Goal: Task Accomplishment & Management: Complete application form

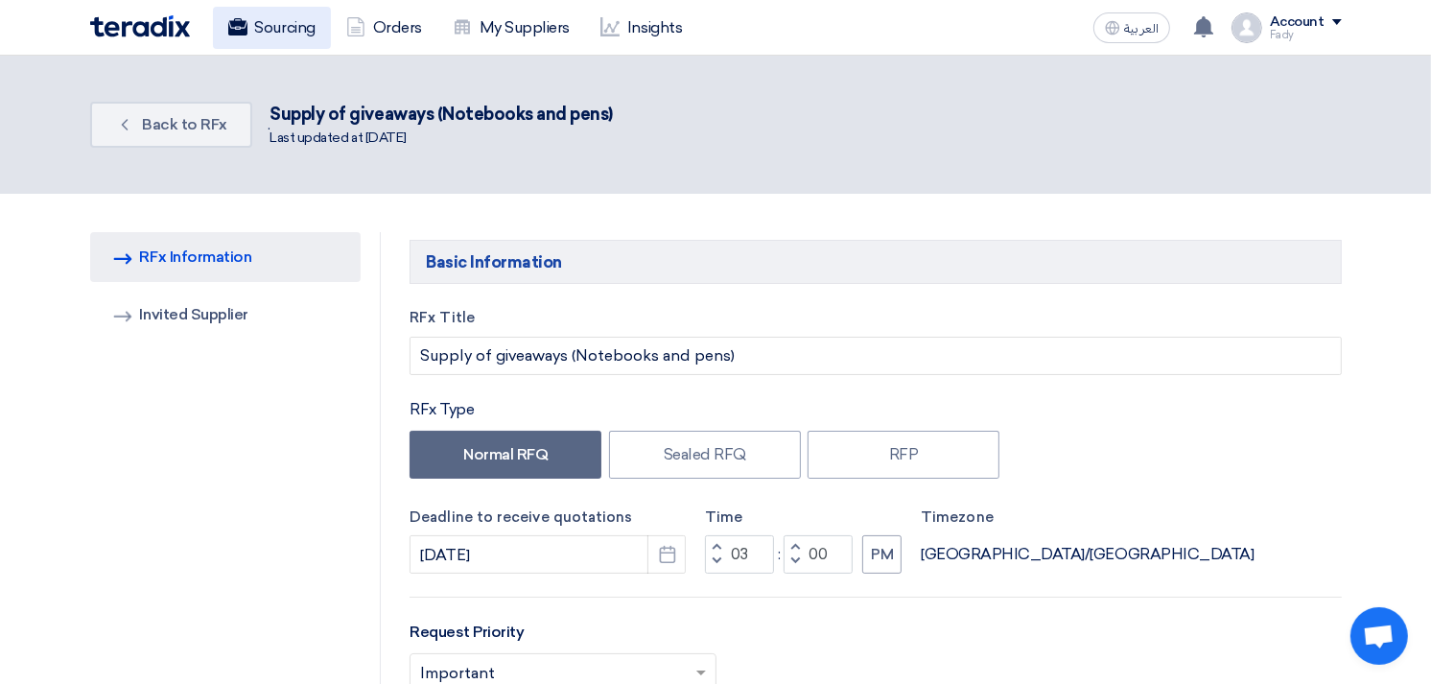
click at [267, 22] on link "Sourcing" at bounding box center [272, 28] width 118 height 42
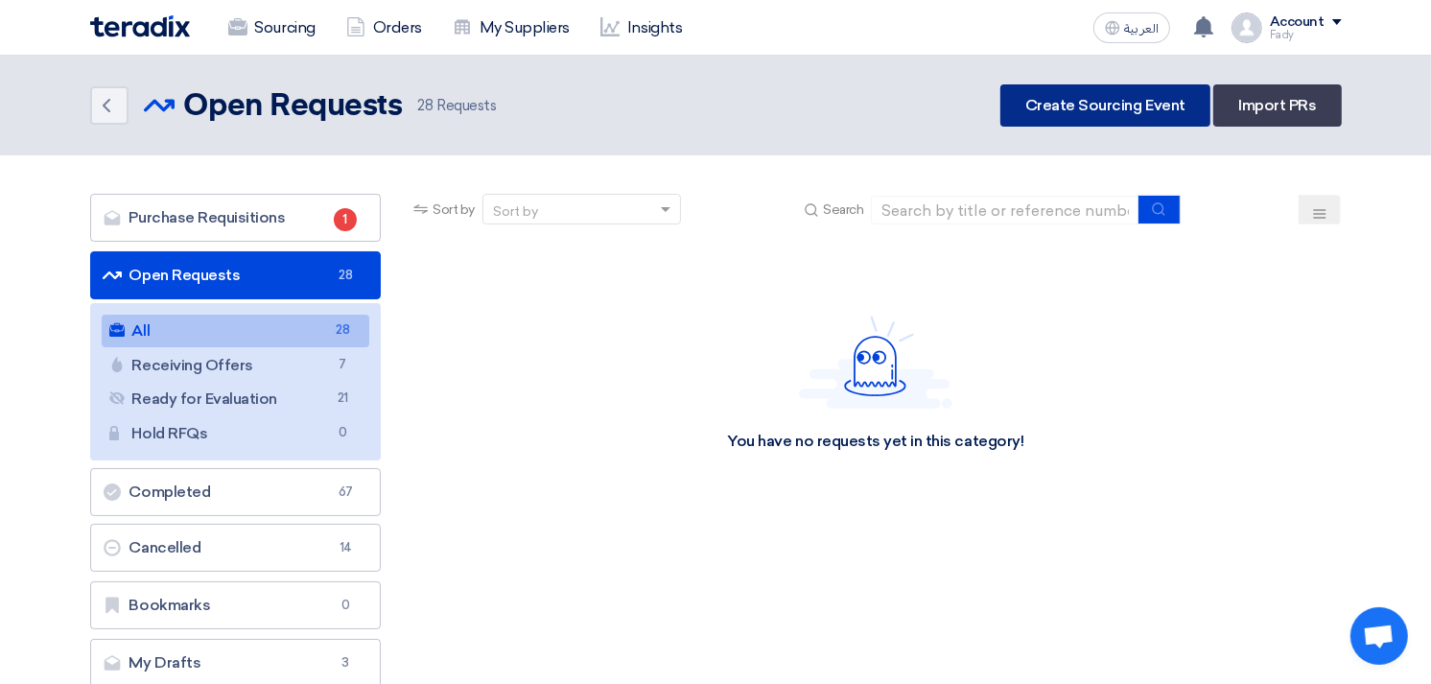
click at [1120, 111] on link "Create Sourcing Event" at bounding box center [1105, 105] width 210 height 42
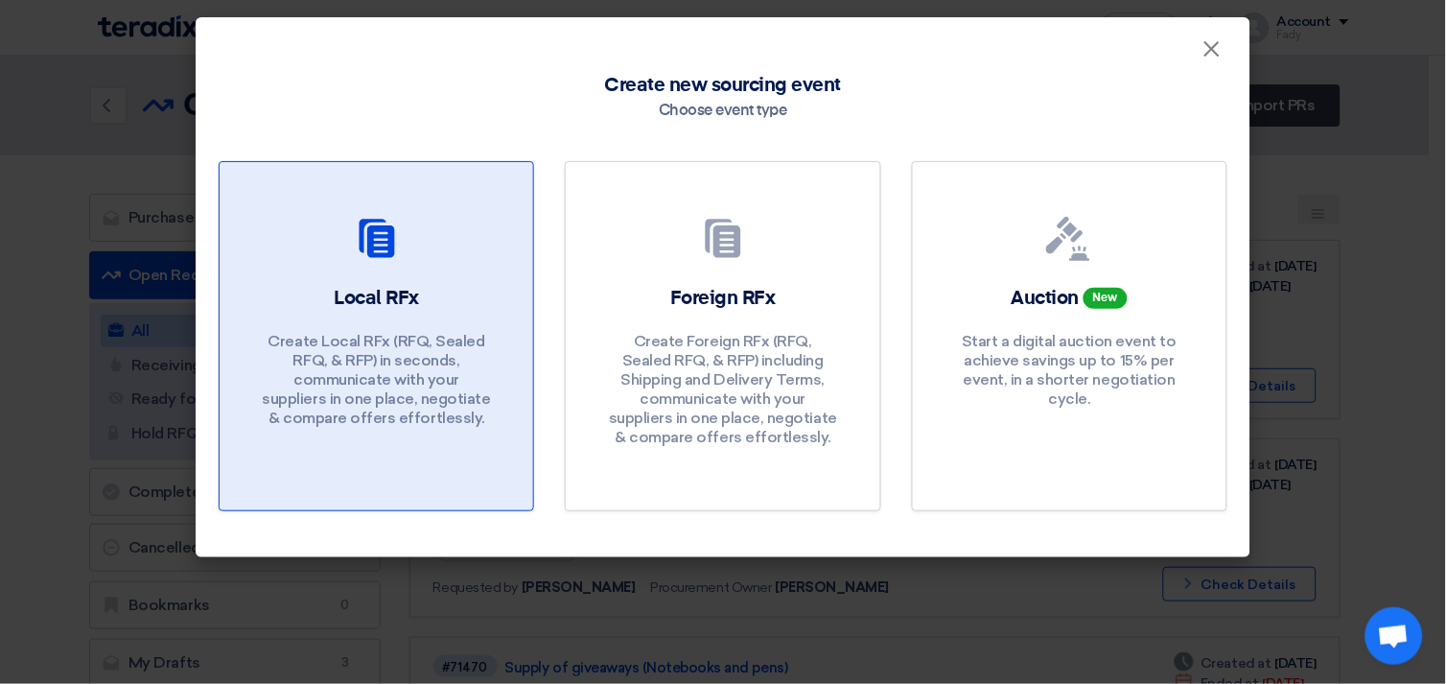
click at [326, 345] on p "Create Local RFx (RFQ, Sealed RFQ, & RFP) in seconds, communicate with your sup…" at bounding box center [377, 380] width 230 height 96
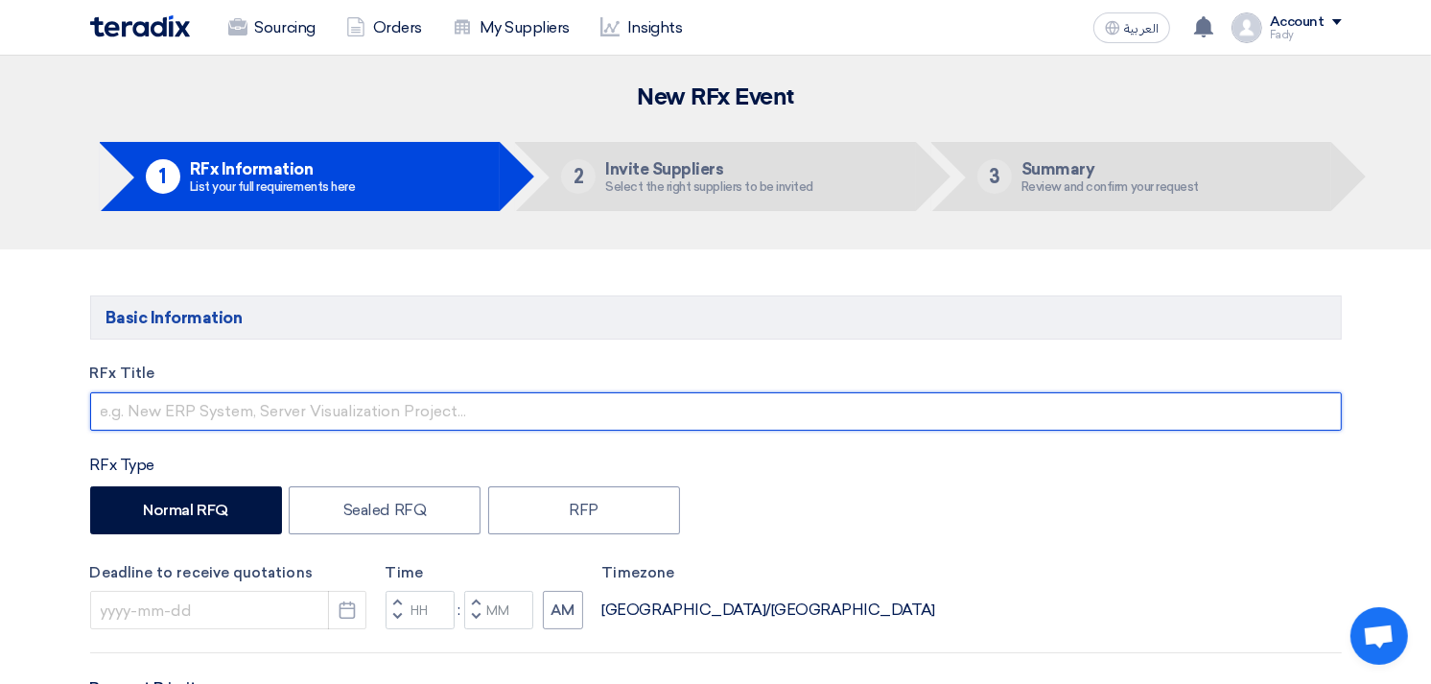
click at [314, 406] on input "text" at bounding box center [716, 411] width 1252 height 38
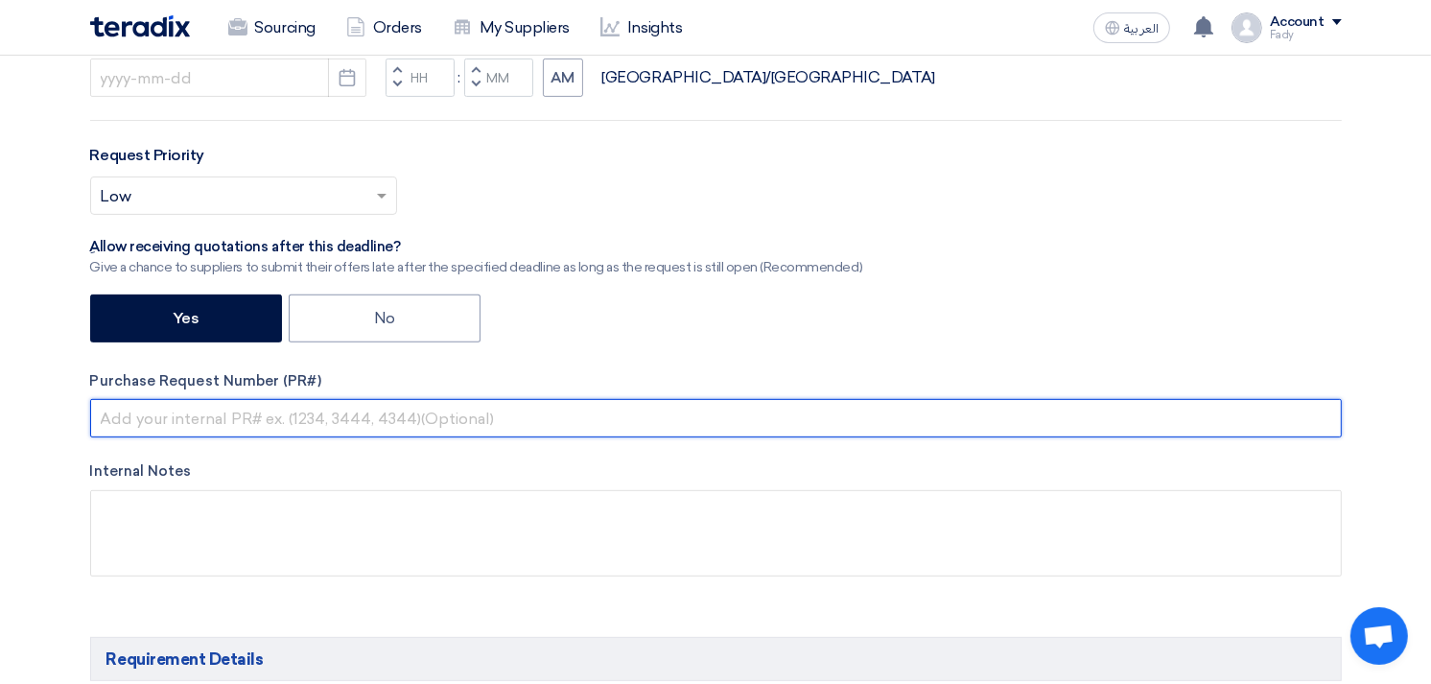
scroll to position [557, 0]
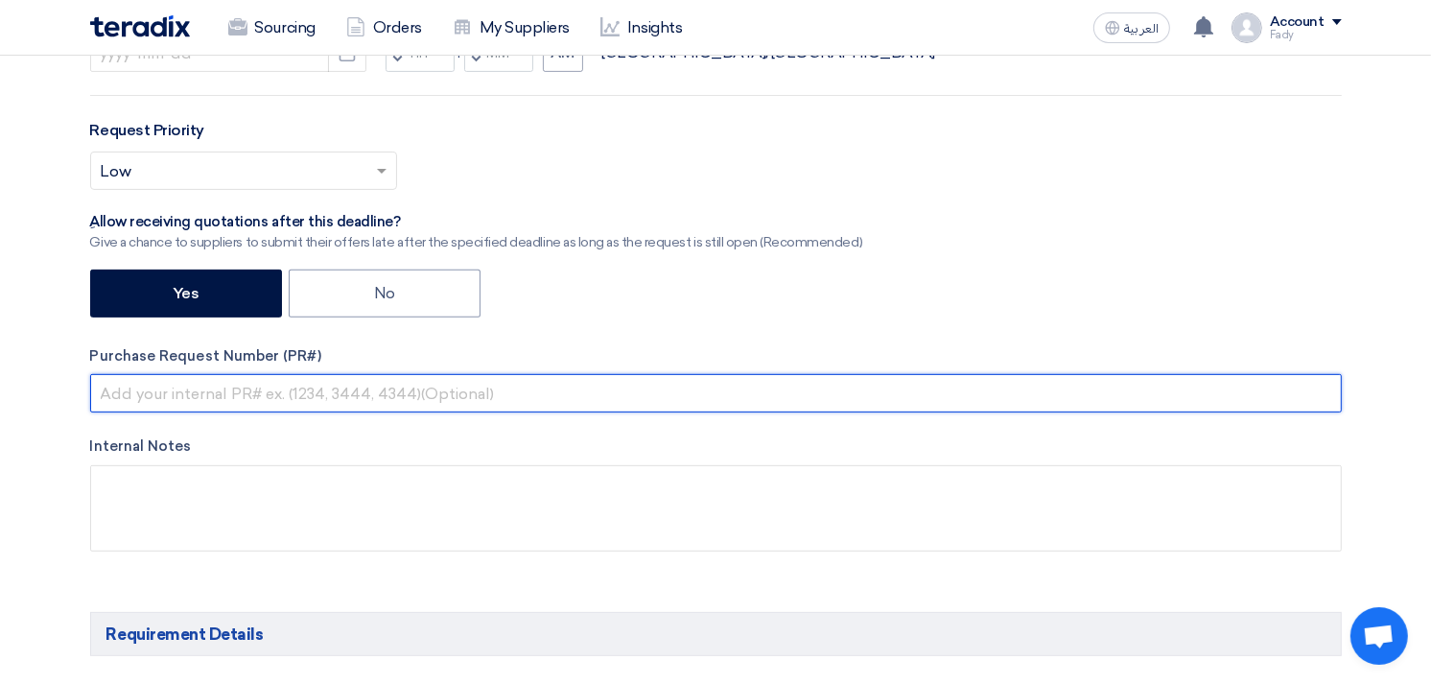
click at [228, 412] on input "text" at bounding box center [716, 393] width 1252 height 38
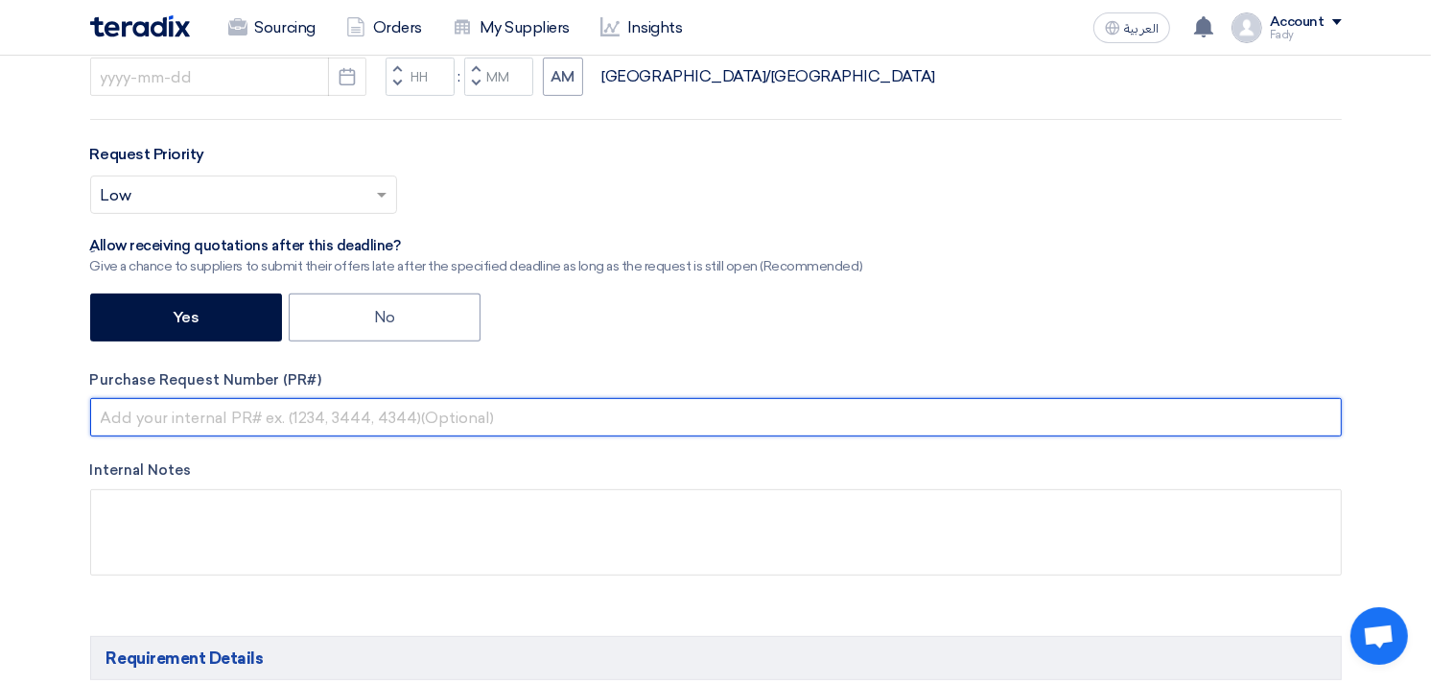
paste input "KAYAN-PR-831-2025"
type input "KAYAN-PR-831-2025"
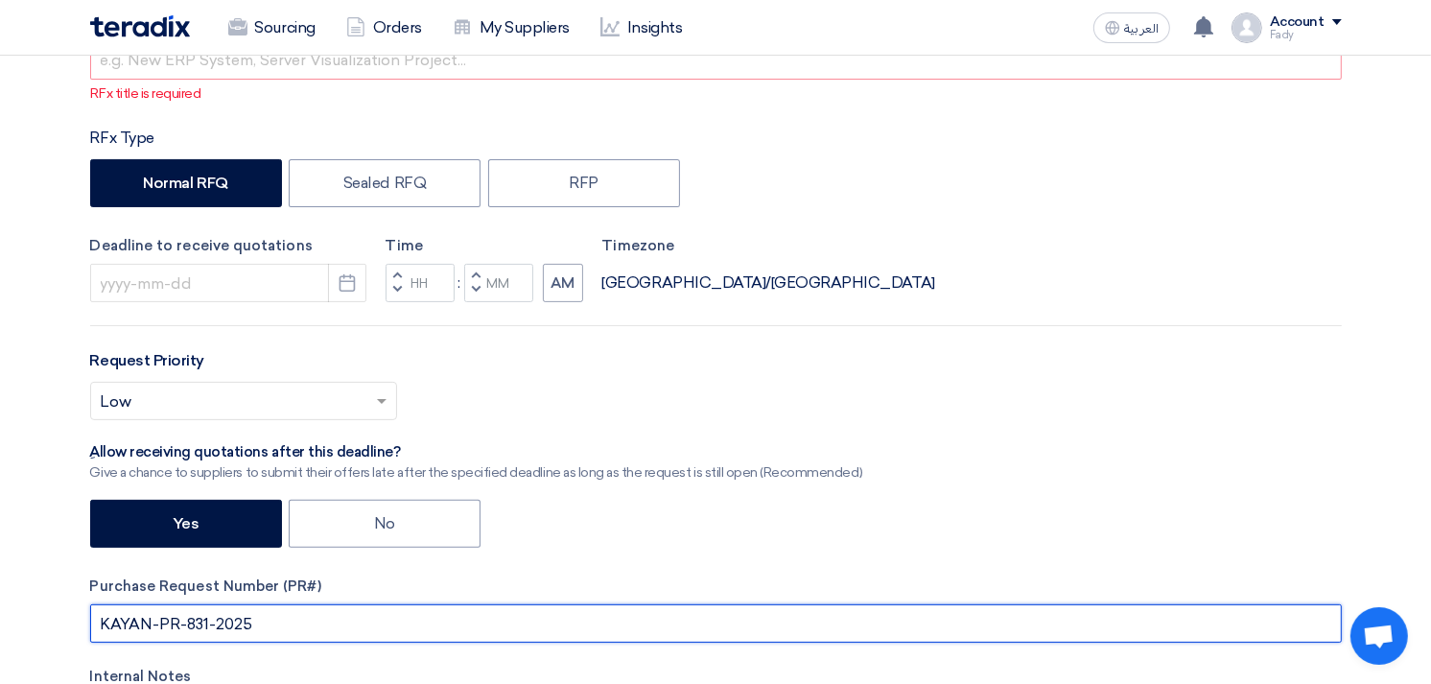
scroll to position [0, 0]
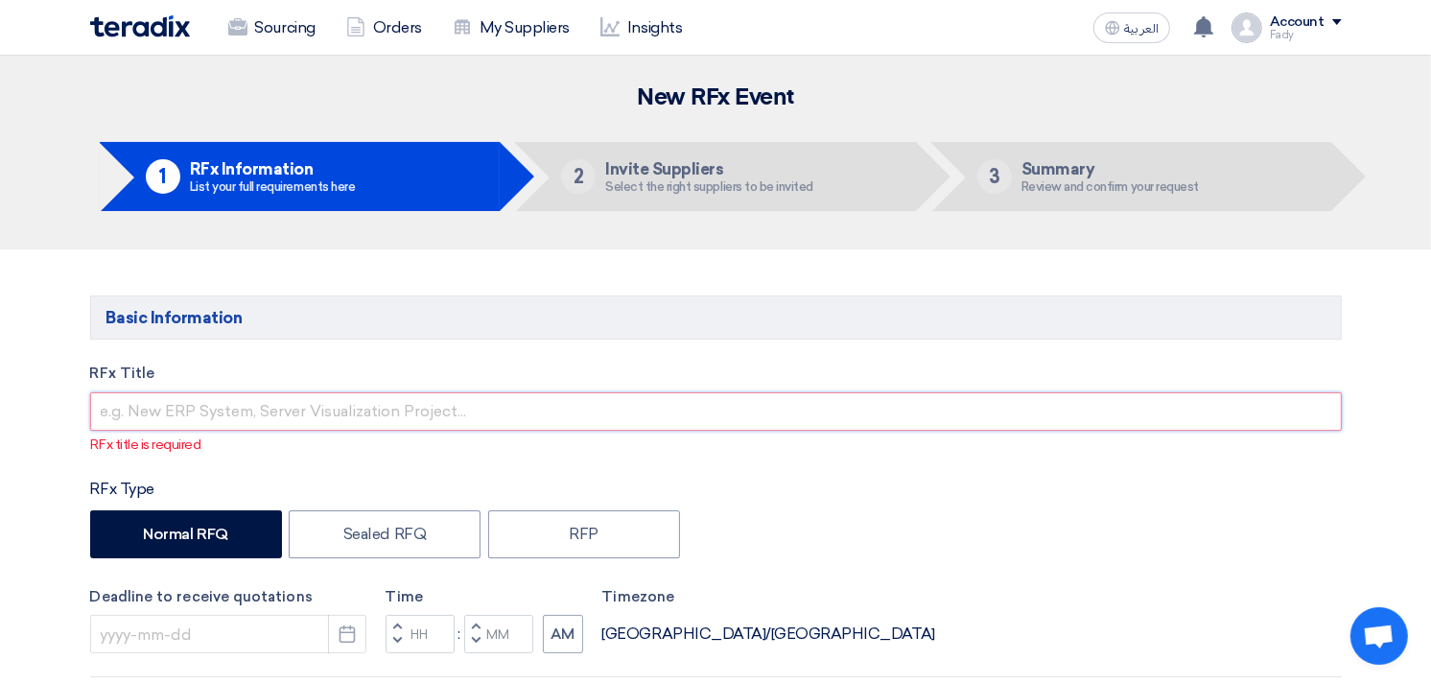
click at [286, 415] on input "text" at bounding box center [716, 411] width 1252 height 38
paste input "Supply of body and paint workshop tools"
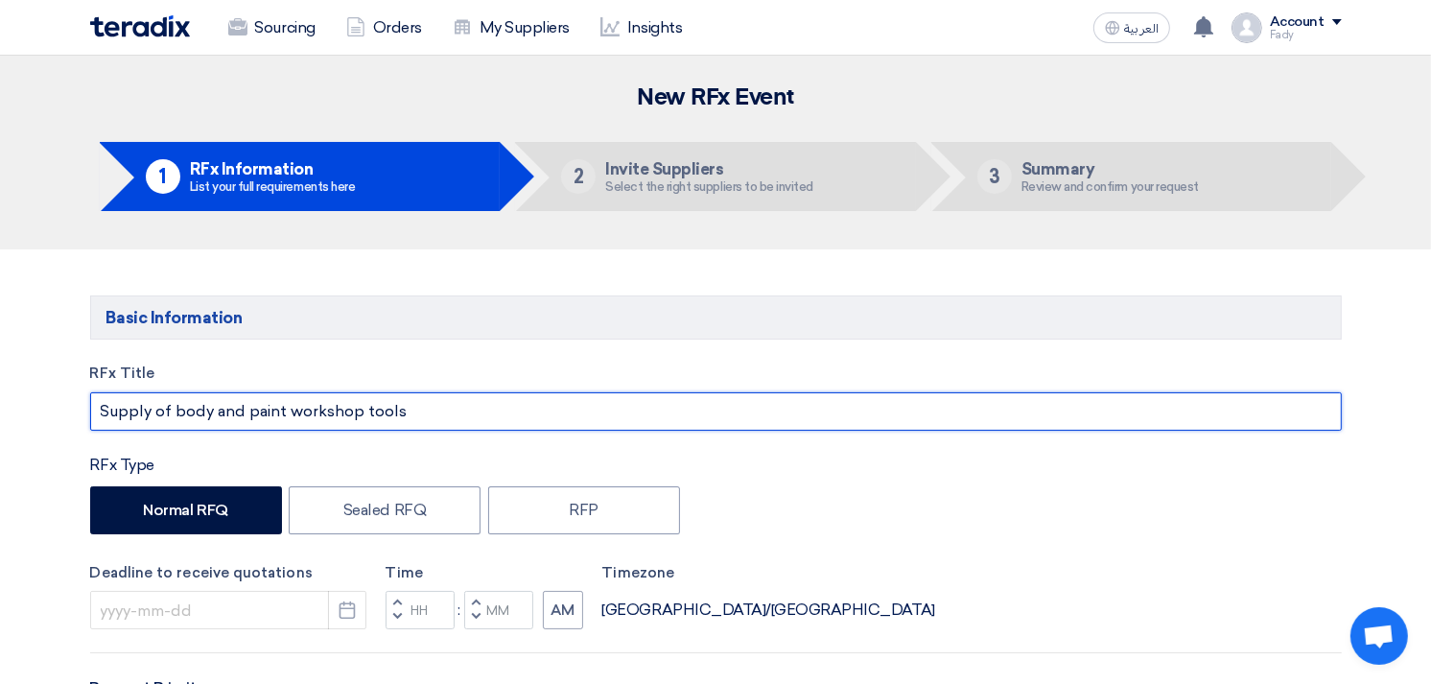
scroll to position [213, 0]
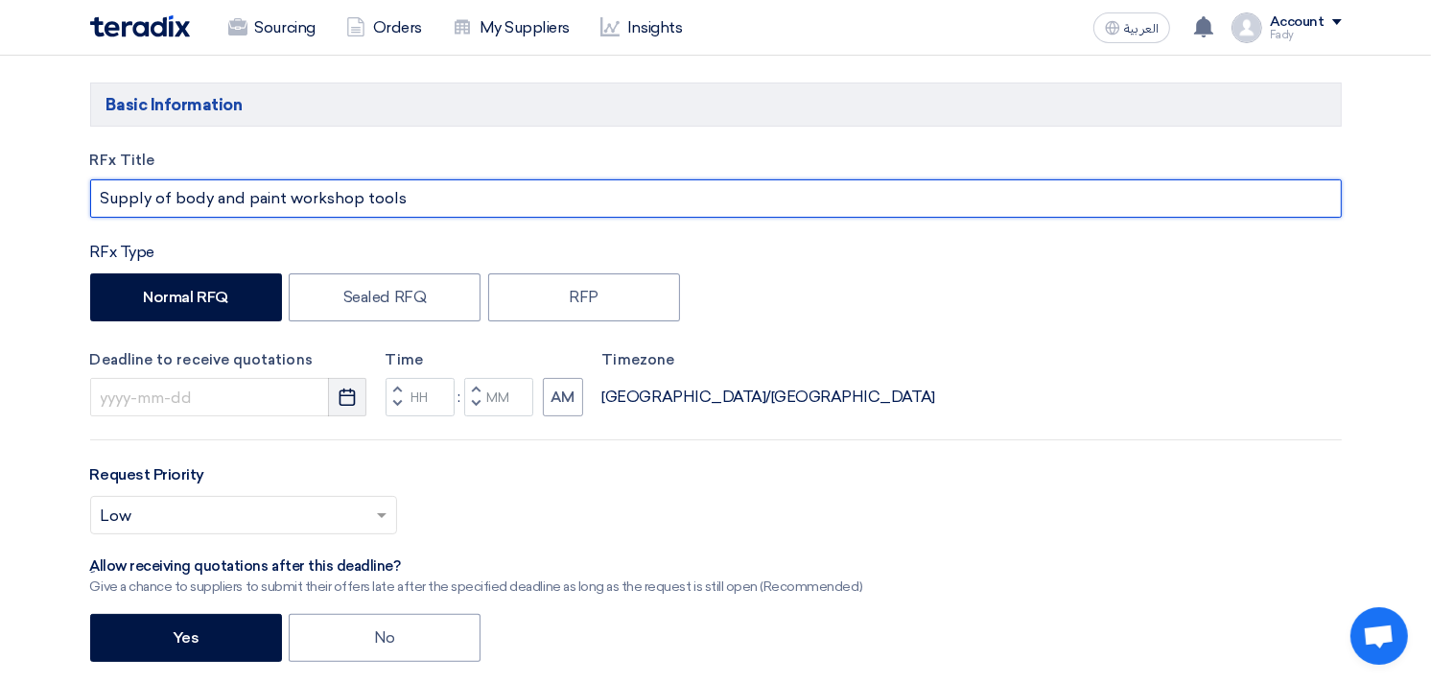
type input "Supply of body and paint workshop tools"
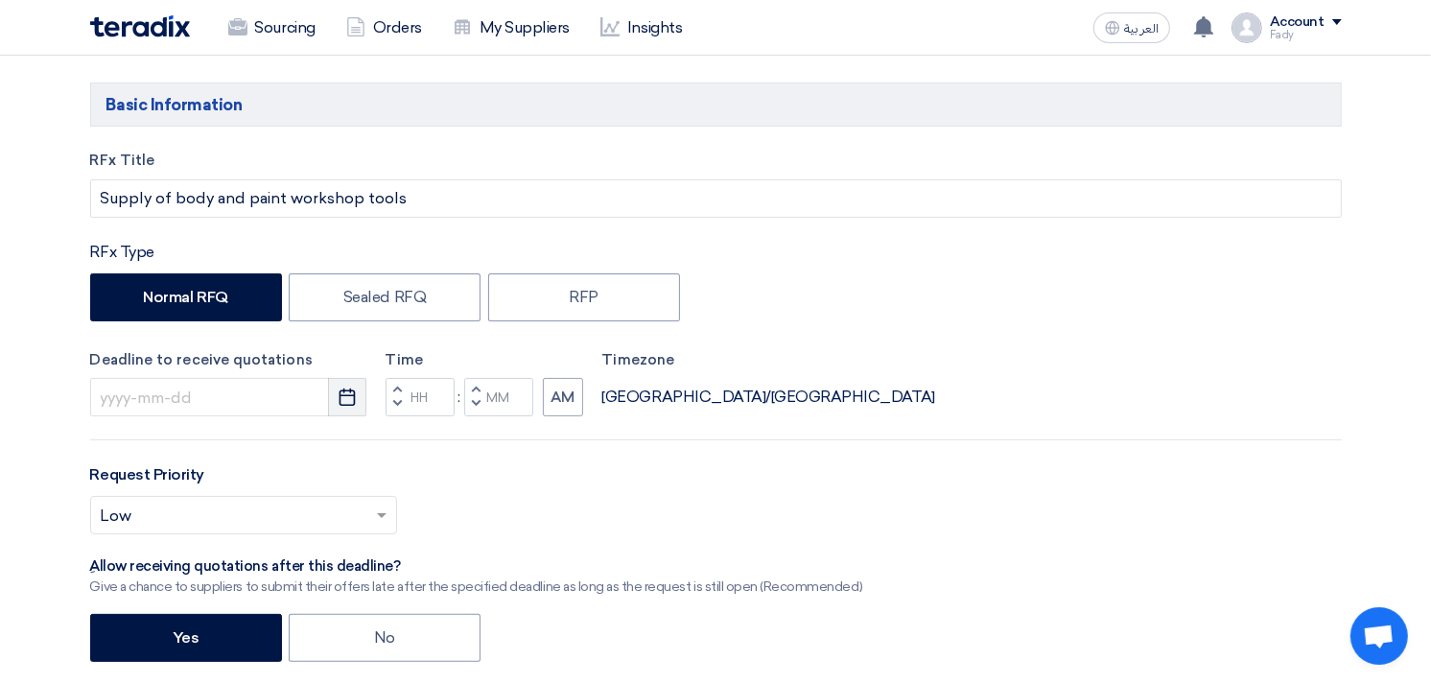
click at [358, 399] on button "Pick a date" at bounding box center [347, 397] width 38 height 38
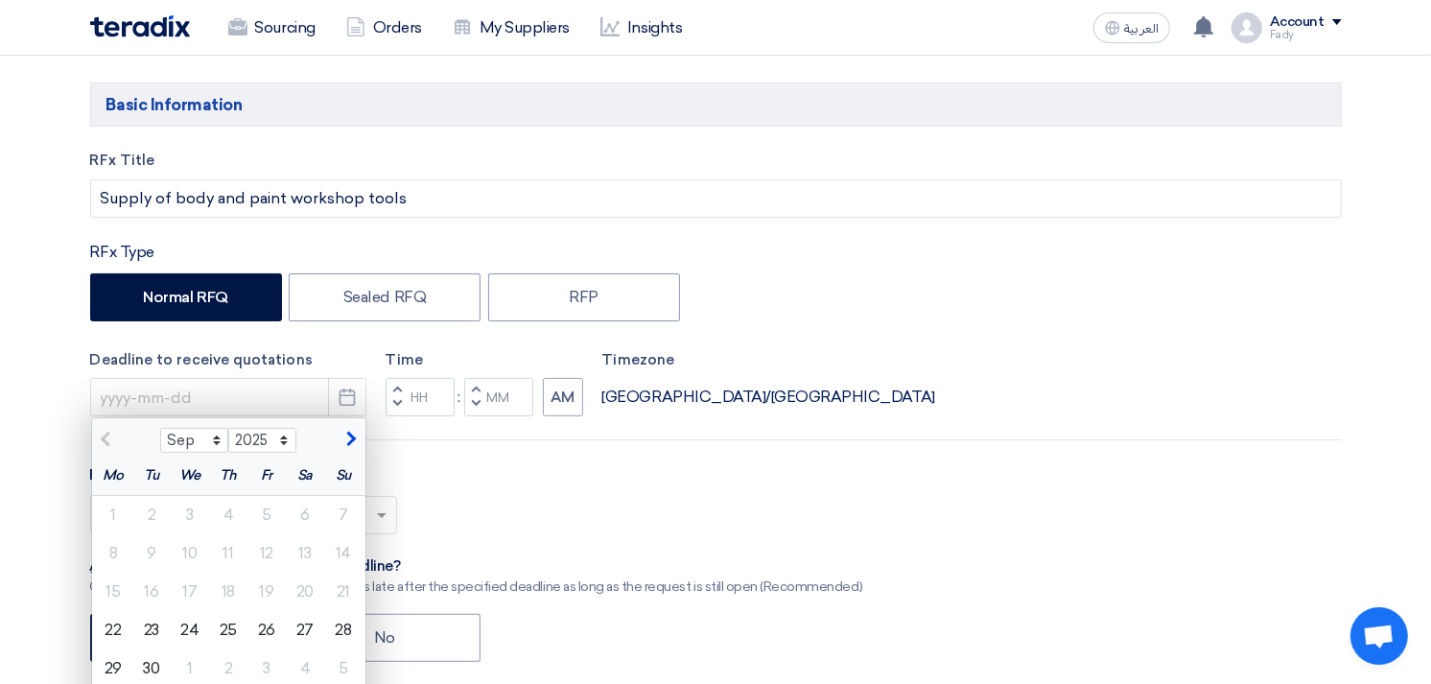
click at [186, 624] on div "24" at bounding box center [190, 630] width 38 height 38
type input "[DATE]"
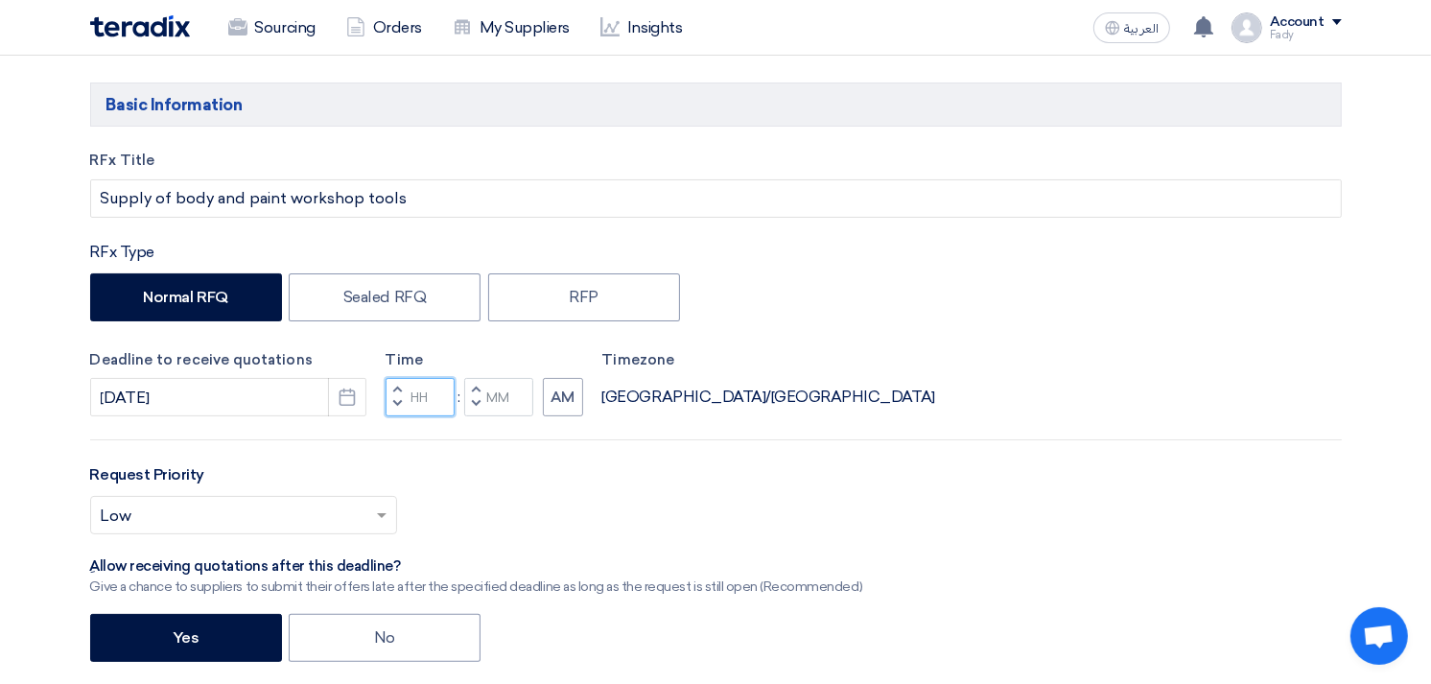
click at [435, 410] on input "Hours" at bounding box center [420, 397] width 69 height 38
type input "03"
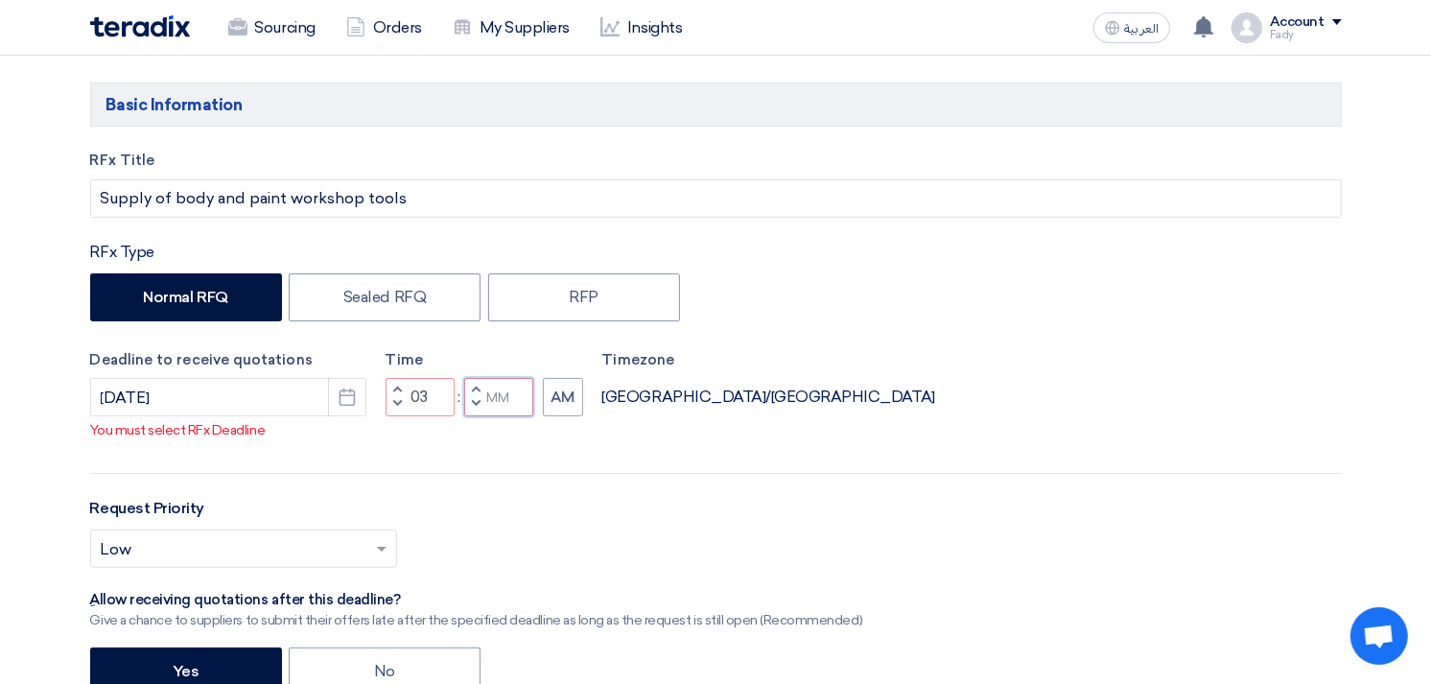
click at [508, 406] on input "Minutes" at bounding box center [498, 397] width 69 height 38
type input "00"
click at [568, 412] on button "AM" at bounding box center [563, 397] width 40 height 38
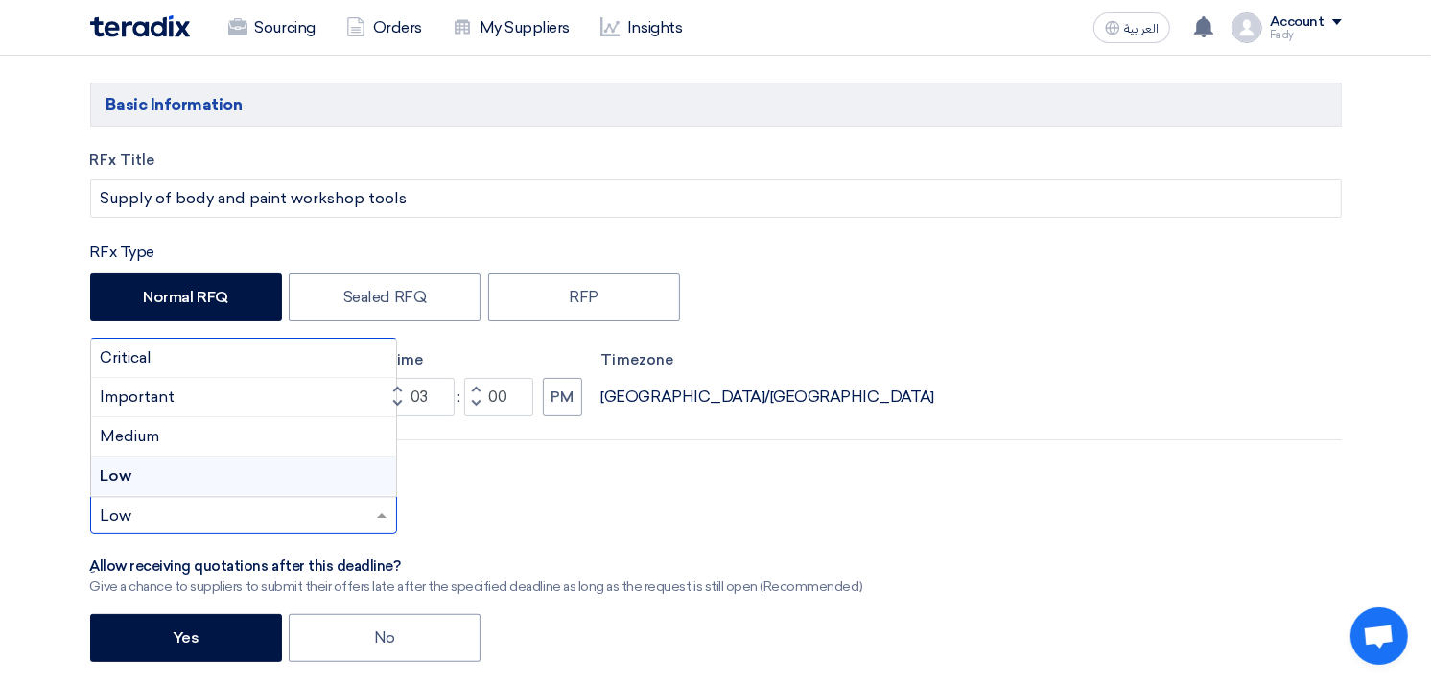
click at [386, 511] on span at bounding box center [384, 514] width 24 height 23
click at [174, 389] on div "Important" at bounding box center [243, 397] width 305 height 39
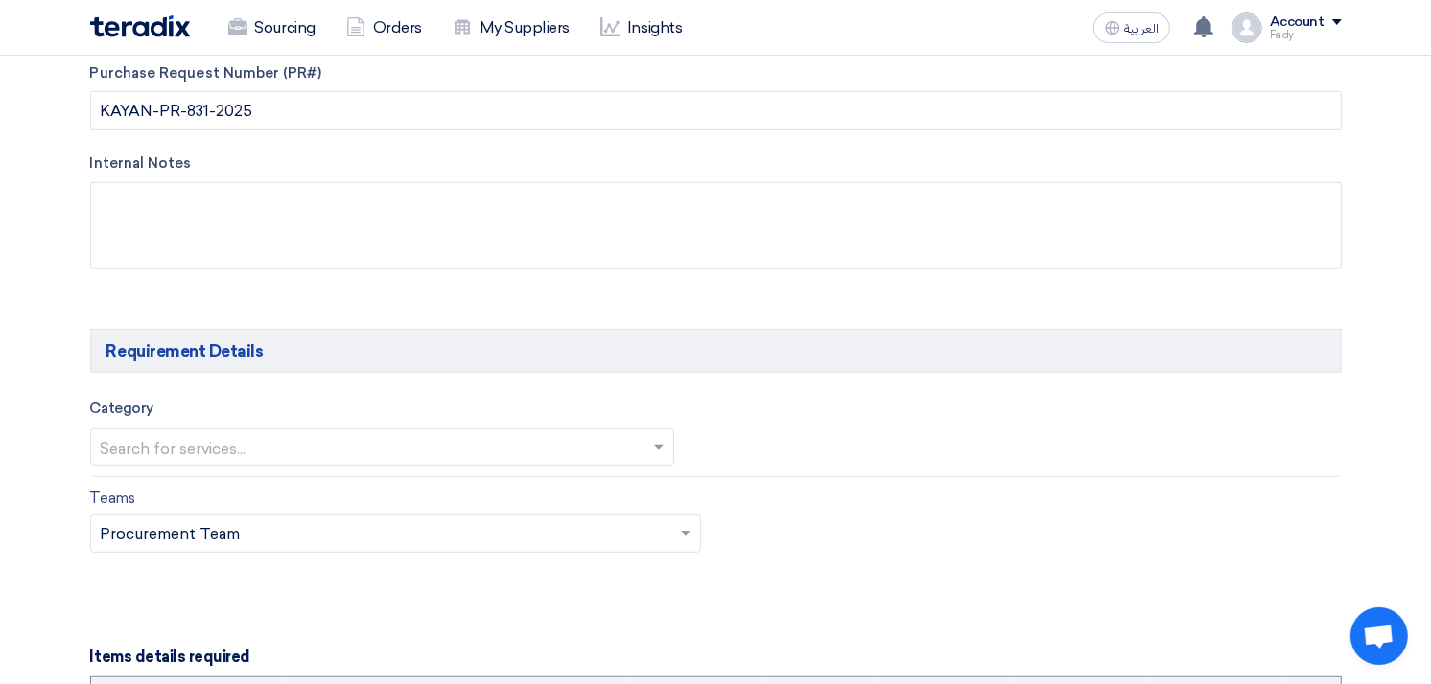
scroll to position [852, 0]
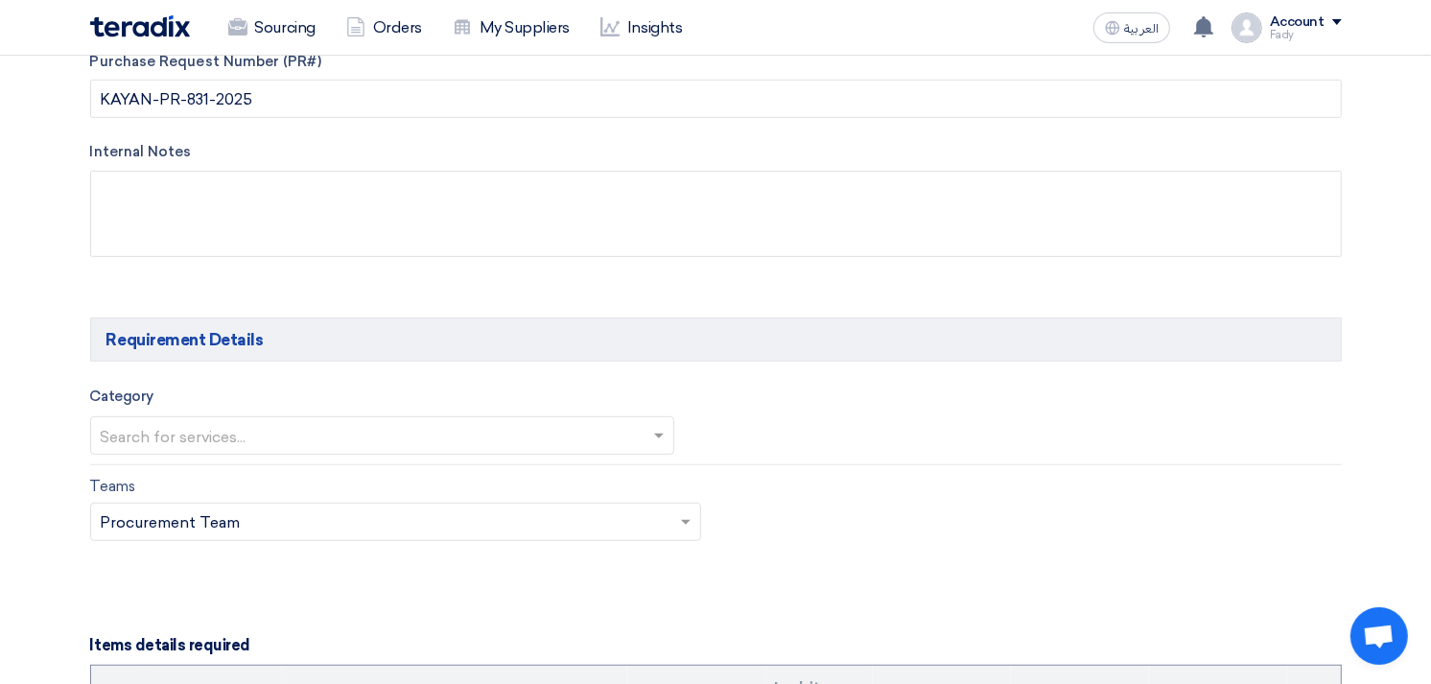
click at [351, 445] on input "text" at bounding box center [373, 438] width 545 height 32
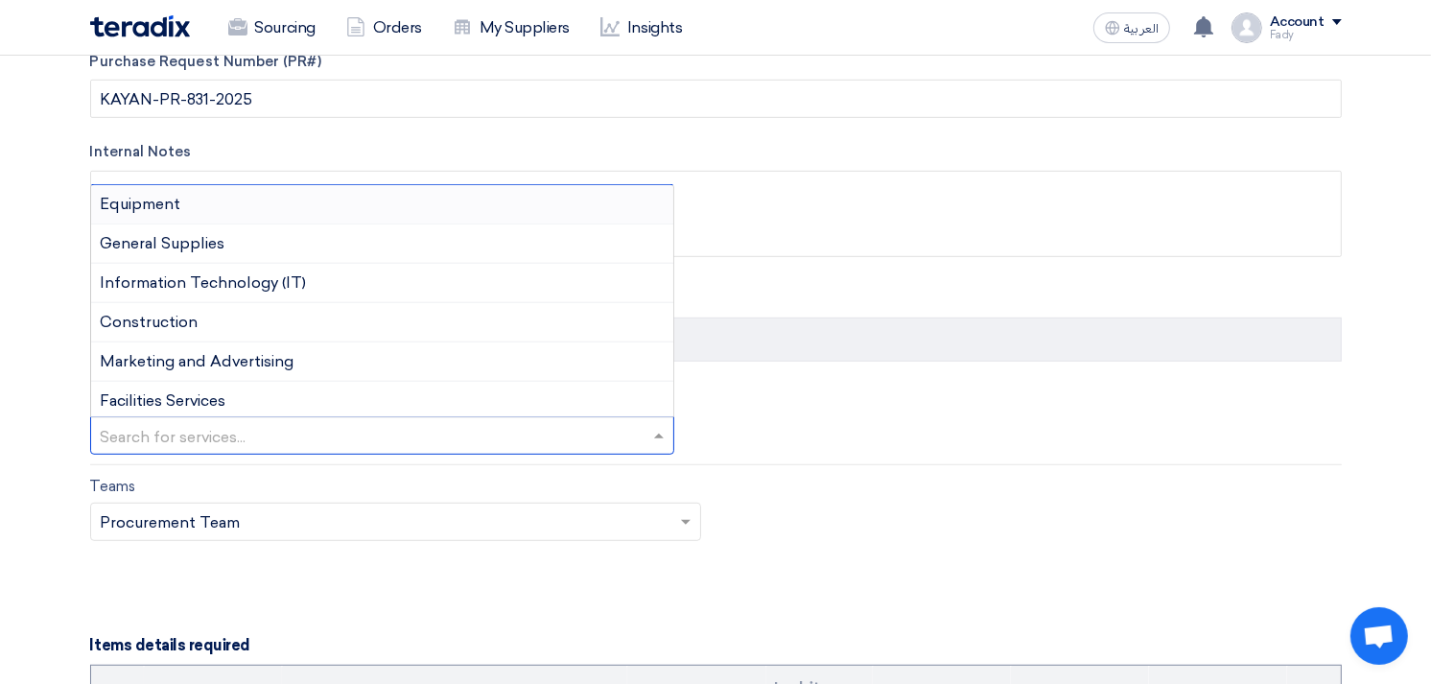
click at [264, 207] on div "Equipment" at bounding box center [382, 204] width 583 height 39
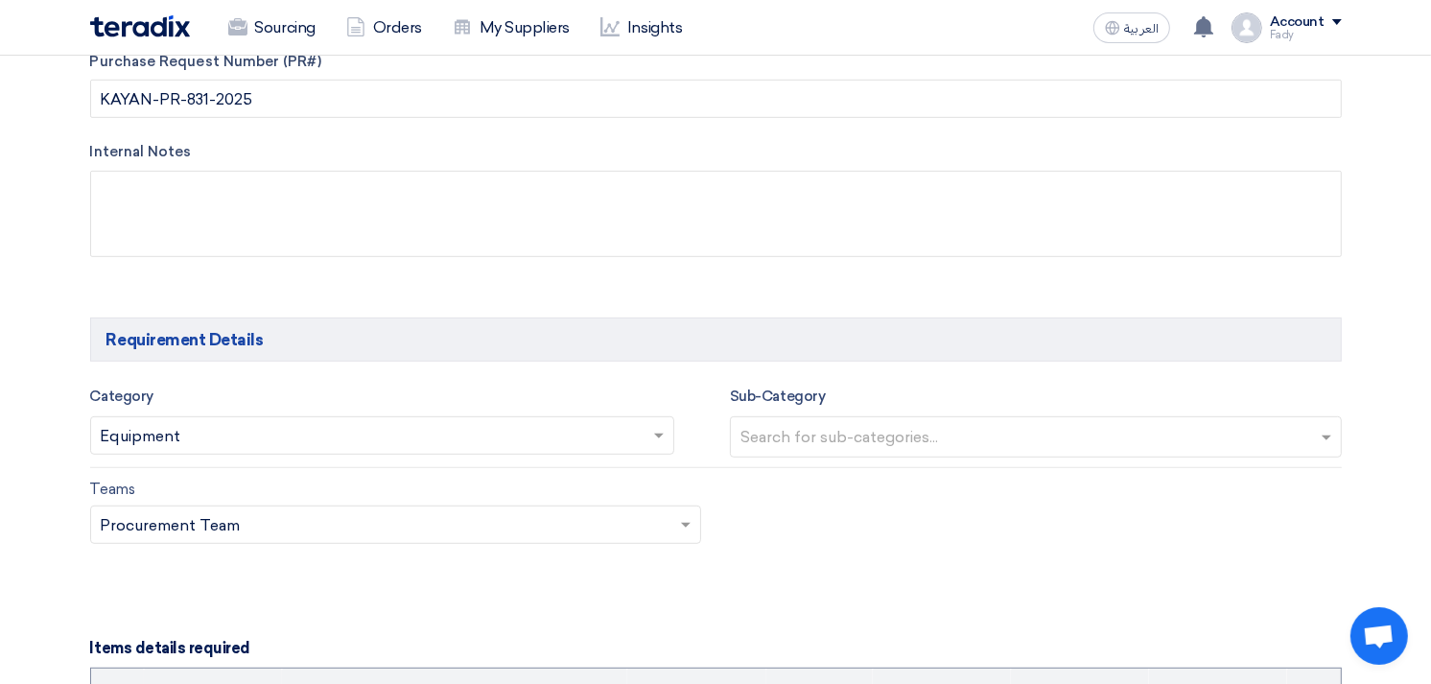
click at [914, 433] on input "text" at bounding box center [1038, 439] width 596 height 32
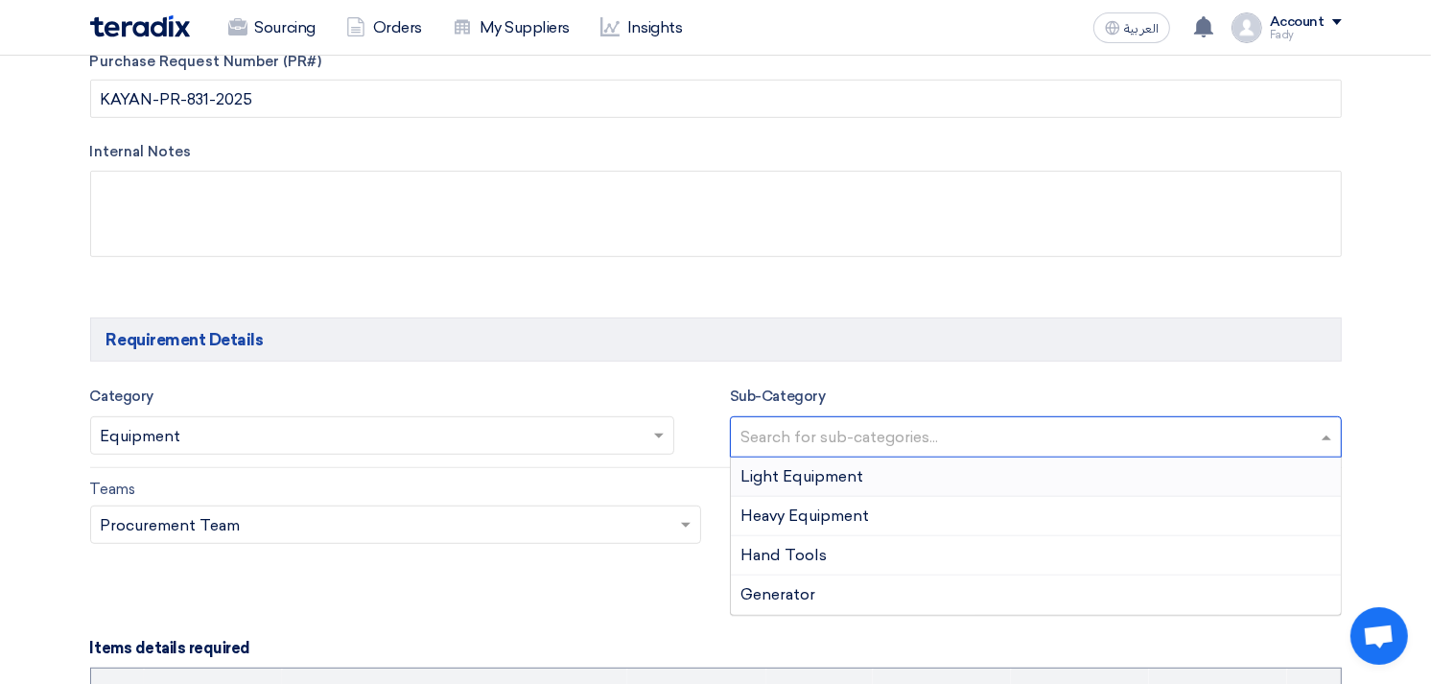
click at [844, 480] on span "Light Equipment" at bounding box center [801, 476] width 123 height 18
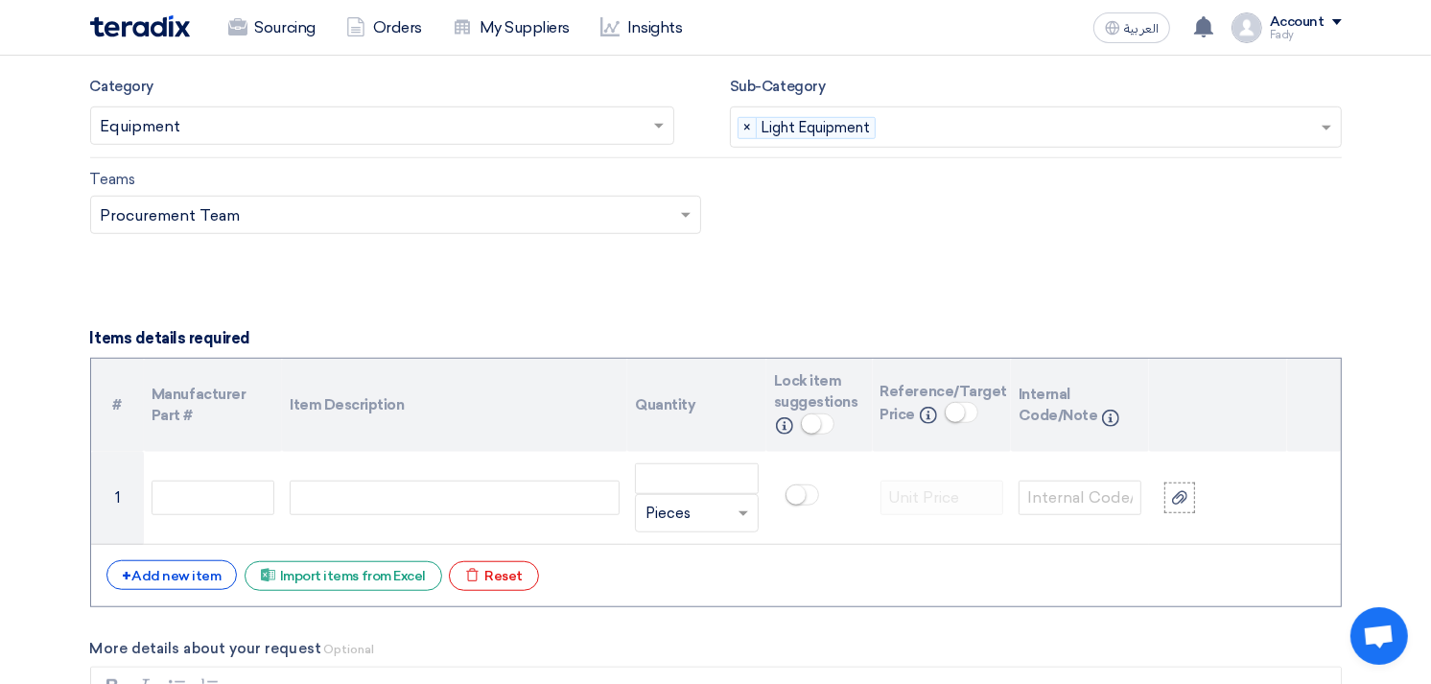
scroll to position [1172, 0]
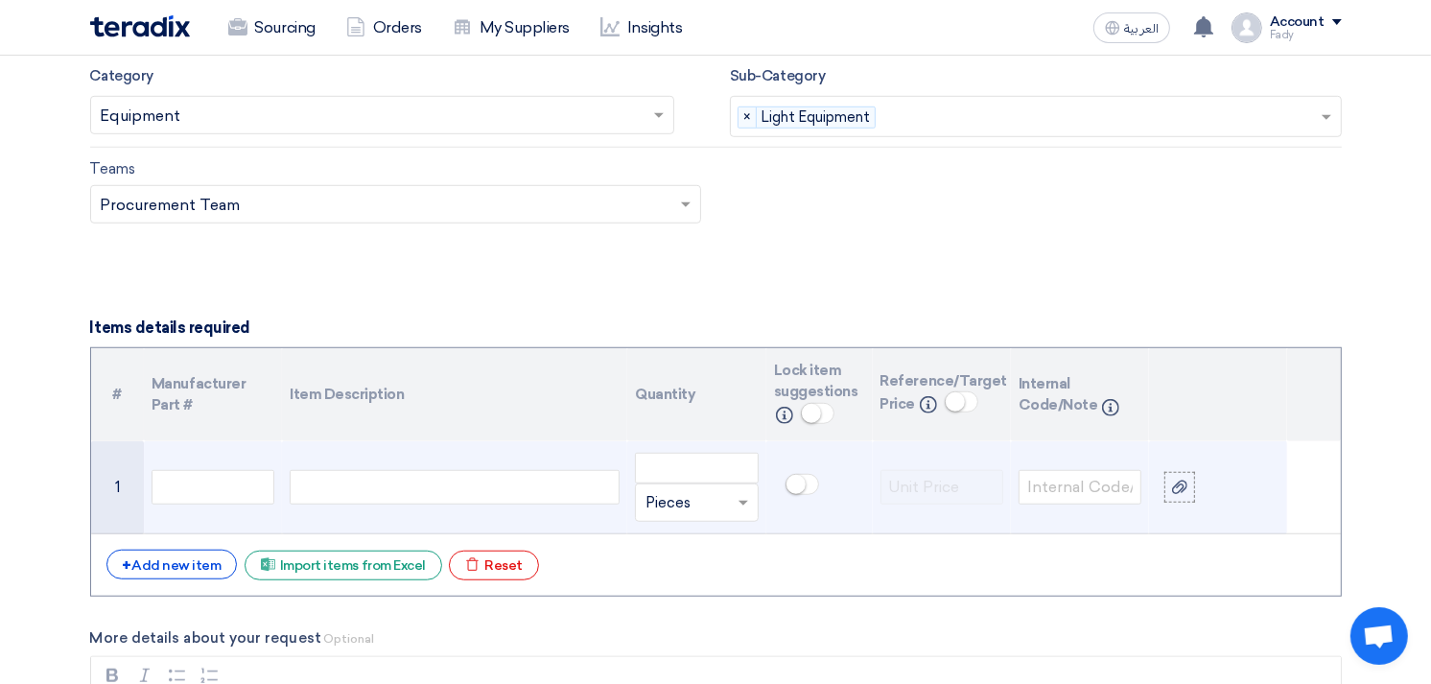
click at [489, 489] on div at bounding box center [455, 487] width 330 height 35
paste div
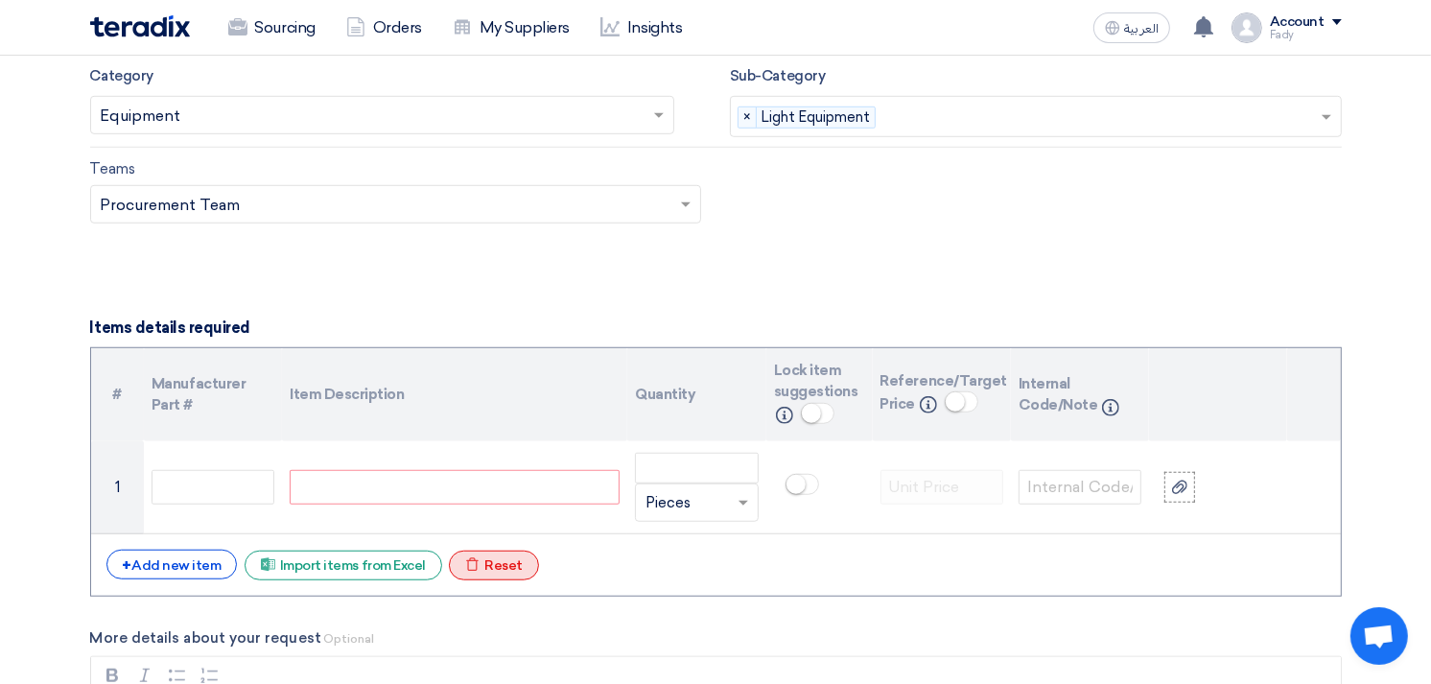
click at [511, 560] on div "Excel file Reset" at bounding box center [494, 565] width 90 height 30
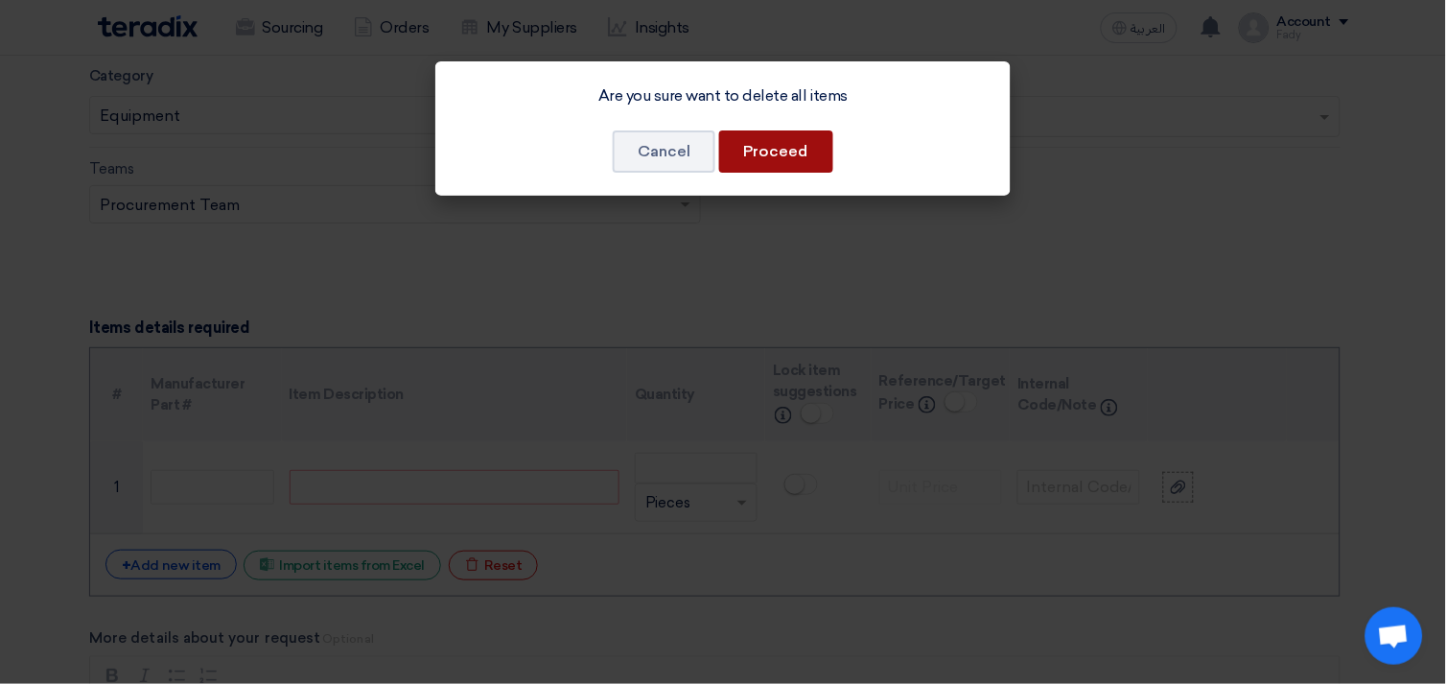
click at [779, 139] on button "Proceed" at bounding box center [776, 151] width 114 height 42
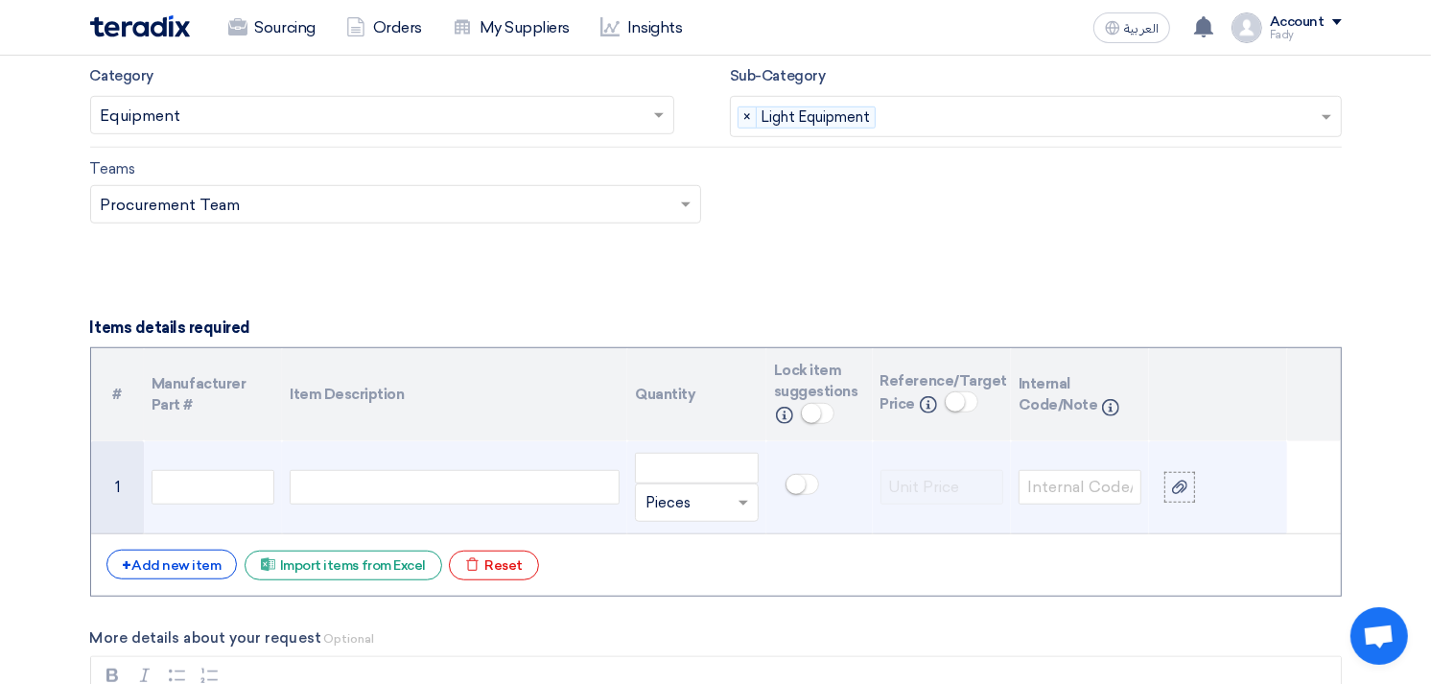
click at [412, 490] on div at bounding box center [455, 487] width 330 height 35
paste div
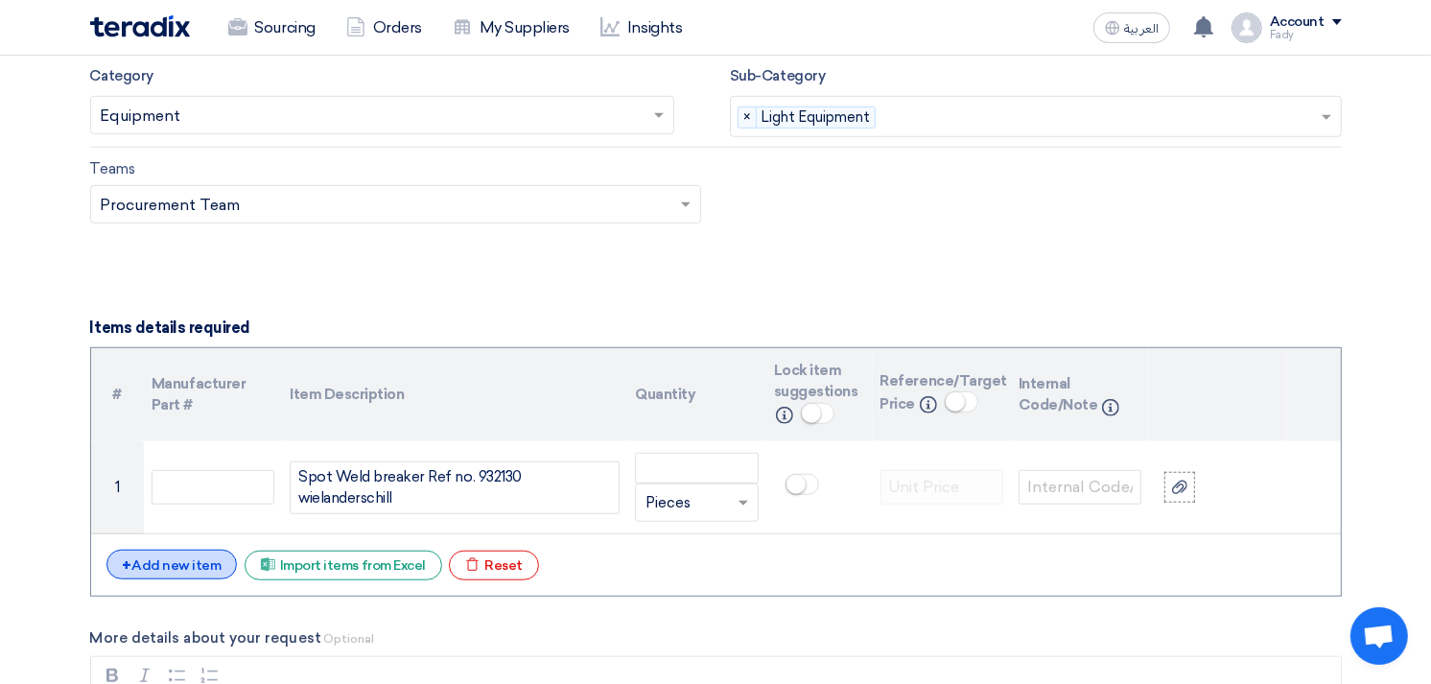
click at [178, 561] on div "+ Add new item" at bounding box center [171, 565] width 131 height 30
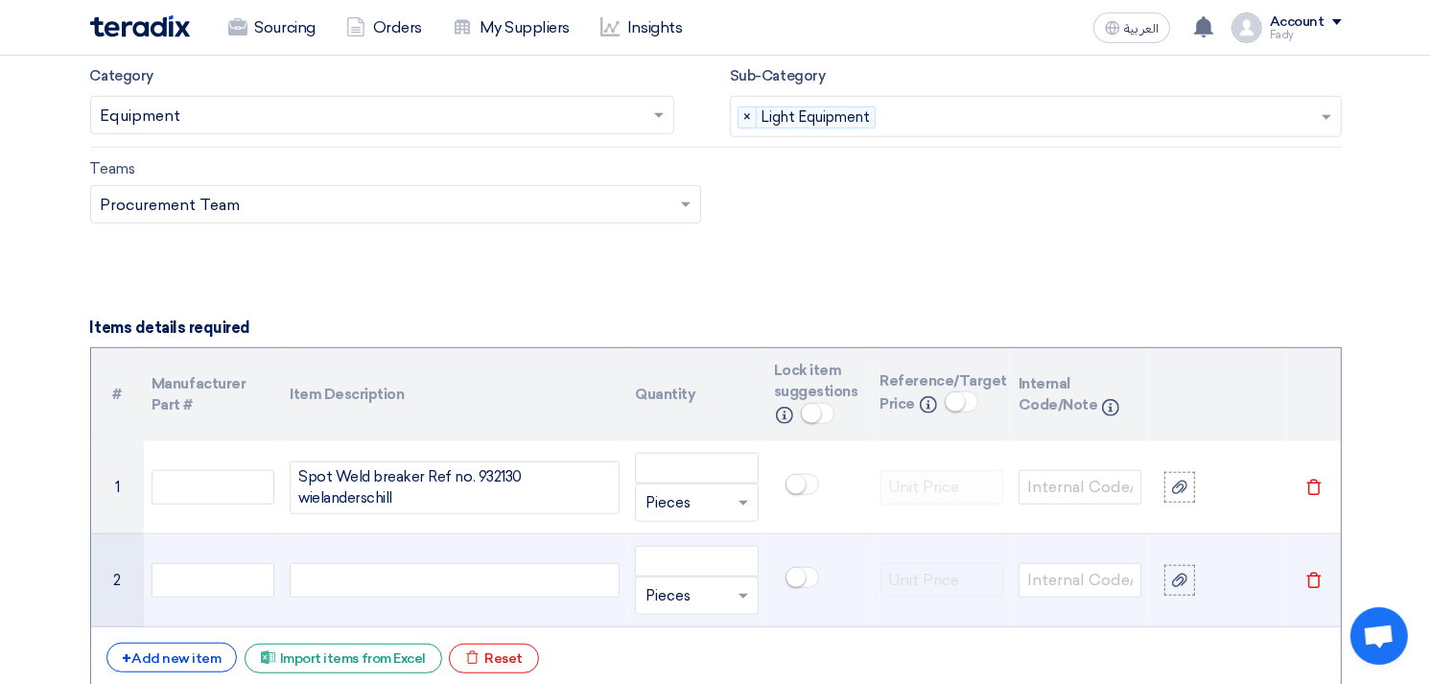
click at [447, 589] on div at bounding box center [455, 580] width 330 height 35
paste div
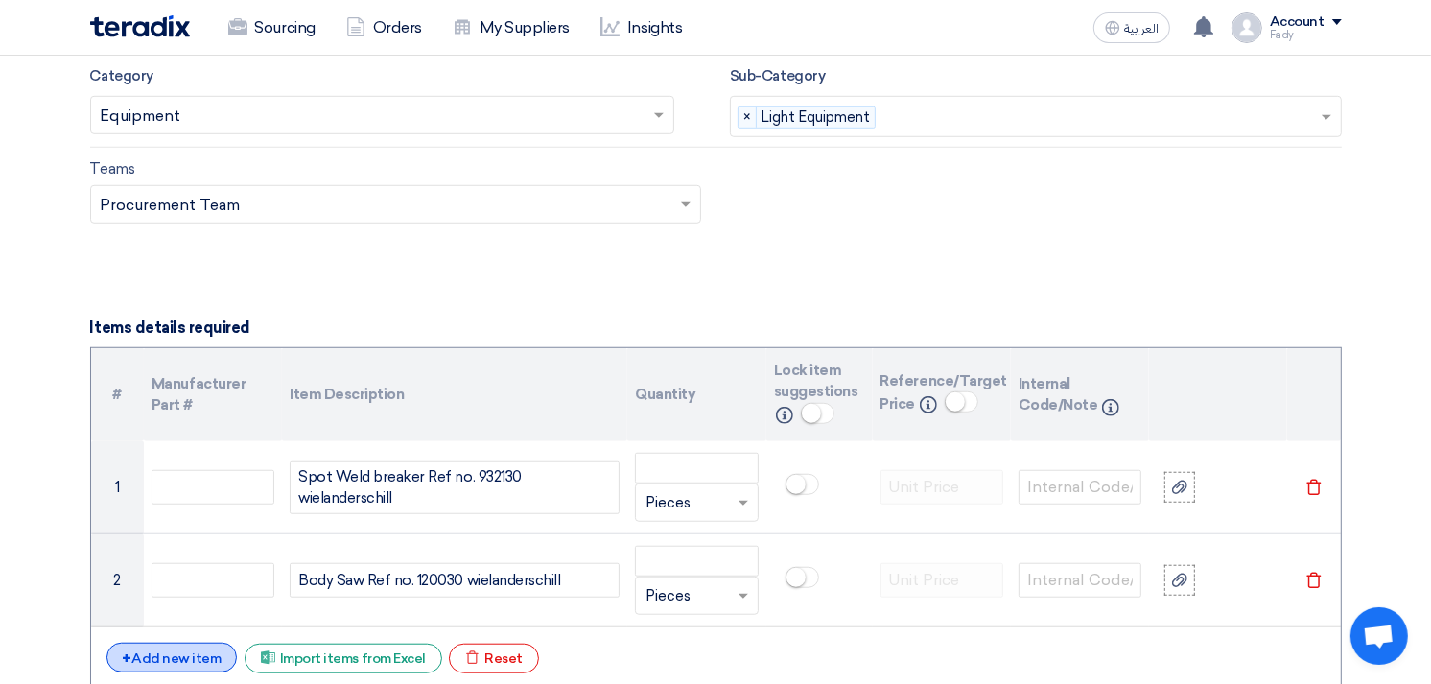
click at [182, 660] on div "+ Add new item" at bounding box center [171, 658] width 131 height 30
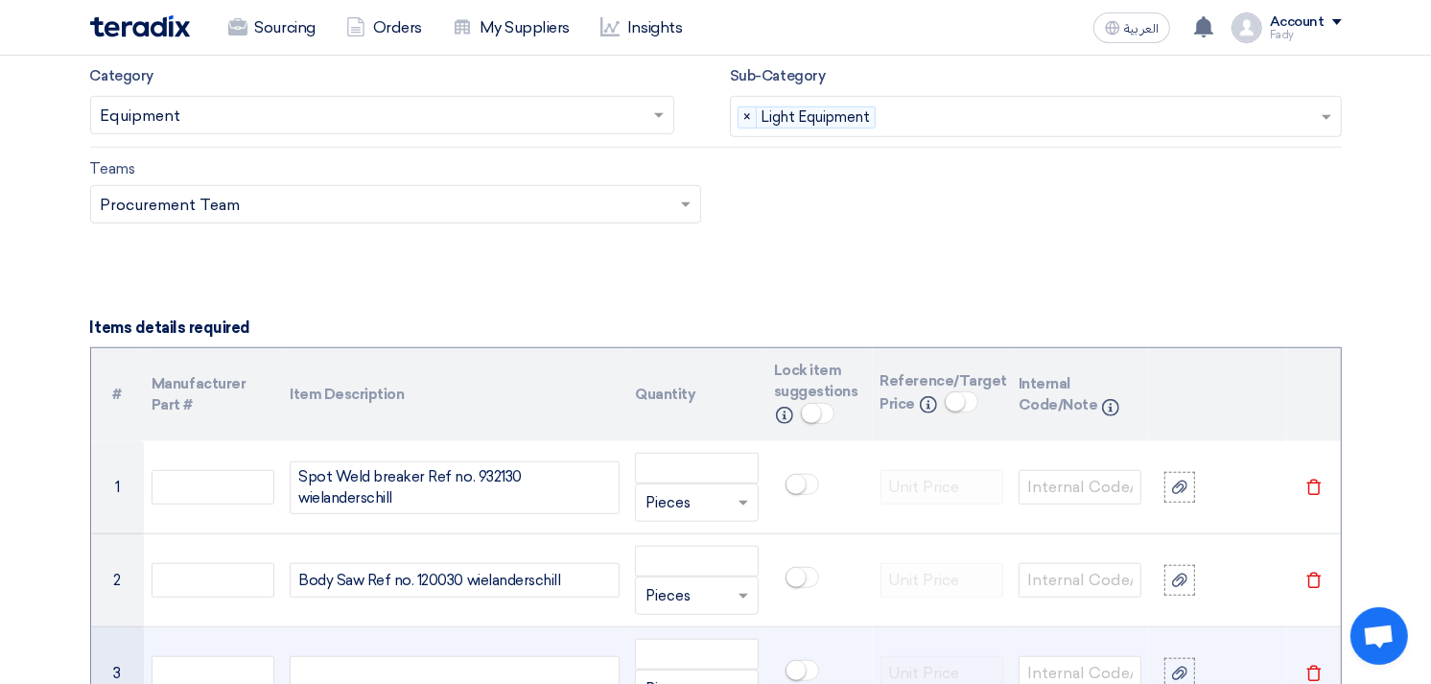
click at [378, 669] on div at bounding box center [455, 673] width 330 height 35
paste div
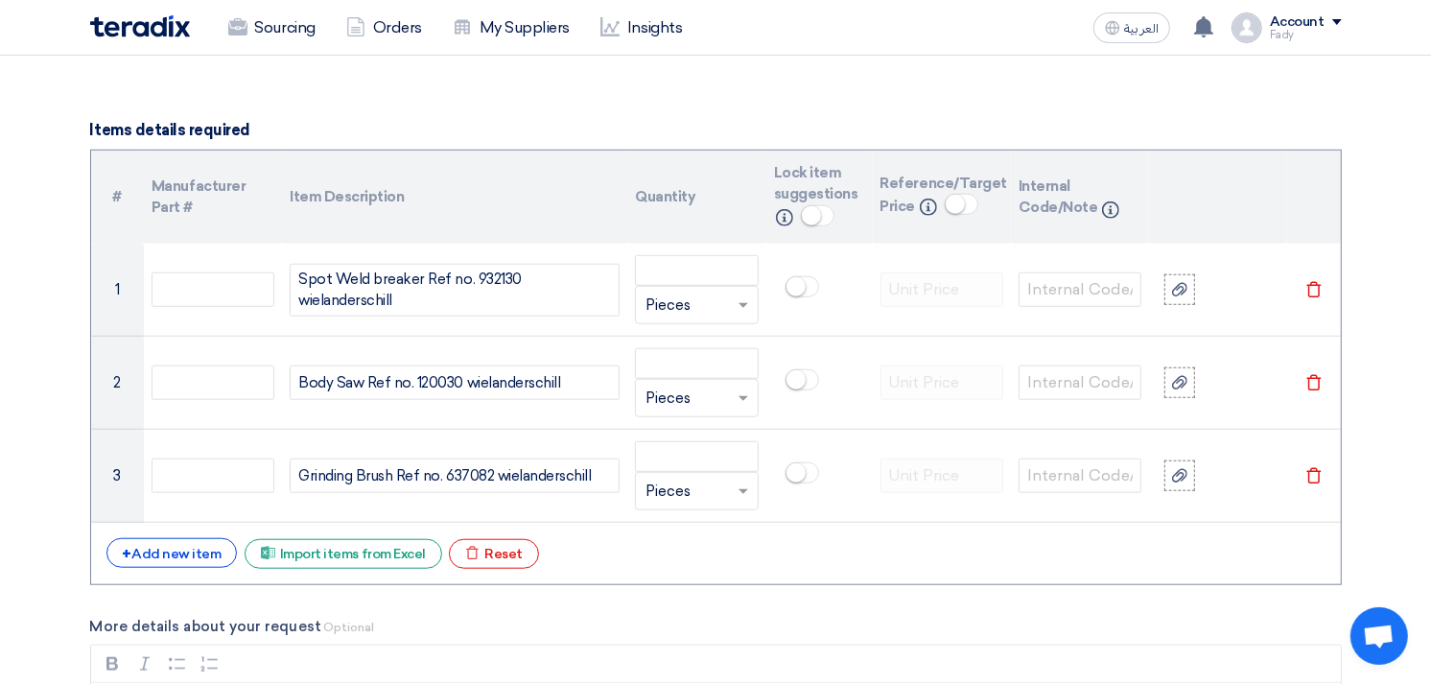
scroll to position [1385, 0]
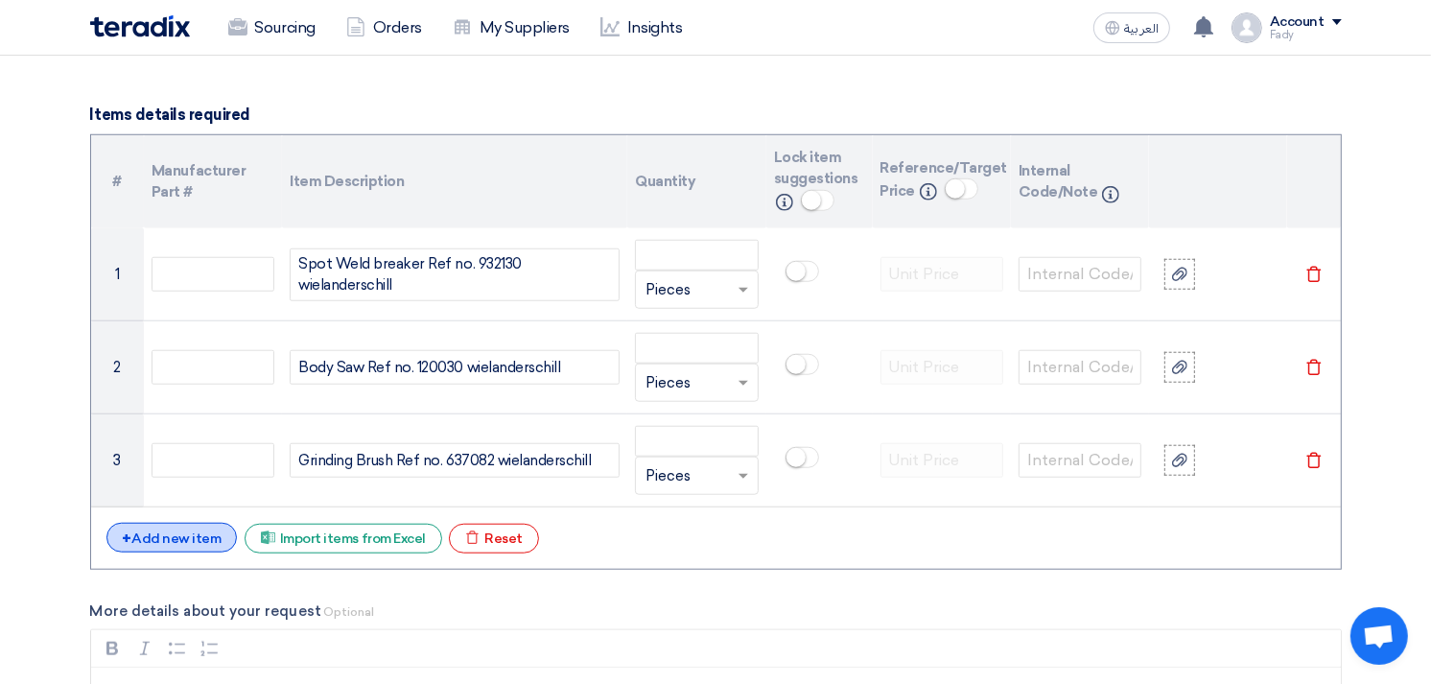
click at [167, 535] on div "+ Add new item" at bounding box center [171, 538] width 131 height 30
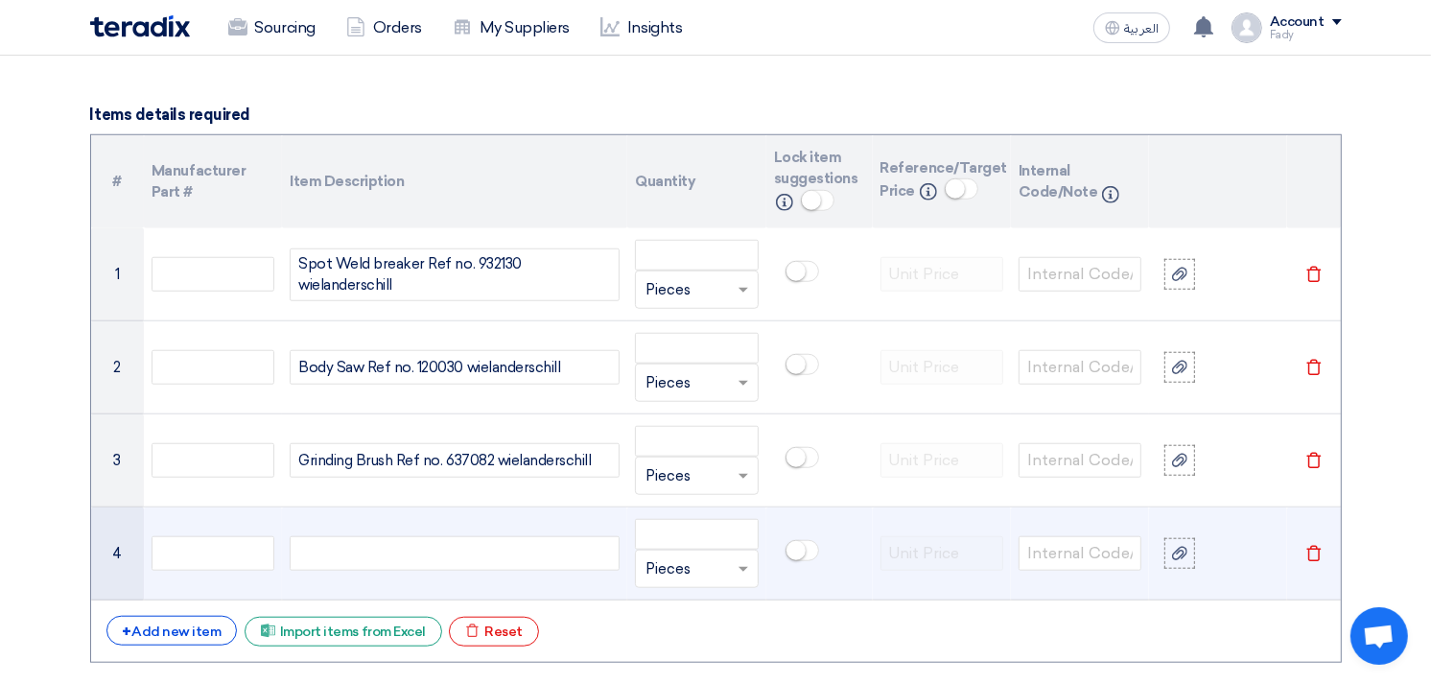
click at [499, 554] on div at bounding box center [455, 553] width 330 height 35
paste div
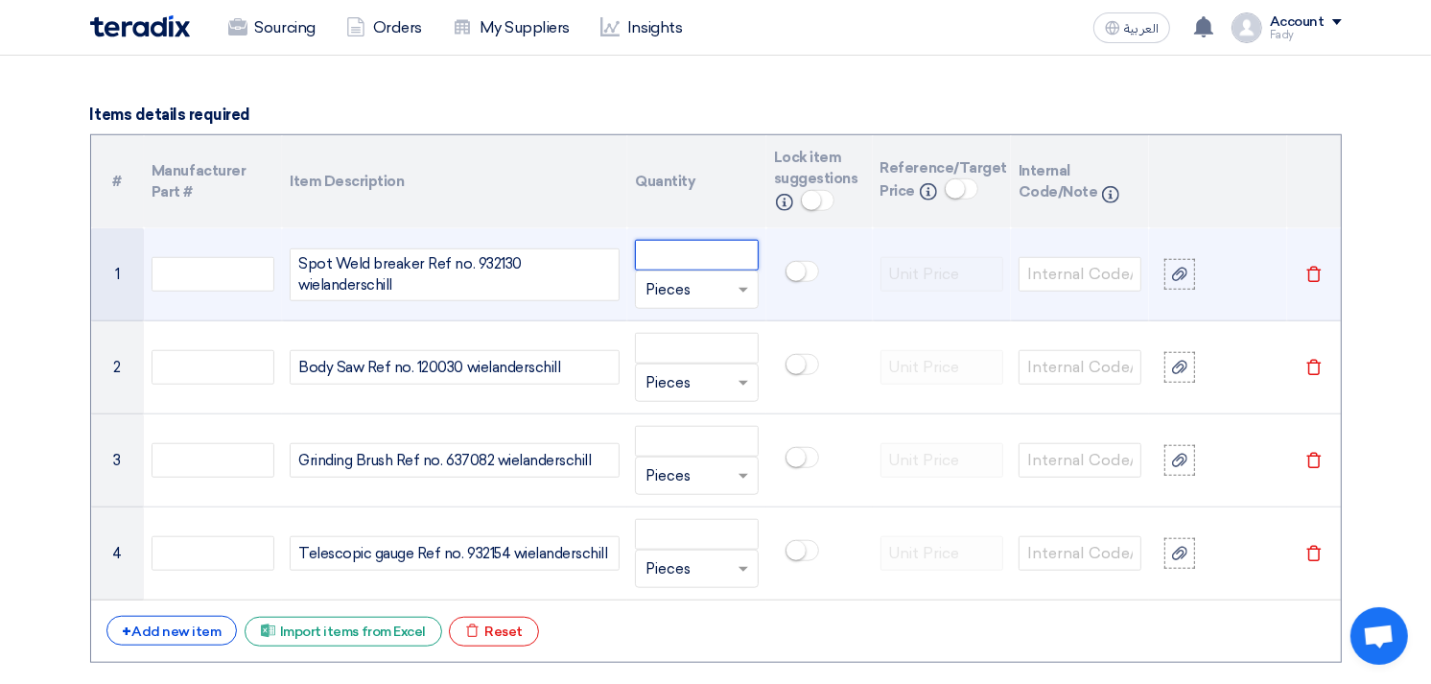
click at [694, 246] on input "number" at bounding box center [696, 255] width 123 height 31
type input "1"
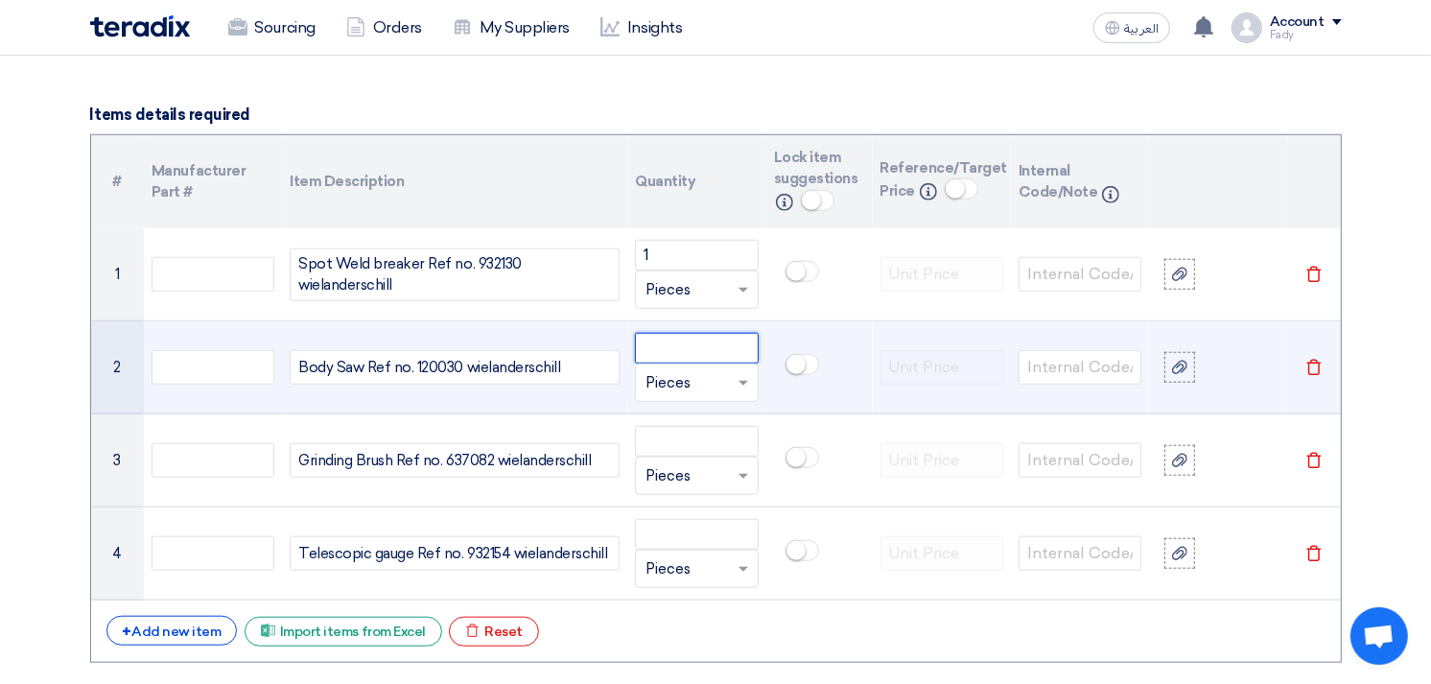
click at [677, 339] on input "number" at bounding box center [696, 348] width 123 height 31
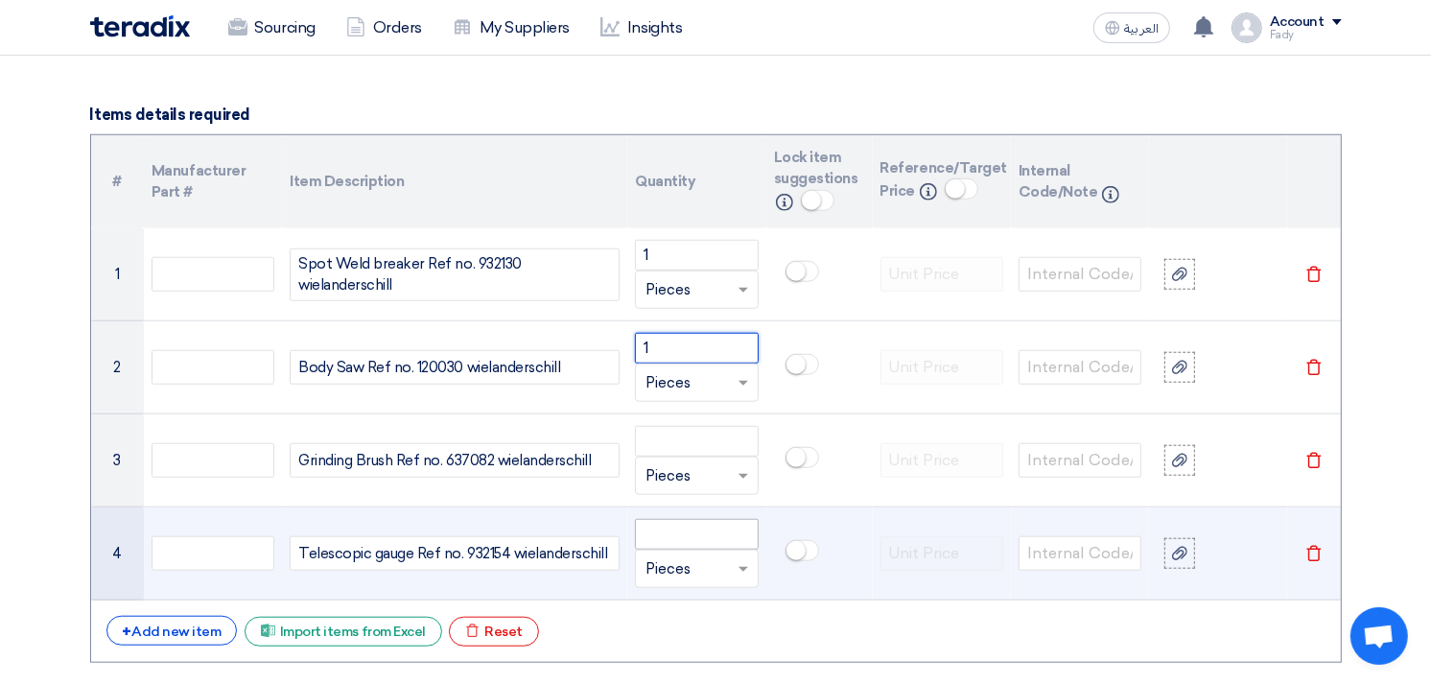
type input "1"
click at [687, 538] on input "number" at bounding box center [696, 534] width 123 height 31
type input "1"
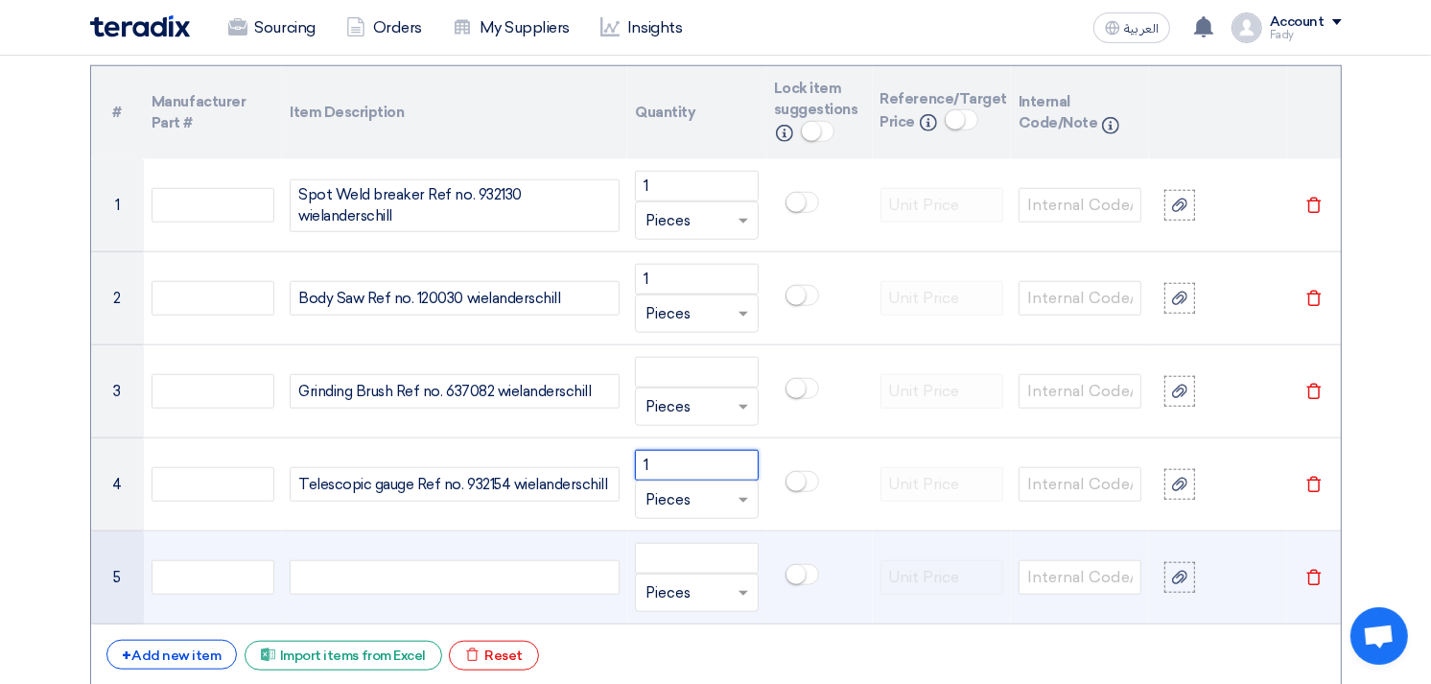
scroll to position [1491, 0]
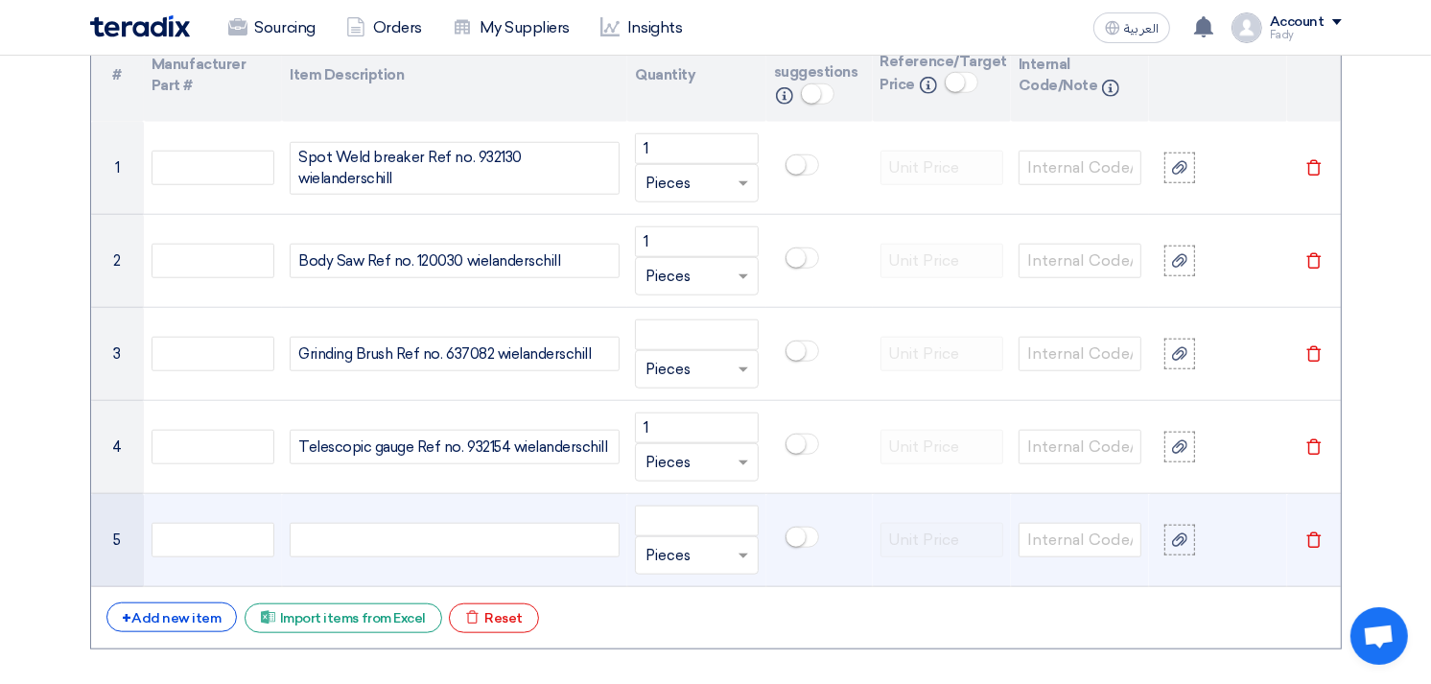
click at [1314, 538] on icon "Delete" at bounding box center [1313, 539] width 17 height 17
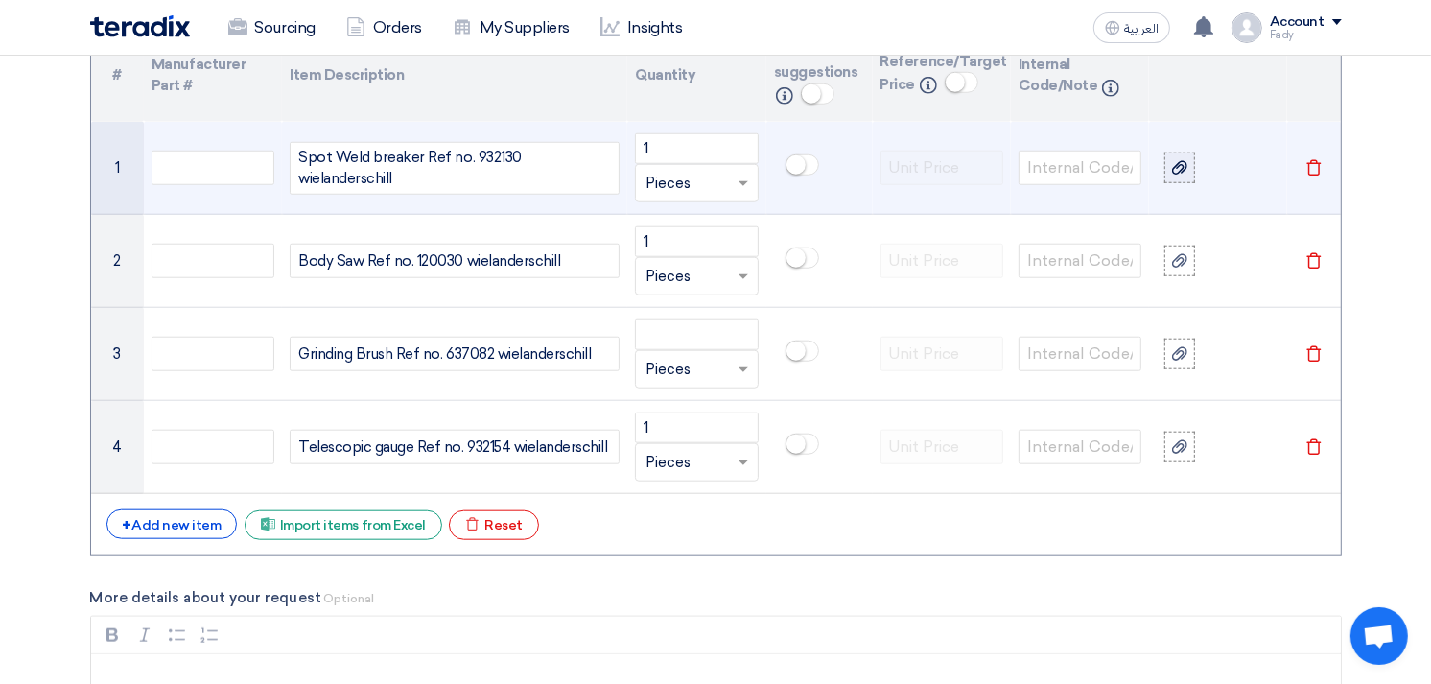
click at [1177, 170] on icon at bounding box center [1179, 167] width 15 height 15
click at [0, 0] on input "file" at bounding box center [0, 0] width 0 height 0
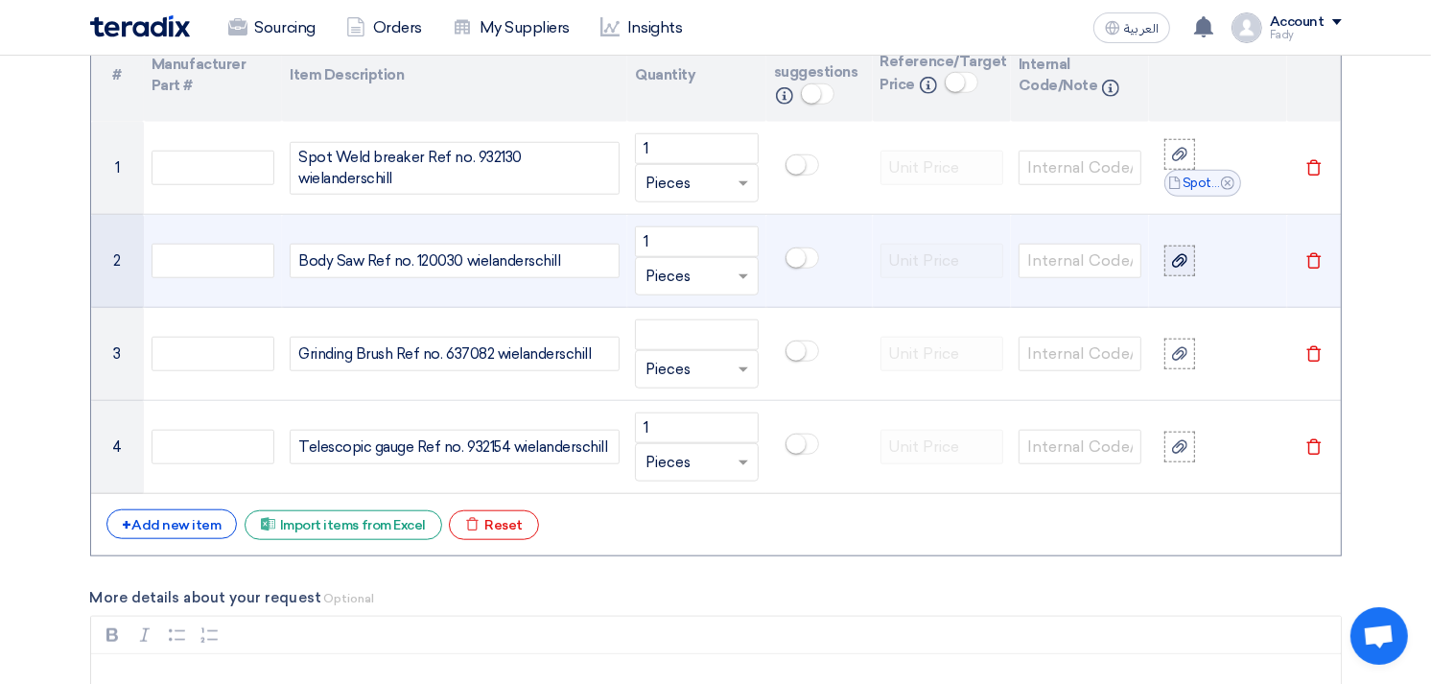
click at [1175, 269] on div at bounding box center [1179, 261] width 19 height 22
click at [0, 0] on input "file" at bounding box center [0, 0] width 0 height 0
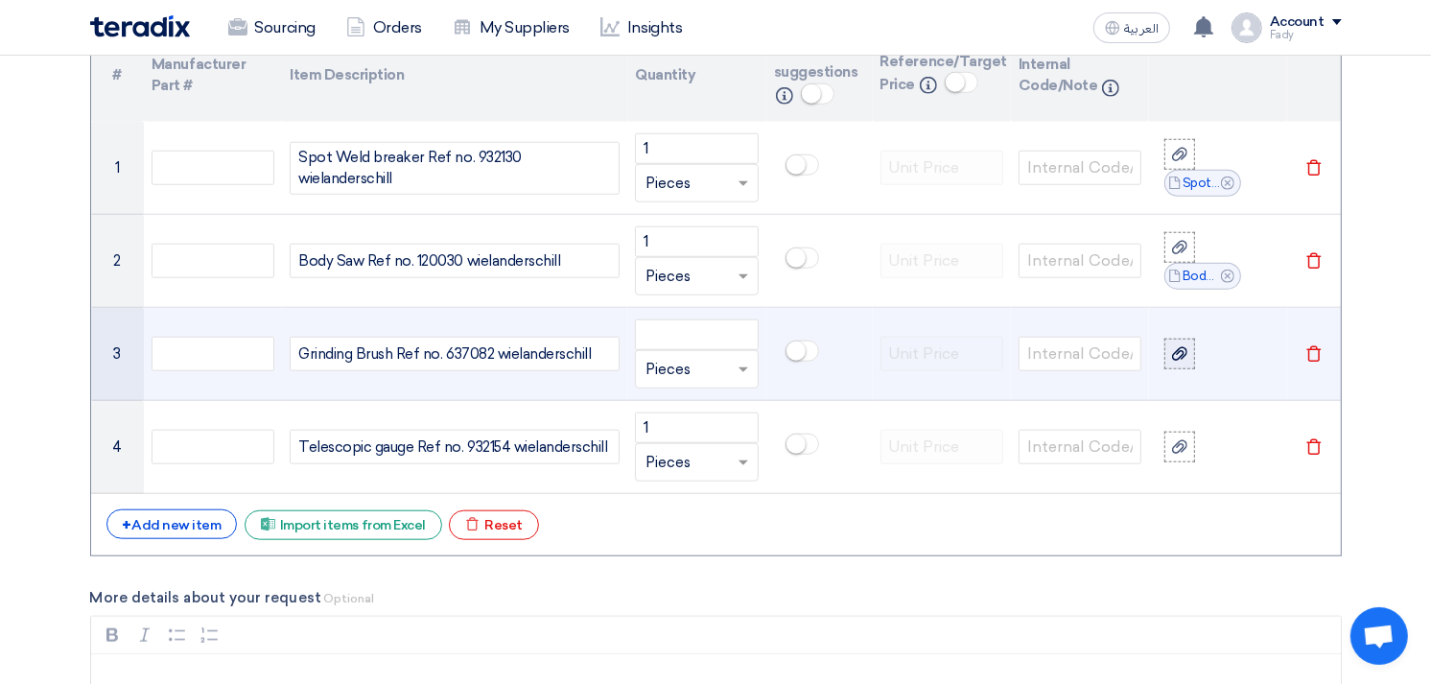
click at [1177, 347] on icon at bounding box center [1179, 353] width 15 height 15
click at [0, 0] on input "file" at bounding box center [0, 0] width 0 height 0
click at [1177, 347] on icon at bounding box center [1179, 353] width 15 height 15
click at [0, 0] on input "file" at bounding box center [0, 0] width 0 height 0
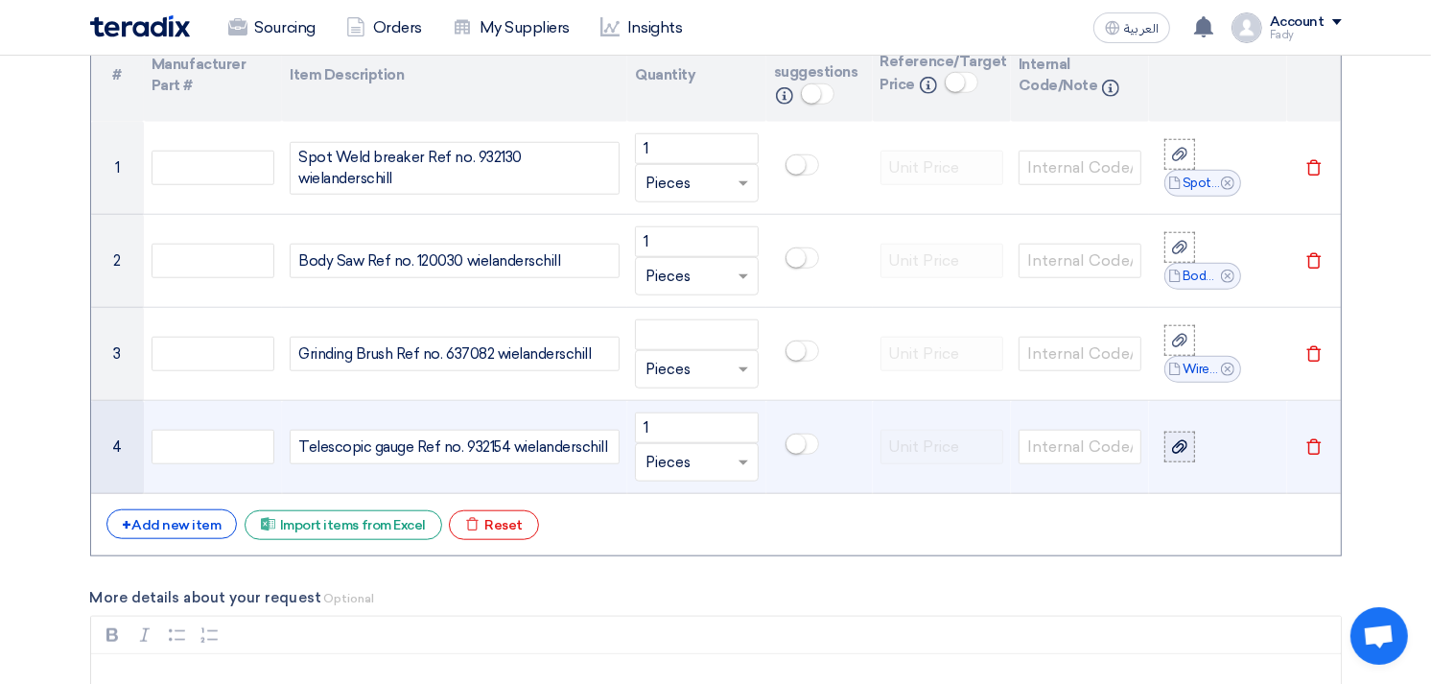
click at [1175, 439] on icon at bounding box center [1179, 446] width 15 height 15
click at [0, 0] on input "file" at bounding box center [0, 0] width 0 height 0
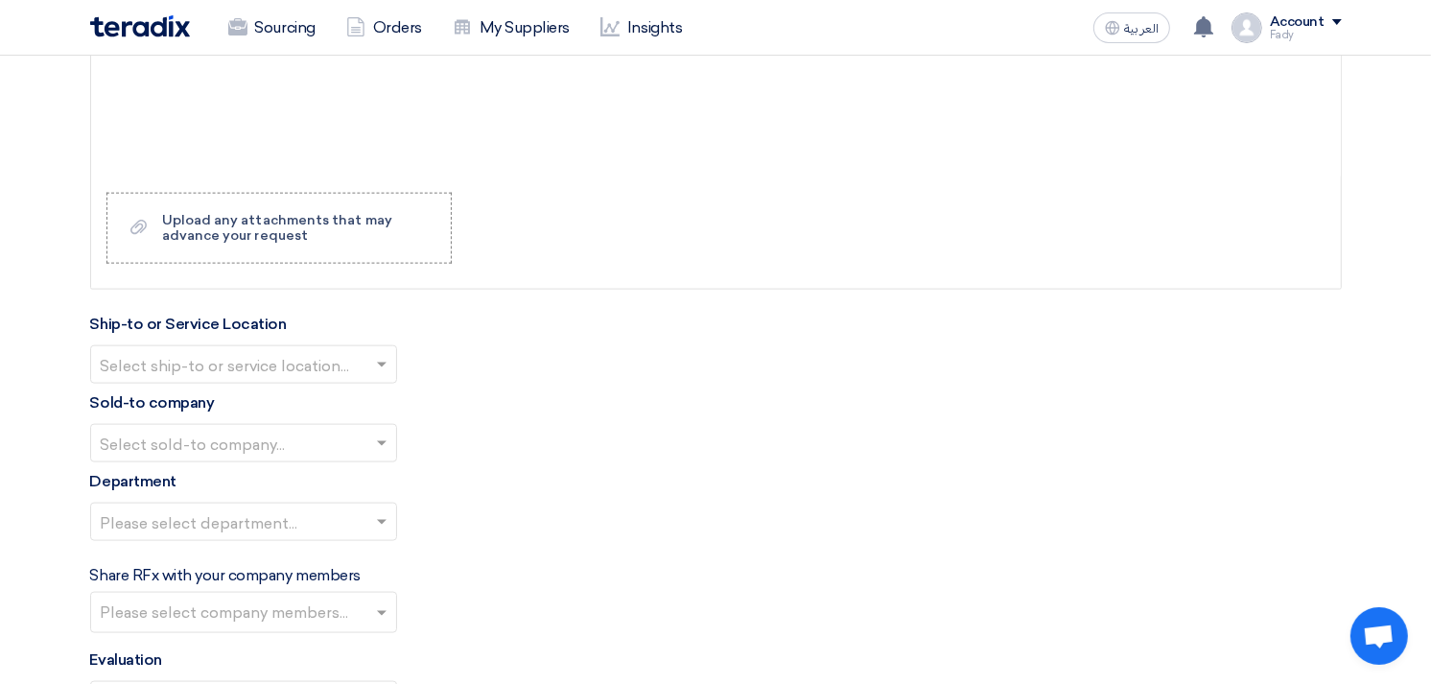
scroll to position [2131, 0]
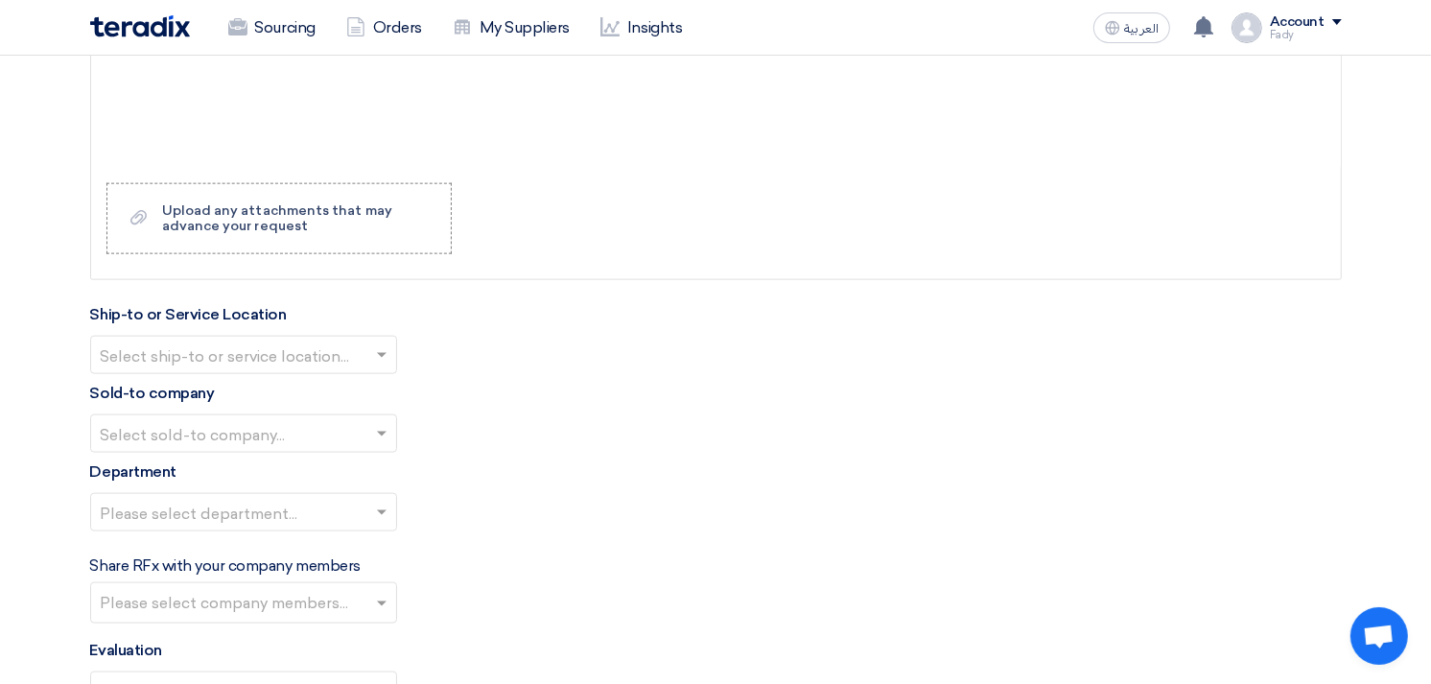
click at [280, 358] on input "text" at bounding box center [234, 357] width 267 height 32
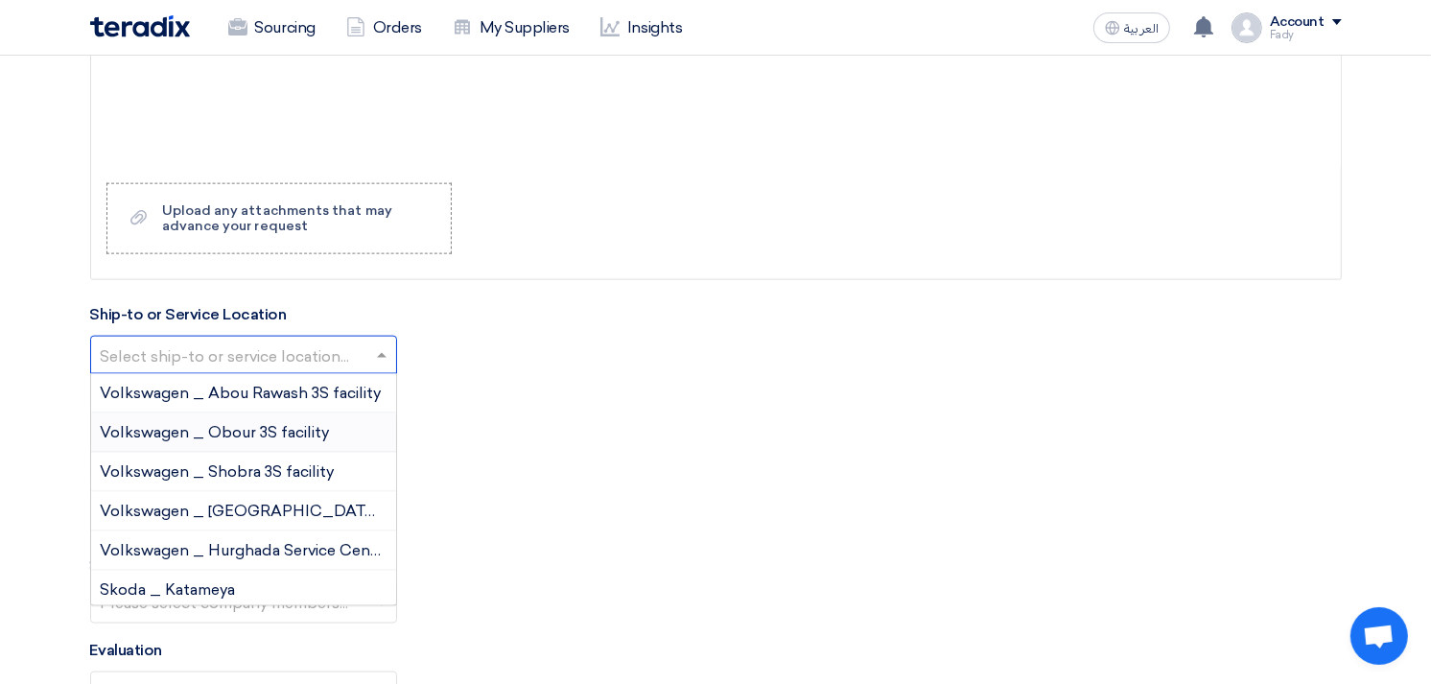
click at [275, 418] on div "Volkswagen _ Obour 3S facility" at bounding box center [243, 432] width 305 height 39
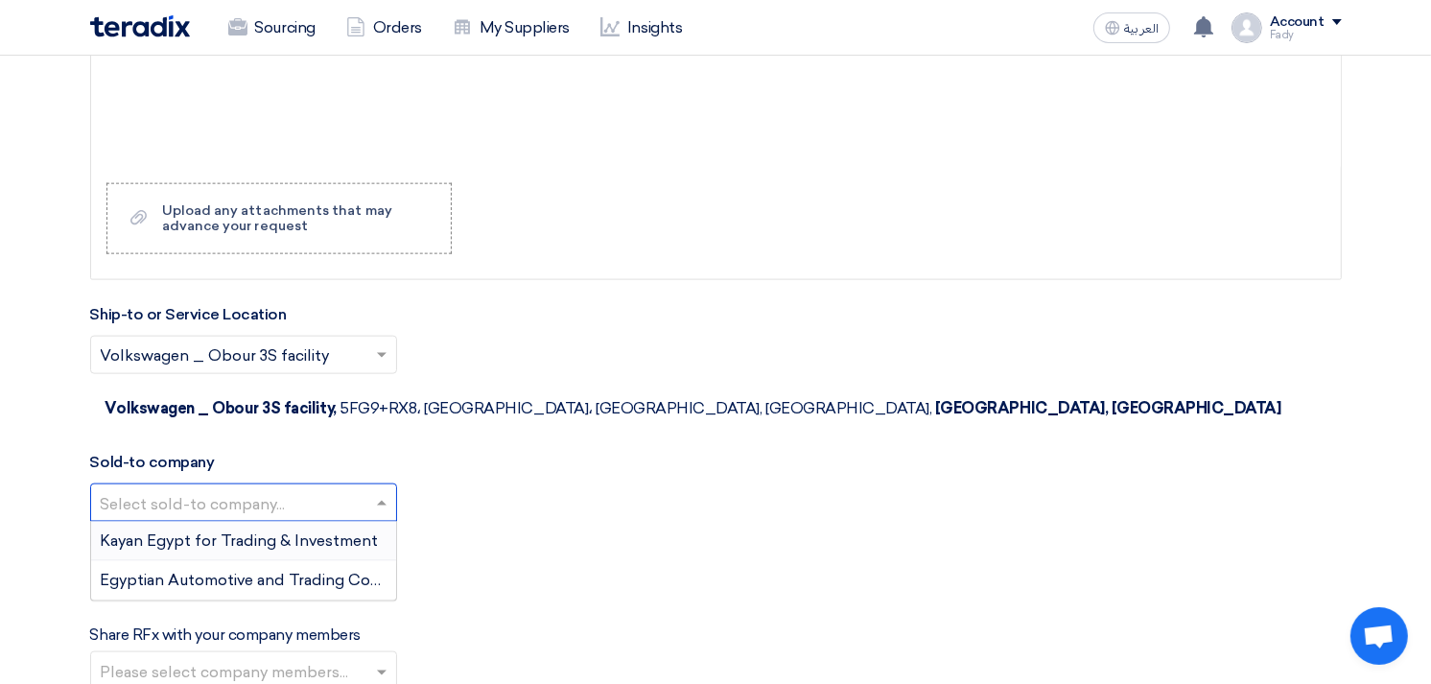
click at [189, 489] on input "text" at bounding box center [234, 505] width 267 height 32
click at [196, 571] on span "Egyptian Automotive and Trading Company" at bounding box center [260, 580] width 319 height 18
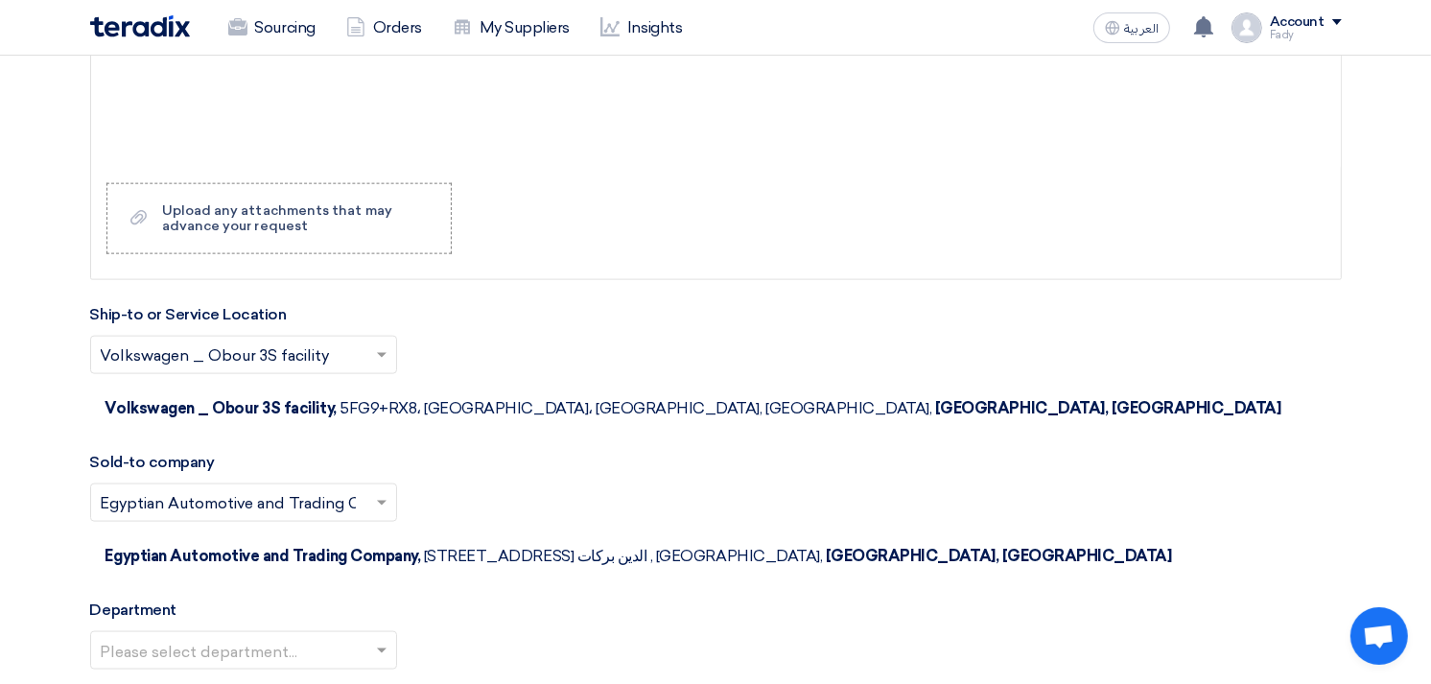
scroll to position [2344, 0]
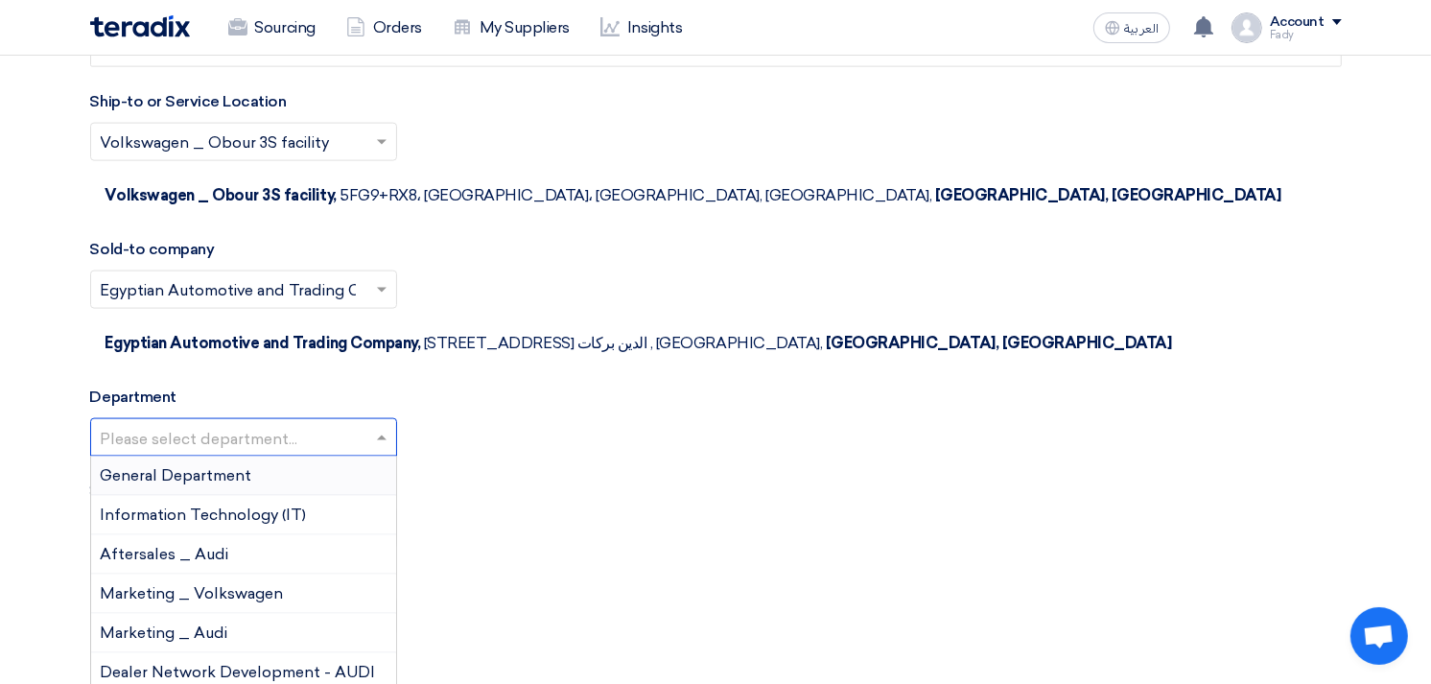
click at [238, 424] on input "text" at bounding box center [234, 440] width 267 height 32
click at [228, 466] on span "General Department" at bounding box center [177, 475] width 152 height 18
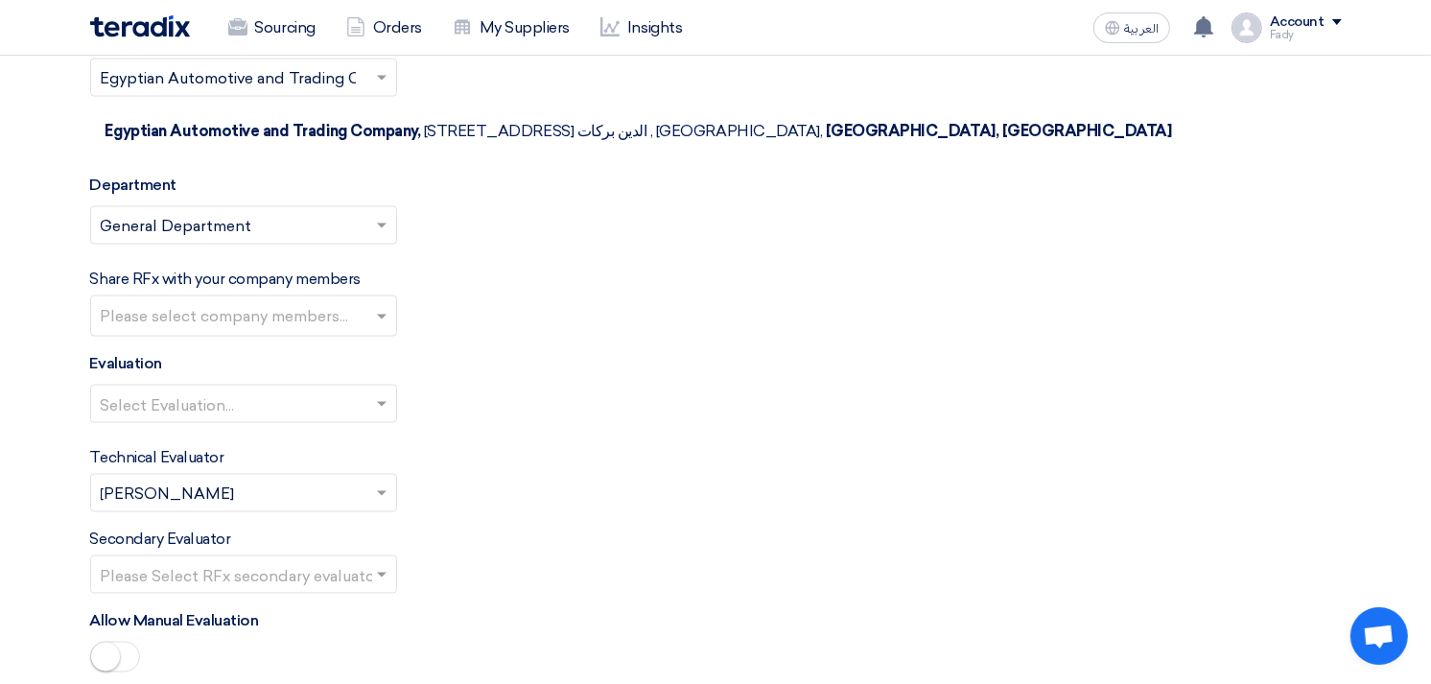
scroll to position [2557, 0]
click at [227, 389] on input "text" at bounding box center [234, 405] width 267 height 32
click at [227, 432] on span "100% Price (VAT Included)" at bounding box center [196, 441] width 191 height 18
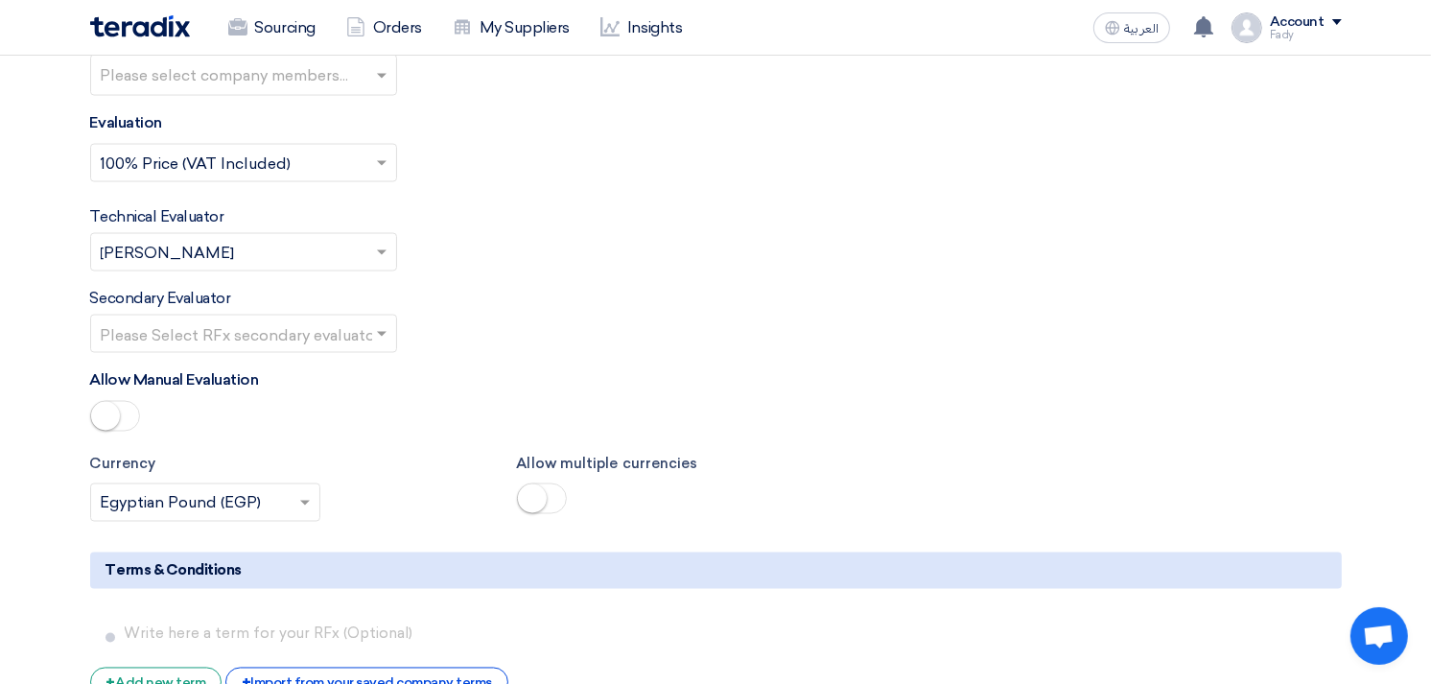
scroll to position [3090, 0]
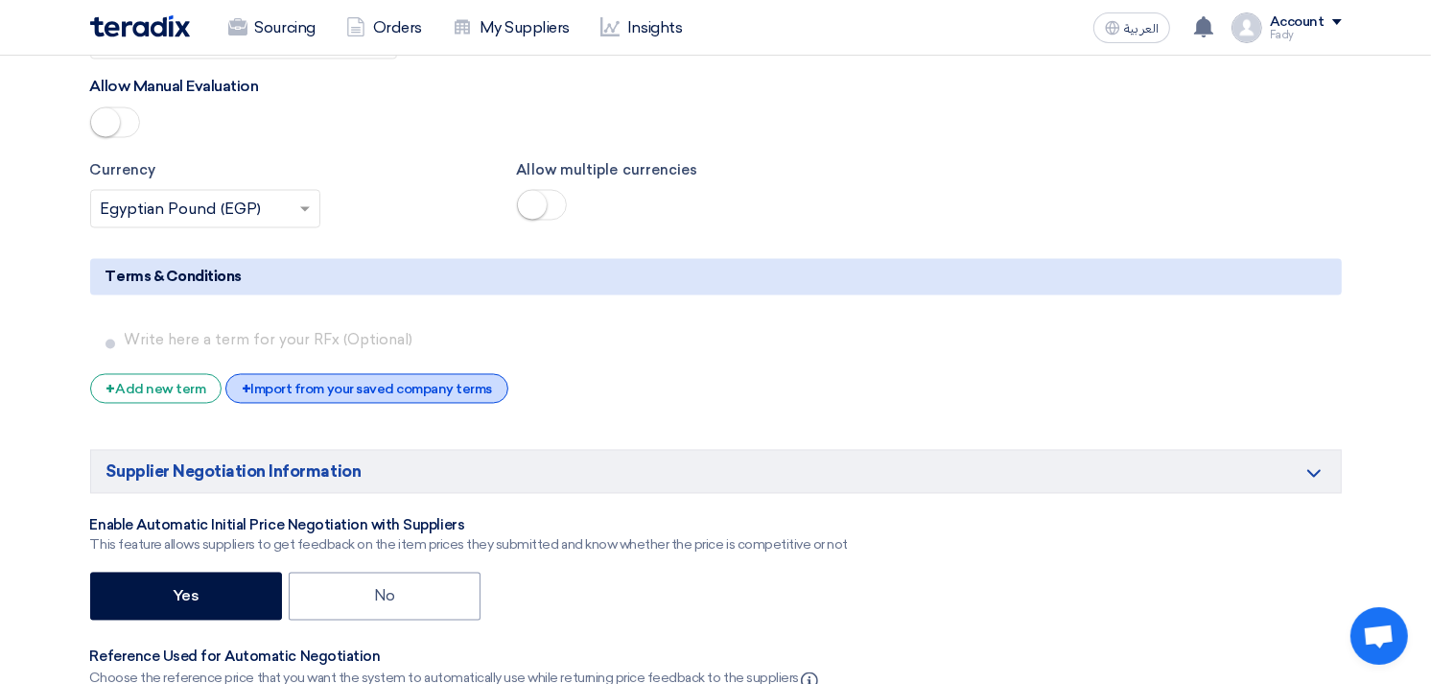
click at [329, 374] on div "+ Import from your saved company terms" at bounding box center [366, 389] width 283 height 30
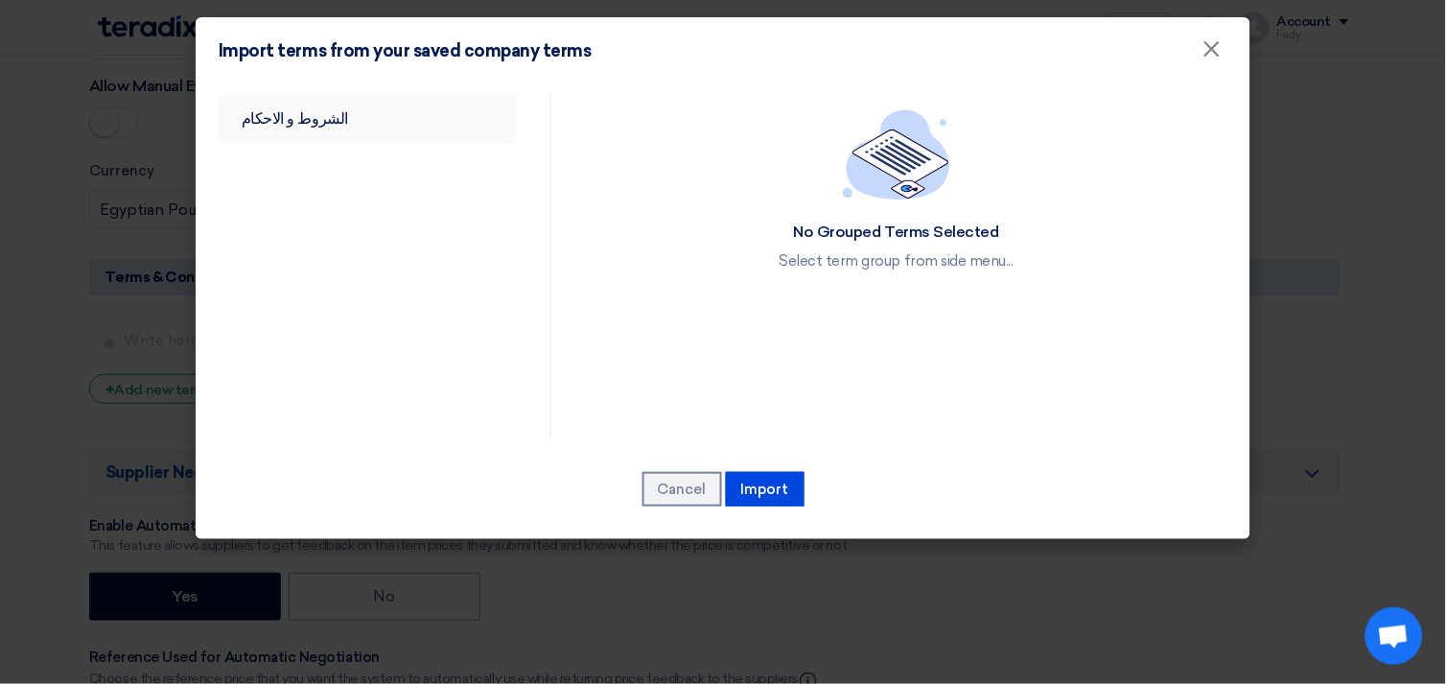
click at [299, 110] on link "الشروط و الاحكام" at bounding box center [368, 119] width 298 height 50
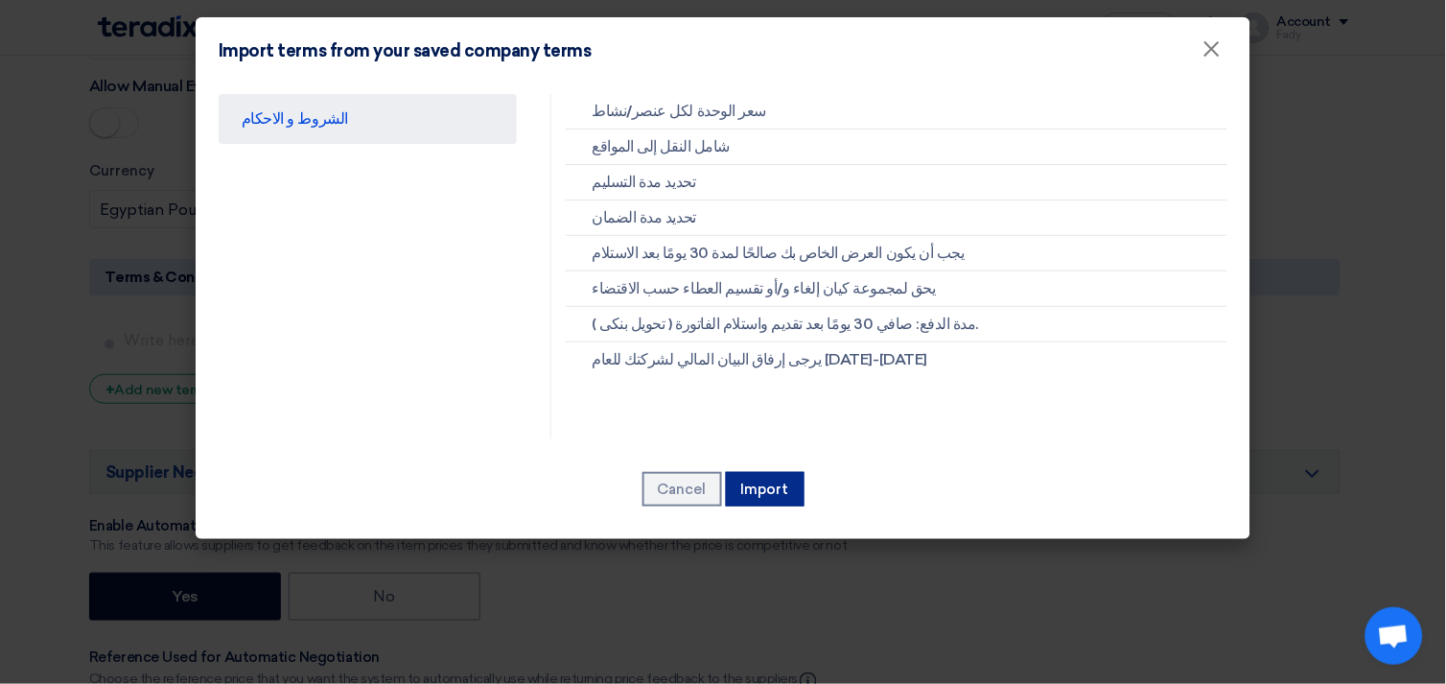
click at [763, 486] on button "Import" at bounding box center [765, 489] width 79 height 35
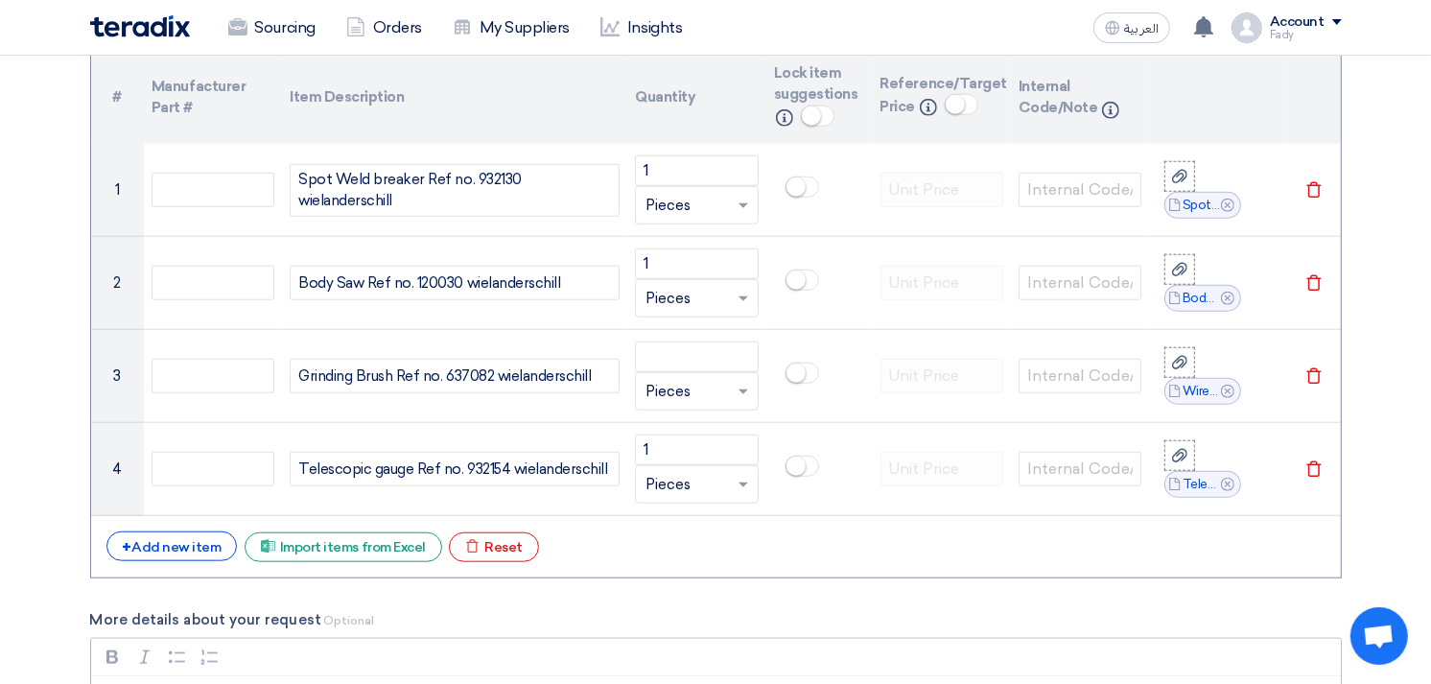
scroll to position [1491, 0]
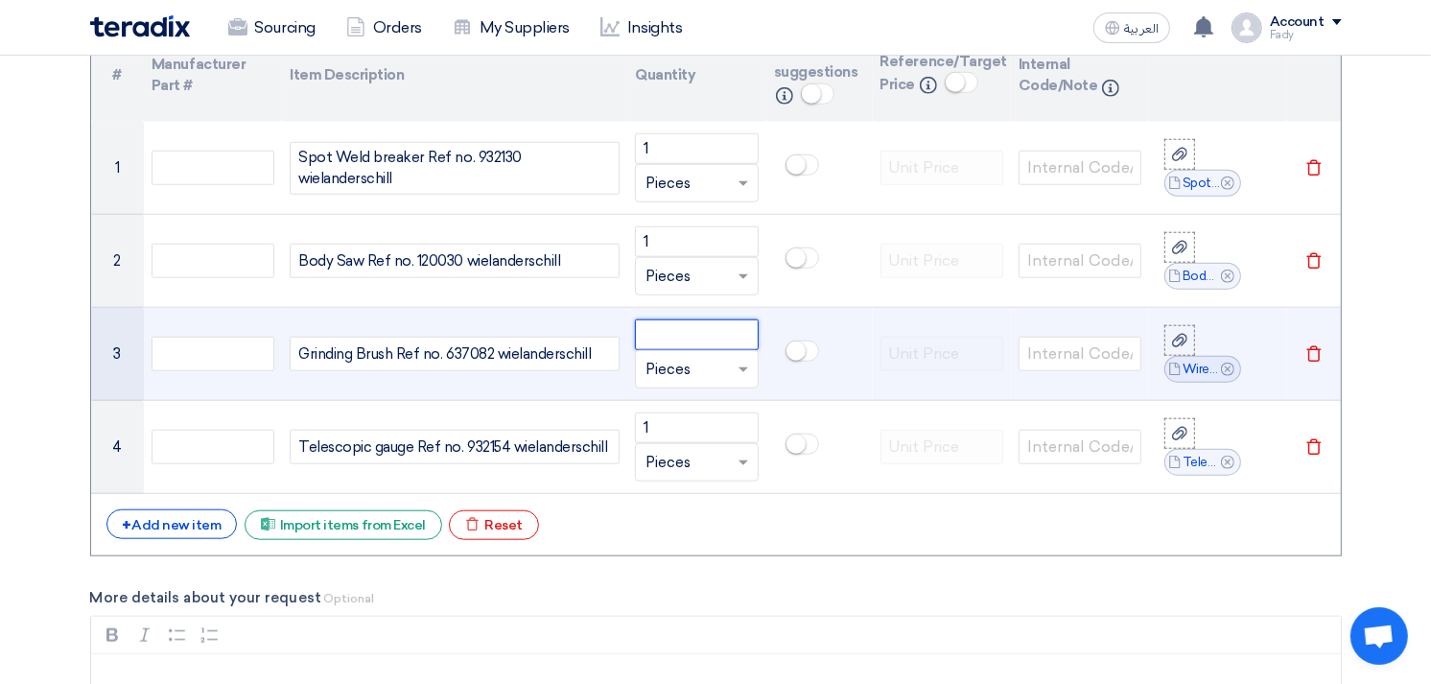
click at [685, 340] on input "number" at bounding box center [696, 334] width 123 height 31
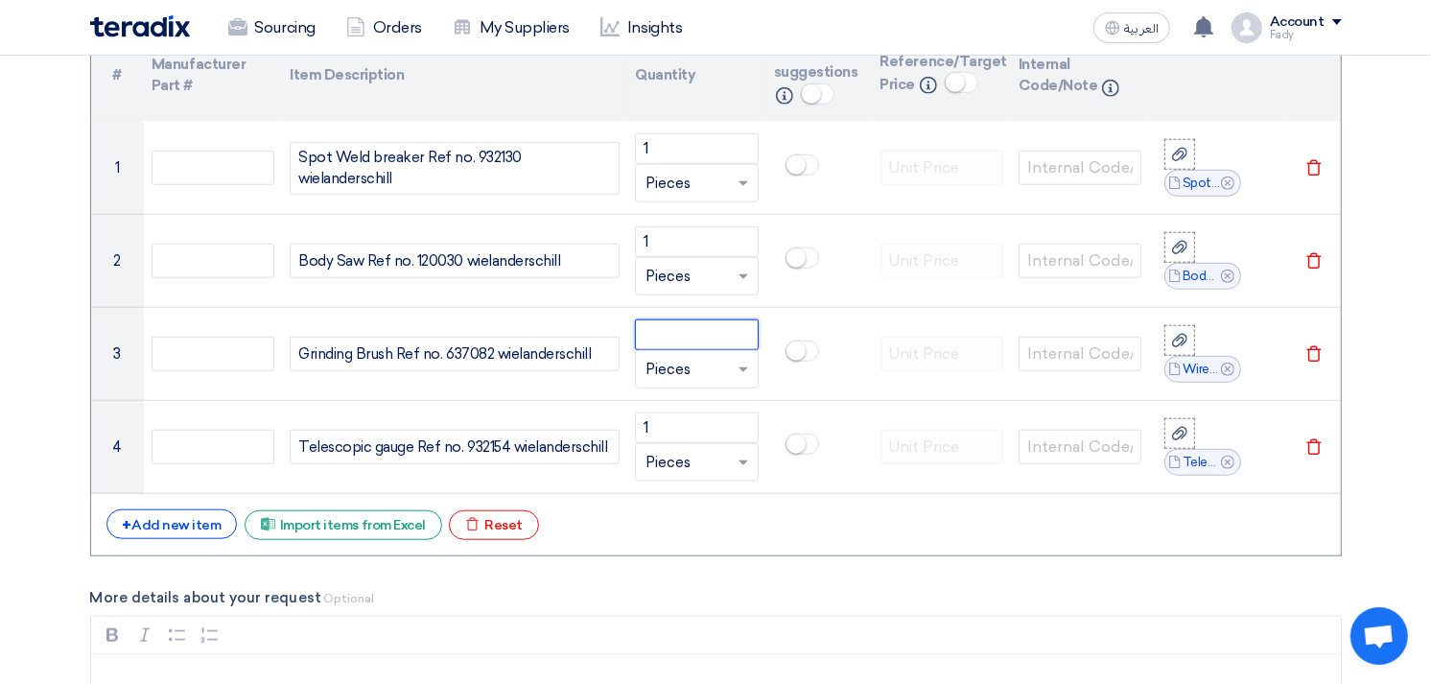
type input "1"
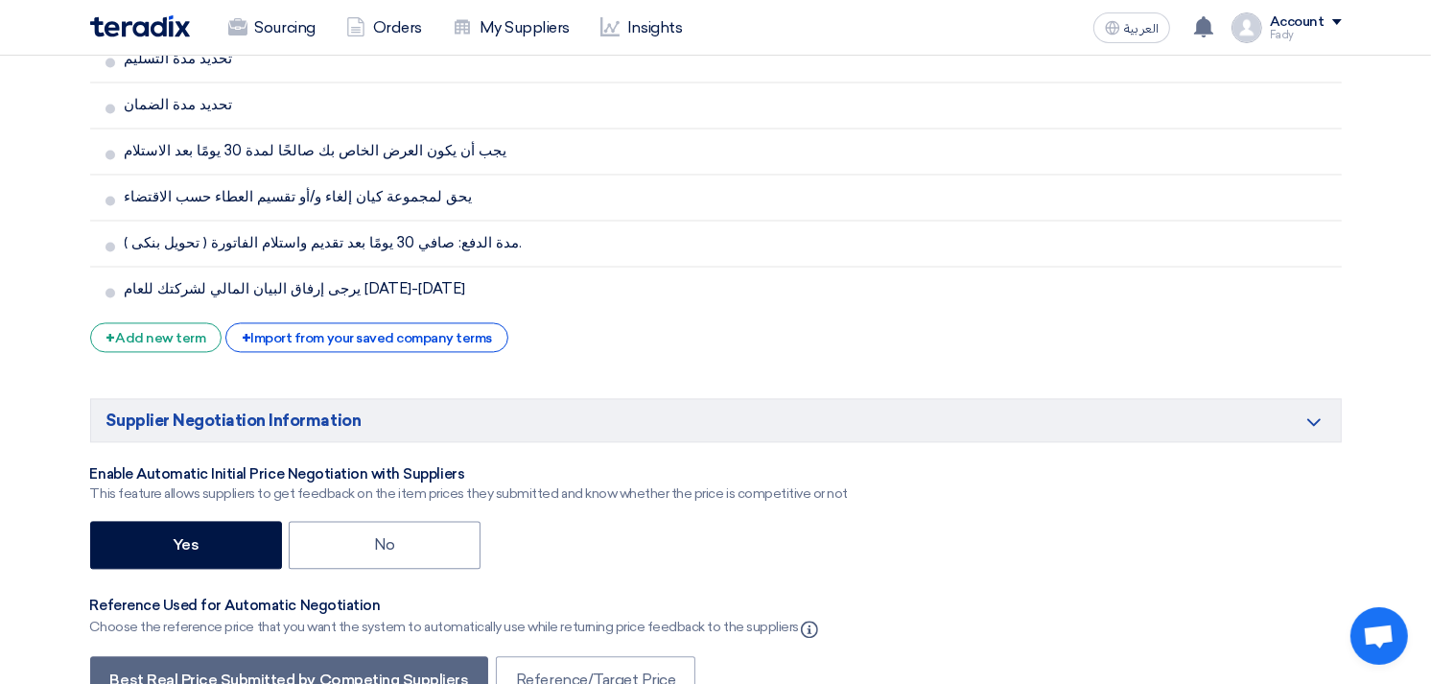
scroll to position [3836, 0]
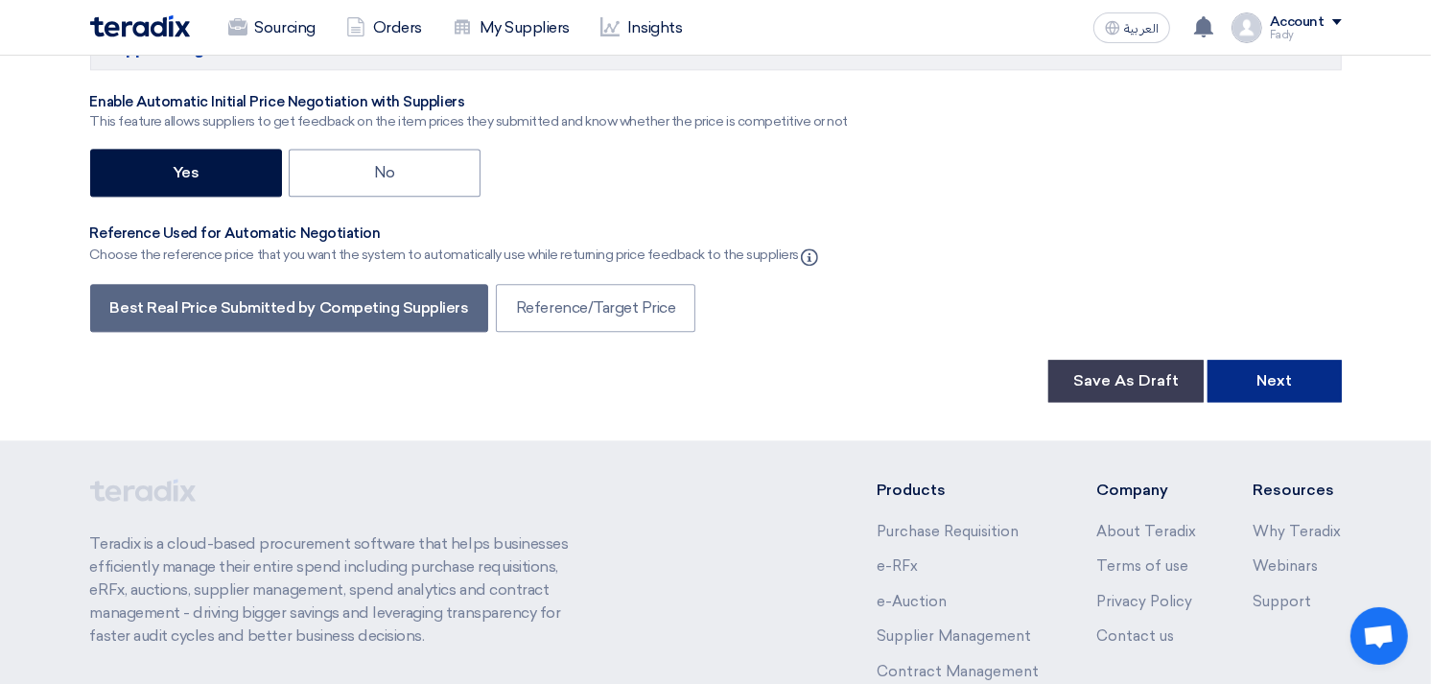
type input "6"
click at [1282, 360] on button "Next" at bounding box center [1274, 381] width 134 height 42
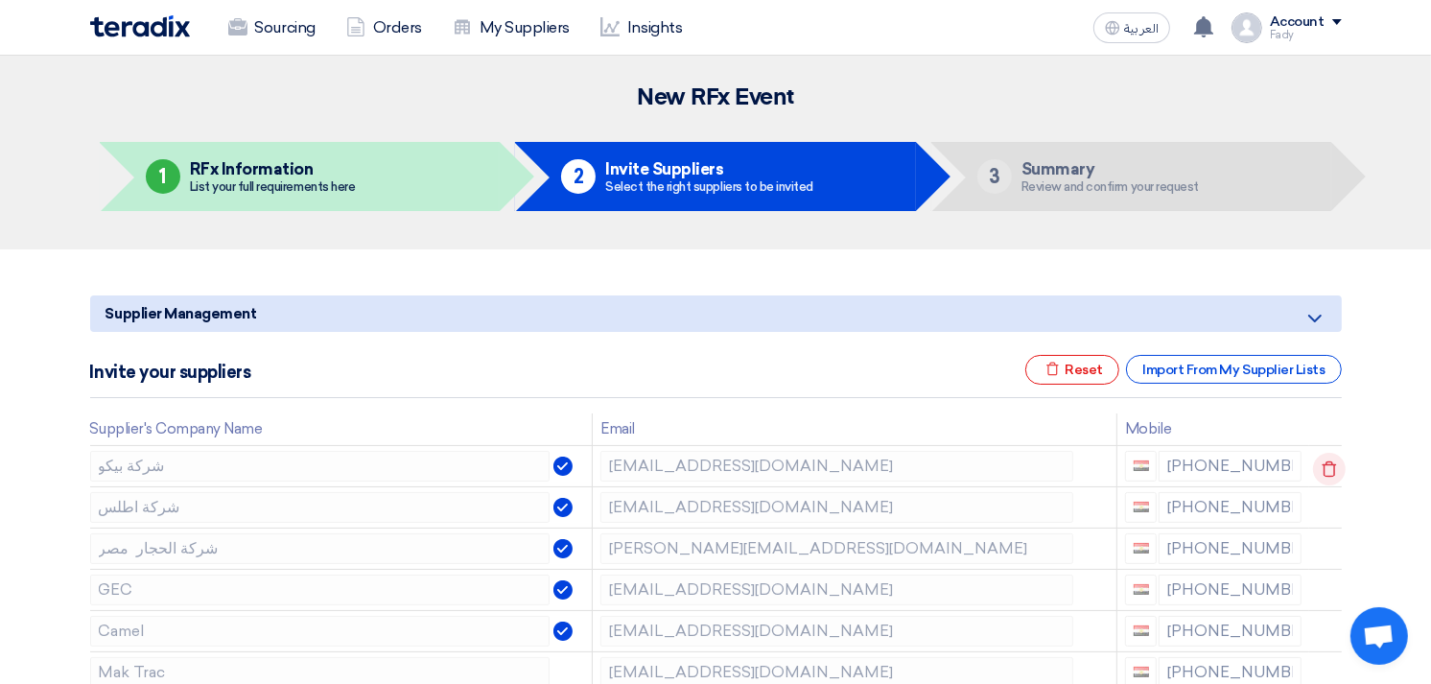
click at [1328, 465] on icon at bounding box center [1329, 469] width 33 height 33
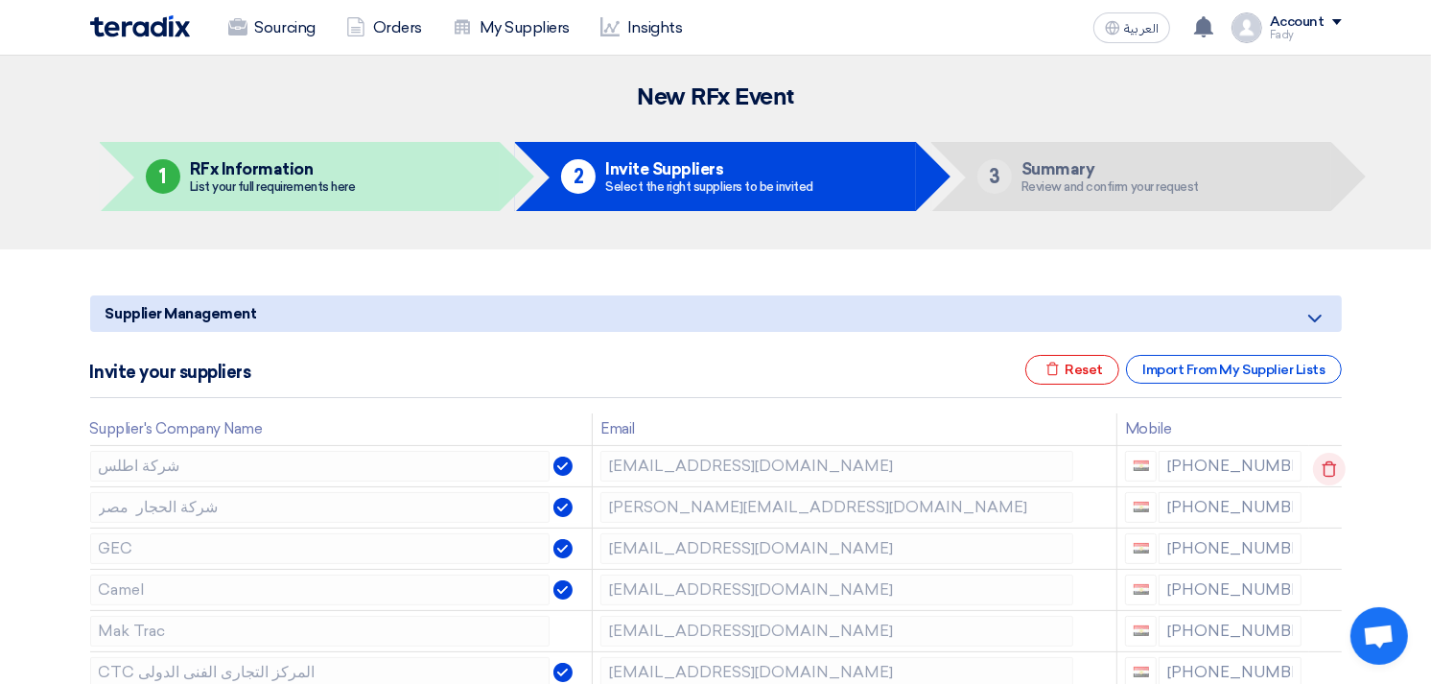
click at [1330, 470] on use at bounding box center [1329, 468] width 14 height 16
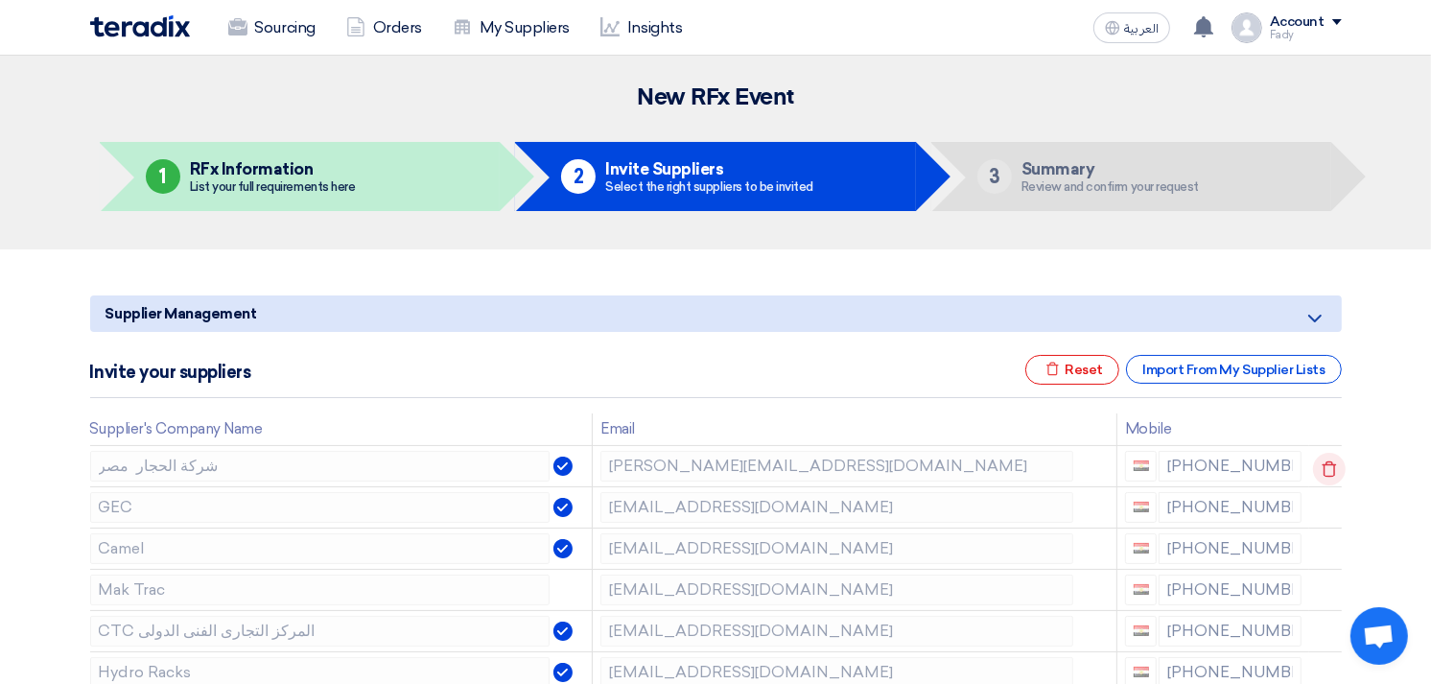
click at [1334, 471] on icon at bounding box center [1329, 469] width 33 height 33
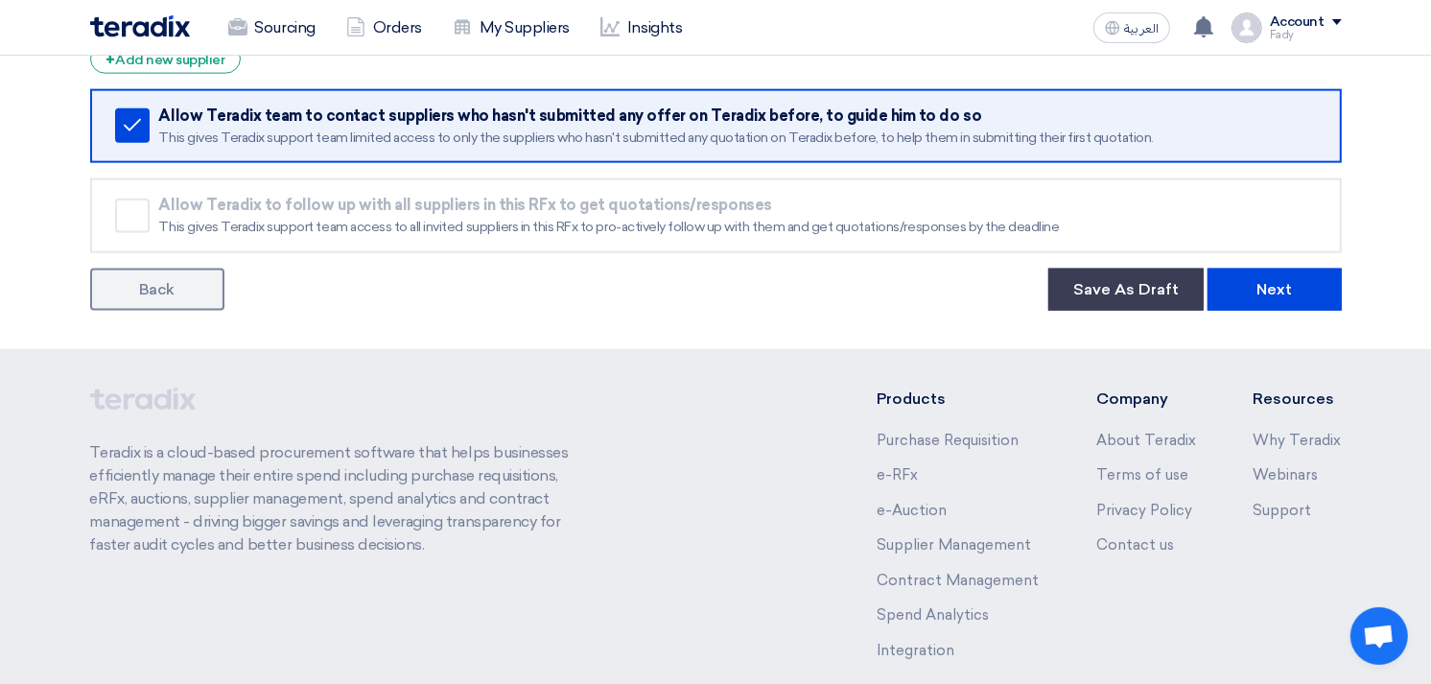
scroll to position [2281, 0]
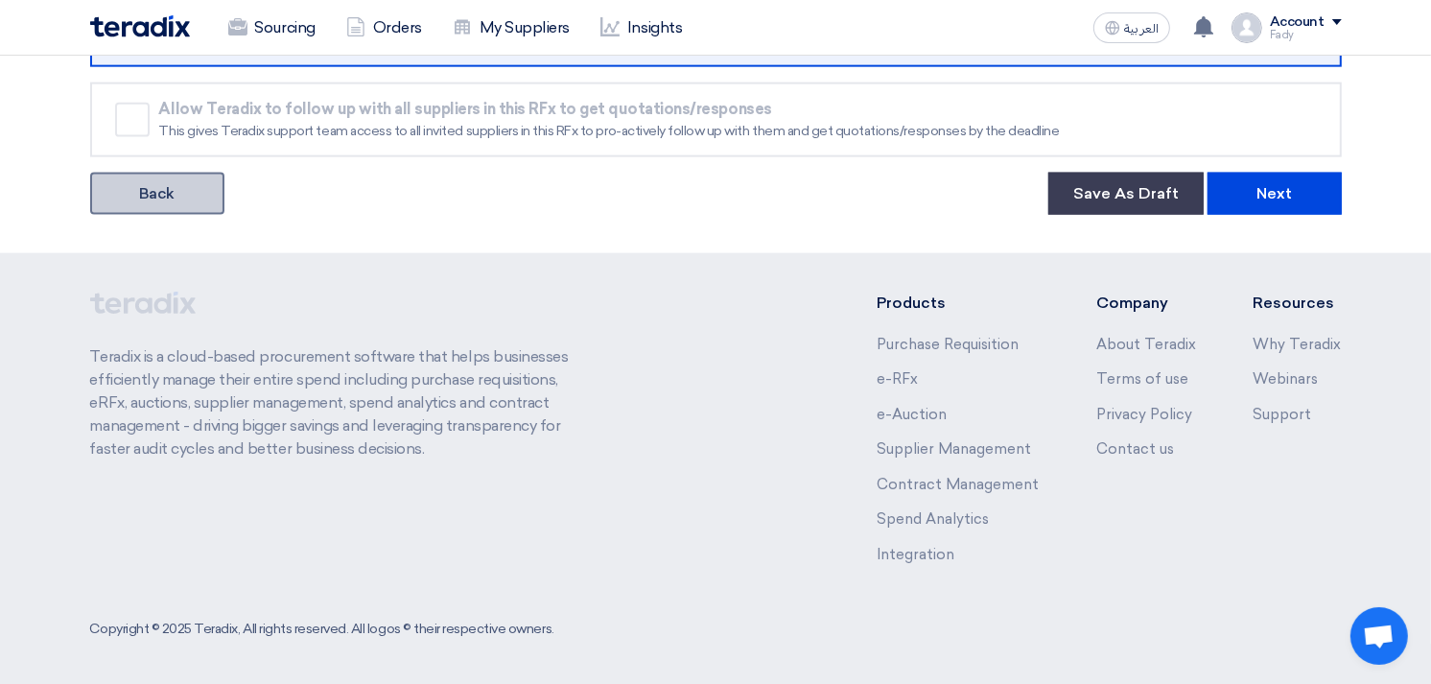
click at [174, 189] on link "Back" at bounding box center [157, 194] width 134 height 42
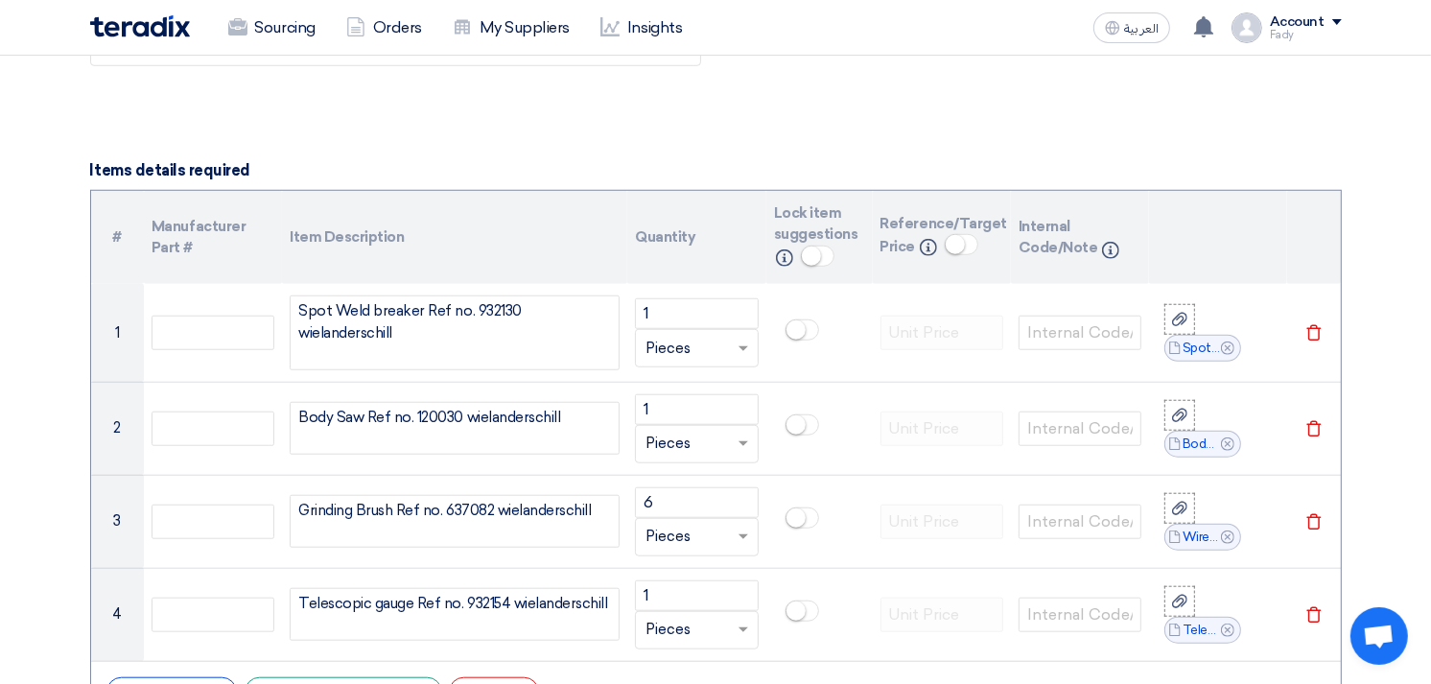
scroll to position [1065, 0]
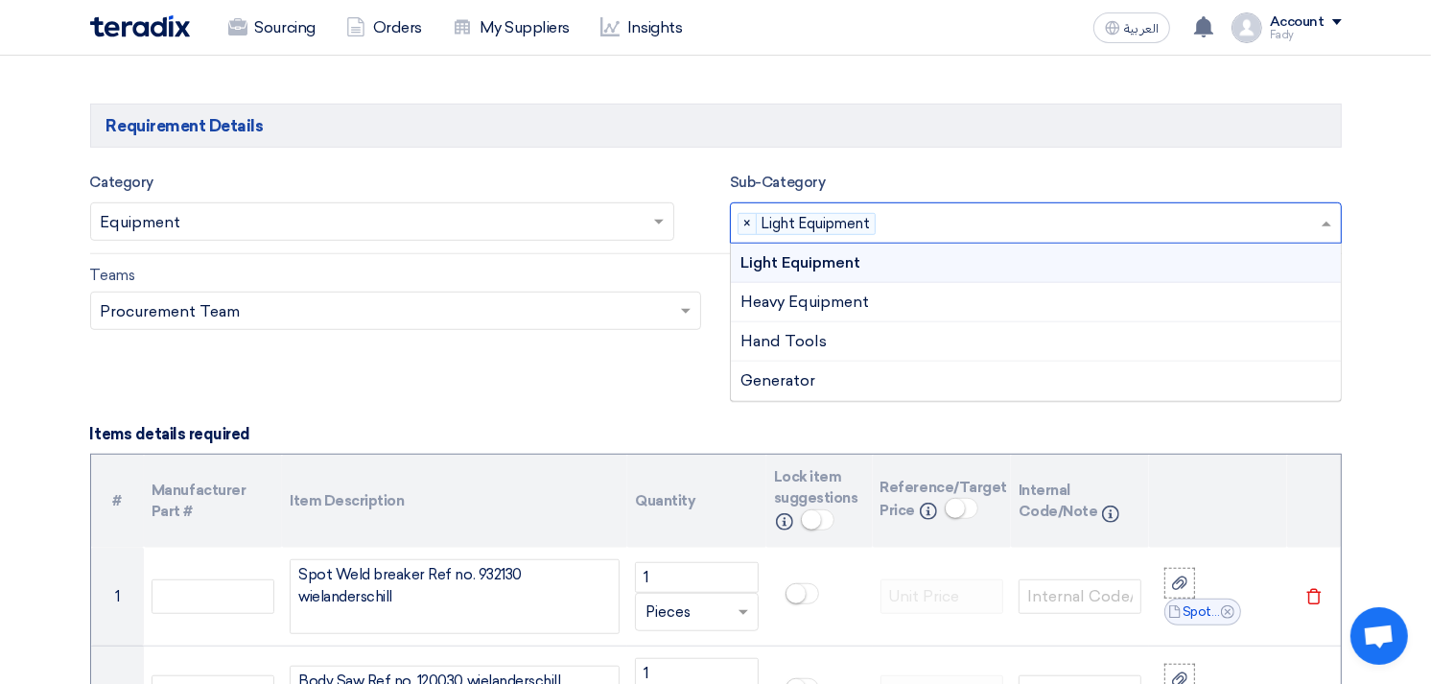
click at [1003, 230] on input "text" at bounding box center [1101, 225] width 436 height 32
click at [834, 293] on span "Heavy Equipment" at bounding box center [804, 301] width 129 height 18
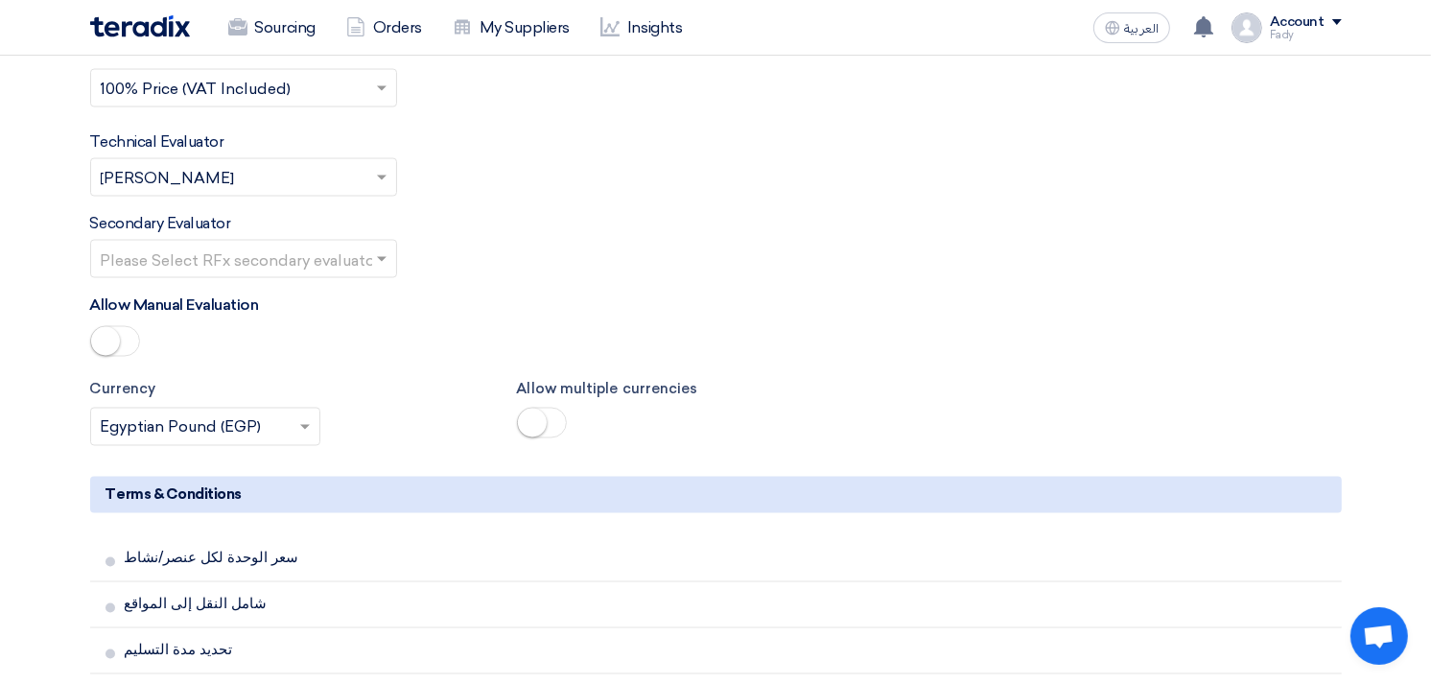
scroll to position [3934, 0]
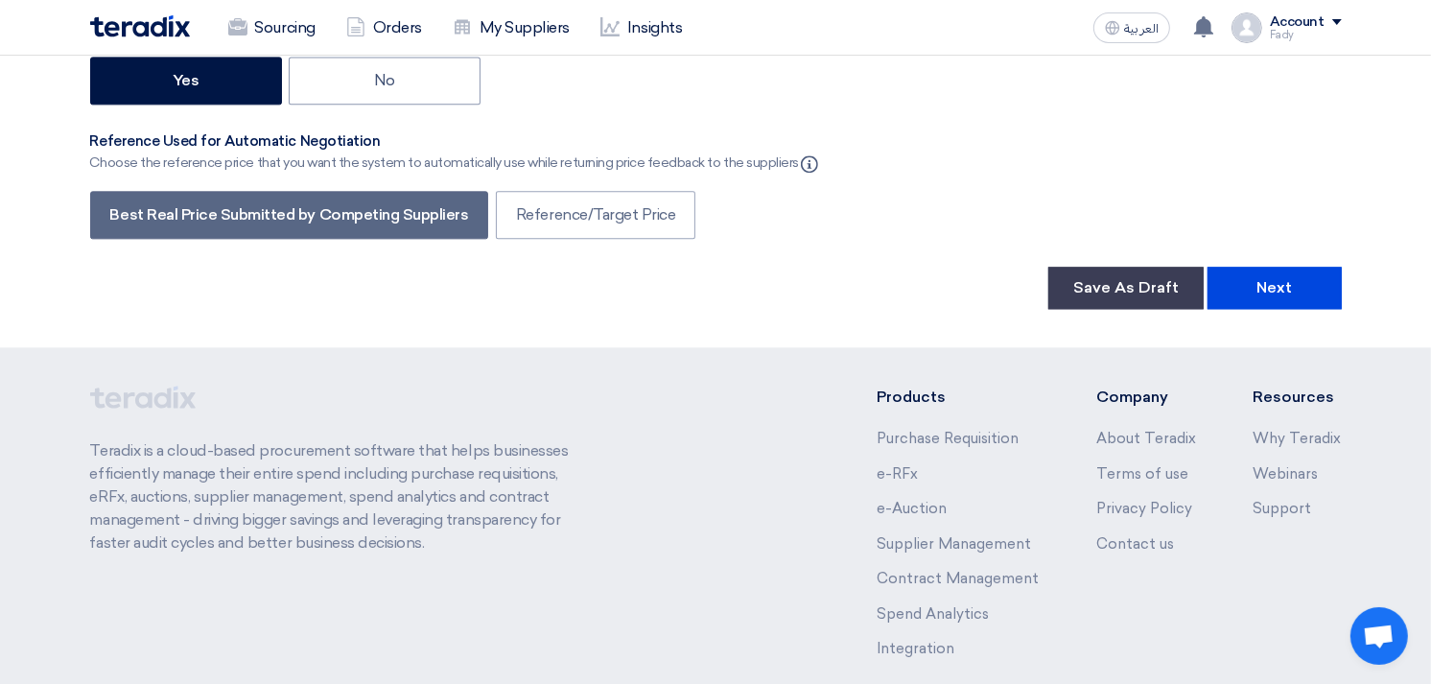
click at [1305, 267] on button "Next" at bounding box center [1274, 288] width 134 height 42
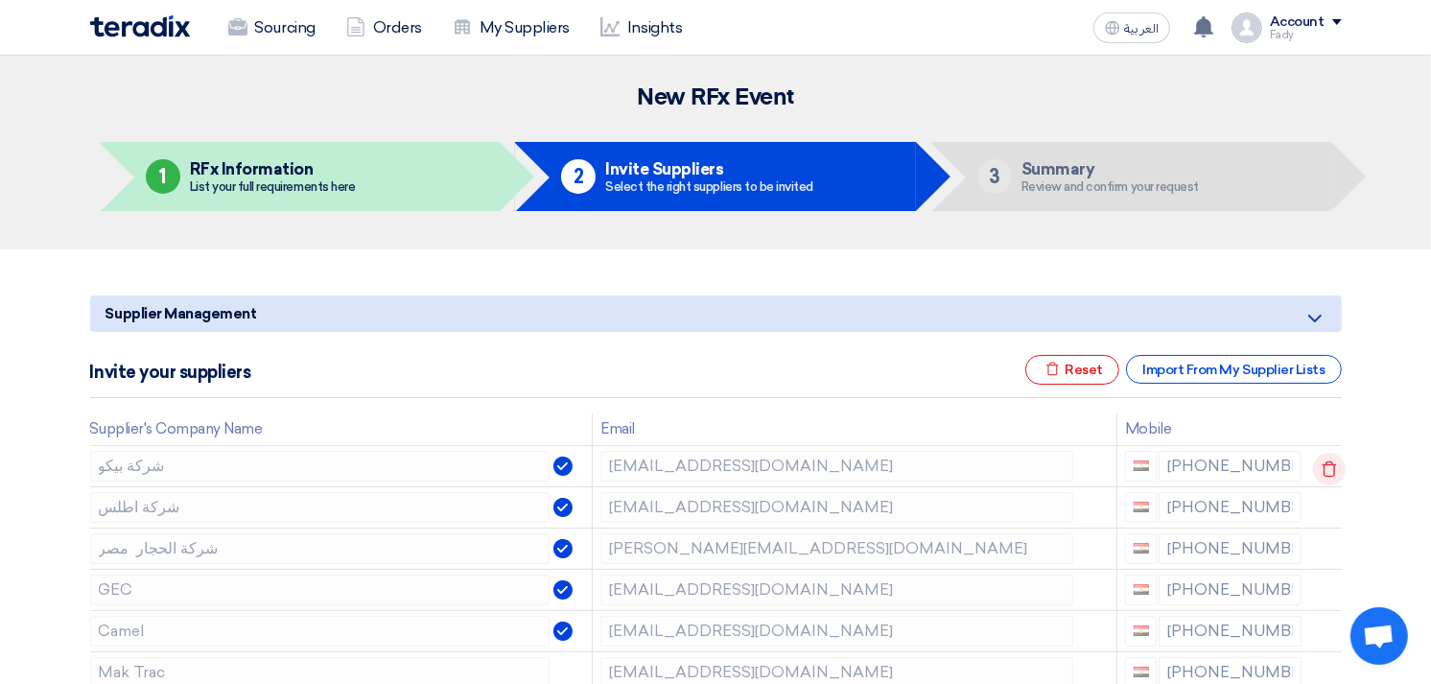
click at [1322, 470] on icon at bounding box center [1329, 469] width 33 height 33
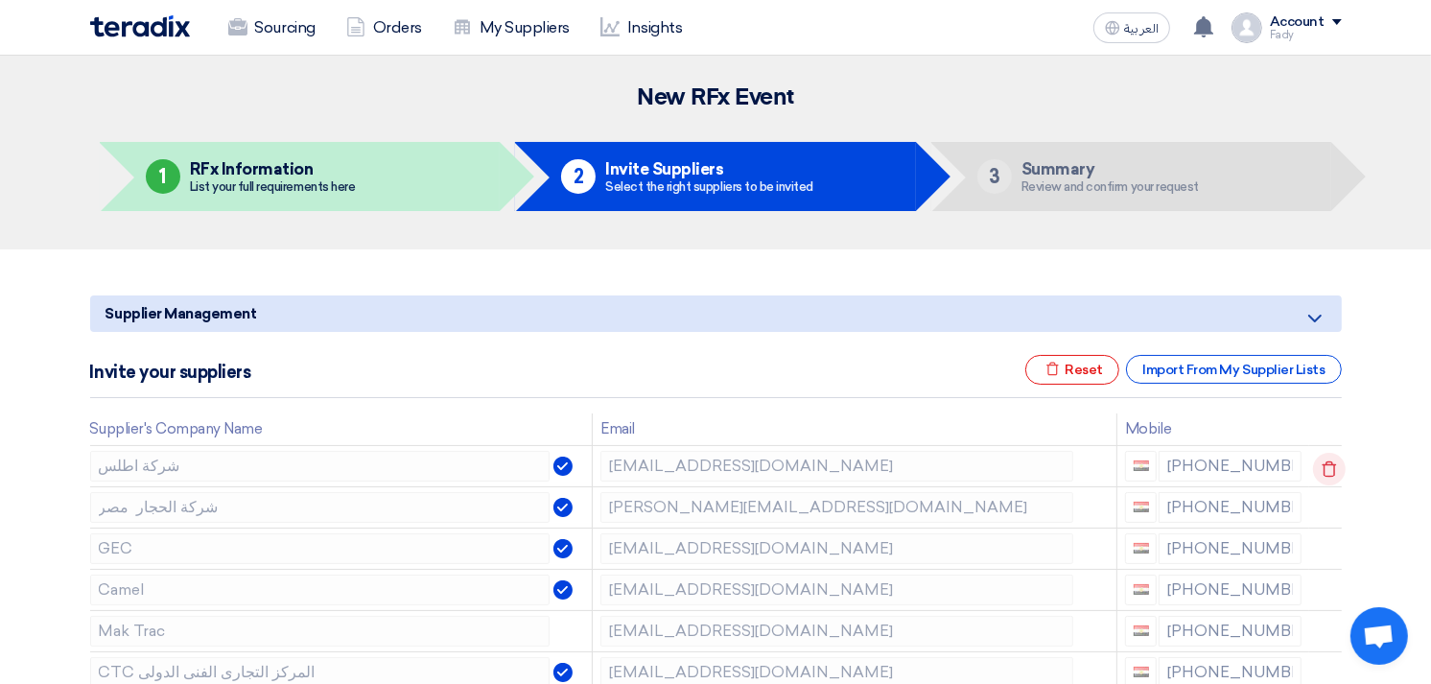
click at [1322, 460] on icon at bounding box center [1329, 469] width 33 height 33
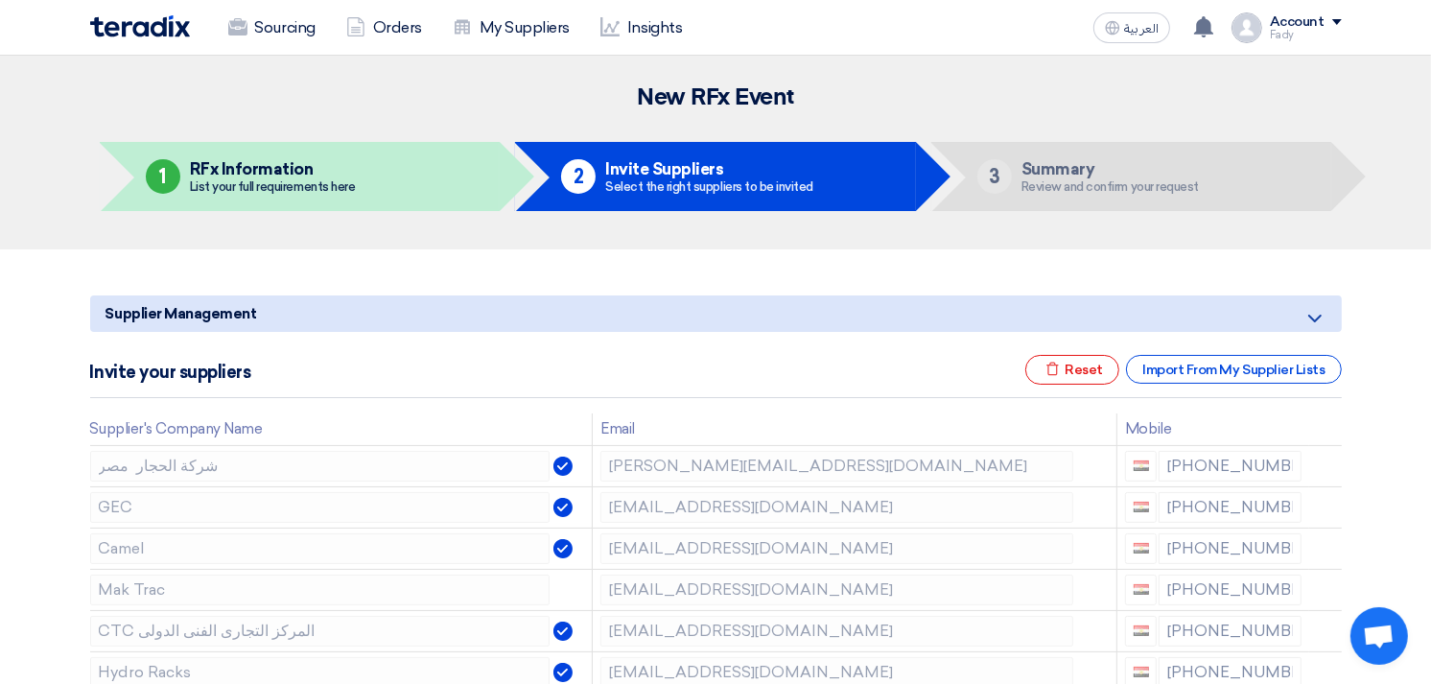
click at [0, 0] on icon at bounding box center [0, 0] width 0 height 0
click at [1323, 460] on icon at bounding box center [1329, 469] width 33 height 33
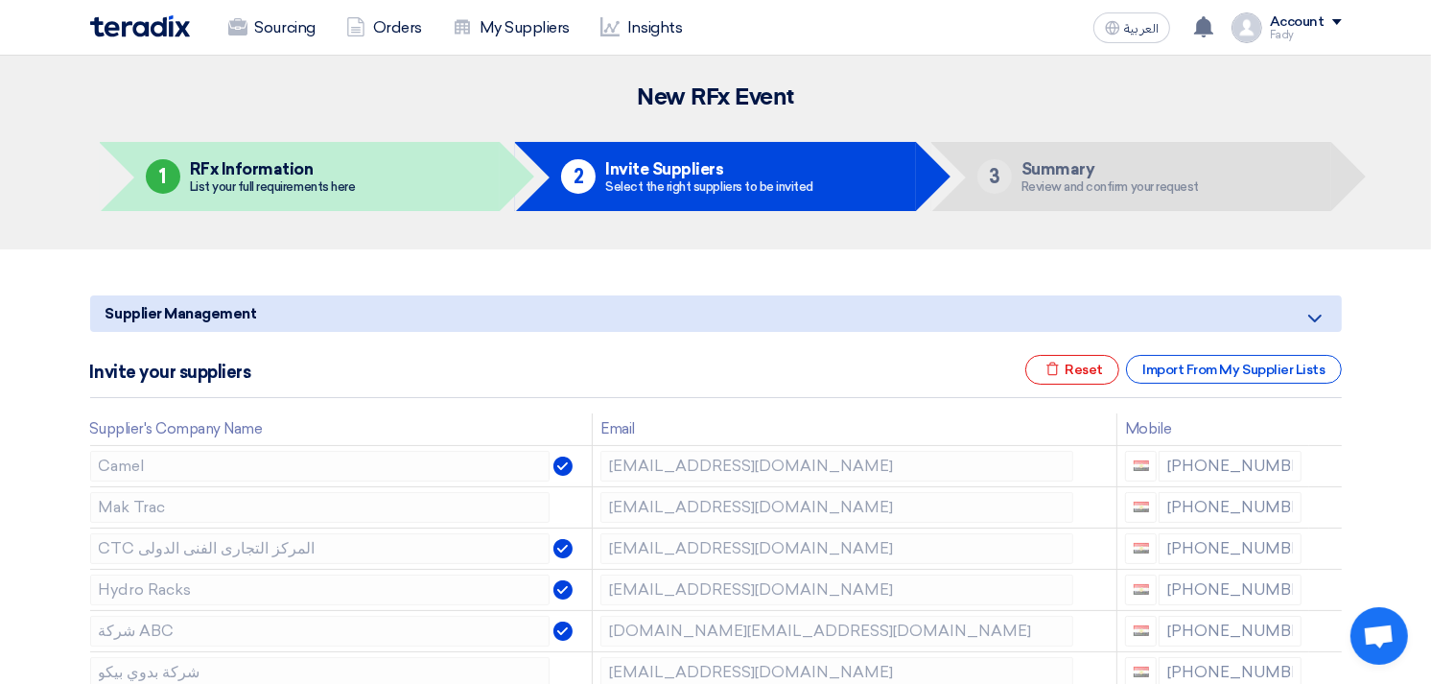
click at [0, 0] on icon at bounding box center [0, 0] width 0 height 0
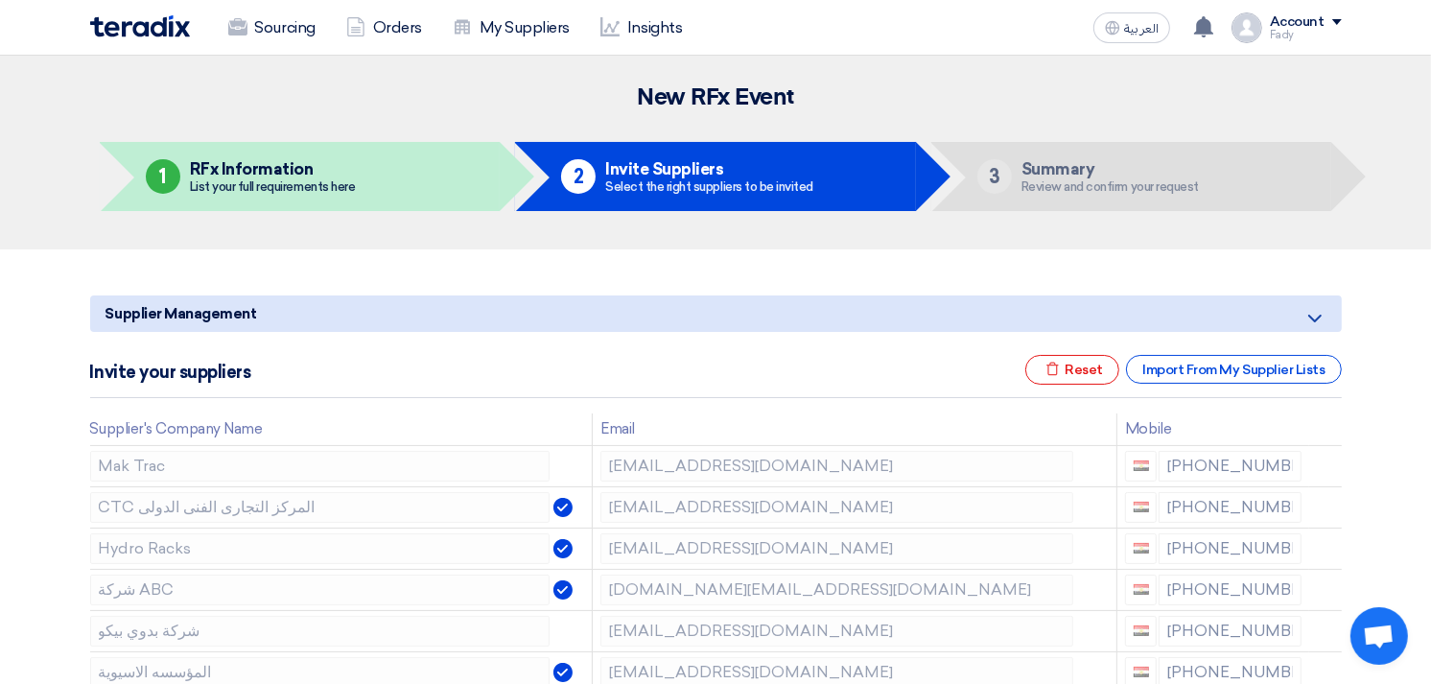
click at [0, 0] on icon at bounding box center [0, 0] width 0 height 0
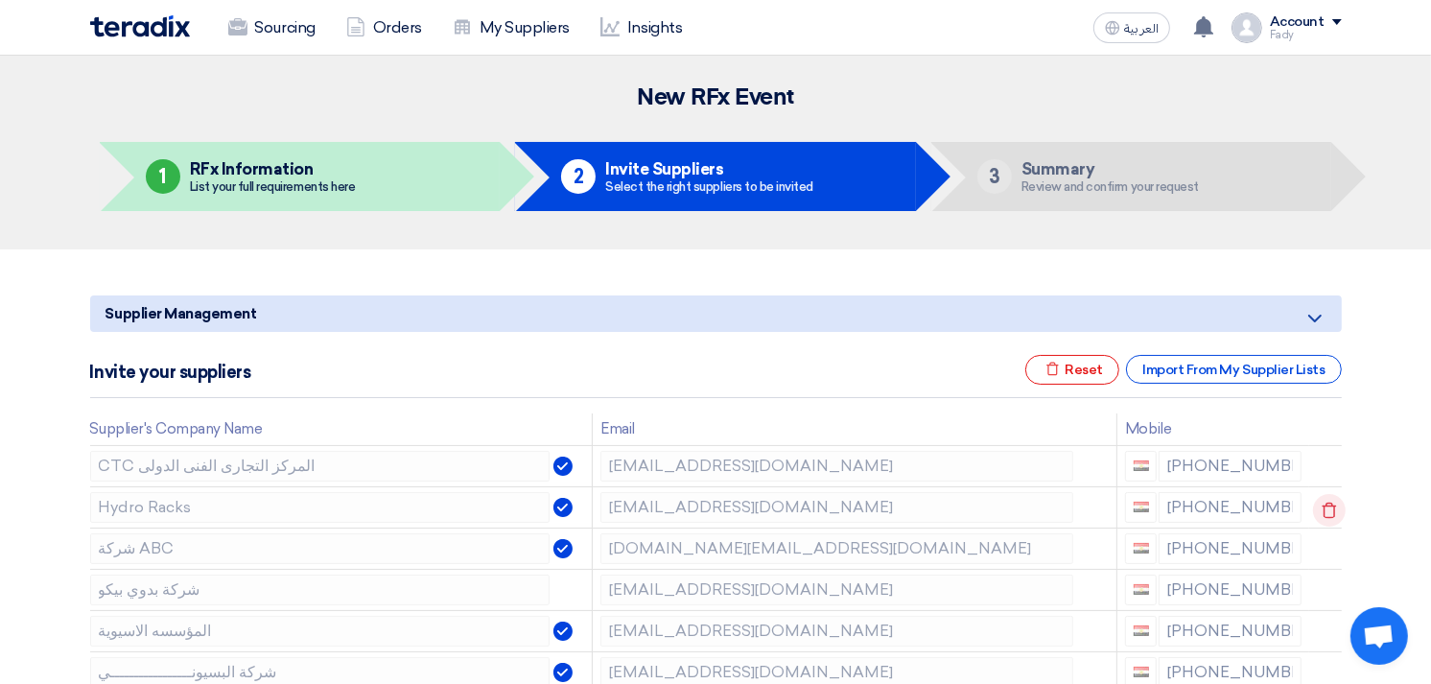
click at [1325, 503] on icon at bounding box center [1329, 510] width 33 height 33
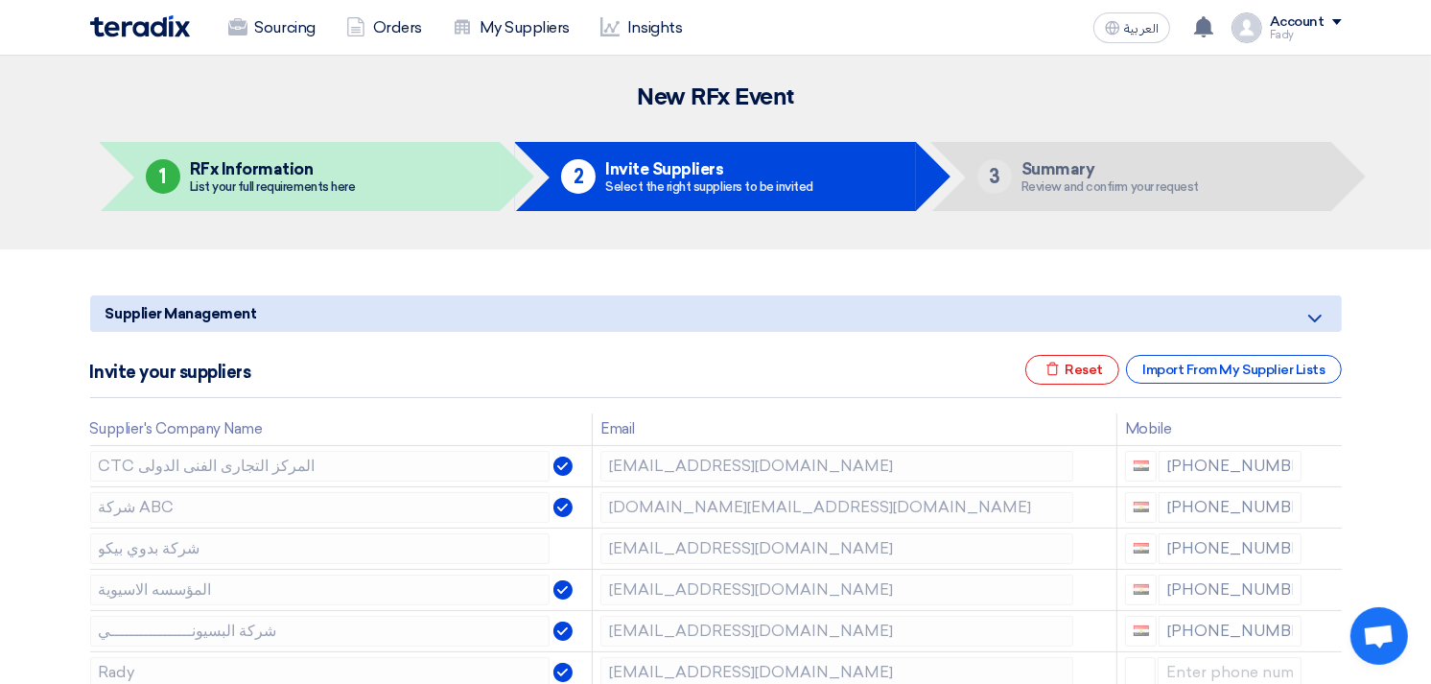
click at [0, 0] on icon at bounding box center [0, 0] width 0 height 0
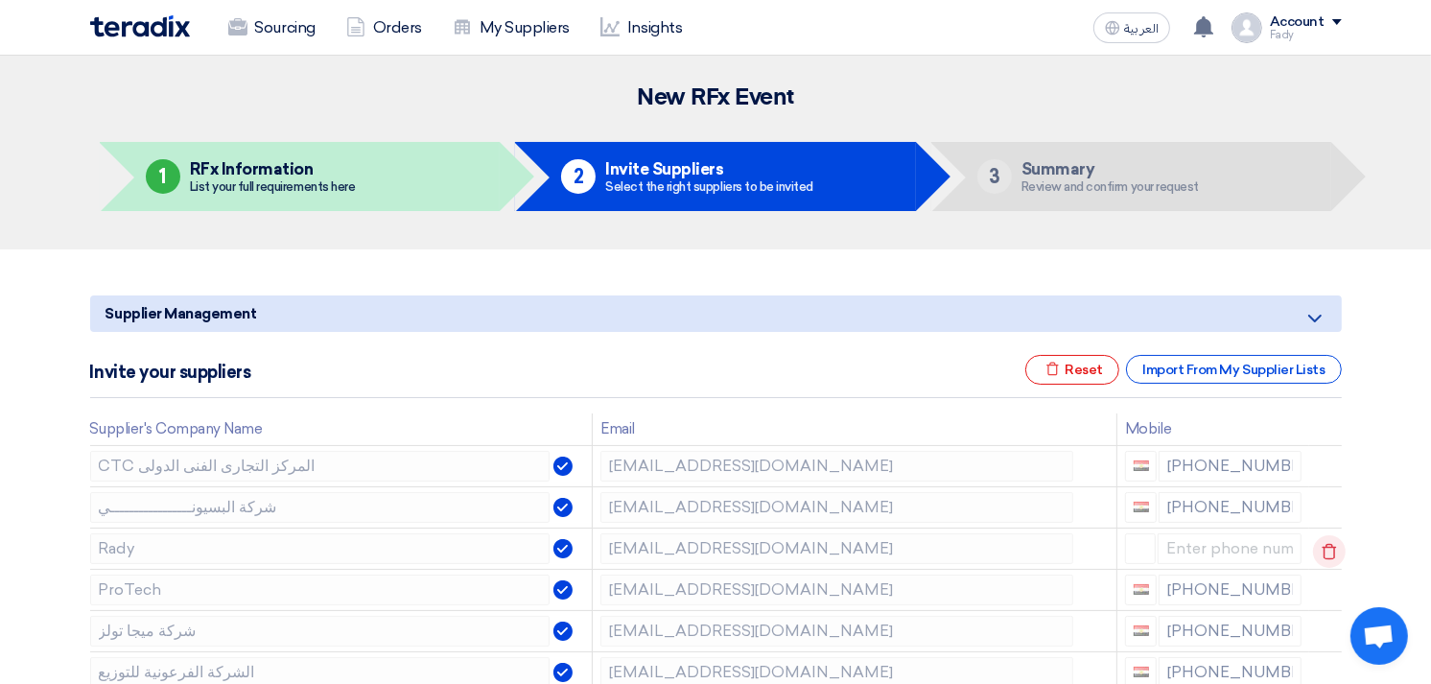
click at [1324, 547] on use at bounding box center [1329, 551] width 14 height 16
click at [0, 0] on use at bounding box center [0, 0] width 0 height 0
click at [1326, 589] on icon at bounding box center [1329, 592] width 33 height 33
click at [0, 0] on icon at bounding box center [0, 0] width 0 height 0
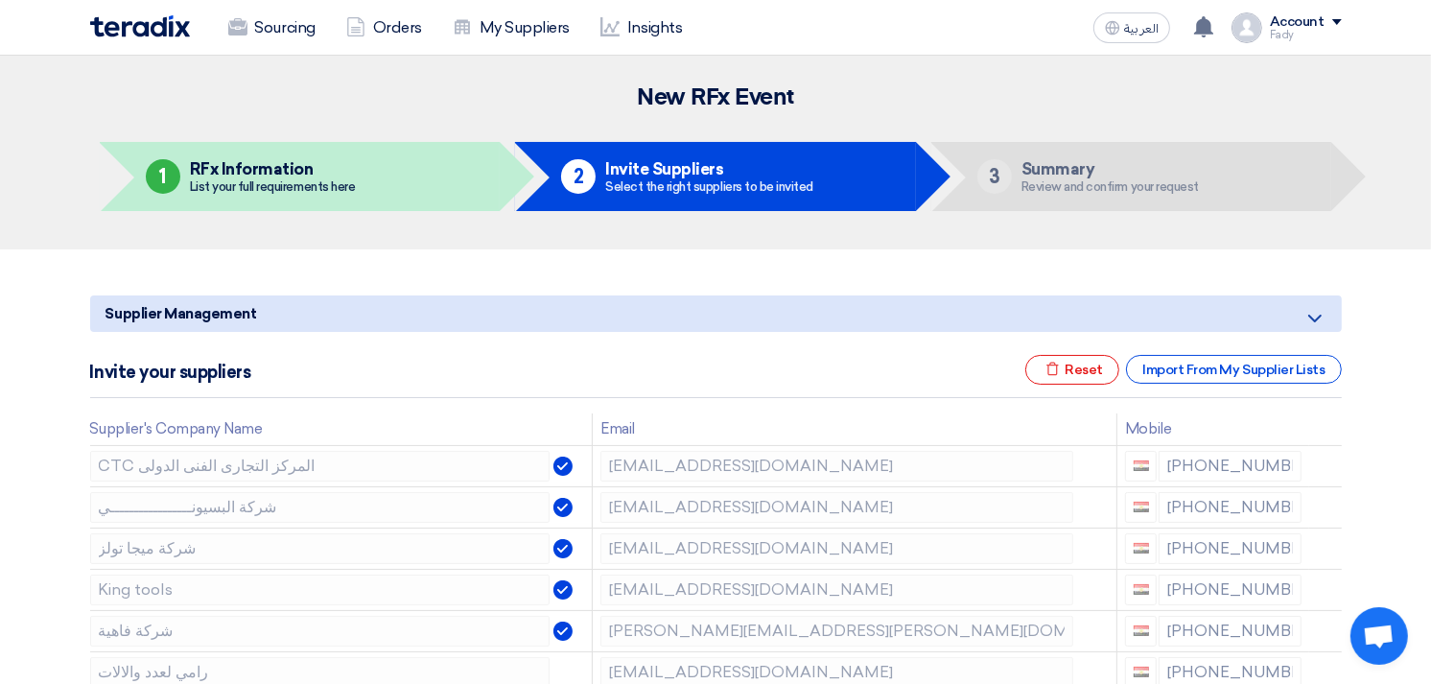
click at [0, 0] on icon at bounding box center [0, 0] width 0 height 0
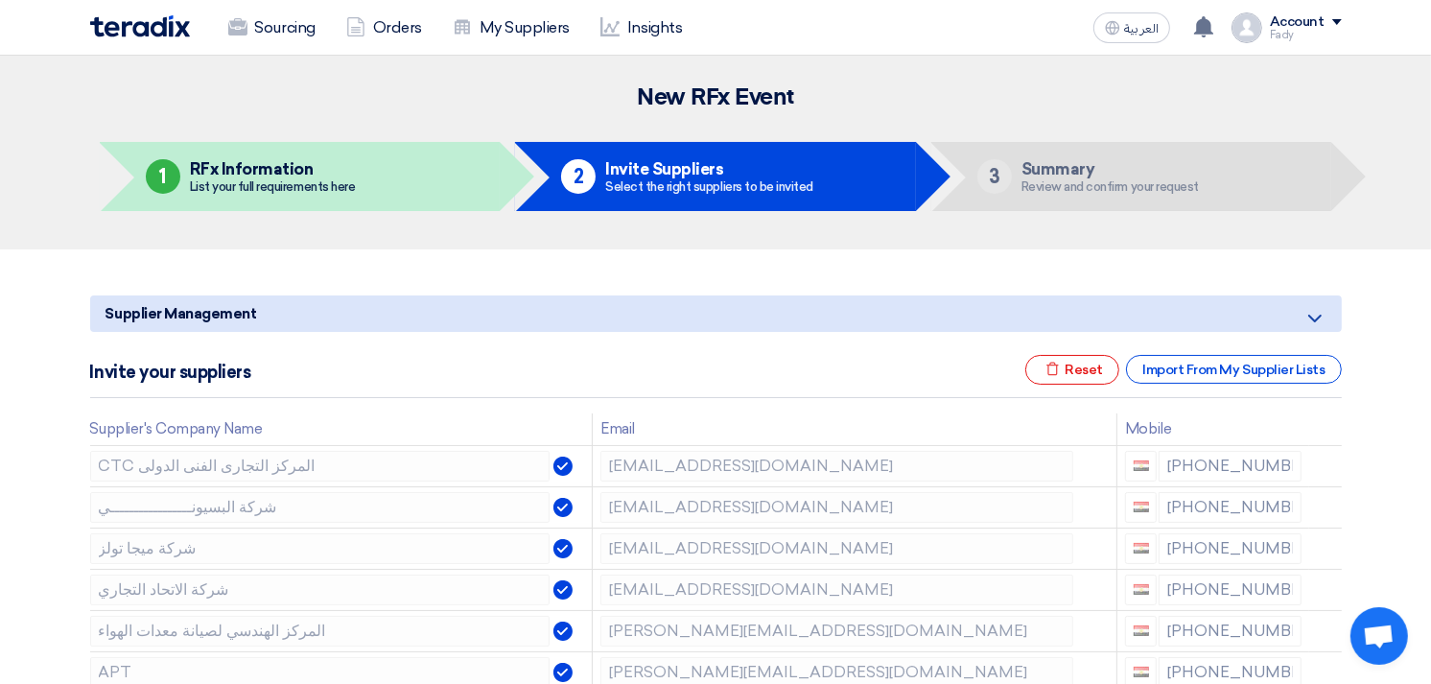
click at [0, 0] on icon at bounding box center [0, 0] width 0 height 0
click at [1325, 634] on icon at bounding box center [1329, 634] width 33 height 33
click at [0, 0] on icon at bounding box center [0, 0] width 0 height 0
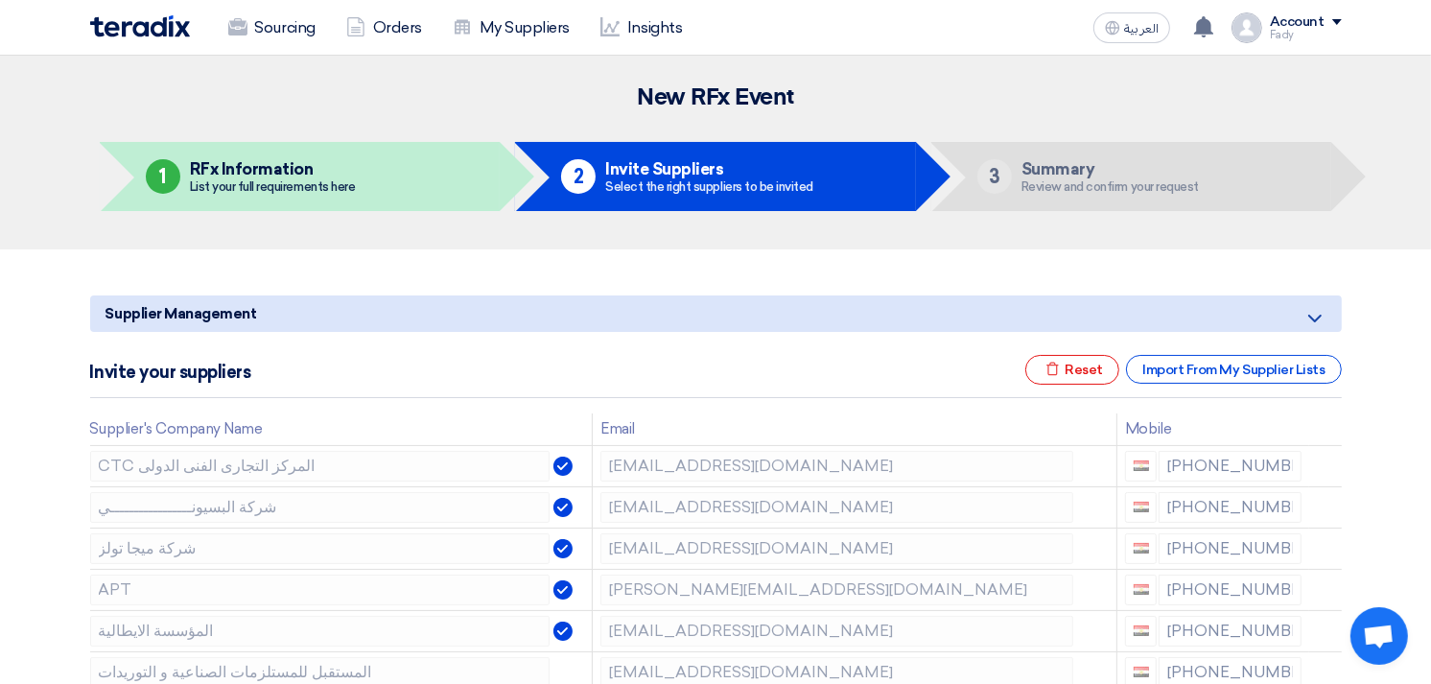
click at [0, 0] on icon at bounding box center [0, 0] width 0 height 0
click at [1330, 672] on use at bounding box center [1329, 675] width 14 height 16
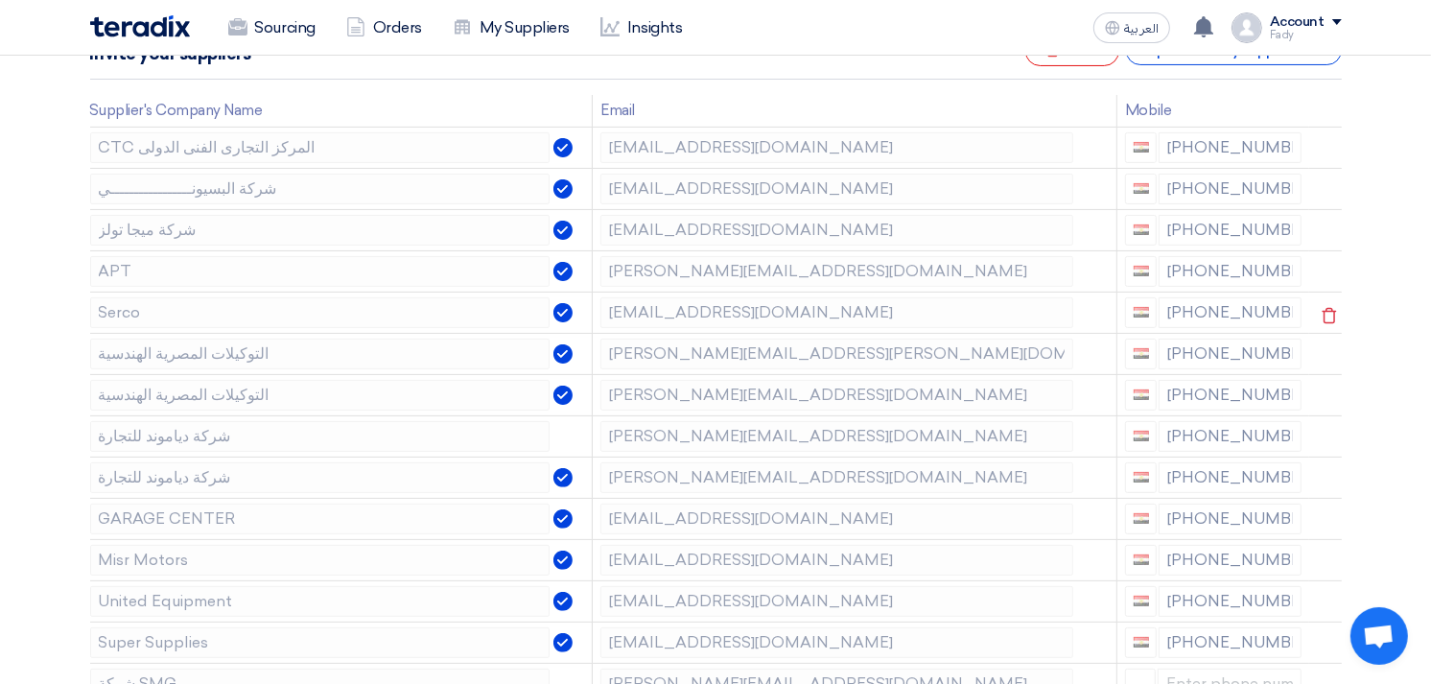
scroll to position [319, 0]
click at [1328, 433] on use at bounding box center [1329, 438] width 14 height 16
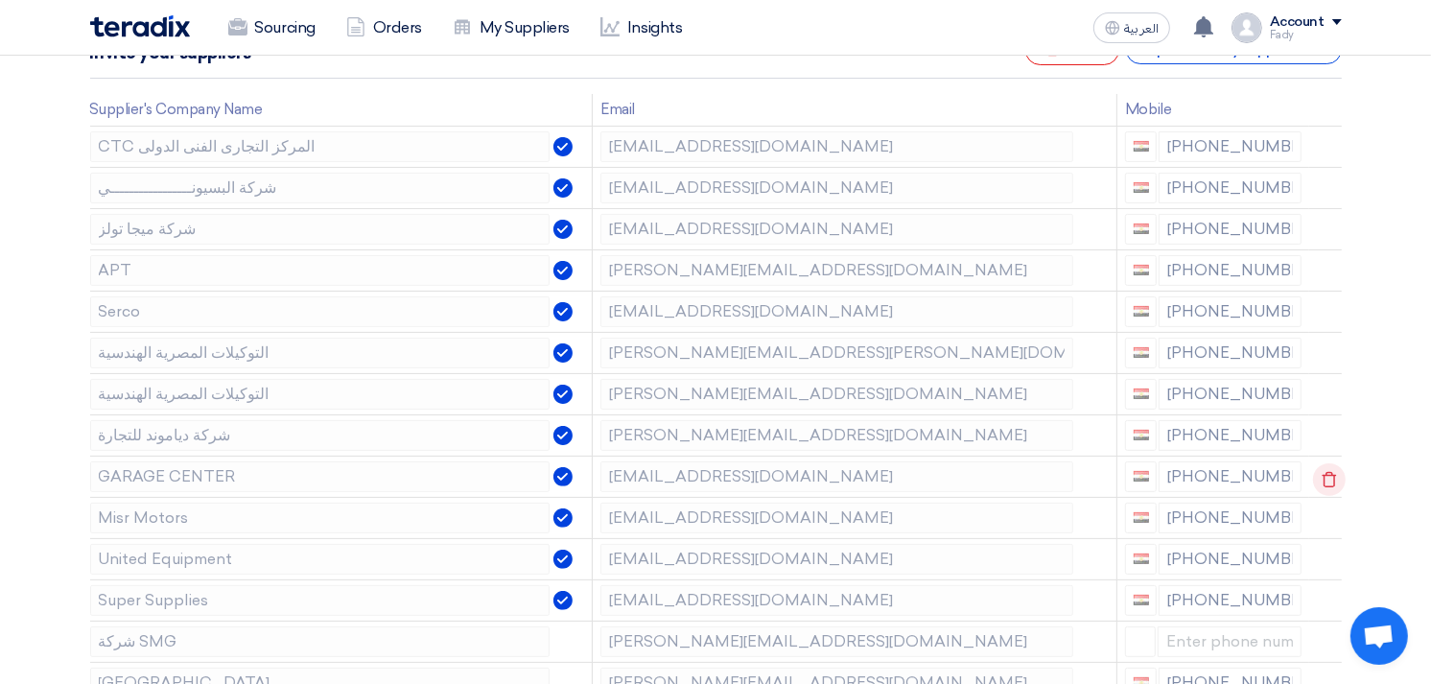
click at [1326, 477] on icon at bounding box center [1329, 479] width 33 height 33
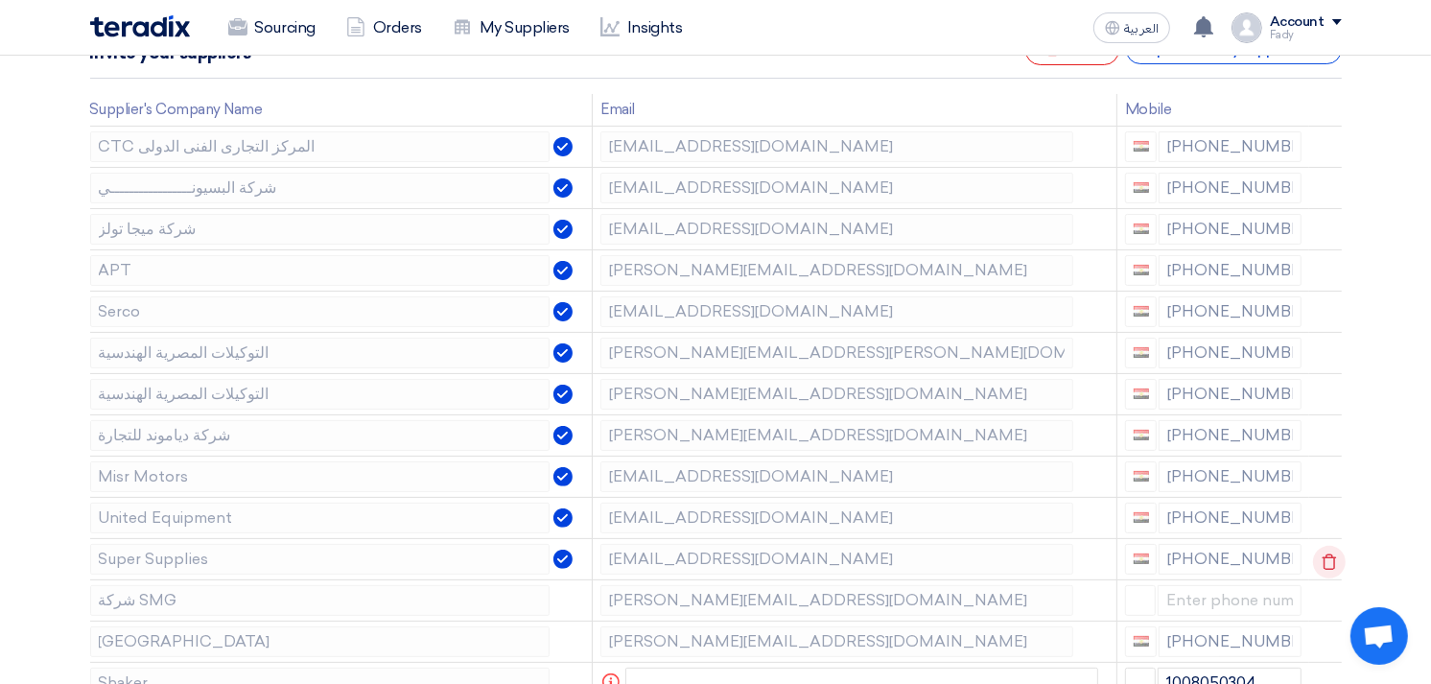
click at [1322, 559] on use at bounding box center [1329, 561] width 14 height 16
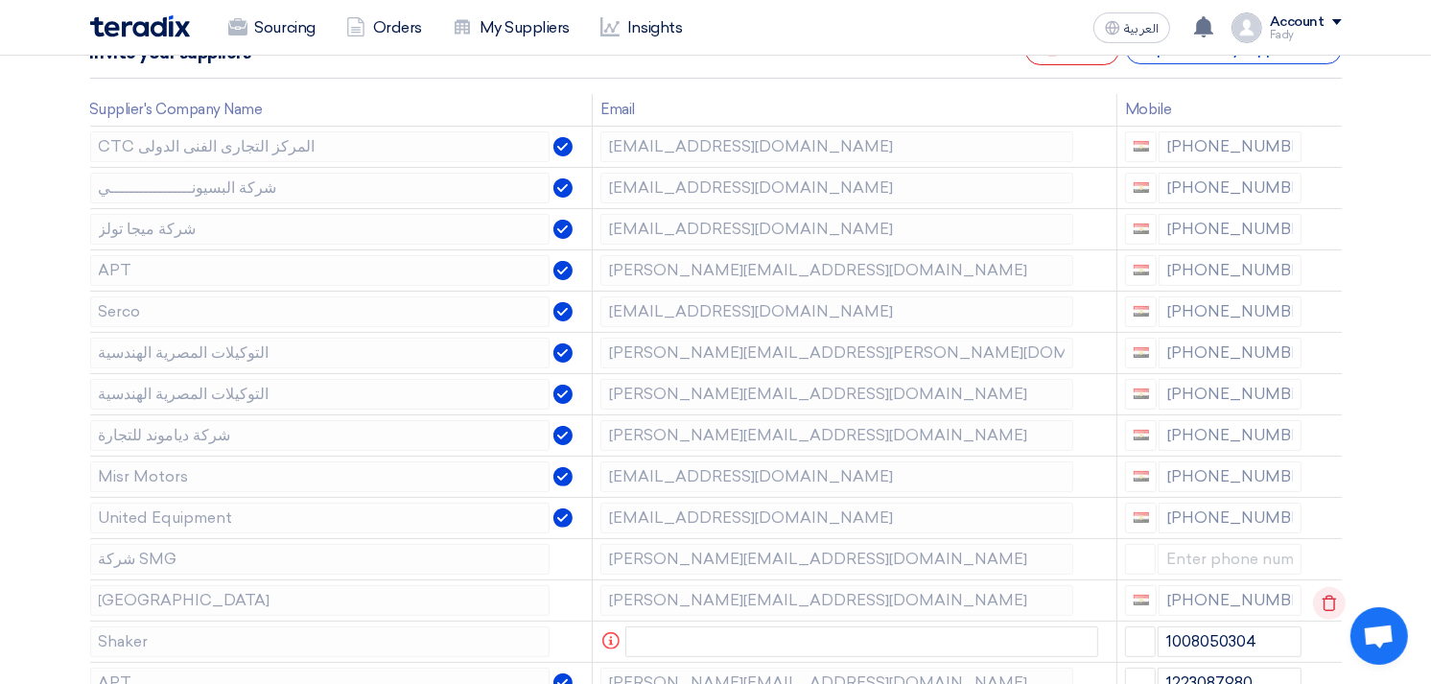
click at [1319, 598] on icon at bounding box center [1329, 603] width 33 height 33
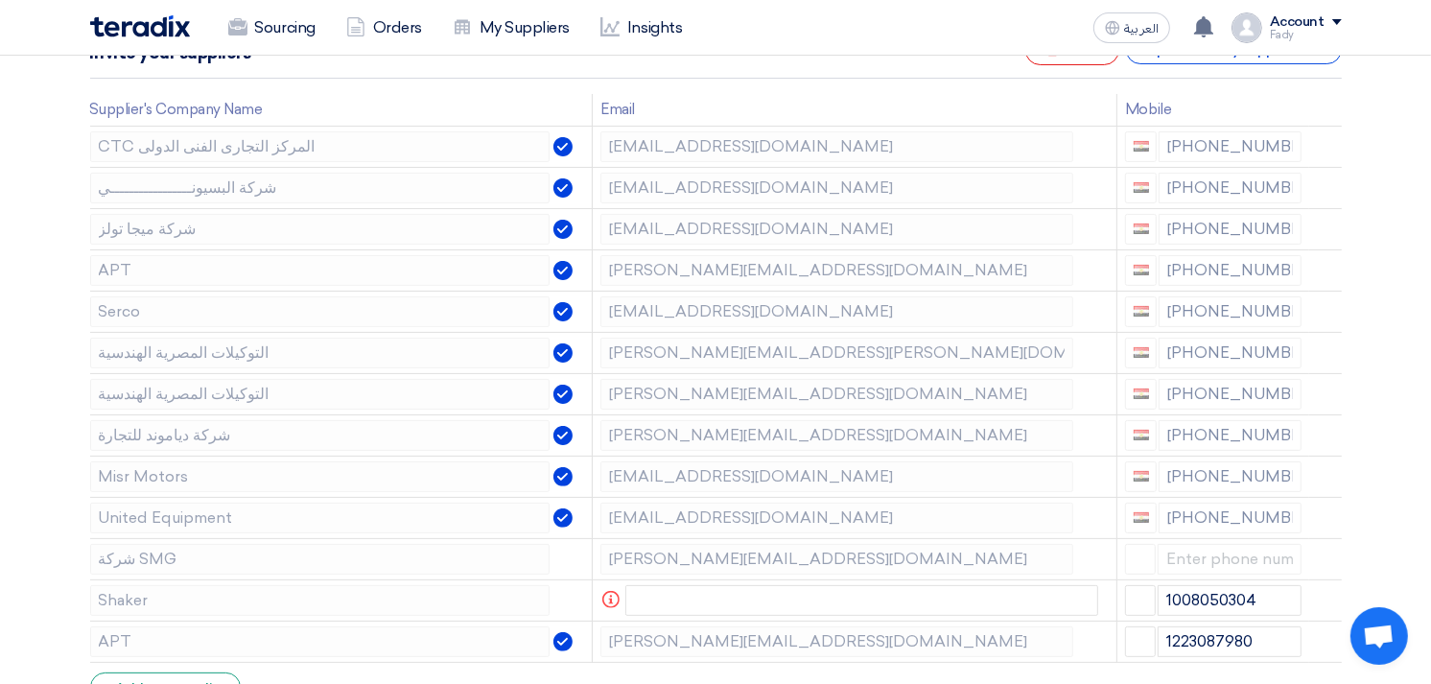
click at [0, 0] on icon at bounding box center [0, 0] width 0 height 0
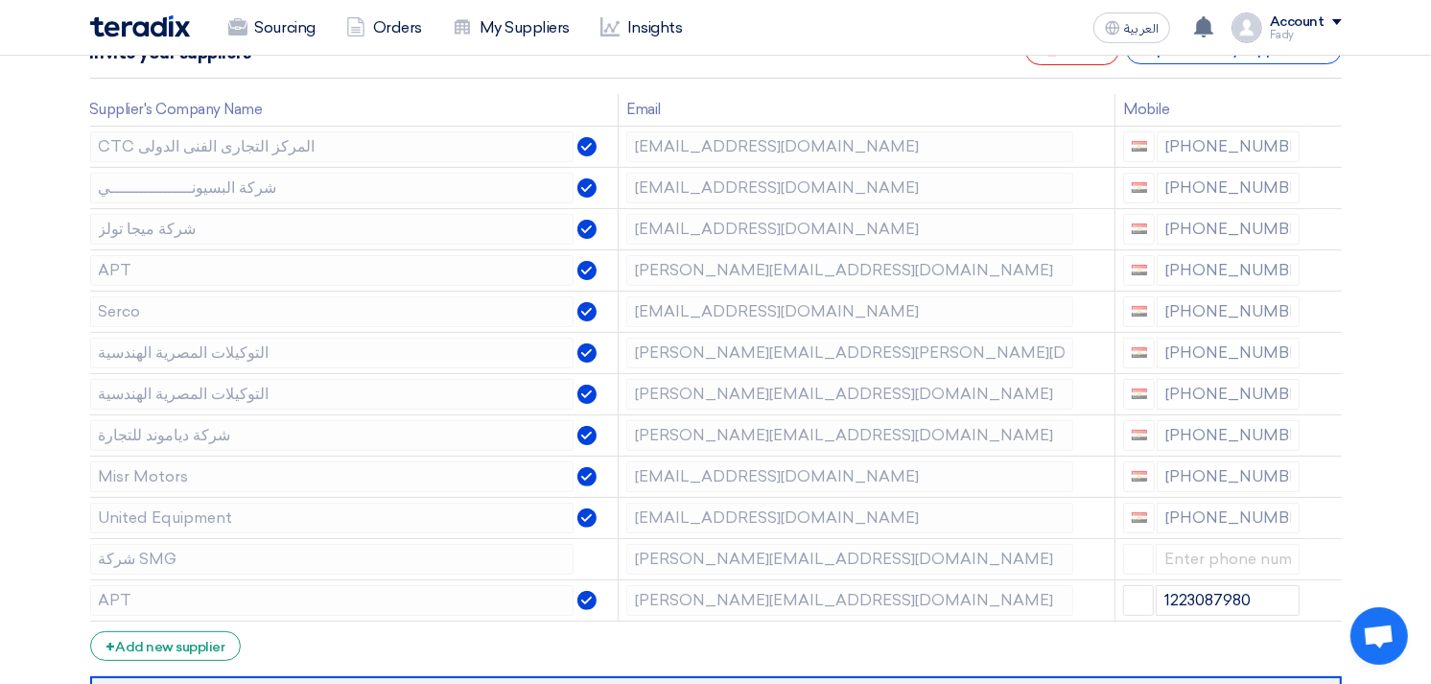
click at [0, 0] on use at bounding box center [0, 0] width 0 height 0
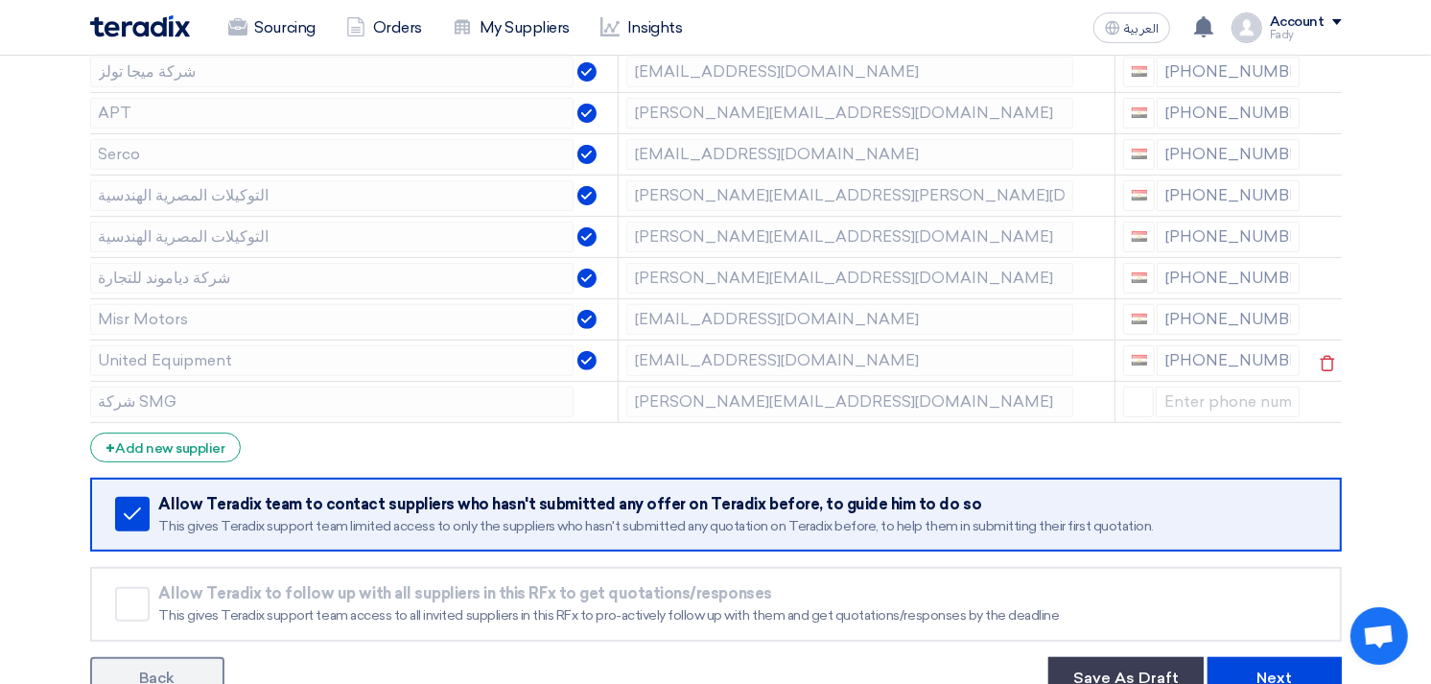
scroll to position [745, 0]
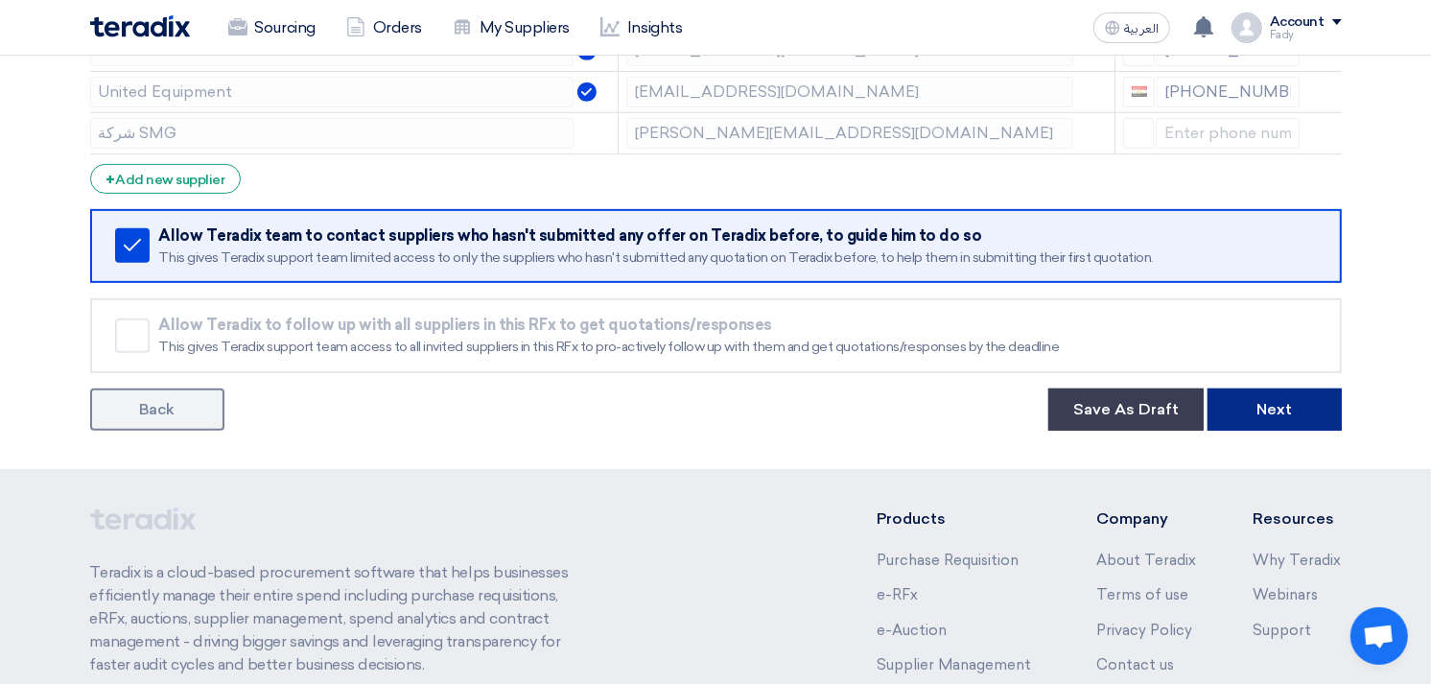
click at [1293, 406] on button "Next" at bounding box center [1274, 409] width 134 height 42
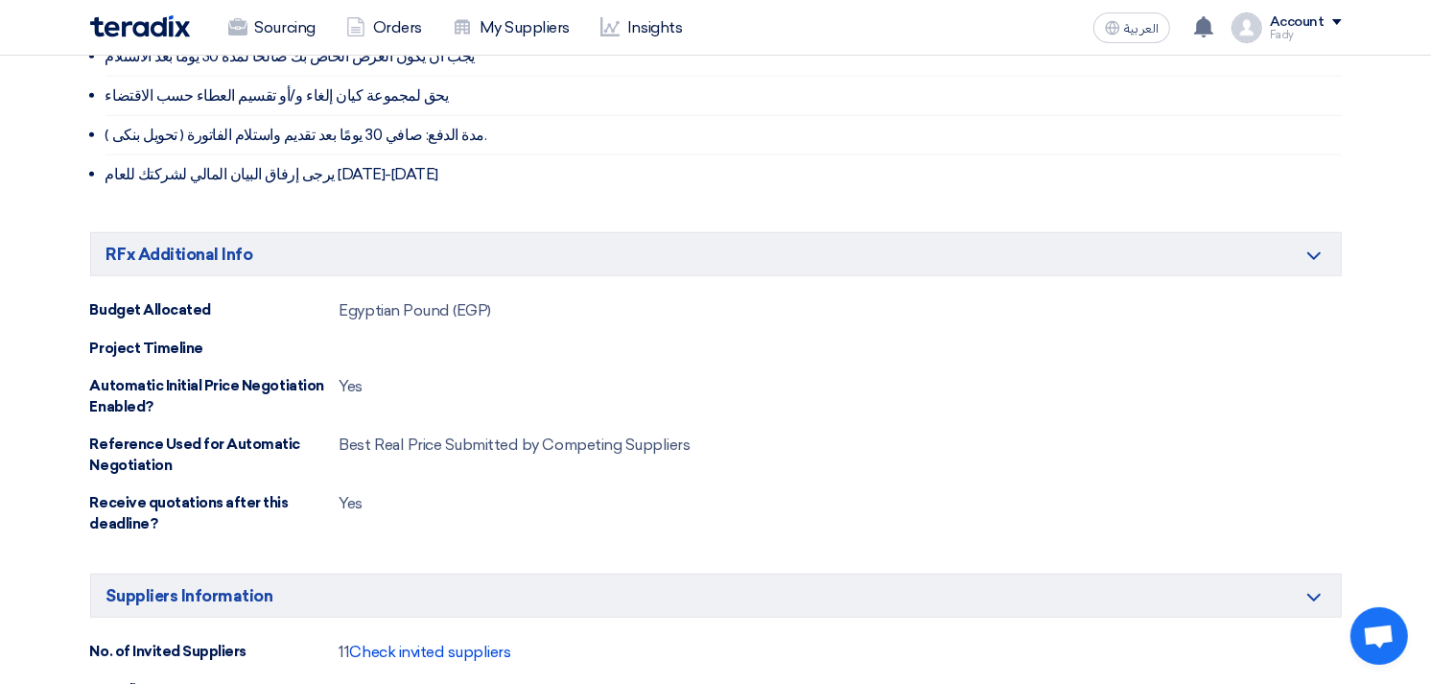
scroll to position [1889, 0]
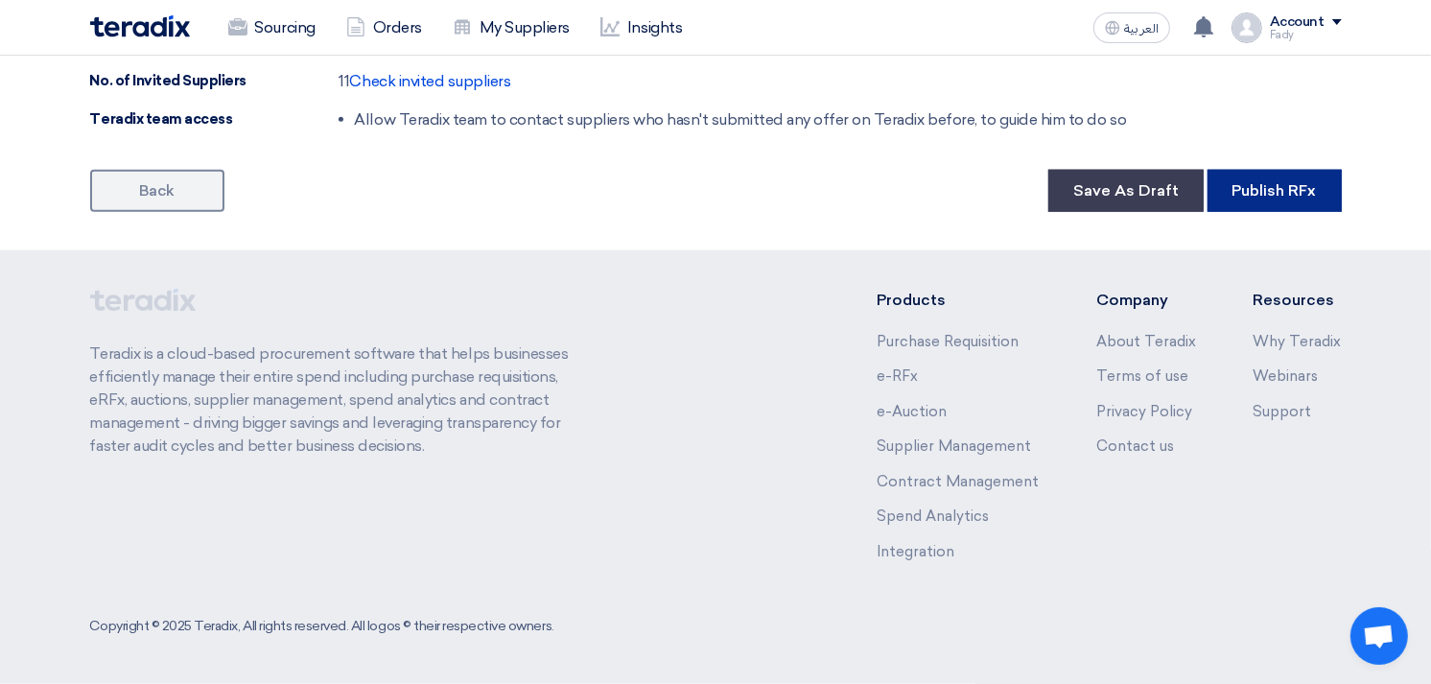
click at [1277, 195] on button "Publish RFx" at bounding box center [1274, 191] width 134 height 42
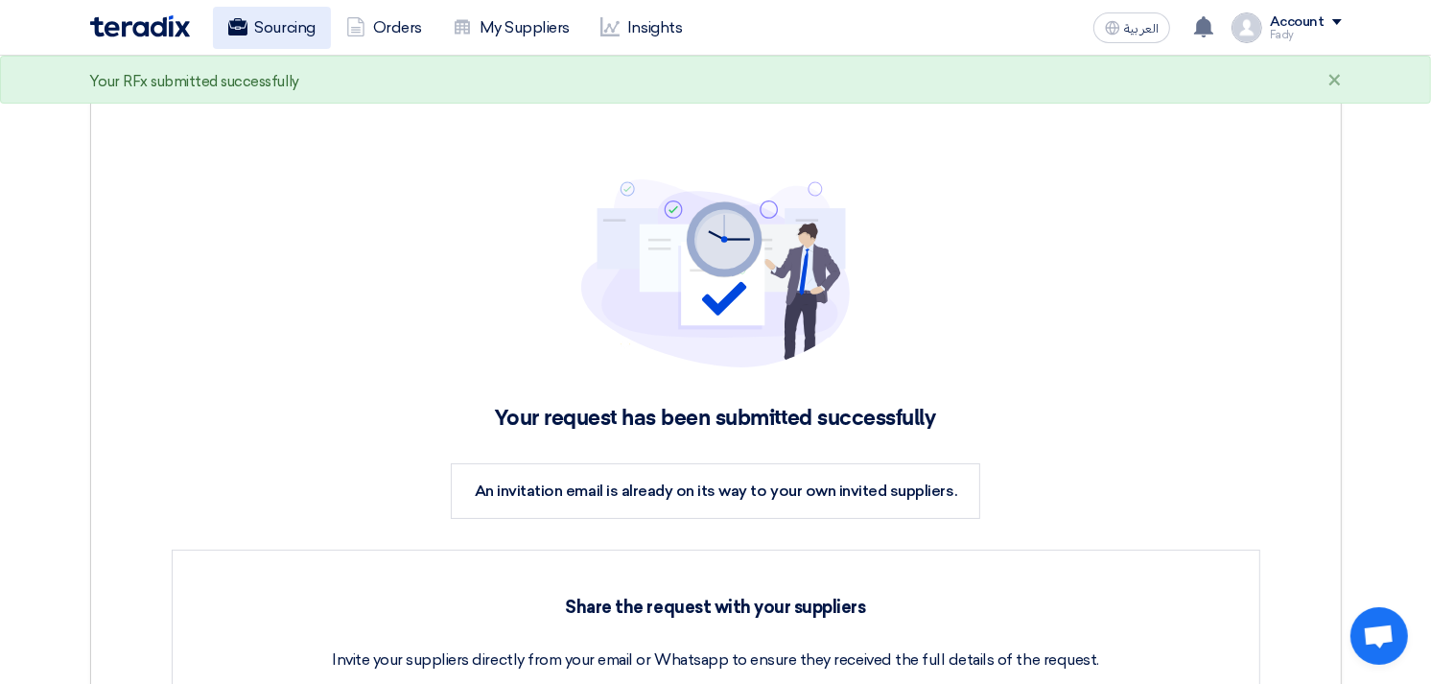
click at [284, 17] on link "Sourcing" at bounding box center [272, 28] width 118 height 42
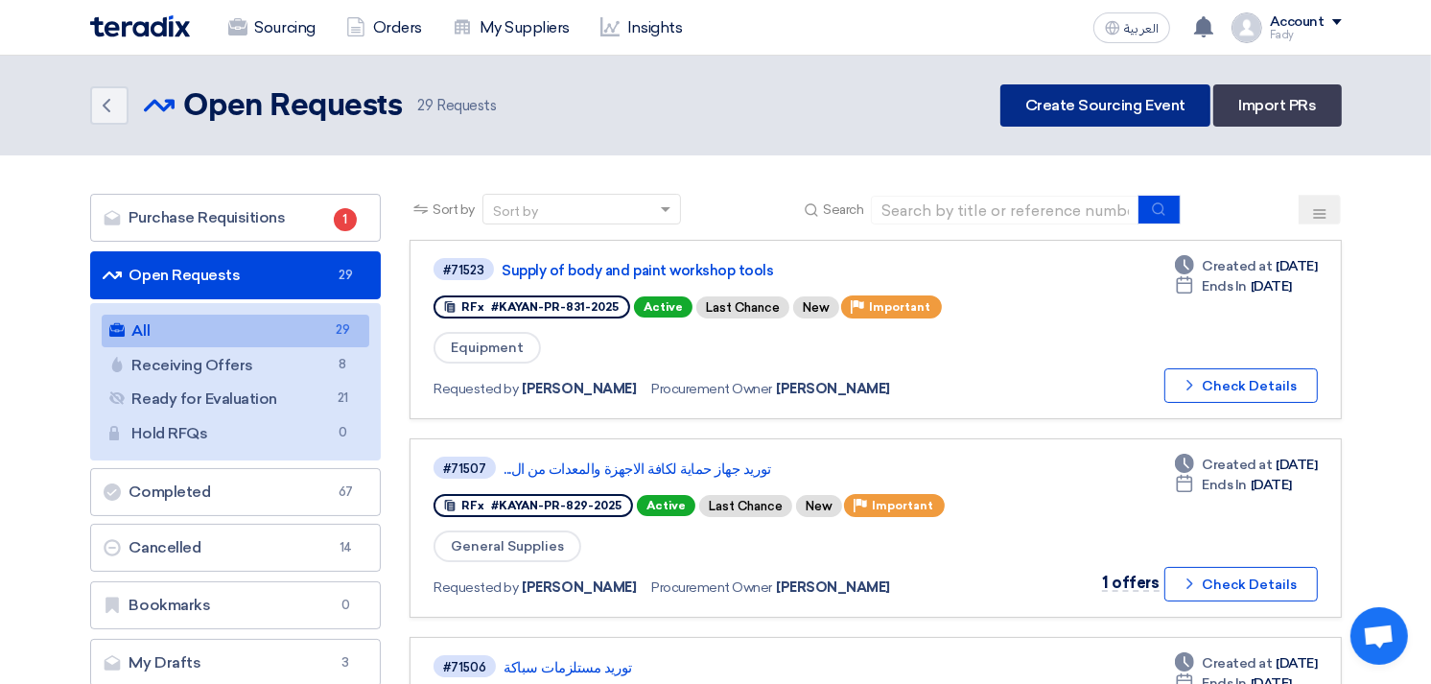
click at [1113, 100] on link "Create Sourcing Event" at bounding box center [1105, 105] width 210 height 42
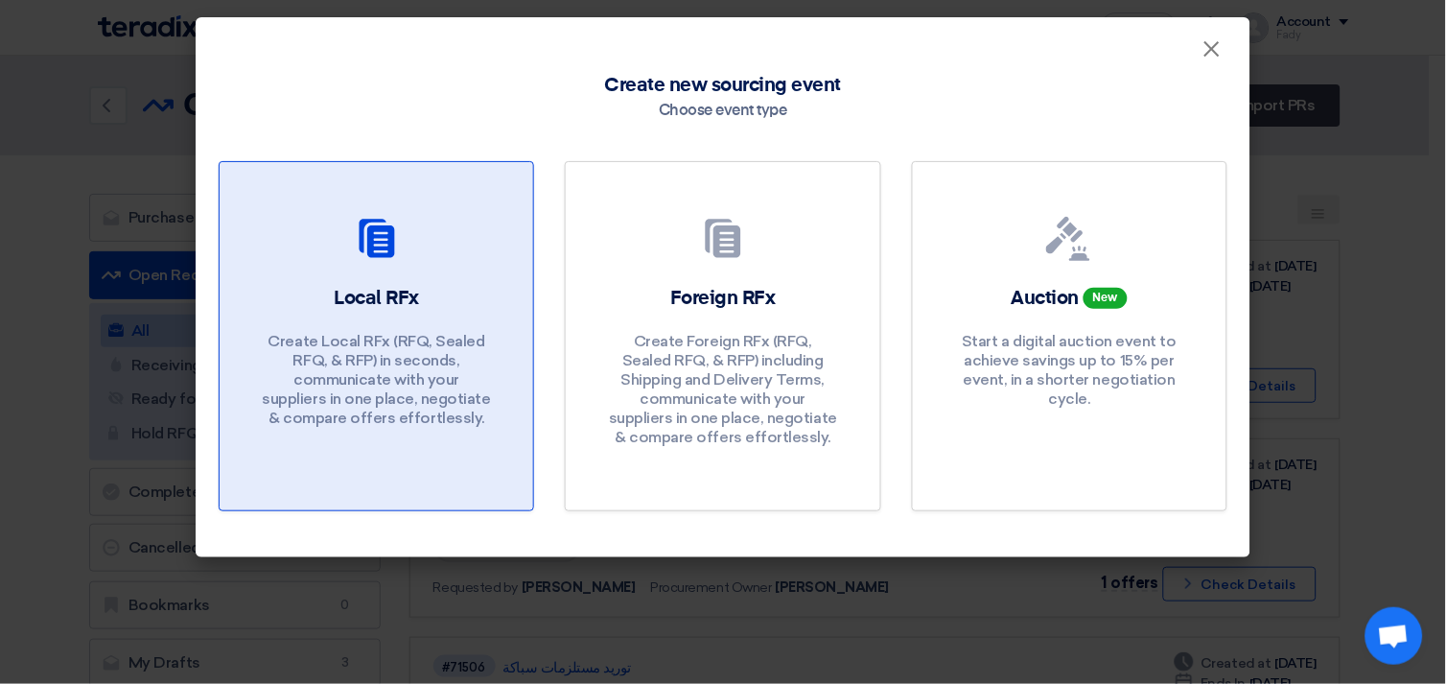
click at [453, 377] on p "Create Local RFx (RFQ, Sealed RFQ, & RFP) in seconds, communicate with your sup…" at bounding box center [377, 380] width 230 height 96
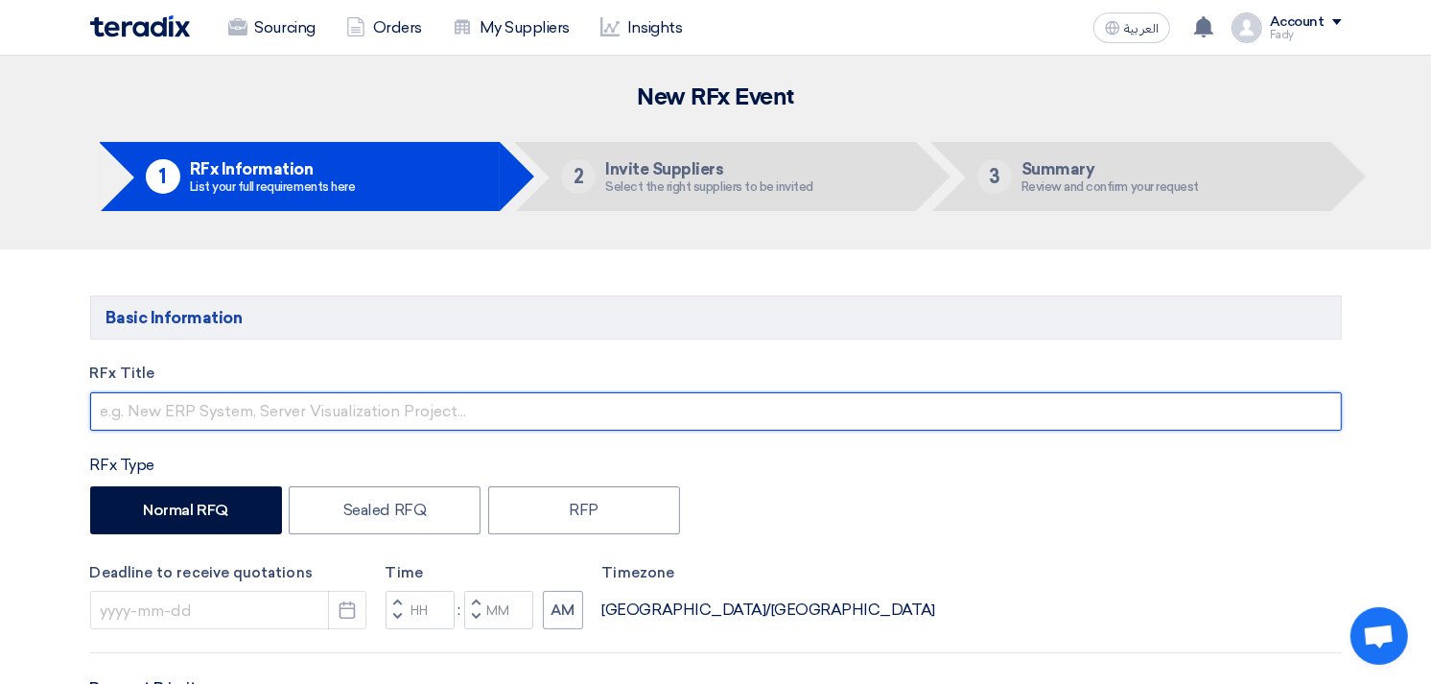
click at [308, 412] on input "text" at bounding box center [716, 411] width 1252 height 38
type input "Supply of Paint items"
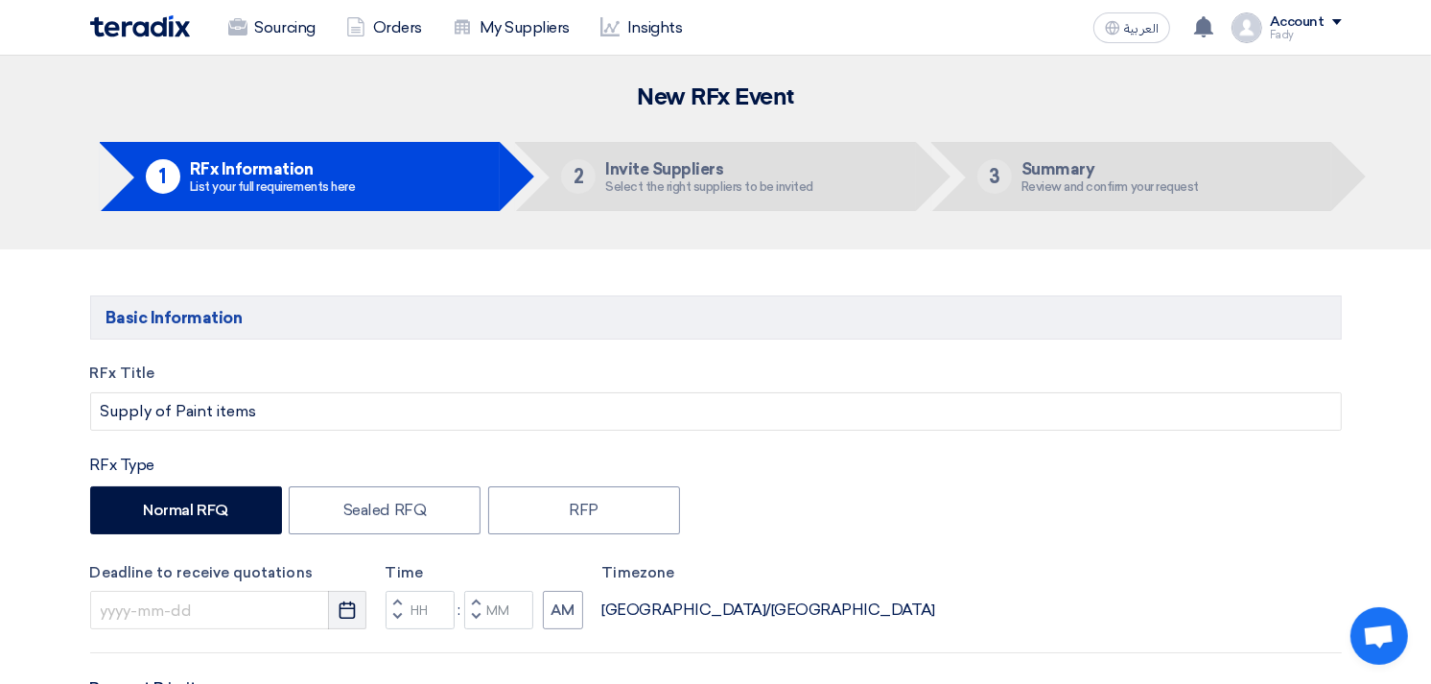
click at [346, 612] on icon "Pick a date" at bounding box center [347, 609] width 19 height 19
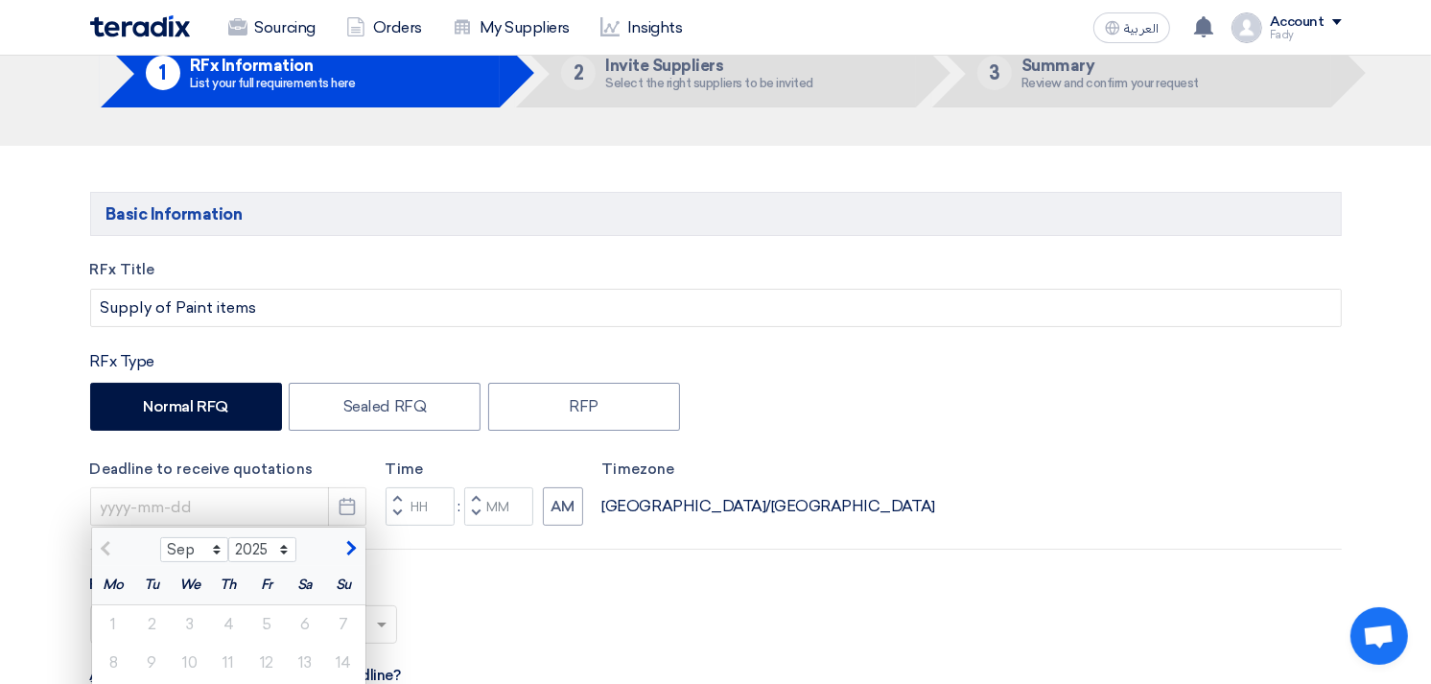
scroll to position [319, 0]
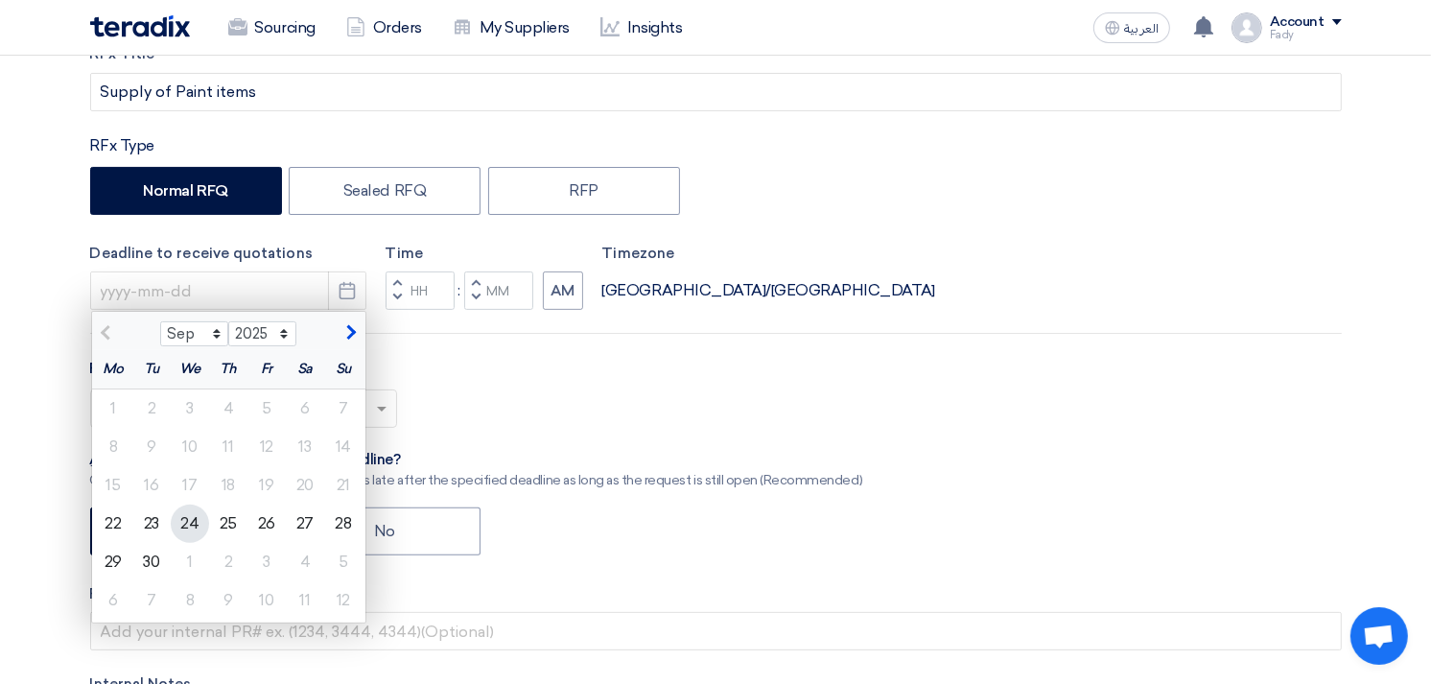
click at [196, 525] on div "24" at bounding box center [190, 523] width 38 height 38
type input "[DATE]"
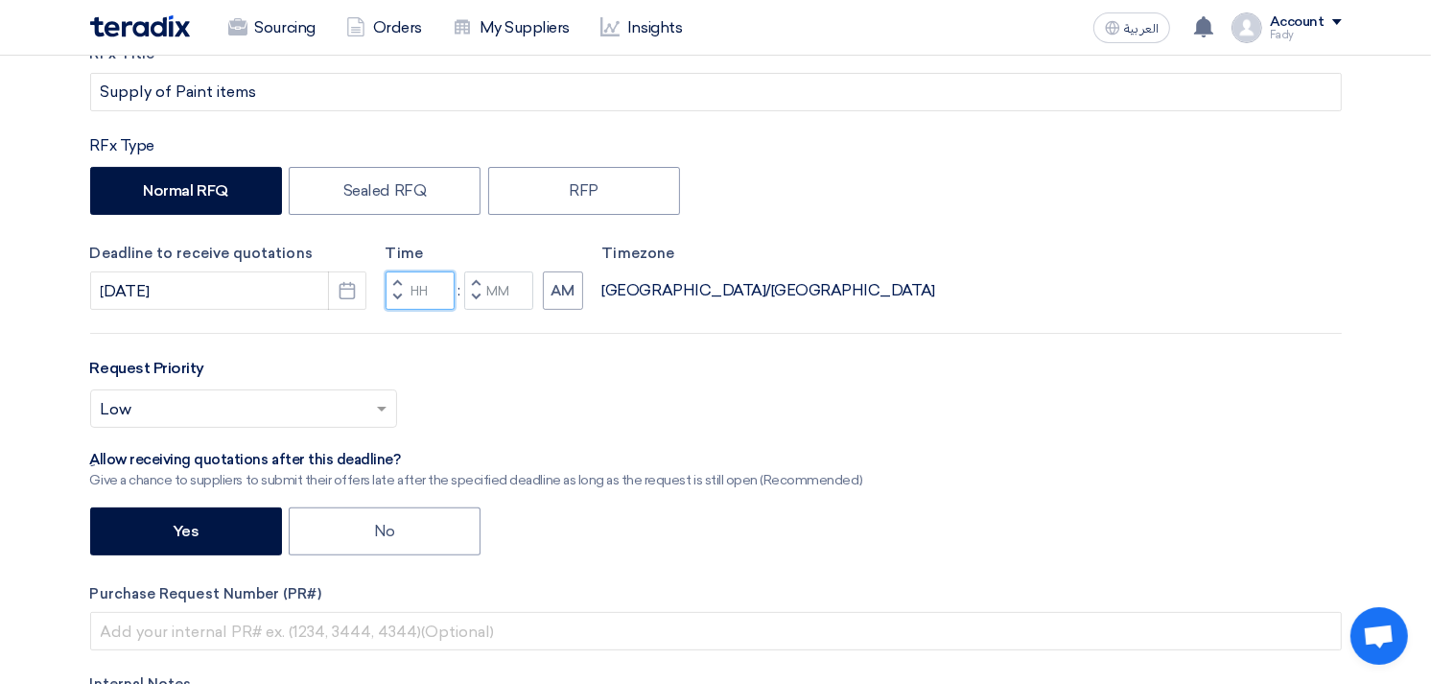
click at [426, 285] on input "Hours" at bounding box center [420, 290] width 69 height 38
type input "03"
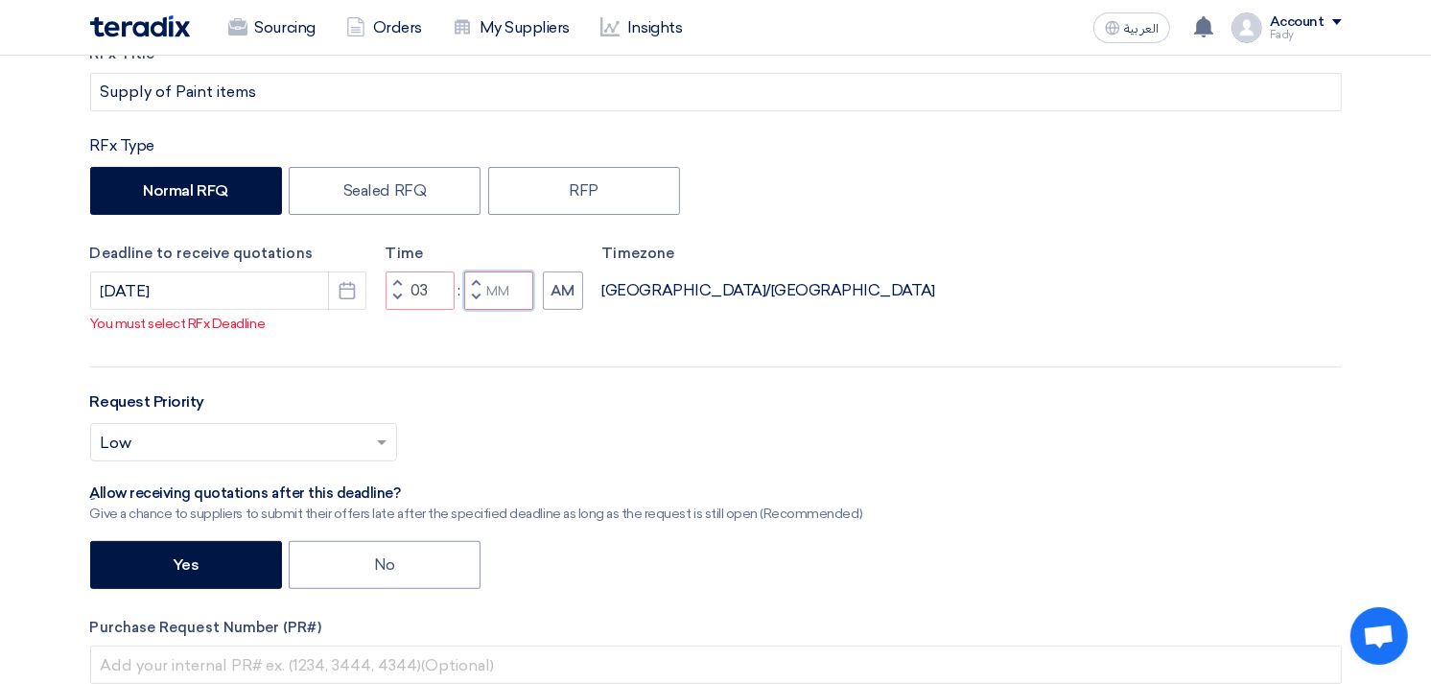
click at [503, 288] on div "Time Increment hours 03 Decrement hours : Increment minutes Decrement minutes AM" at bounding box center [485, 277] width 198 height 68
type input "00"
click at [568, 308] on button "AM" at bounding box center [563, 290] width 40 height 38
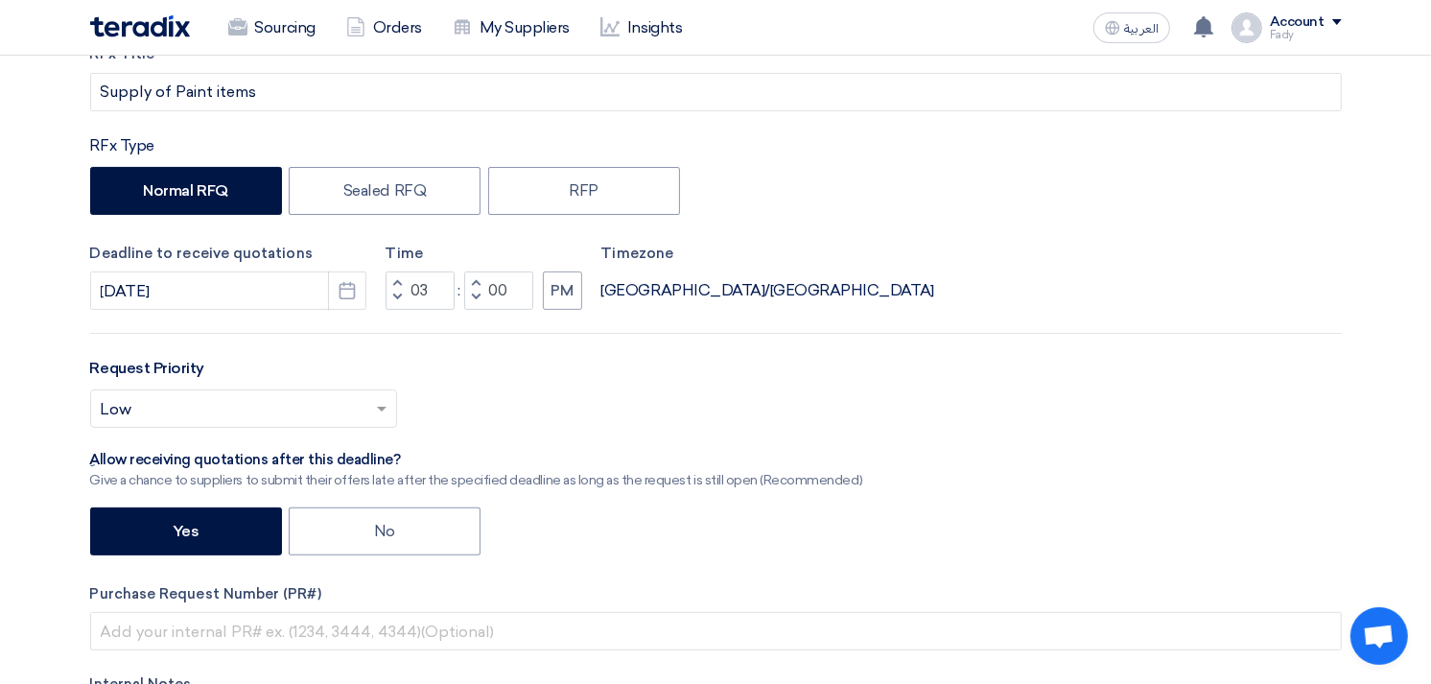
click at [376, 398] on span at bounding box center [384, 408] width 24 height 23
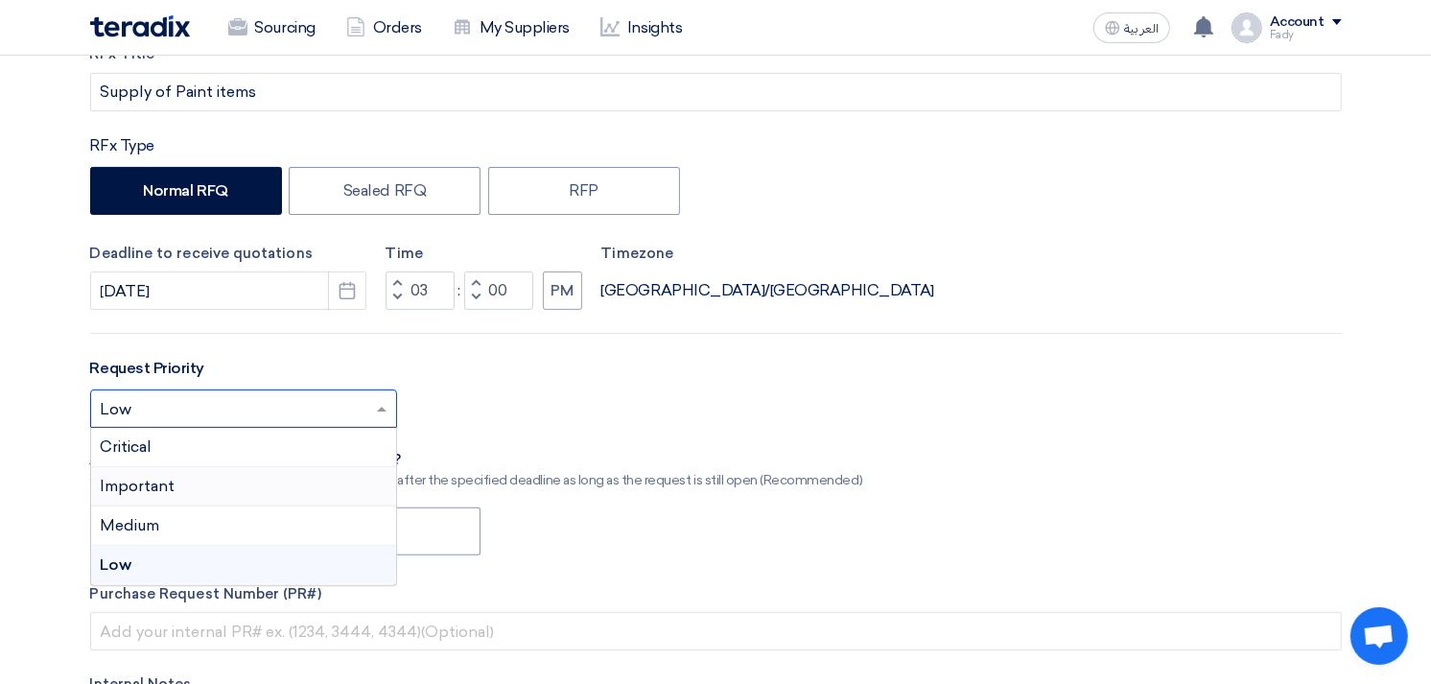
click at [177, 473] on div "Important" at bounding box center [243, 486] width 305 height 39
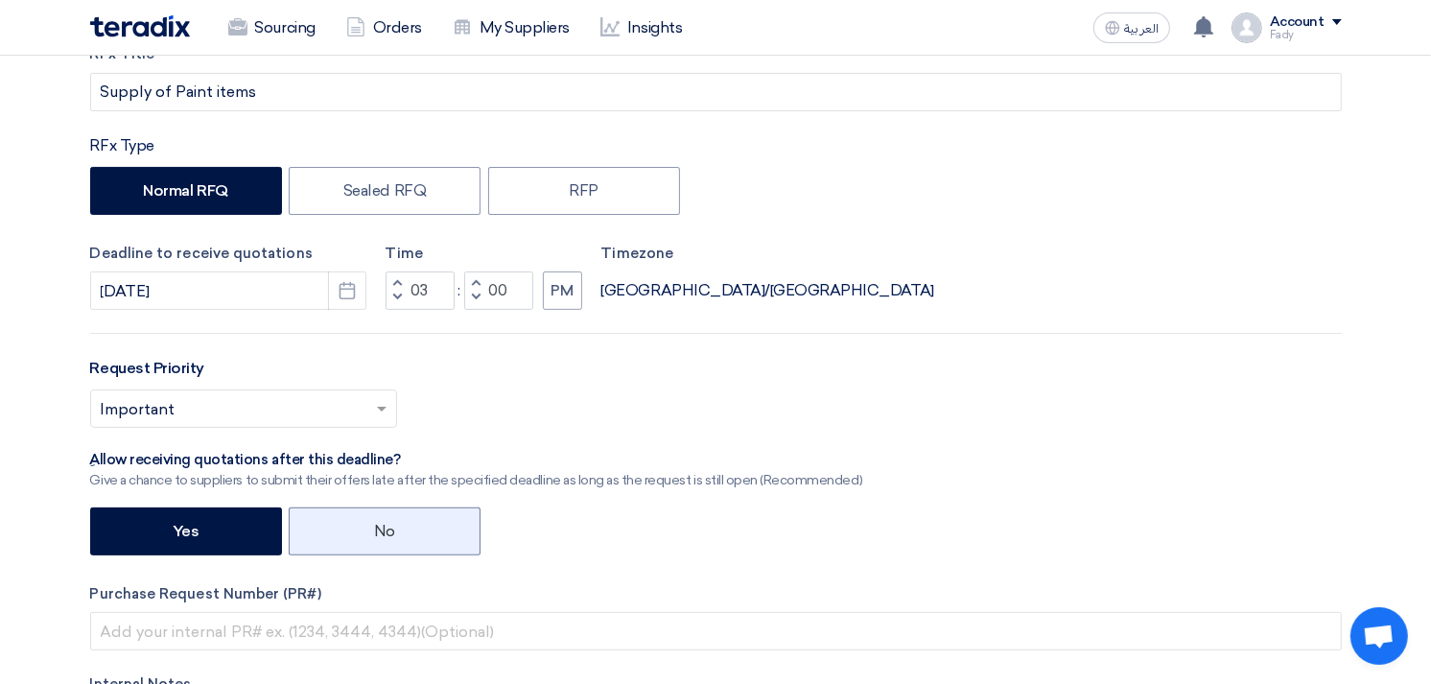
click at [403, 518] on label "No" at bounding box center [385, 531] width 192 height 48
click at [386, 524] on input "No" at bounding box center [380, 530] width 12 height 12
radio input "true"
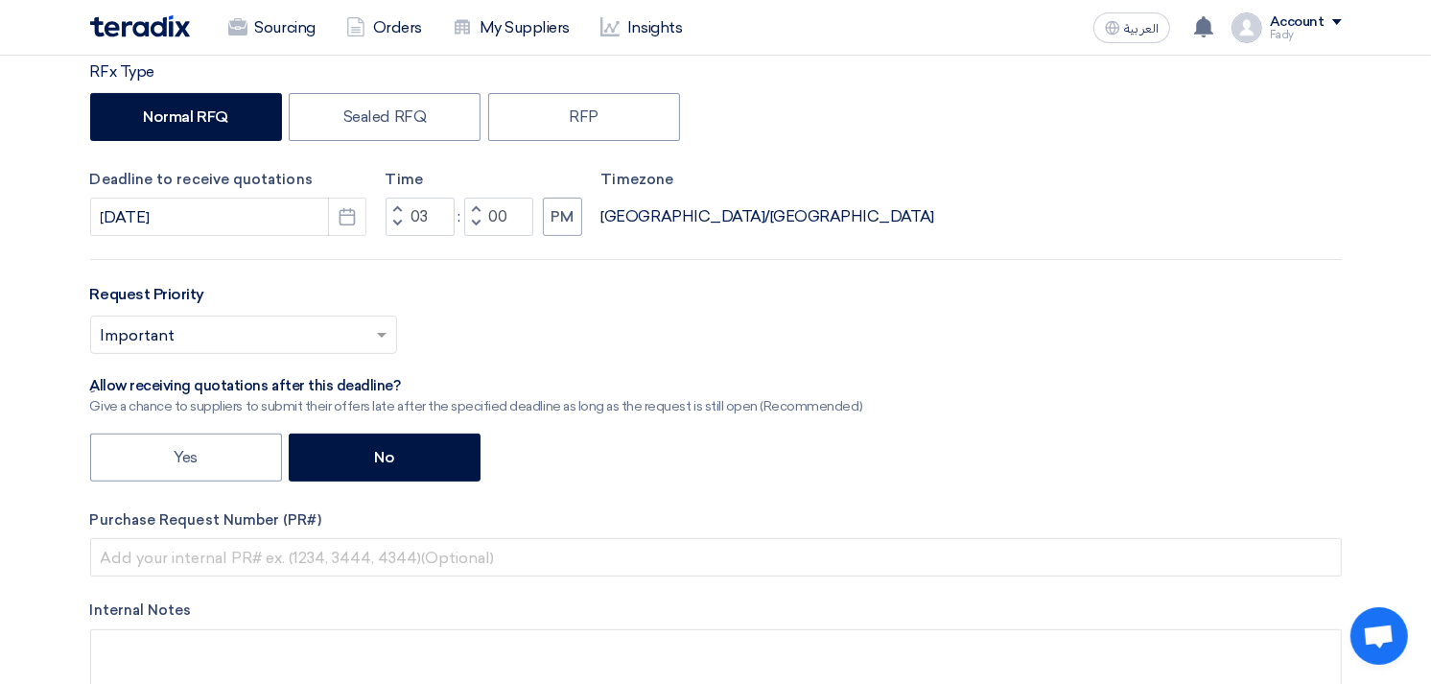
scroll to position [426, 0]
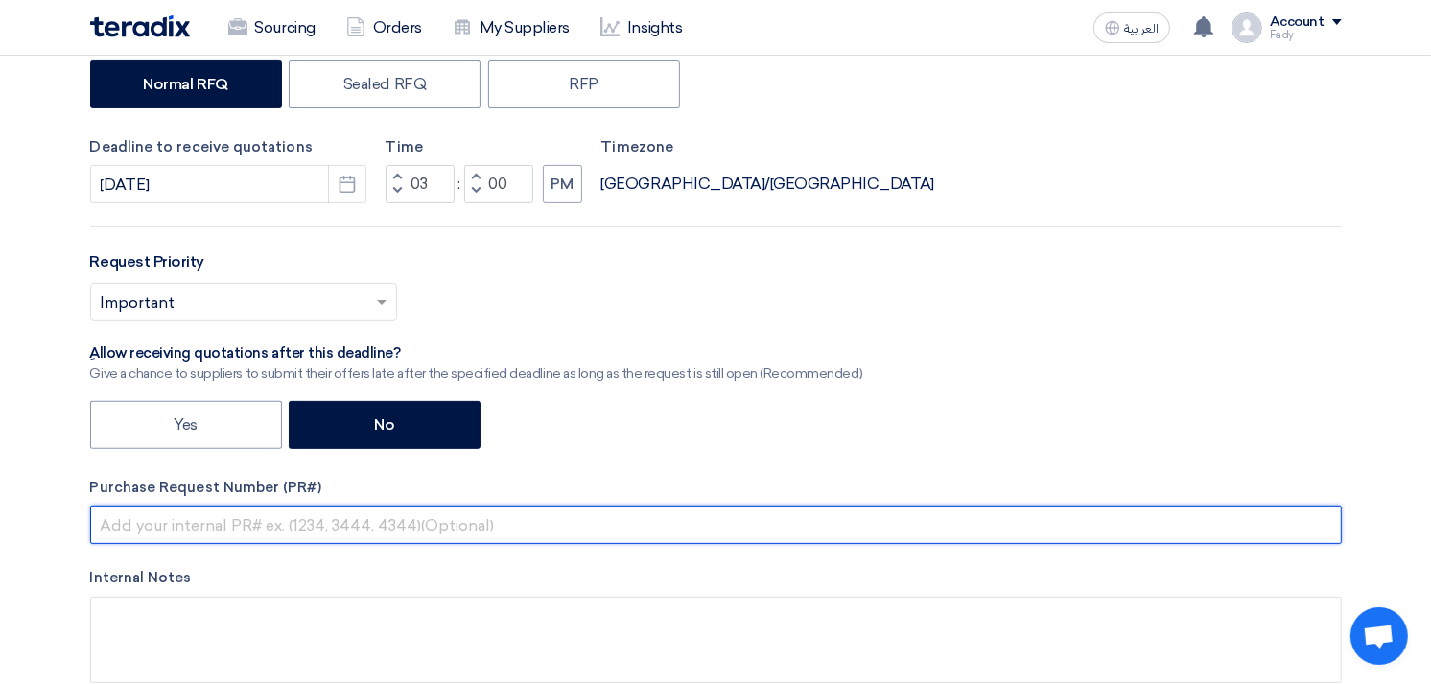
click at [318, 524] on input "text" at bounding box center [716, 524] width 1252 height 38
paste input "KAYAN-PR-832-2025"
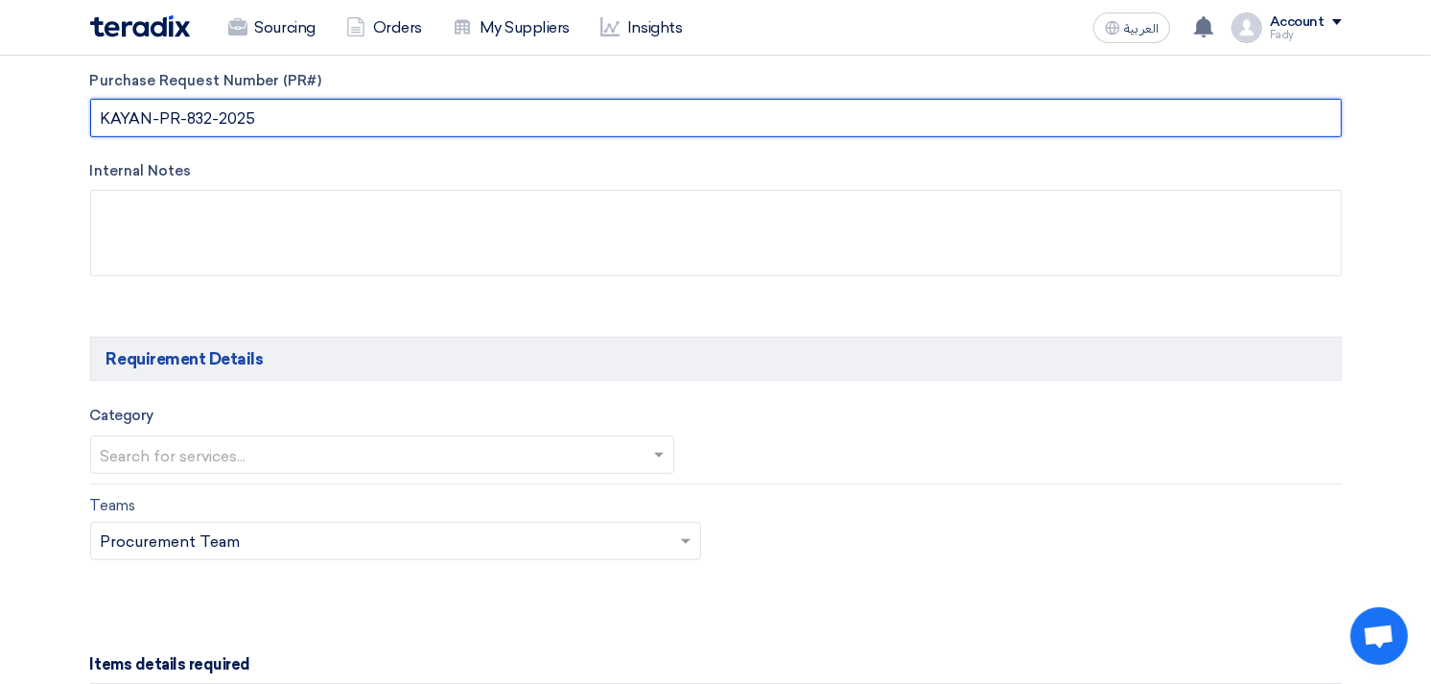
scroll to position [852, 0]
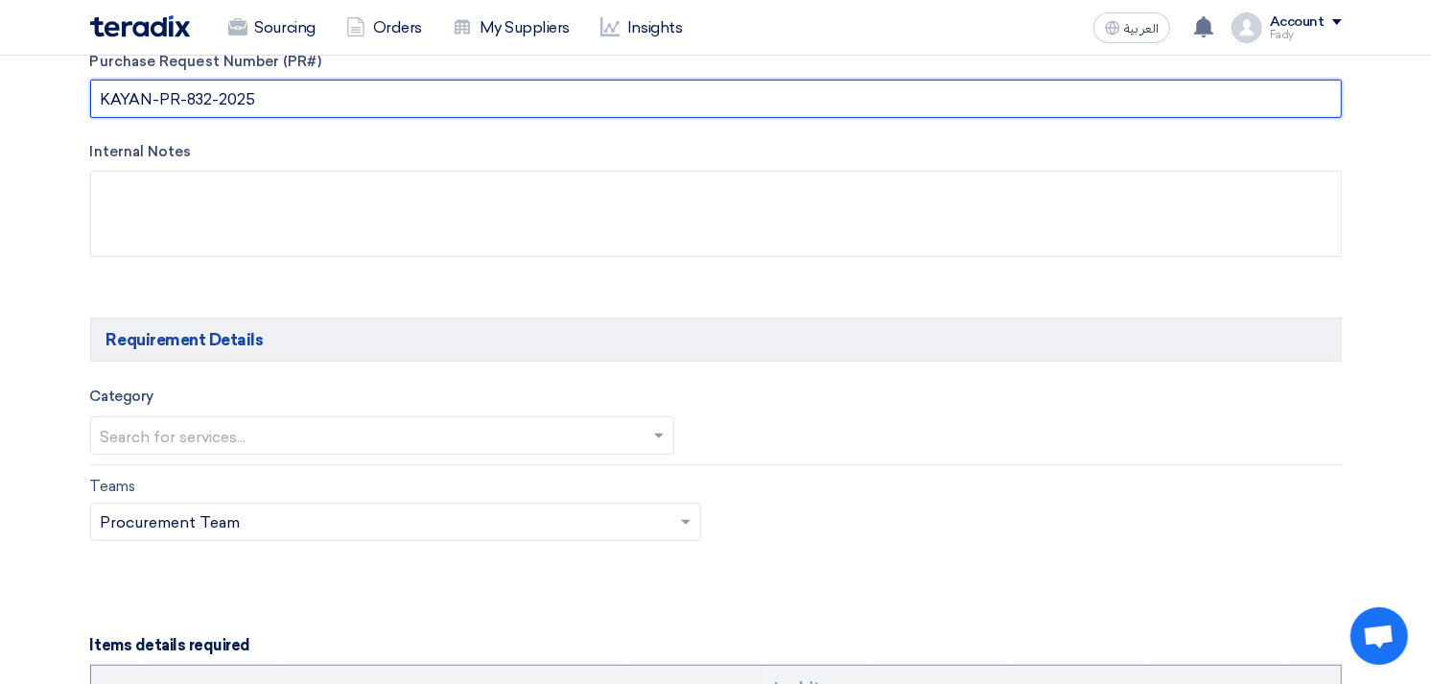
type input "KAYAN-PR-832-2025"
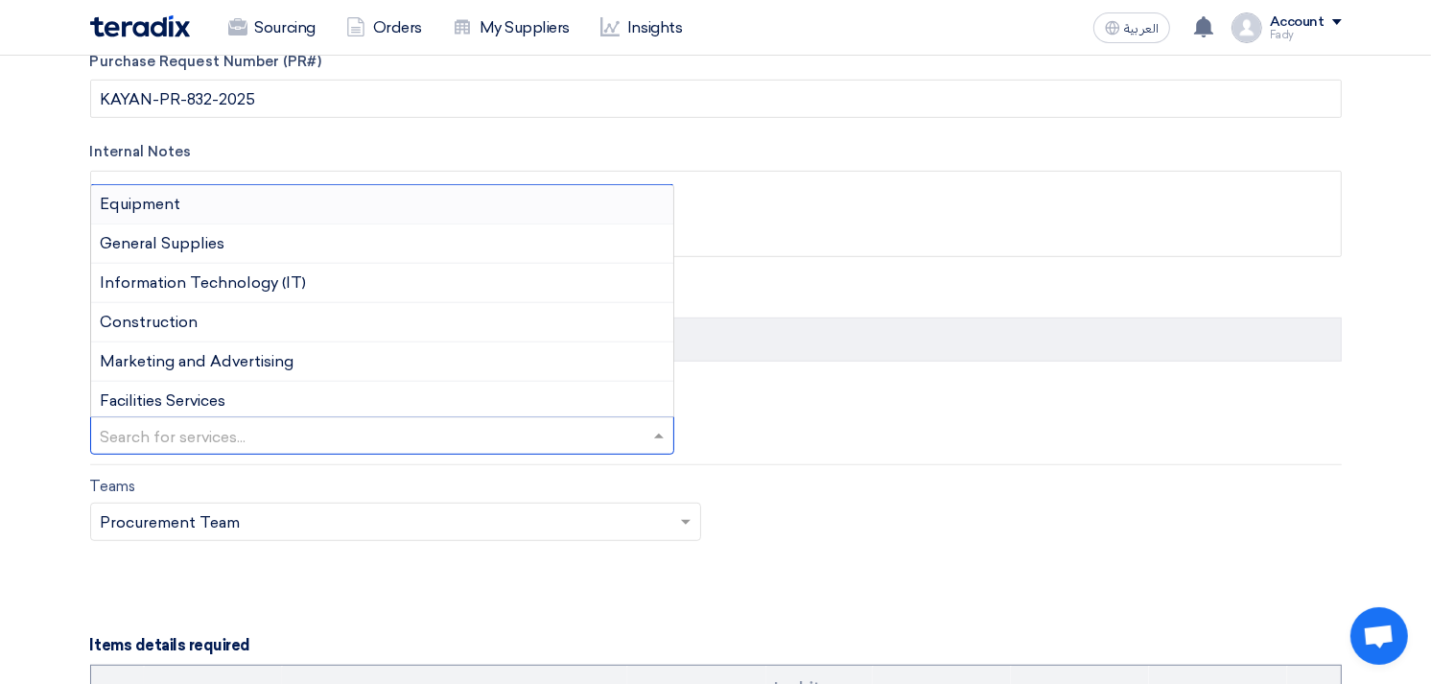
click at [366, 442] on input "text" at bounding box center [373, 438] width 545 height 32
click at [228, 195] on div "Equipment" at bounding box center [382, 204] width 583 height 39
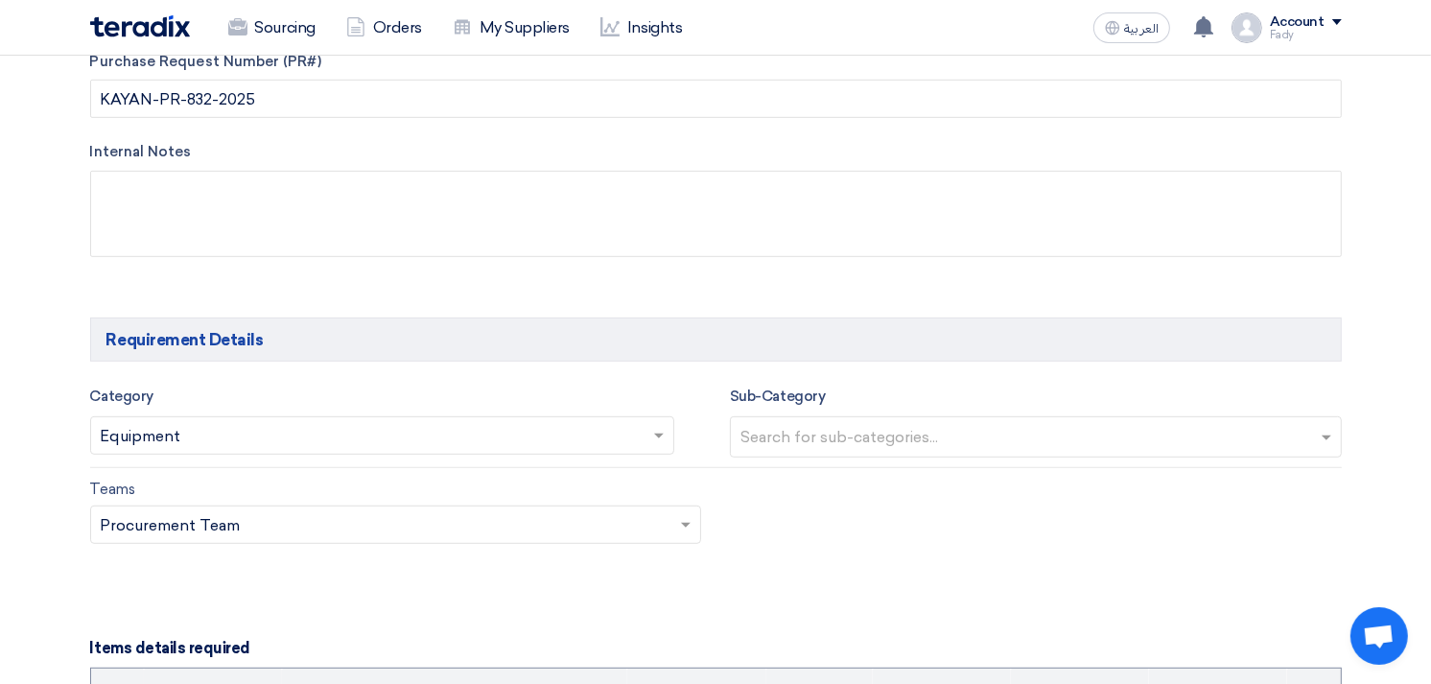
click at [313, 410] on div "Category Search for services... × Equipment ×" at bounding box center [382, 422] width 585 height 74
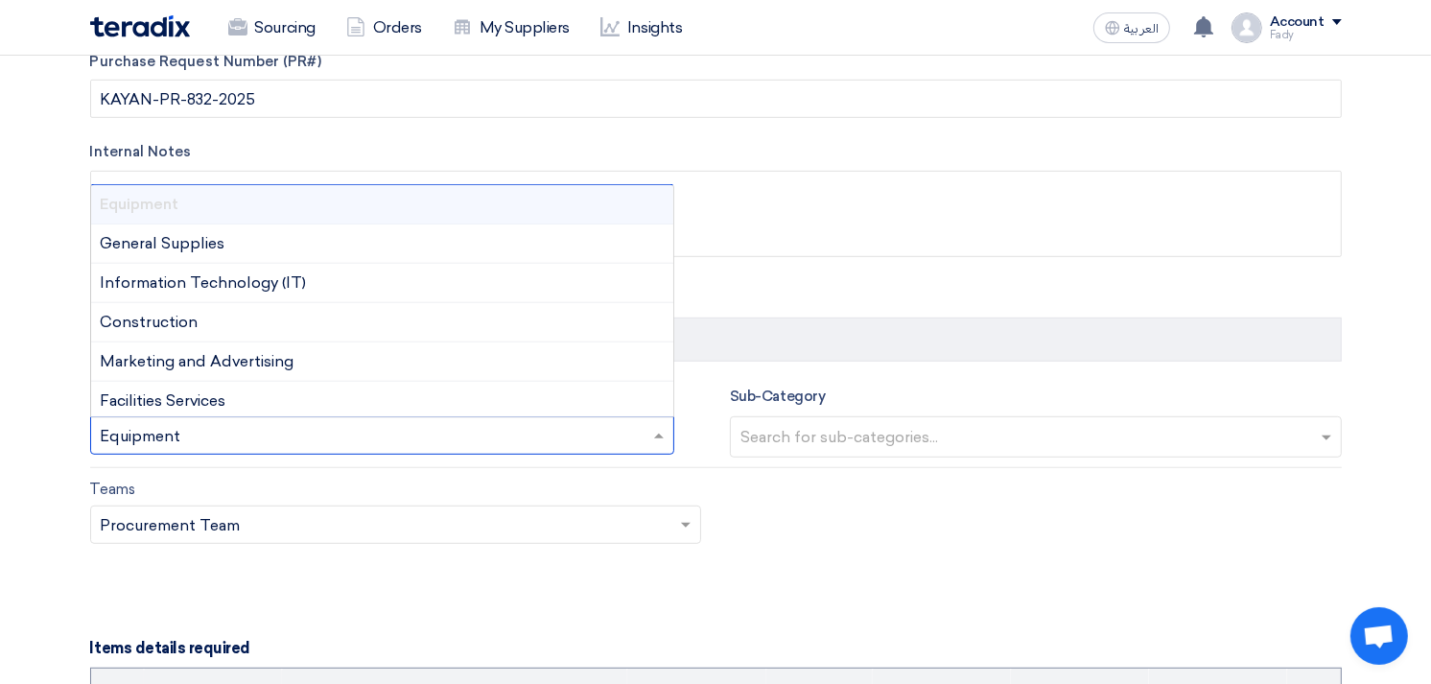
click at [313, 443] on input "text" at bounding box center [373, 438] width 545 height 32
click at [243, 247] on div "General Supplies" at bounding box center [382, 243] width 583 height 39
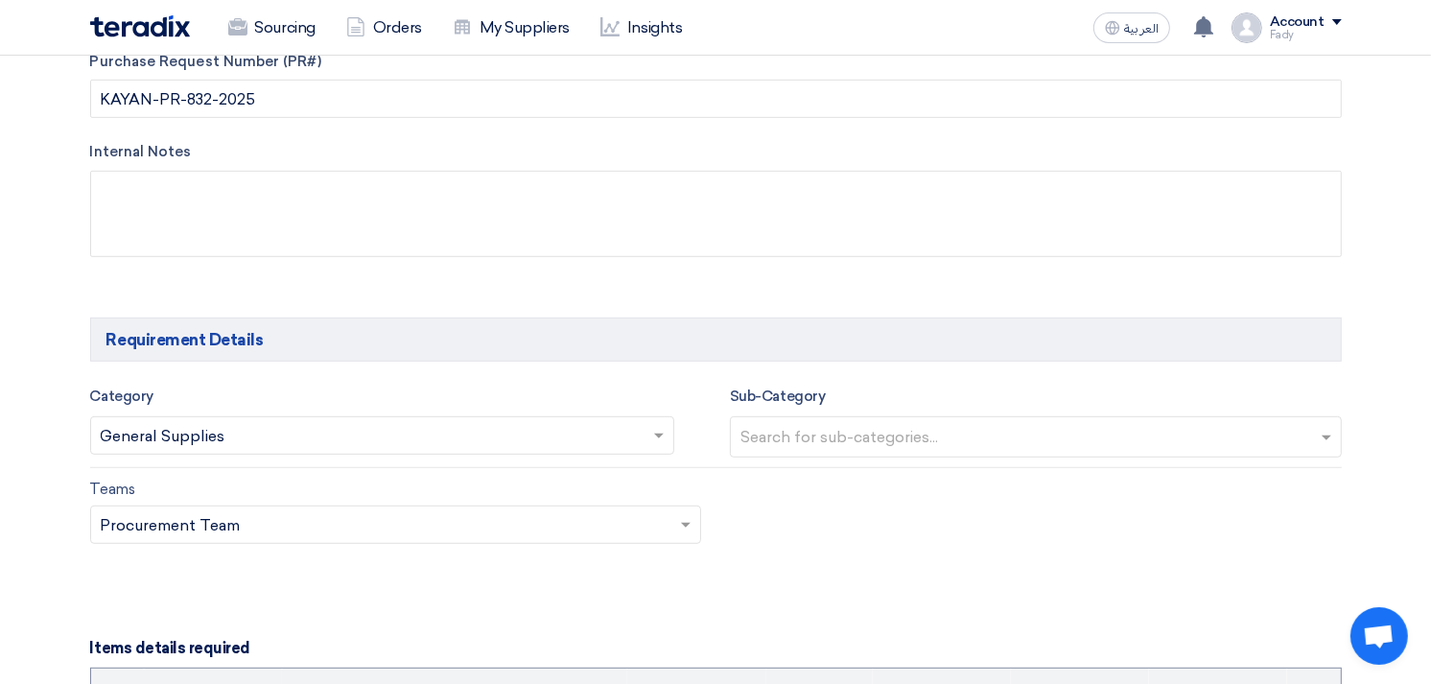
click at [917, 427] on input "text" at bounding box center [1038, 439] width 596 height 32
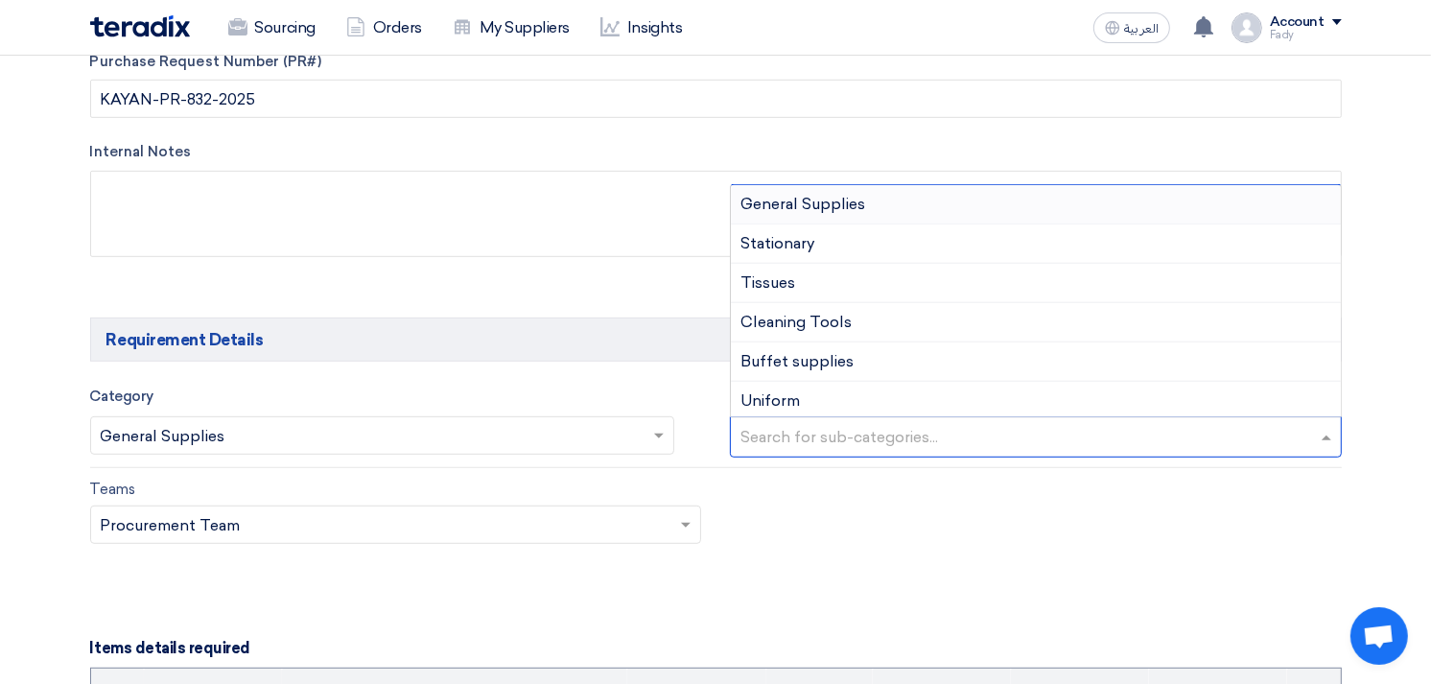
click at [822, 199] on span "General Supplies" at bounding box center [802, 204] width 125 height 18
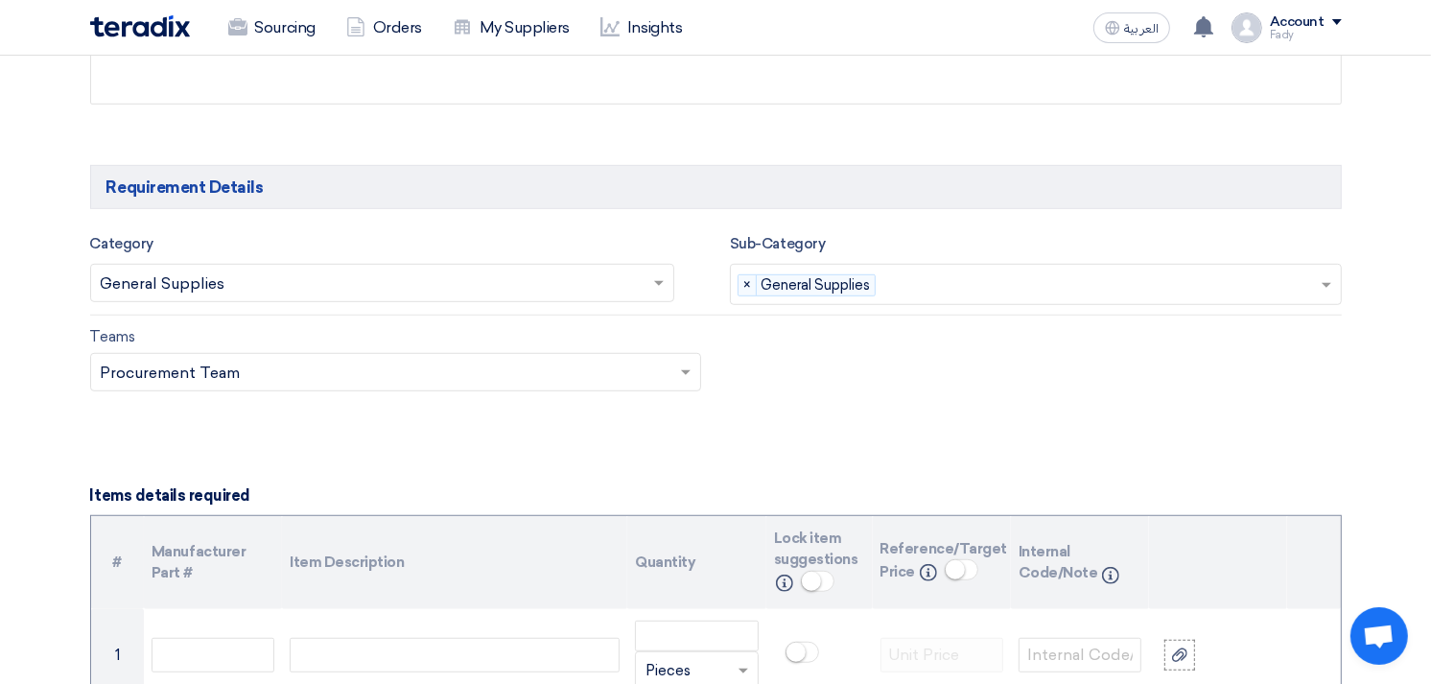
scroll to position [1278, 0]
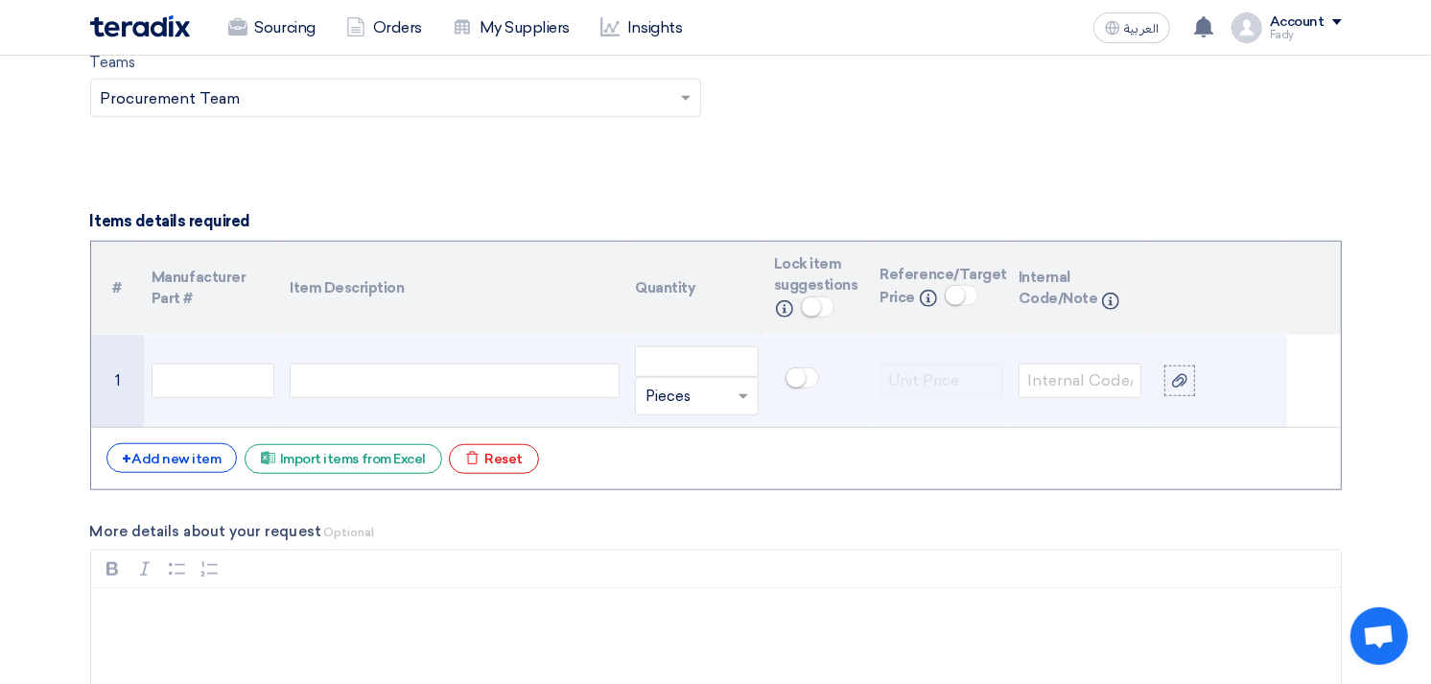
click at [528, 388] on div at bounding box center [455, 380] width 330 height 35
paste div
click at [678, 351] on input "number" at bounding box center [696, 361] width 123 height 31
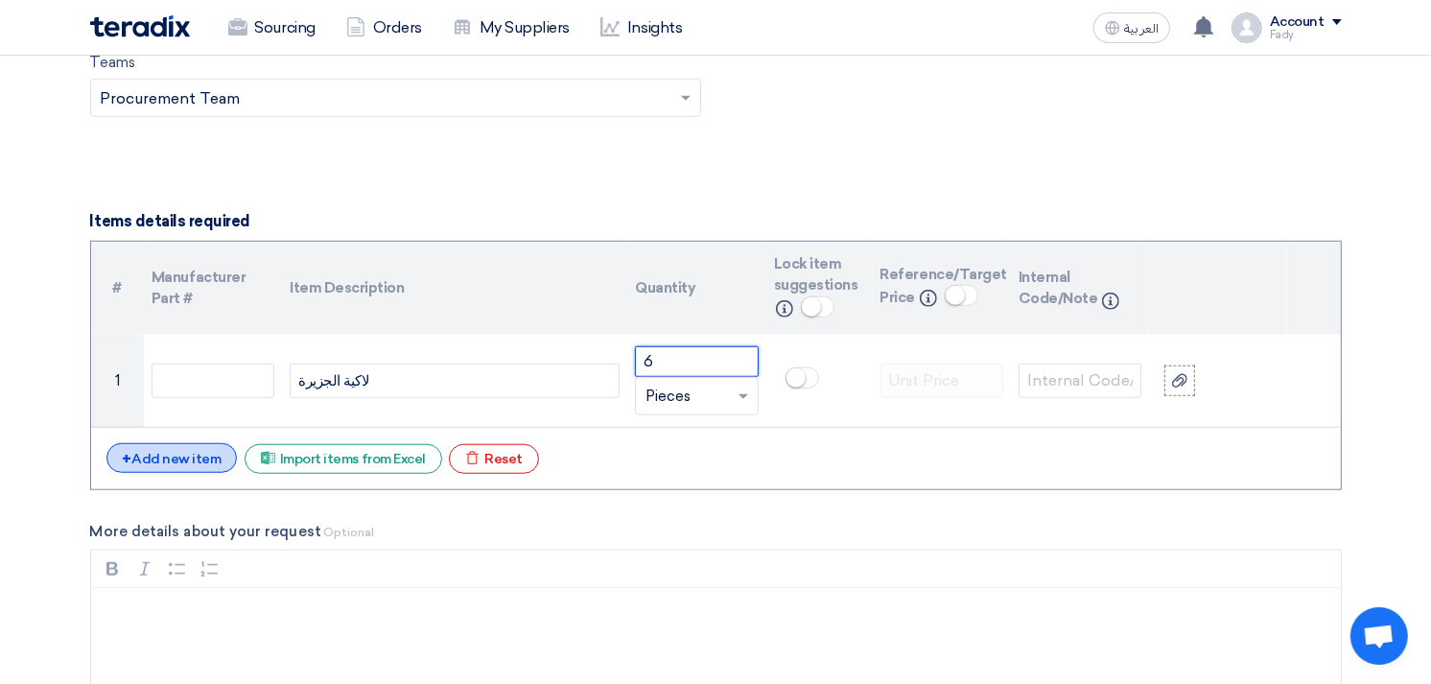
type input "6"
click at [156, 456] on div "+ Add new item" at bounding box center [171, 458] width 131 height 30
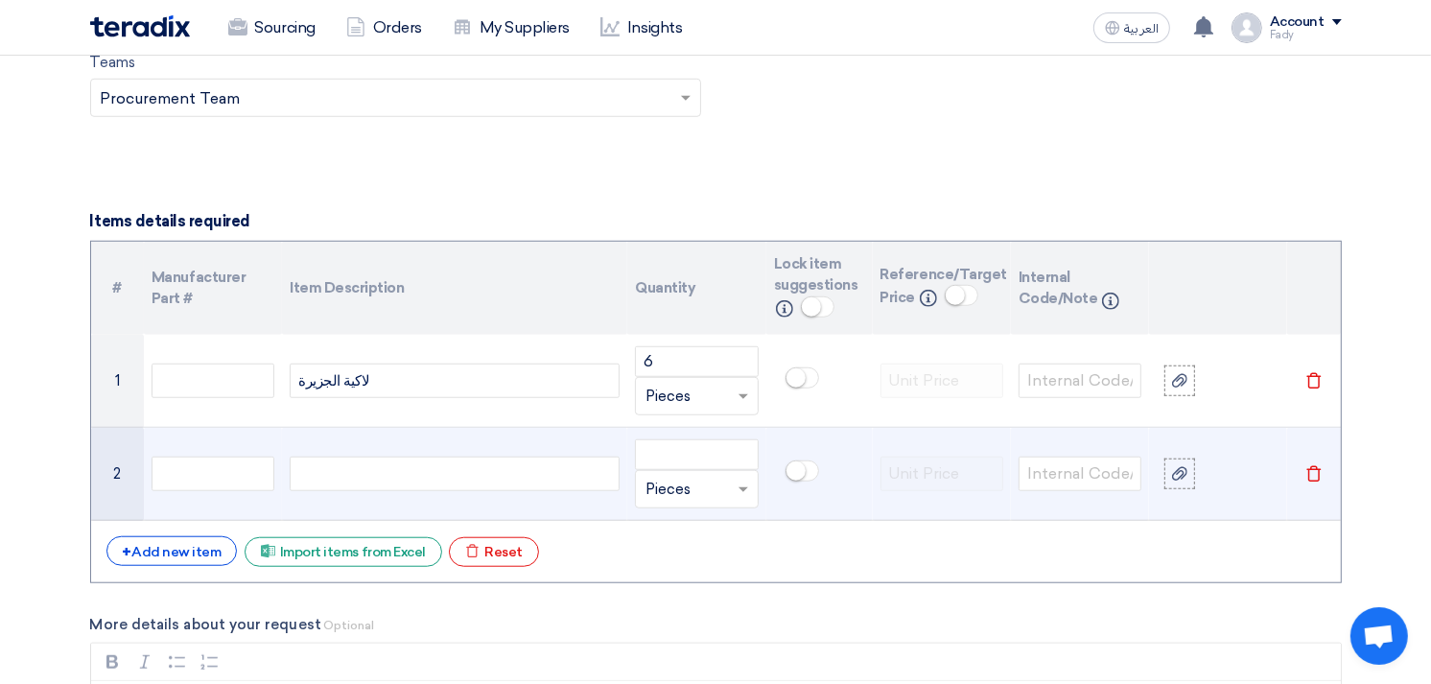
click at [326, 467] on div at bounding box center [455, 473] width 330 height 35
paste div
click at [702, 452] on input "number" at bounding box center [696, 454] width 123 height 31
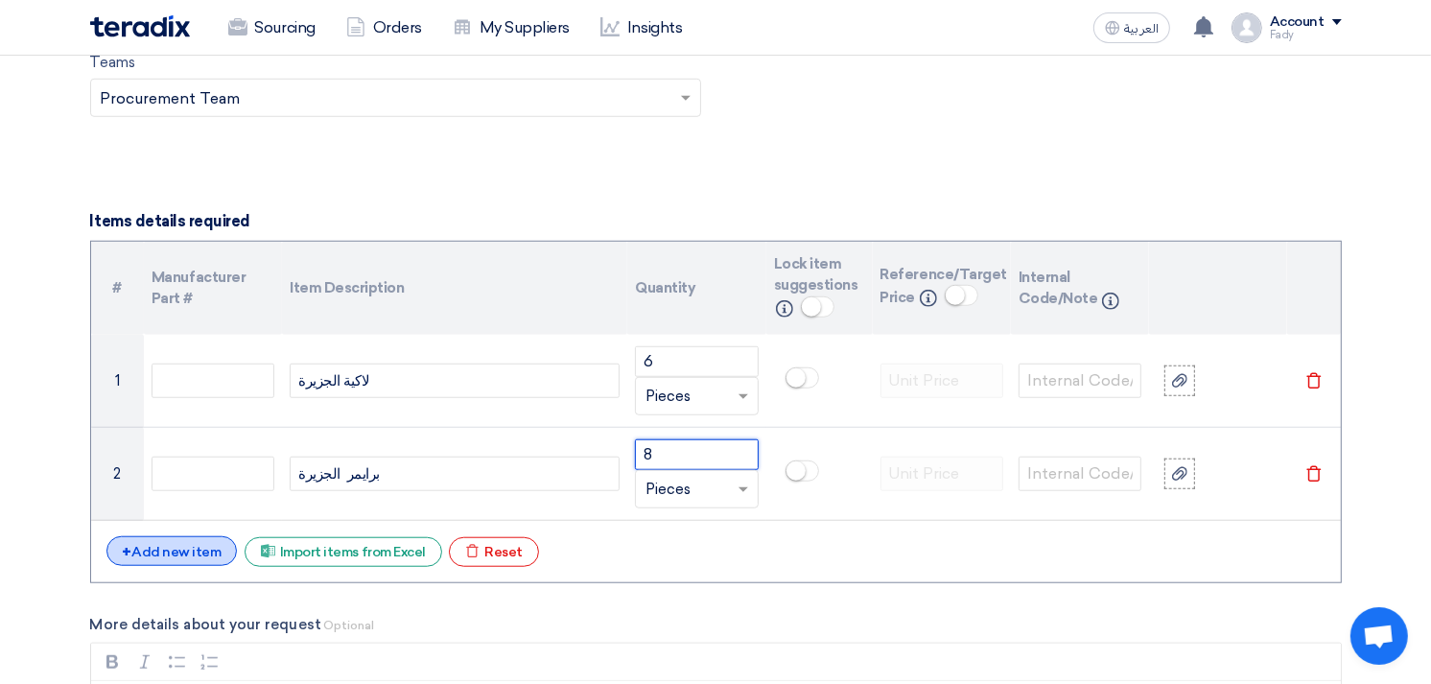
type input "8"
click at [203, 544] on div "+ Add new item" at bounding box center [171, 551] width 131 height 30
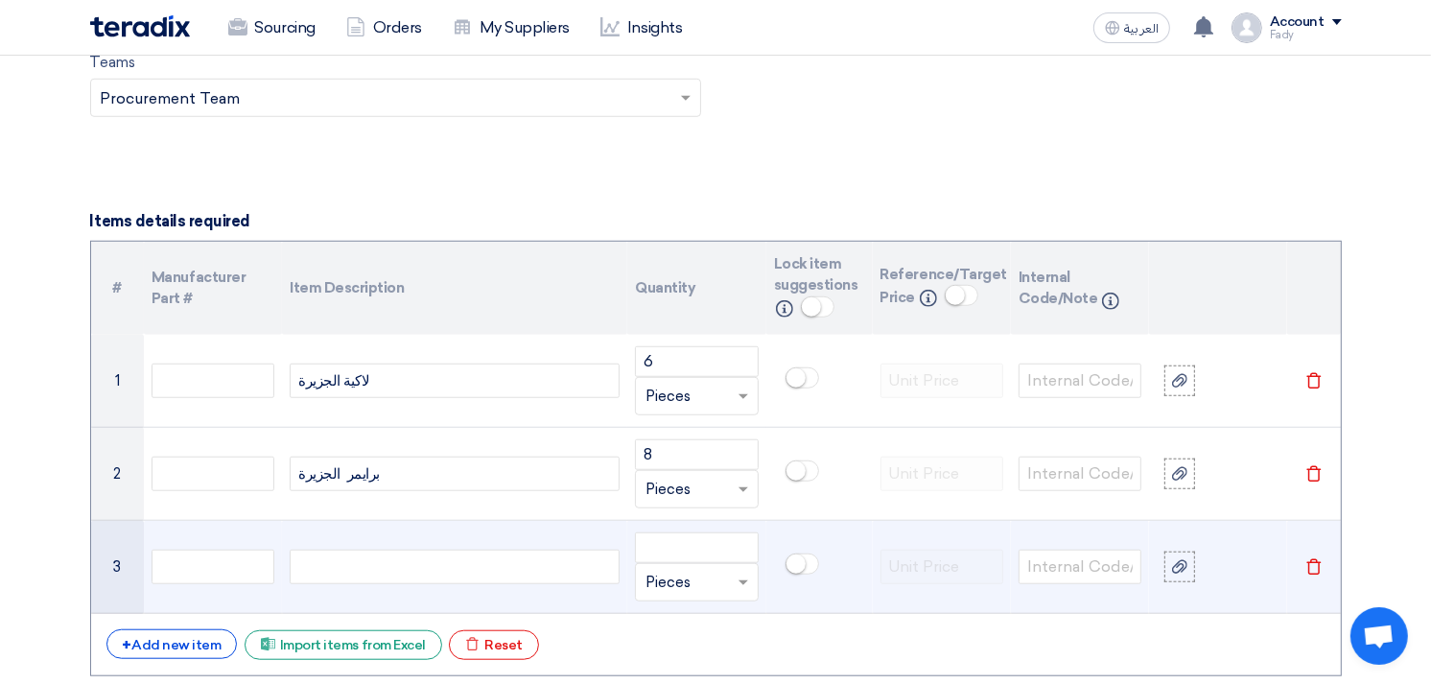
click at [365, 573] on div at bounding box center [455, 567] width 330 height 35
paste div
click at [730, 539] on input "number" at bounding box center [696, 547] width 123 height 31
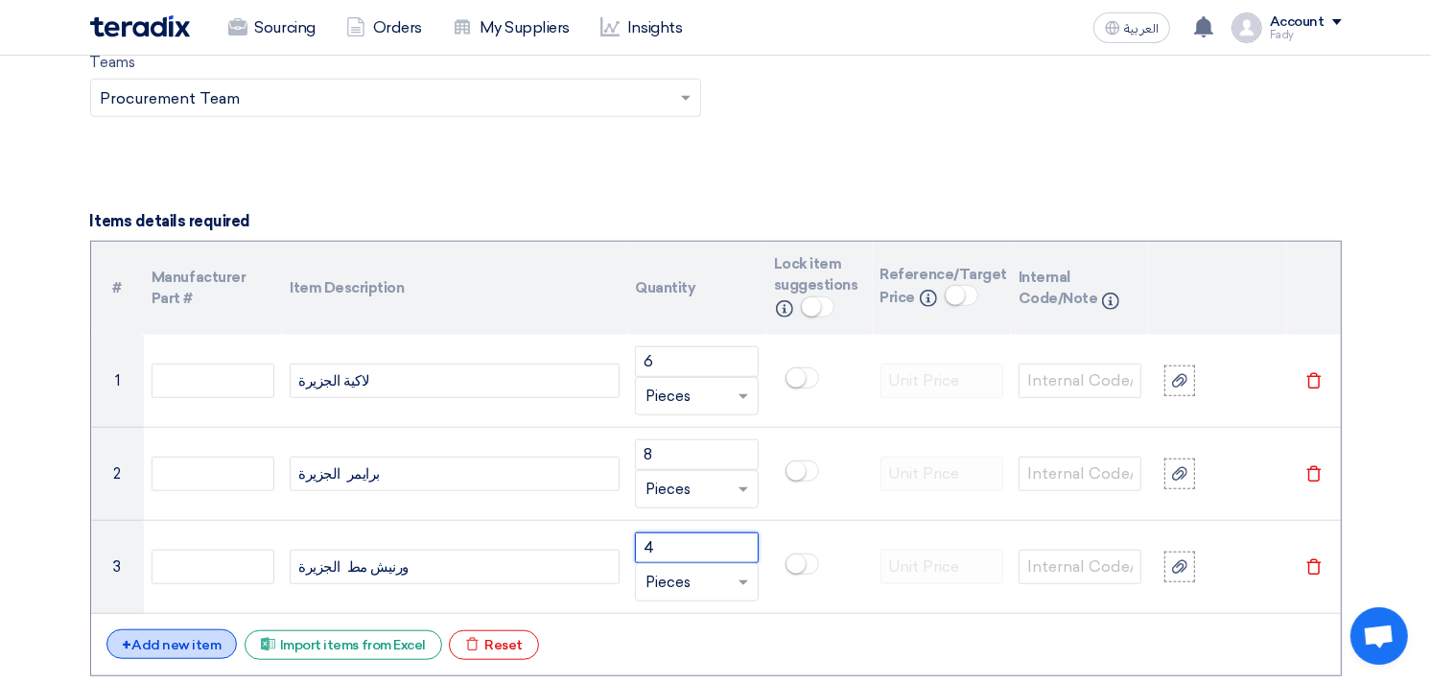
type input "4"
click at [182, 637] on div "+ Add new item" at bounding box center [171, 644] width 131 height 30
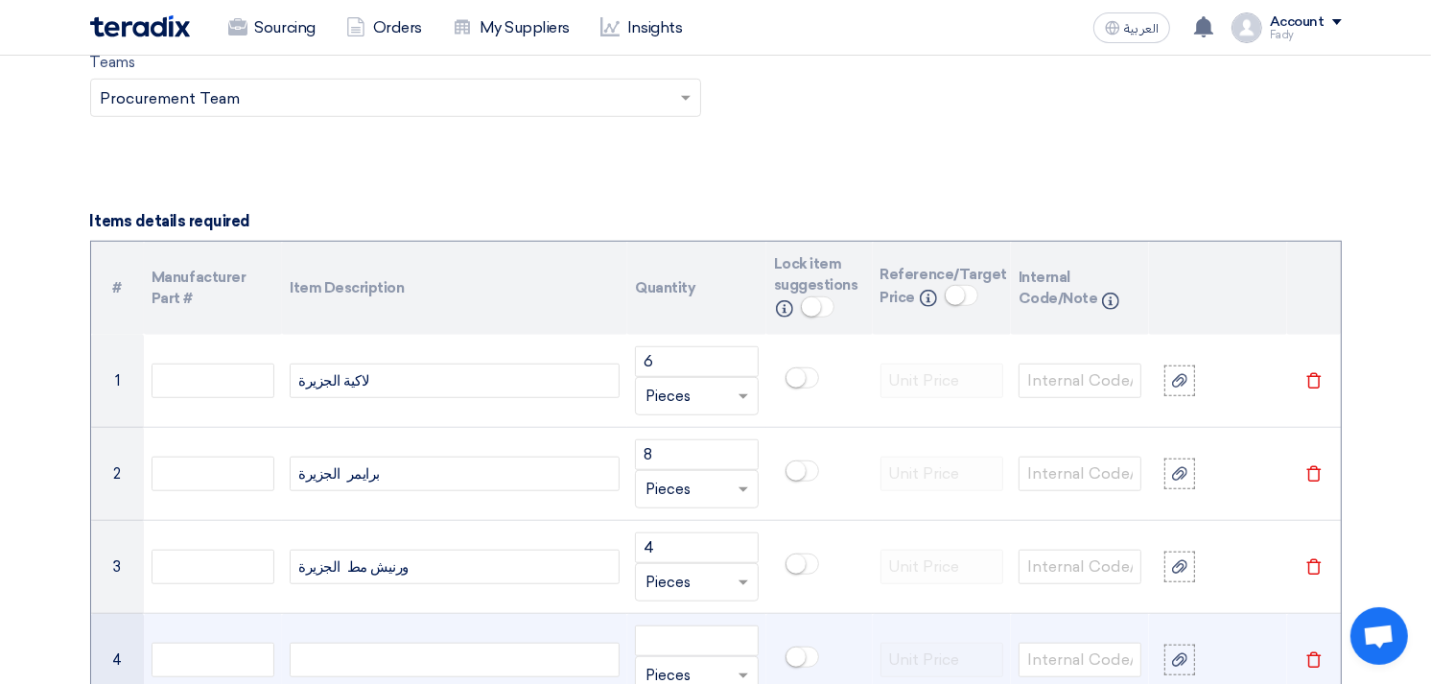
click at [329, 647] on div at bounding box center [455, 660] width 330 height 35
paste div
click at [688, 645] on input "number" at bounding box center [696, 640] width 123 height 31
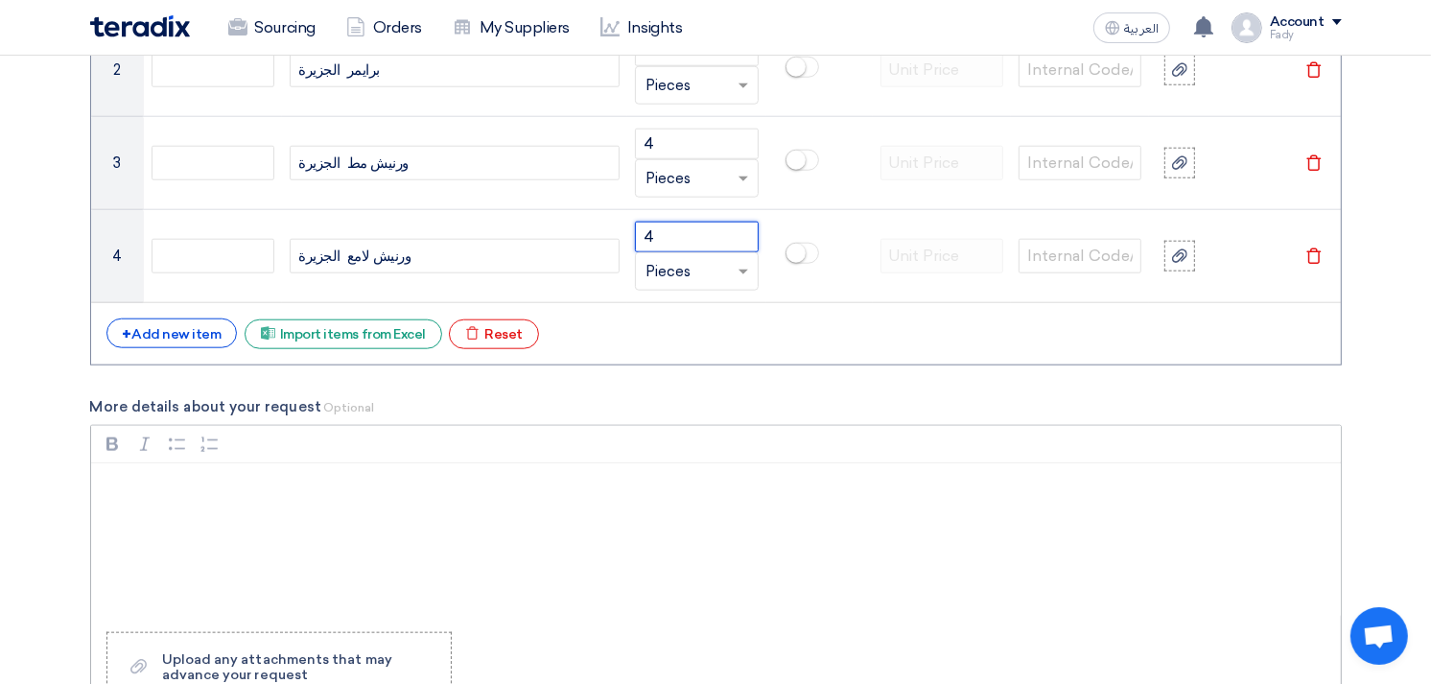
scroll to position [1704, 0]
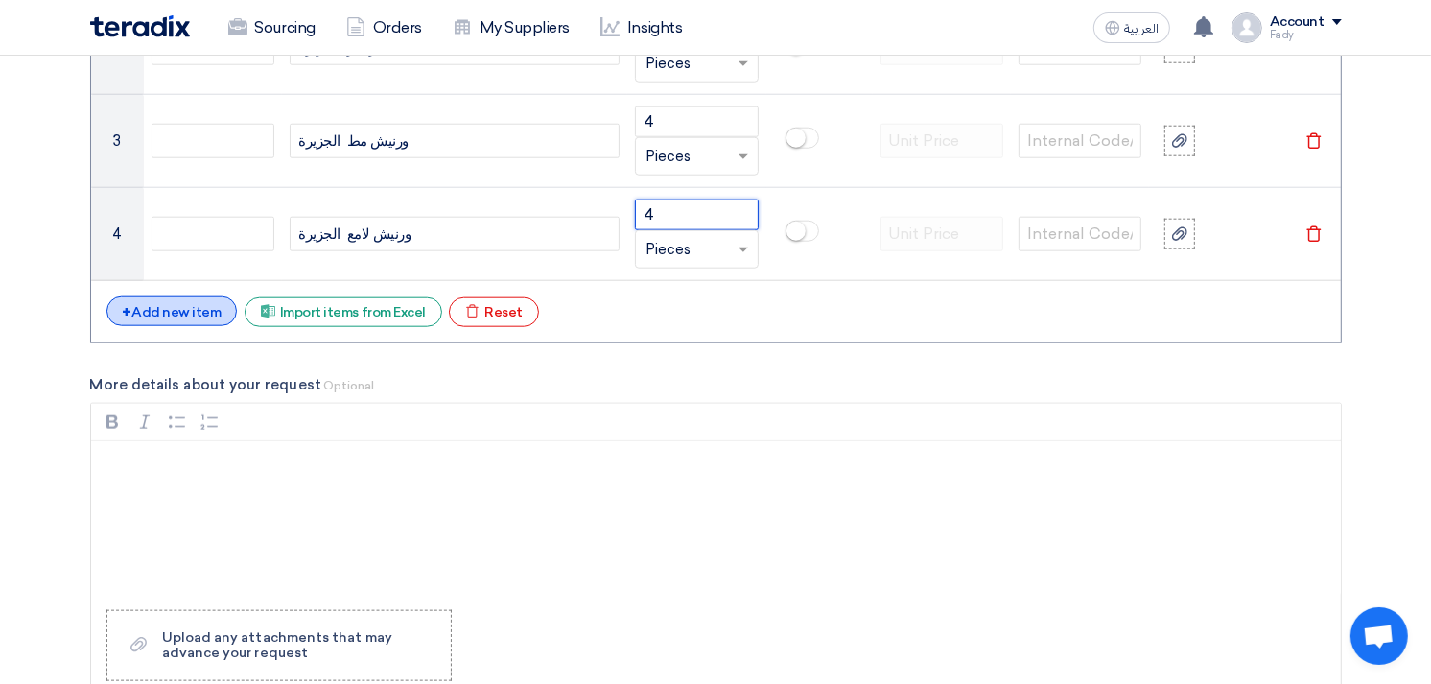
type input "4"
click at [185, 314] on div "+ Add new item" at bounding box center [171, 311] width 131 height 30
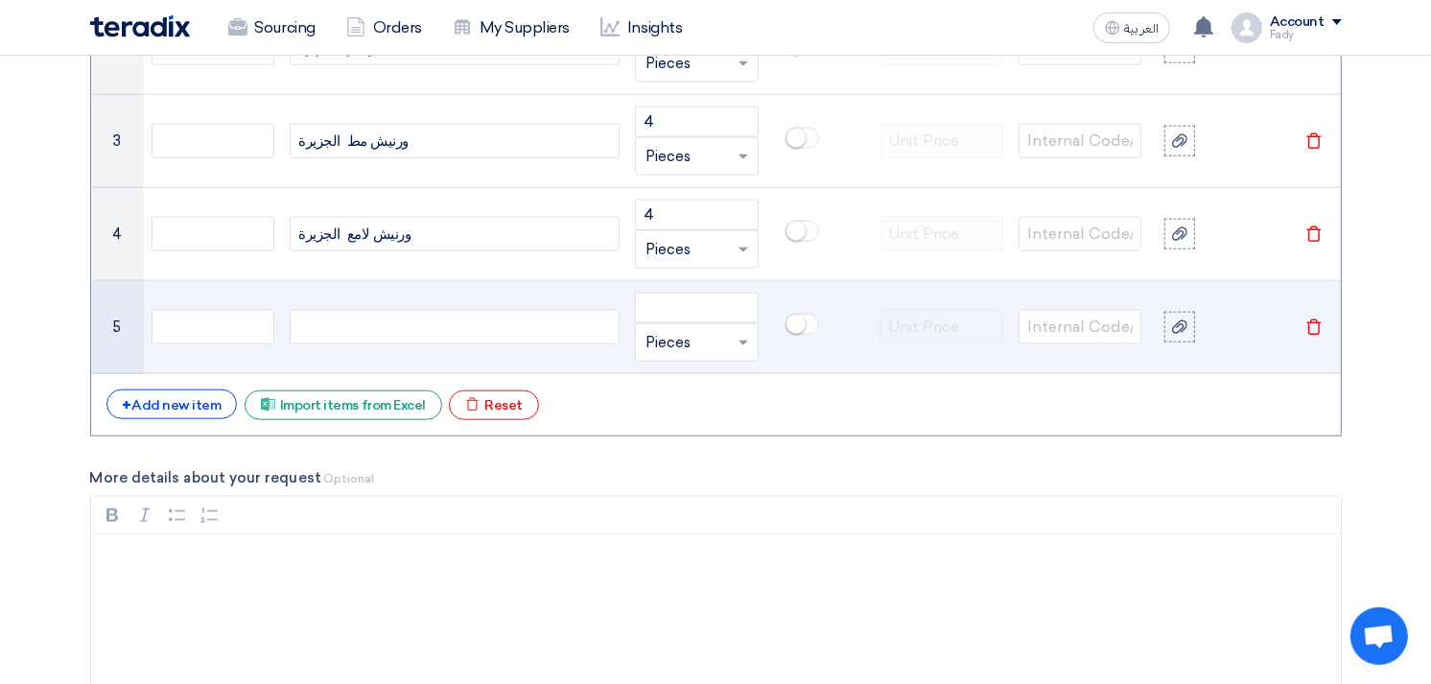
click at [385, 330] on div at bounding box center [455, 327] width 330 height 35
paste div
click at [668, 314] on input "number" at bounding box center [696, 307] width 123 height 31
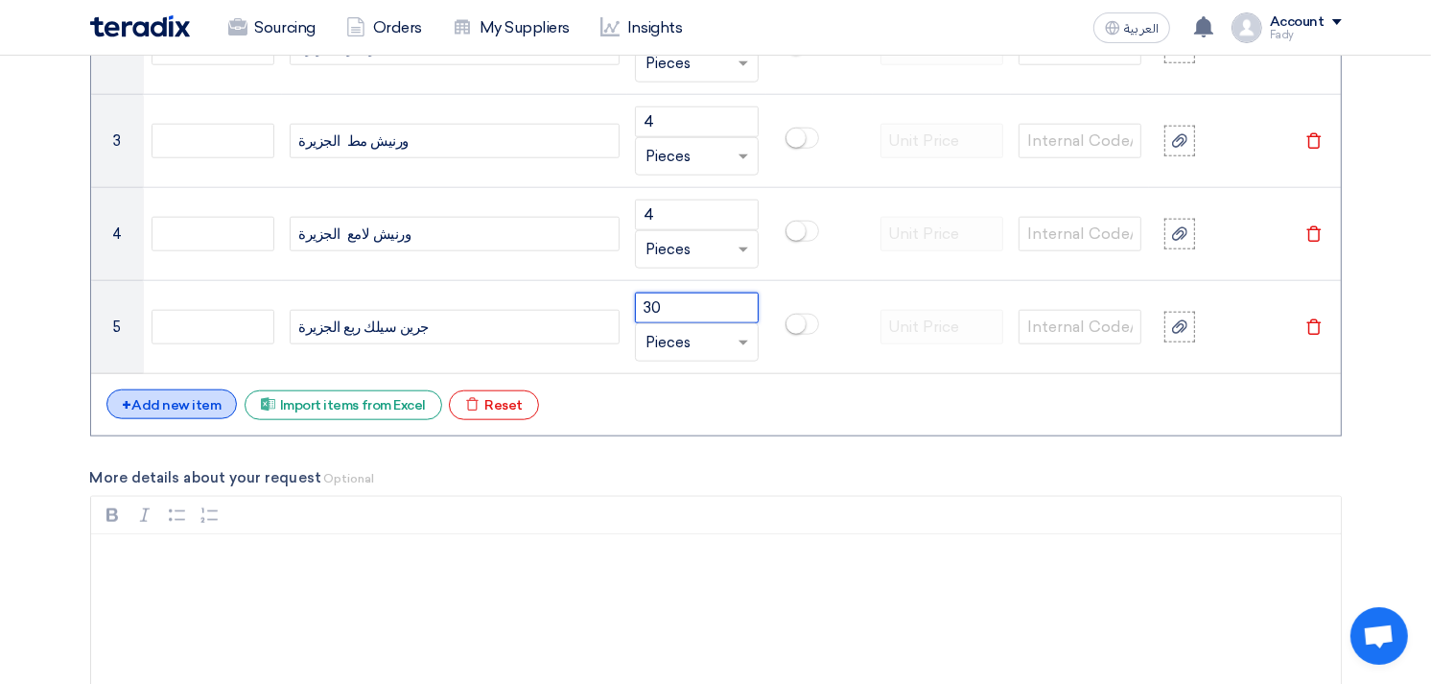
type input "30"
click at [177, 394] on div "+ Add new item" at bounding box center [171, 404] width 131 height 30
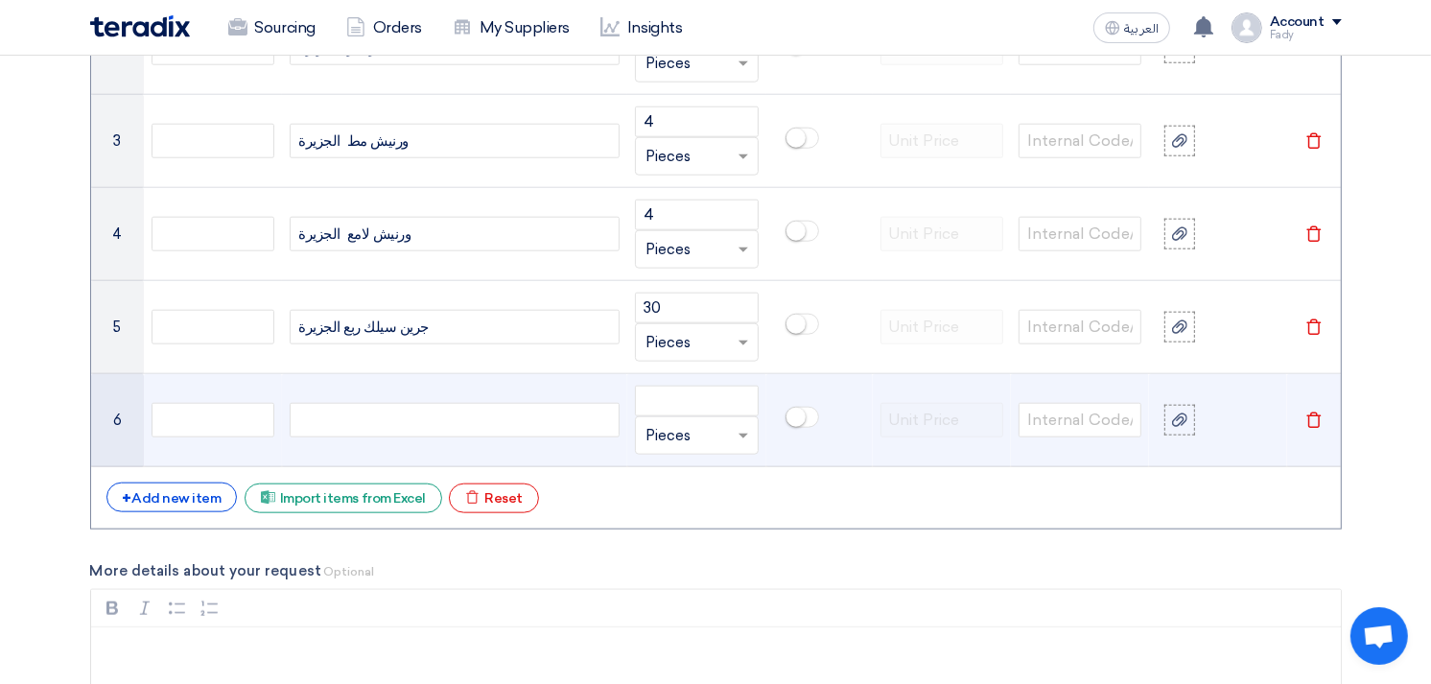
click at [448, 424] on div at bounding box center [455, 420] width 330 height 35
paste div
click at [710, 404] on input "number" at bounding box center [696, 401] width 123 height 31
type input "10"
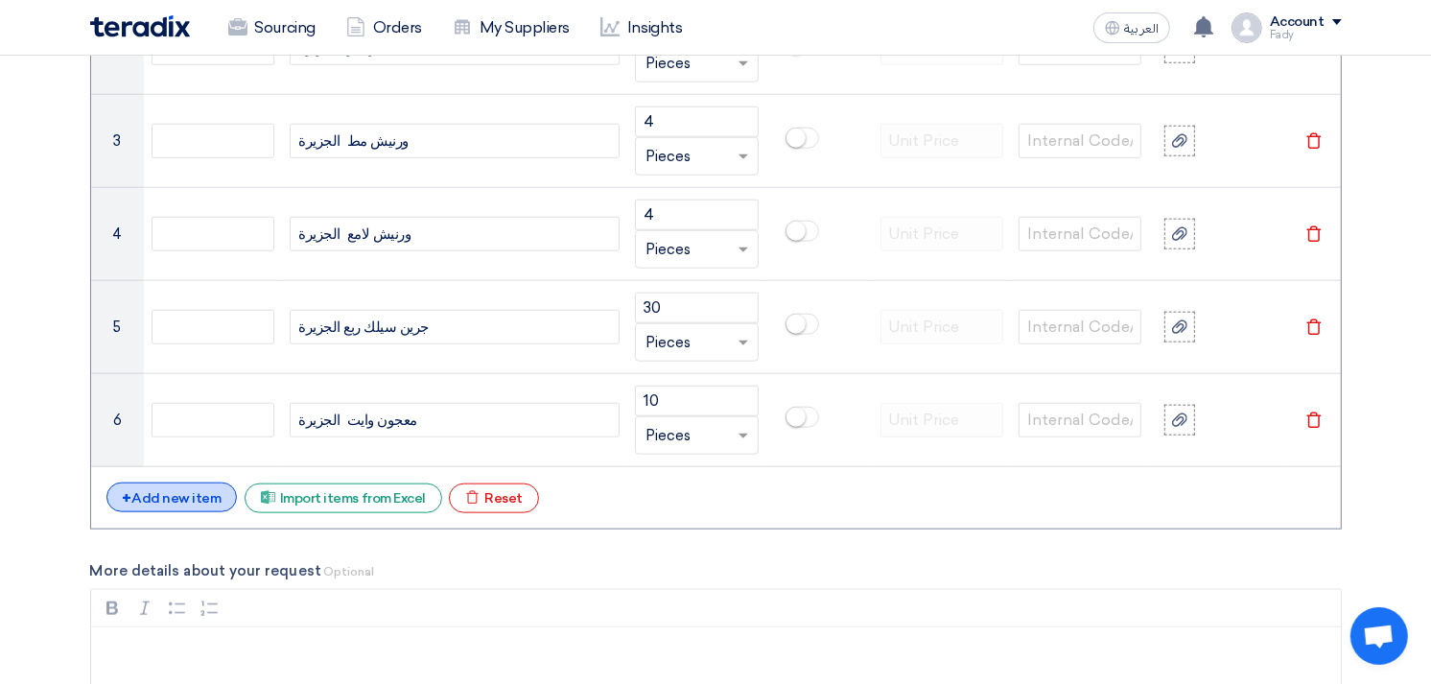
click at [188, 497] on div "+ Add new item" at bounding box center [171, 497] width 131 height 30
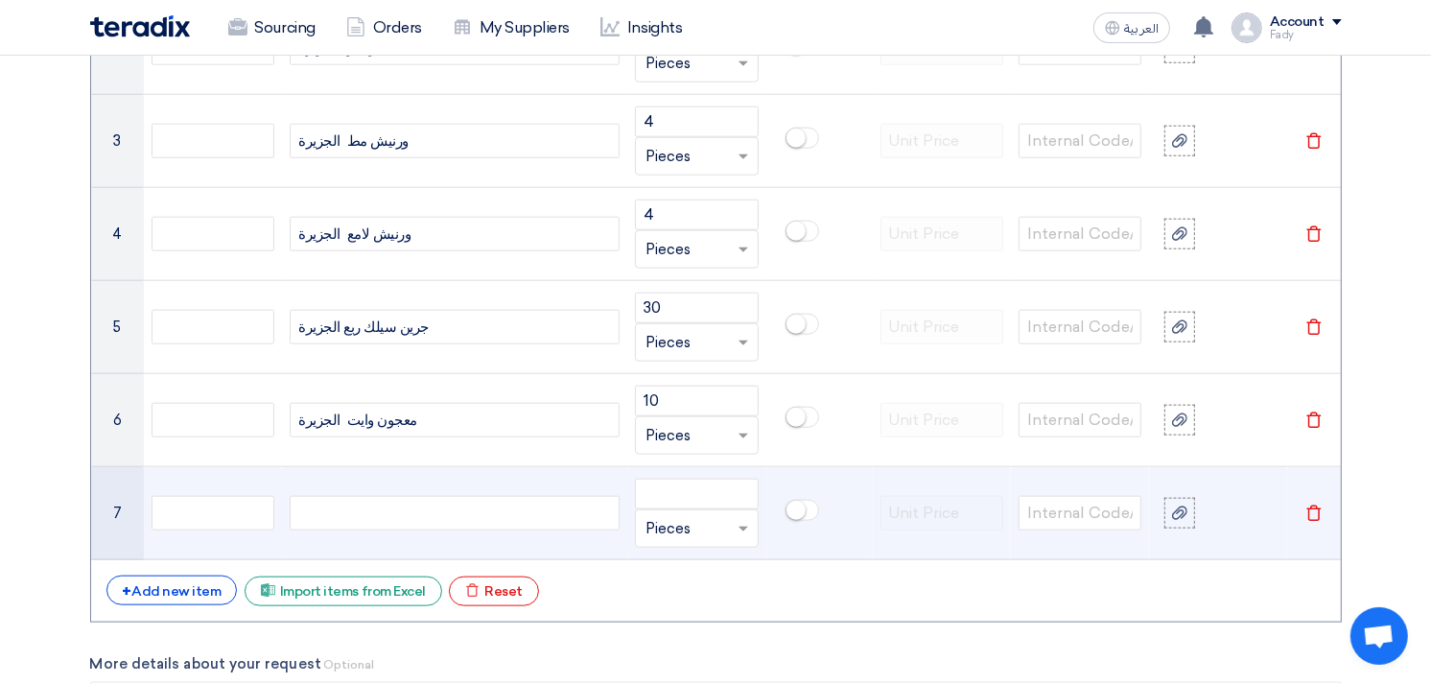
click at [364, 503] on div at bounding box center [455, 513] width 330 height 35
paste div
click at [688, 481] on input "number" at bounding box center [696, 494] width 123 height 31
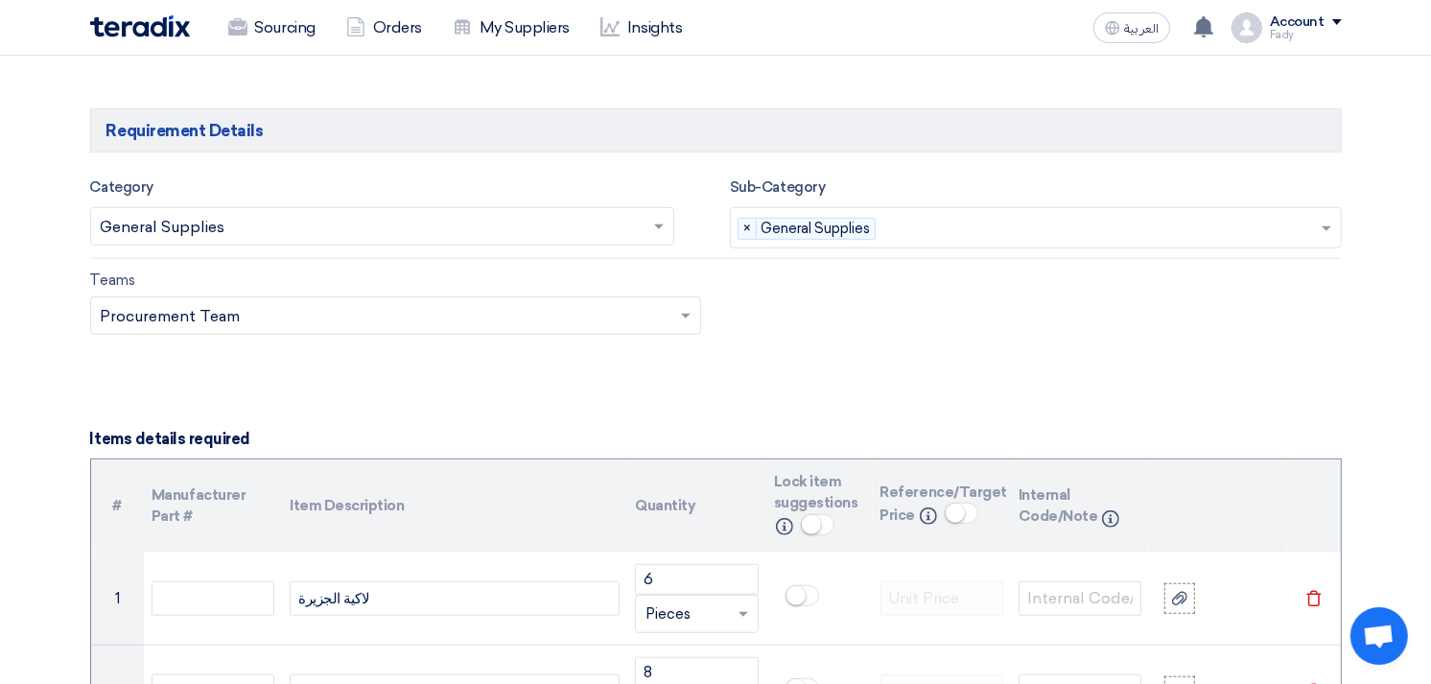
scroll to position [1065, 0]
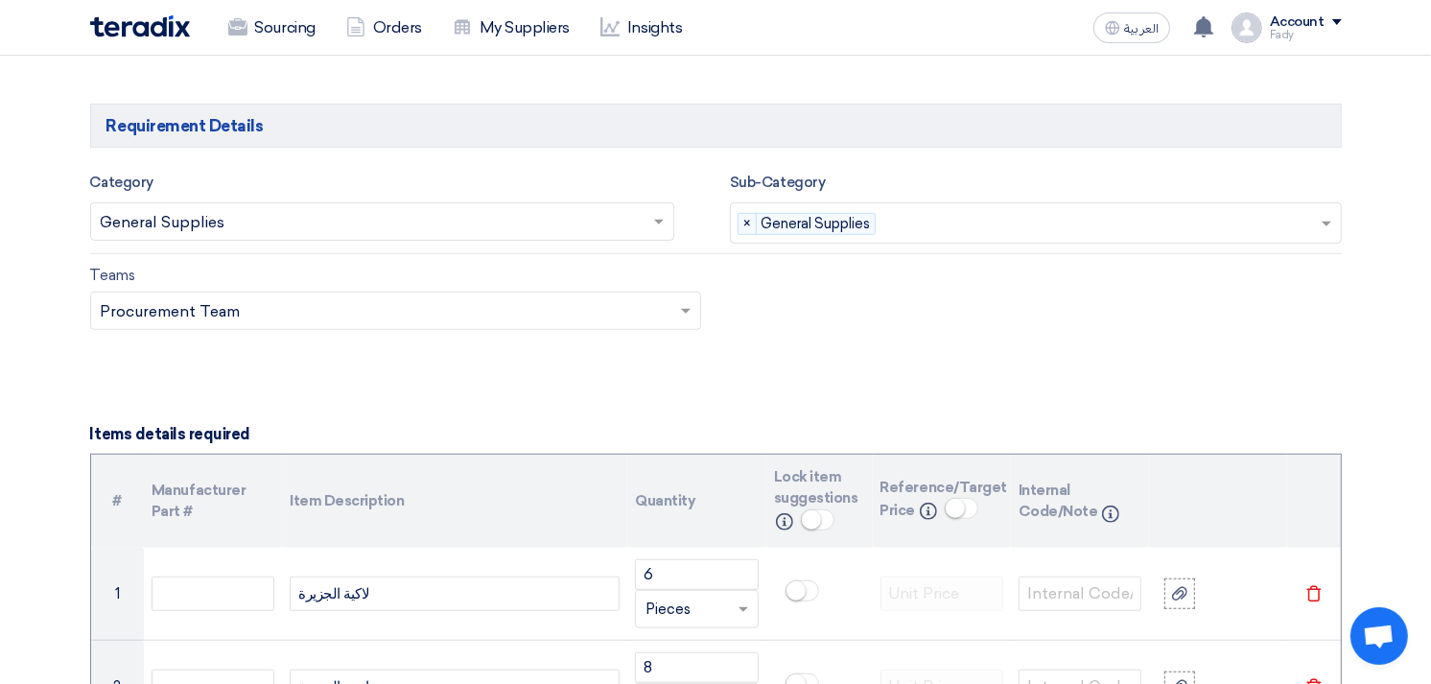
type input "2"
click at [815, 521] on small at bounding box center [811, 519] width 19 height 19
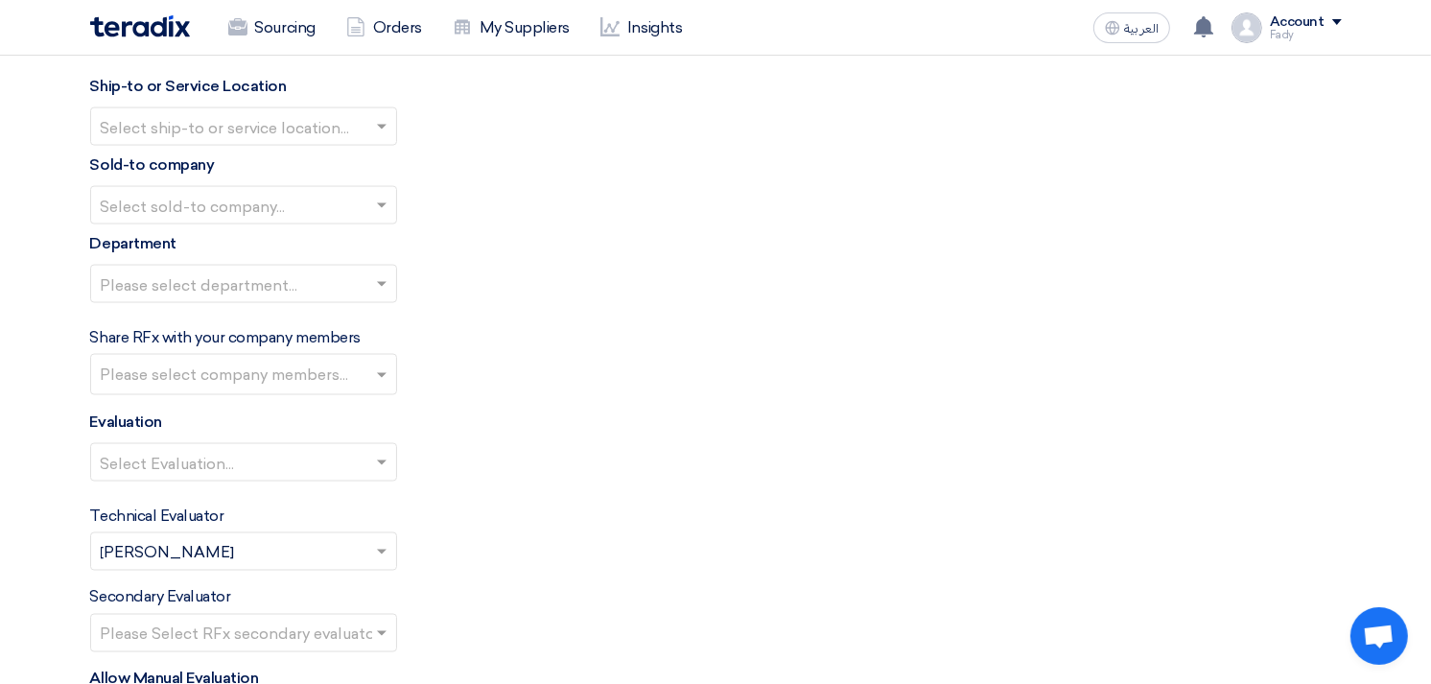
scroll to position [2450, 0]
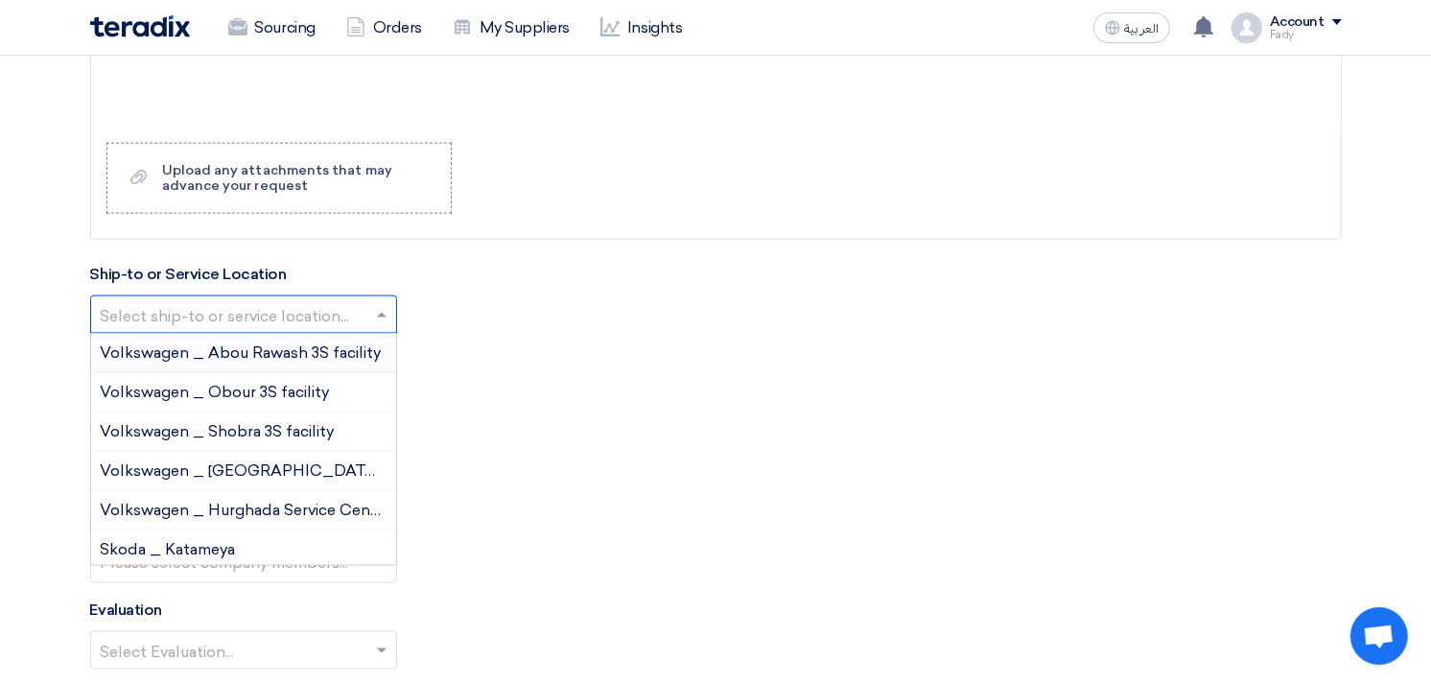
click at [193, 312] on input "text" at bounding box center [234, 317] width 267 height 32
click at [222, 389] on span "Volkswagen _ Obour 3S facility" at bounding box center [215, 392] width 229 height 18
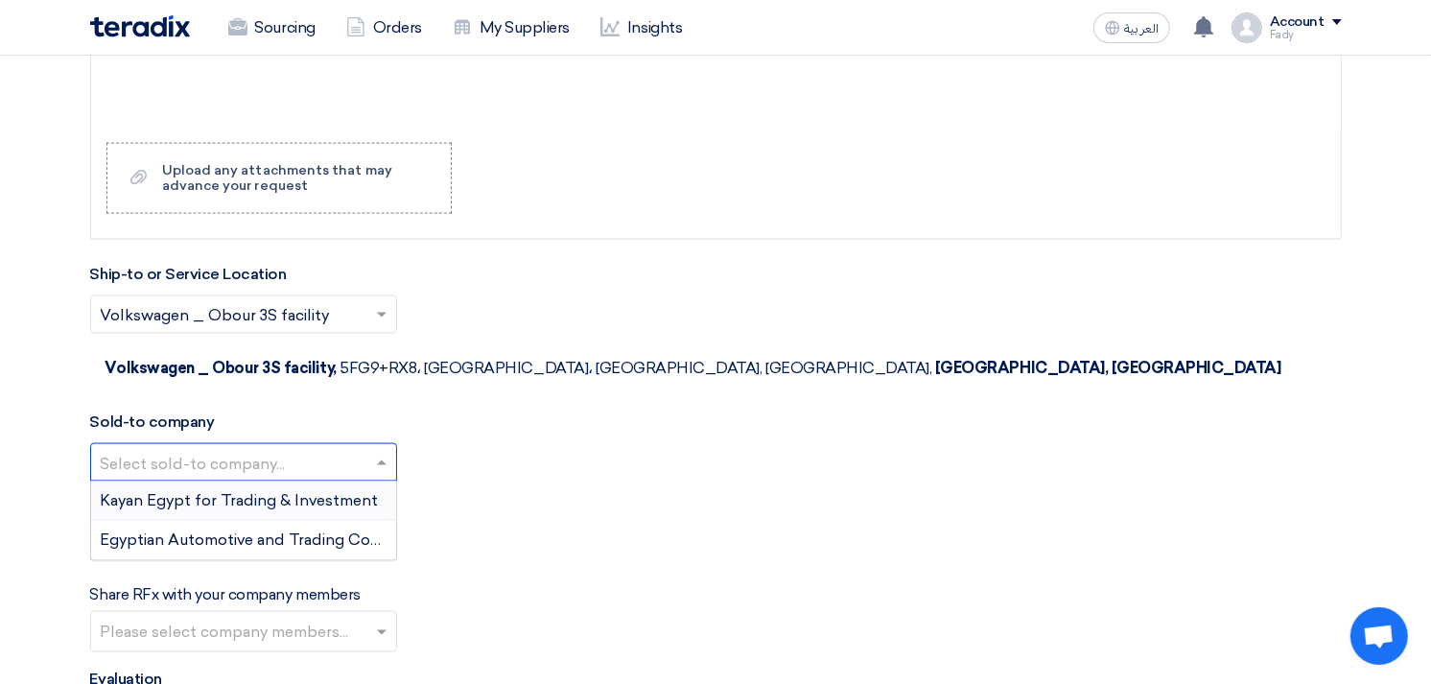
click at [202, 449] on input "text" at bounding box center [234, 465] width 267 height 32
click at [185, 530] on span "Egyptian Automotive and Trading Company" at bounding box center [260, 539] width 319 height 18
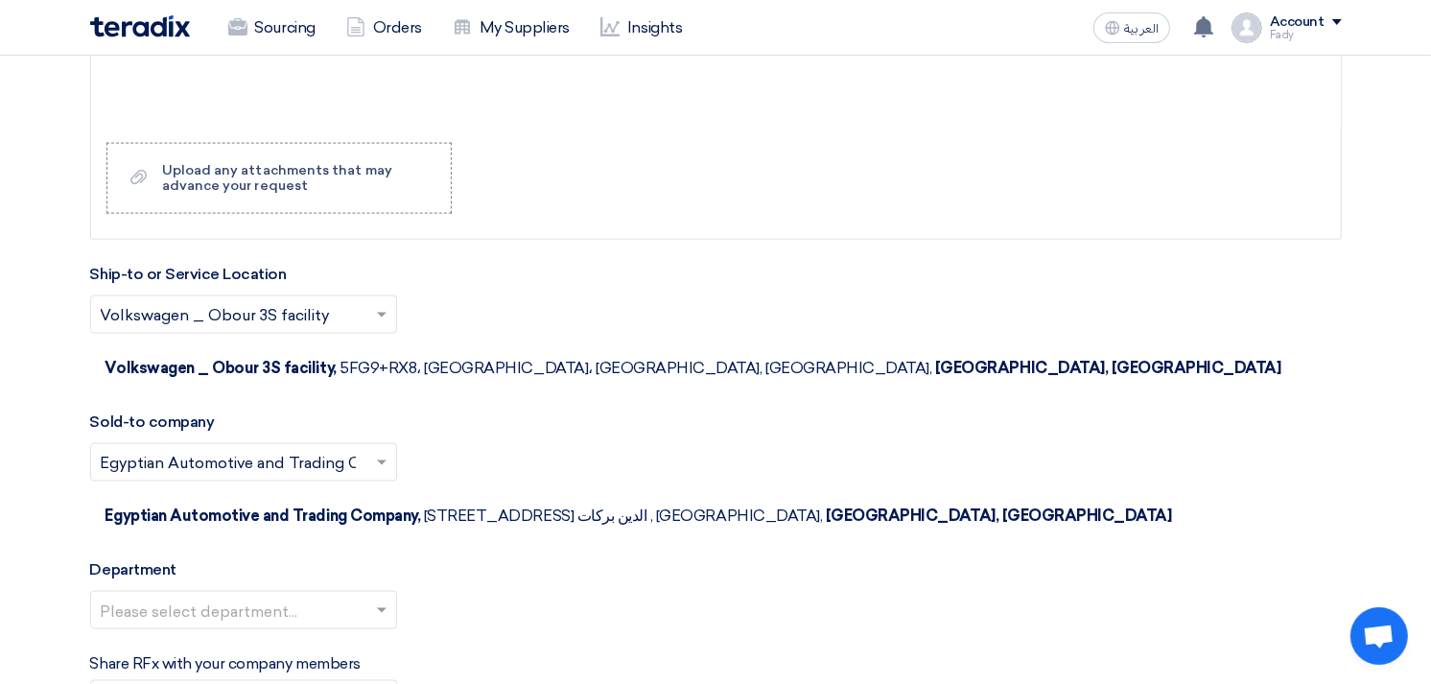
click at [187, 597] on input "text" at bounding box center [234, 613] width 267 height 32
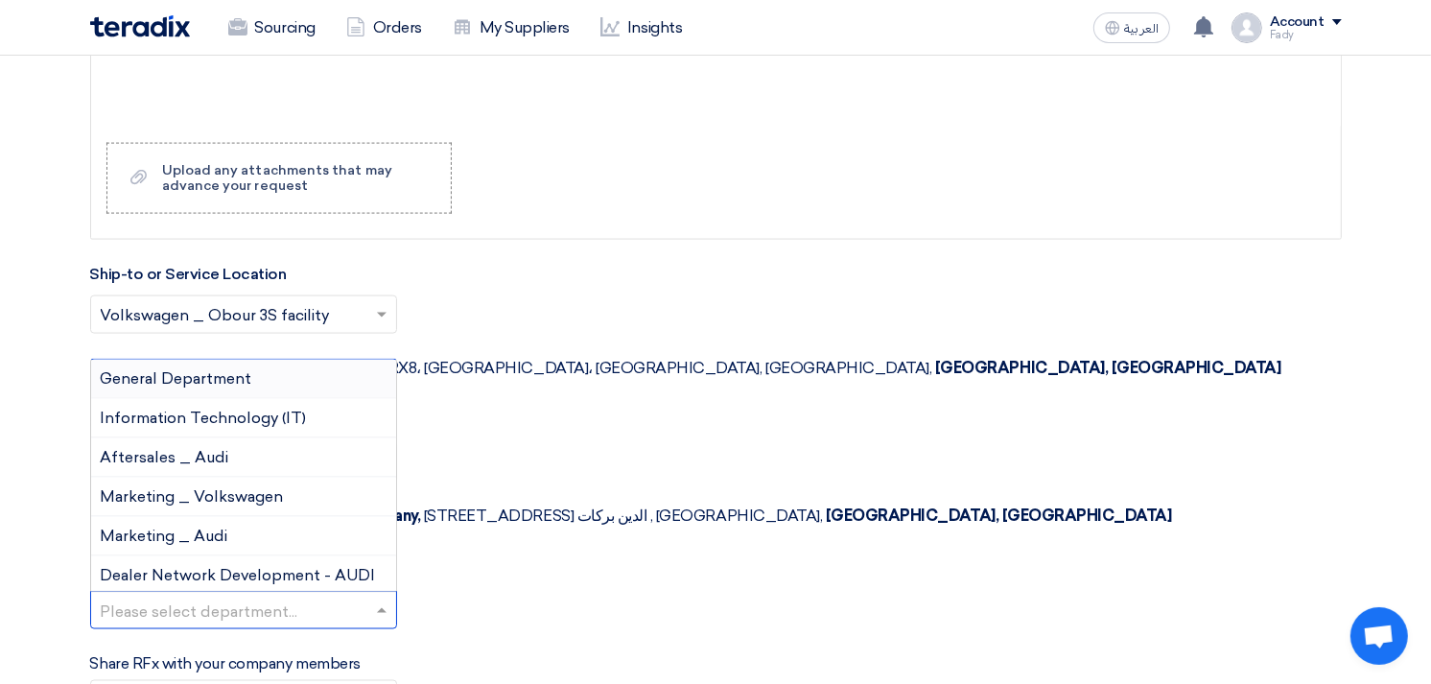
click at [199, 360] on div "General Department" at bounding box center [243, 379] width 305 height 39
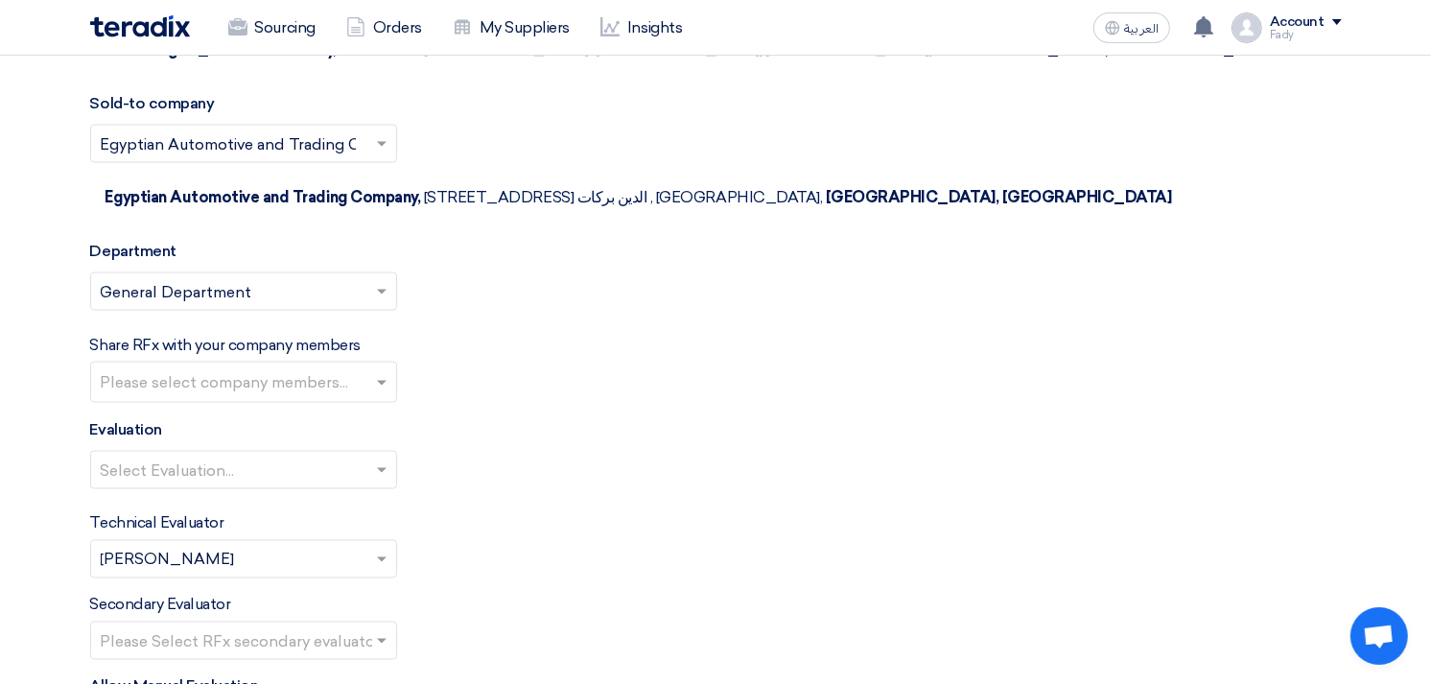
scroll to position [2770, 0]
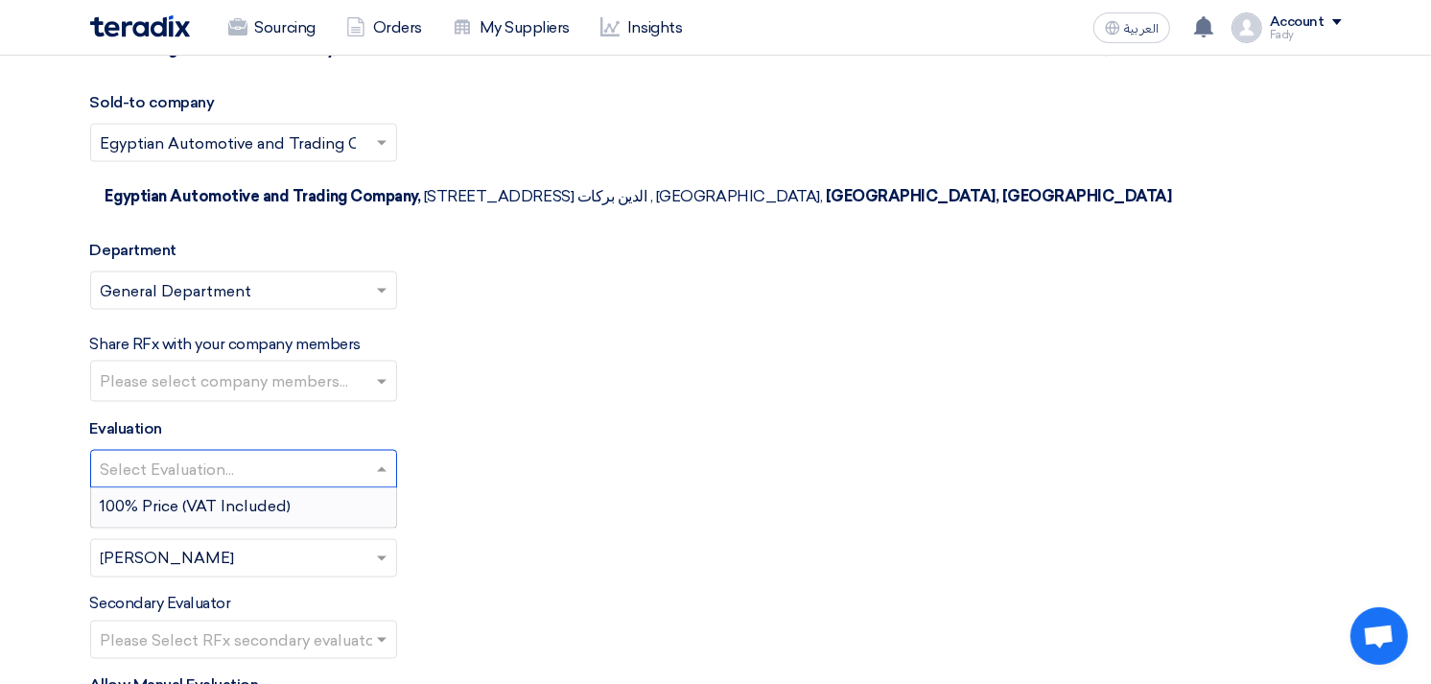
click at [198, 456] on input "text" at bounding box center [234, 472] width 267 height 32
click at [190, 498] on span "100% Price (VAT Included)" at bounding box center [196, 507] width 191 height 18
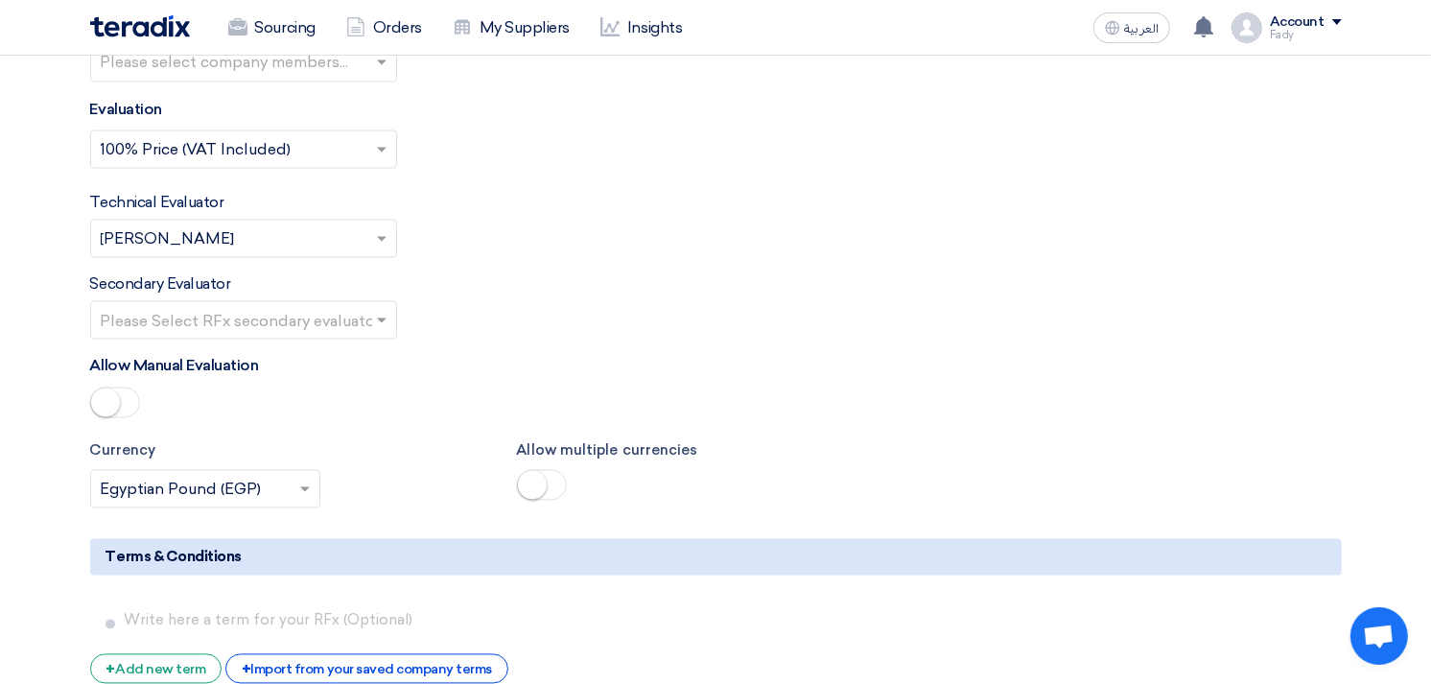
scroll to position [3090, 0]
click at [327, 653] on div "+ Import from your saved company terms" at bounding box center [366, 668] width 283 height 30
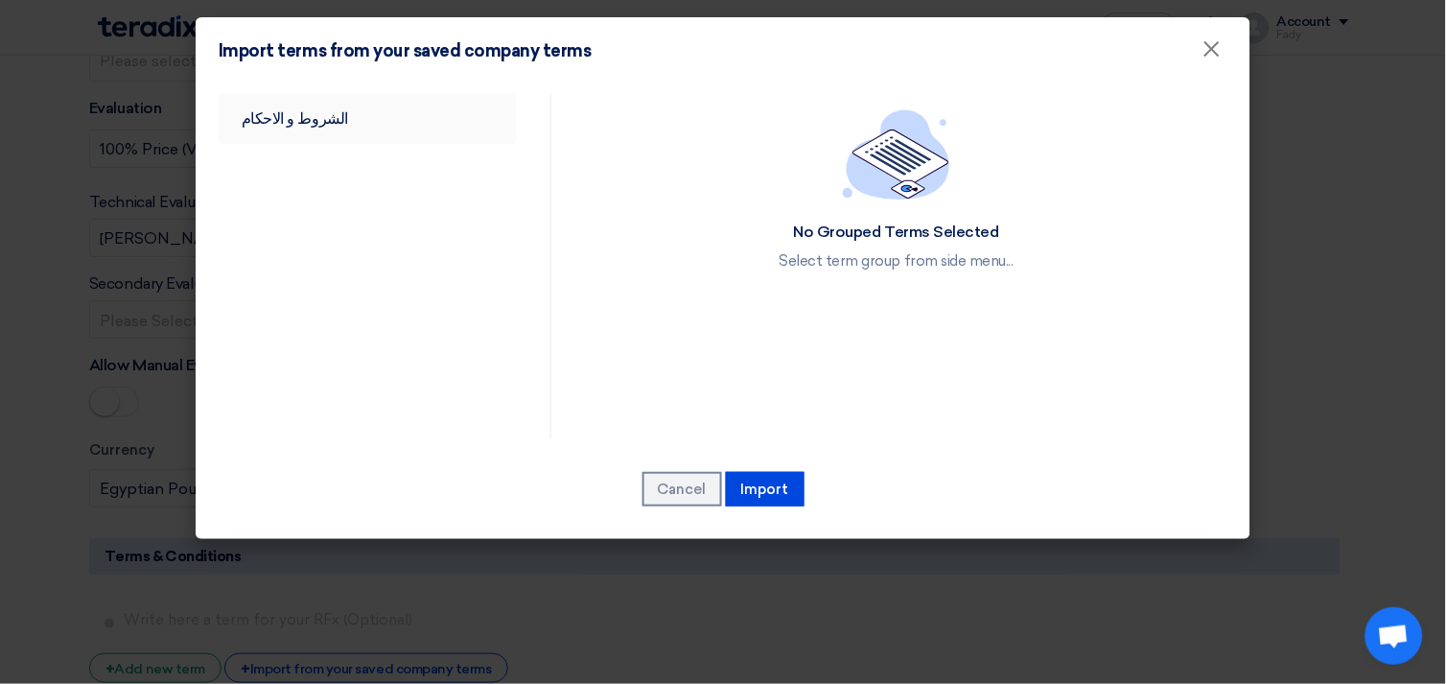
click at [279, 123] on link "الشروط و الاحكام" at bounding box center [368, 119] width 298 height 50
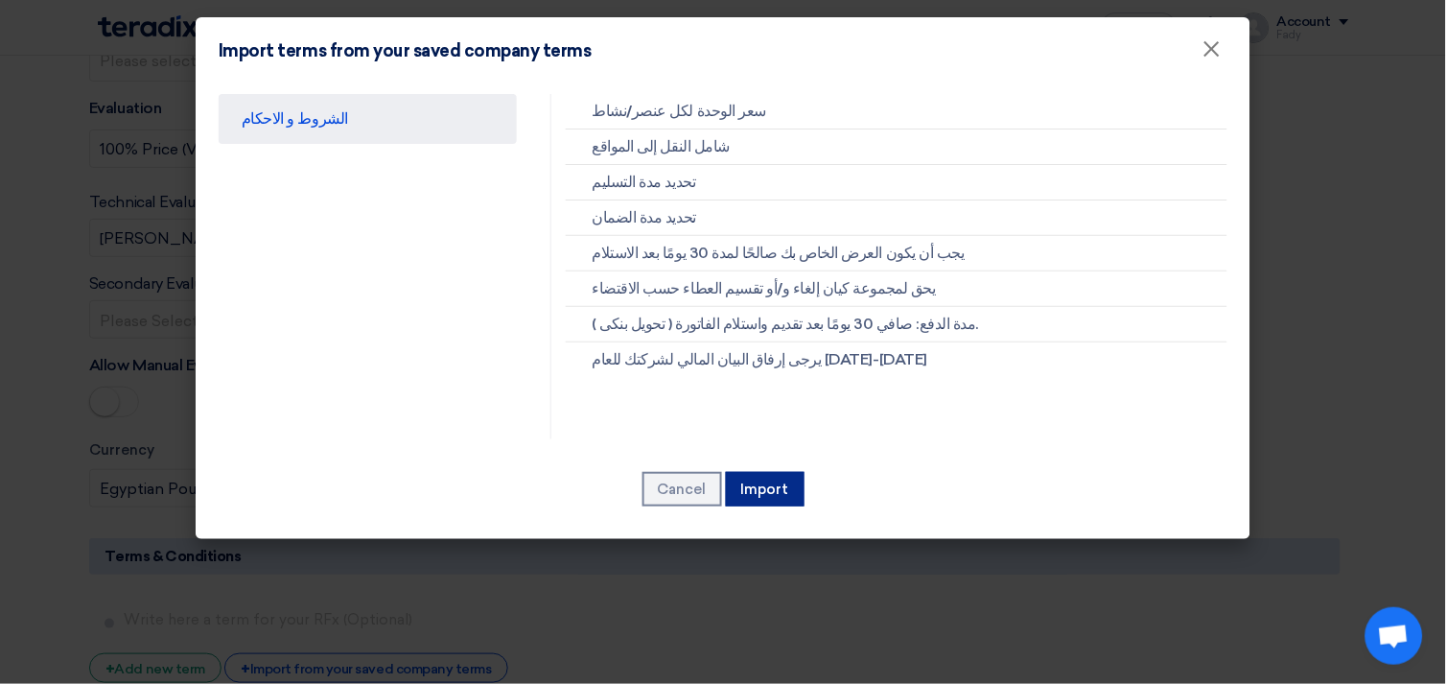
click at [767, 486] on button "Import" at bounding box center [765, 489] width 79 height 35
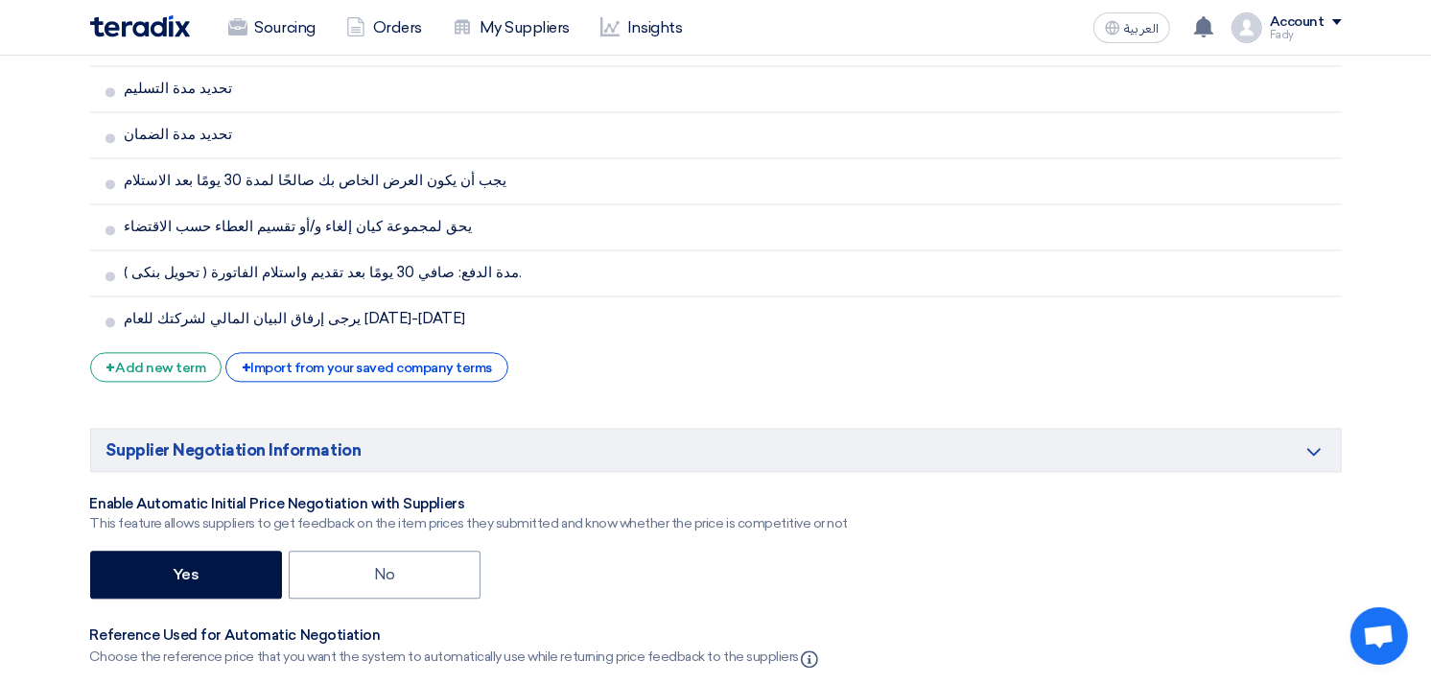
scroll to position [3836, 0]
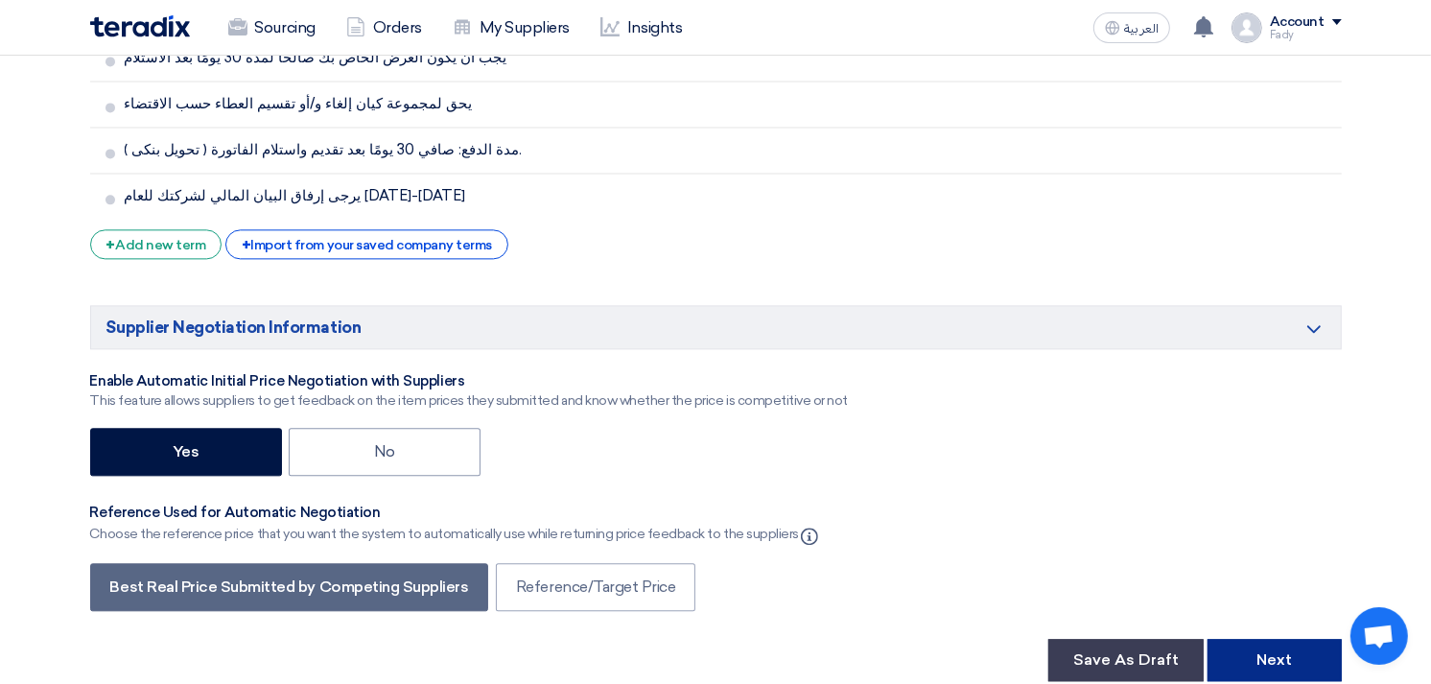
click at [1237, 639] on button "Next" at bounding box center [1274, 660] width 134 height 42
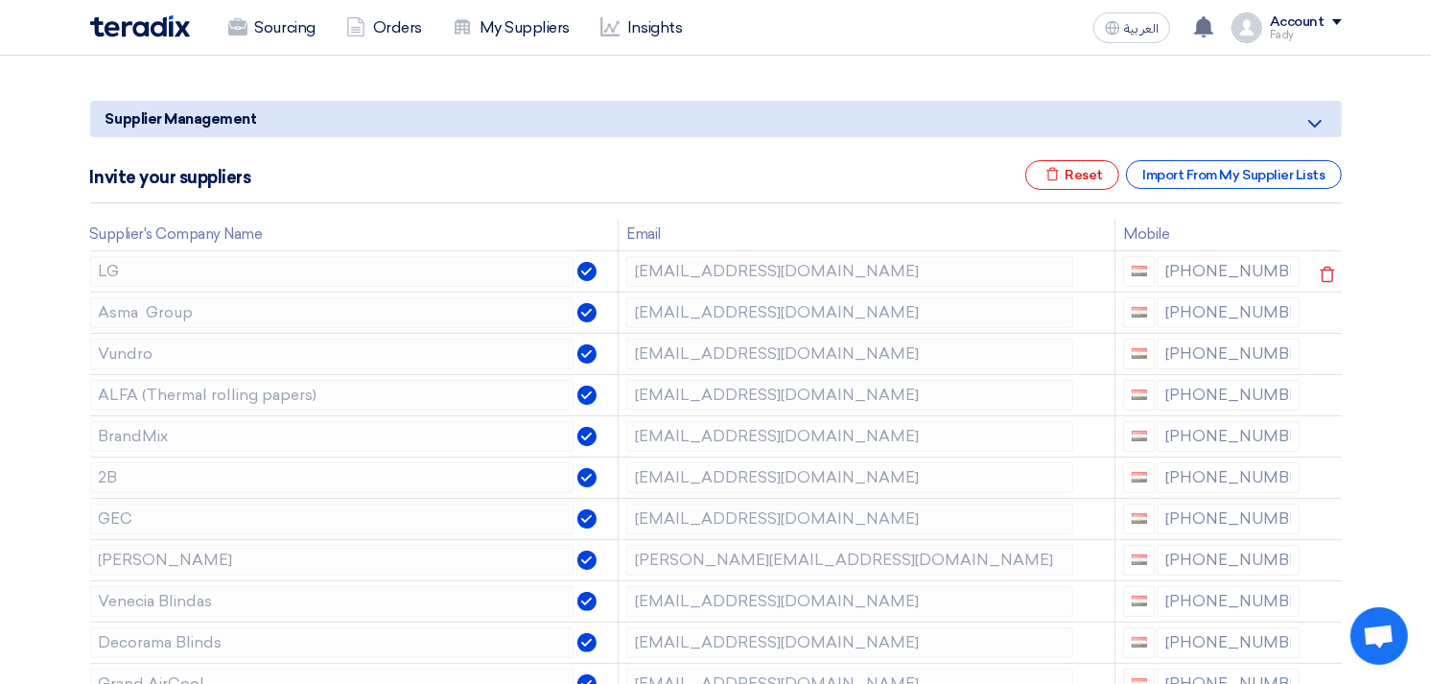
scroll to position [213, 0]
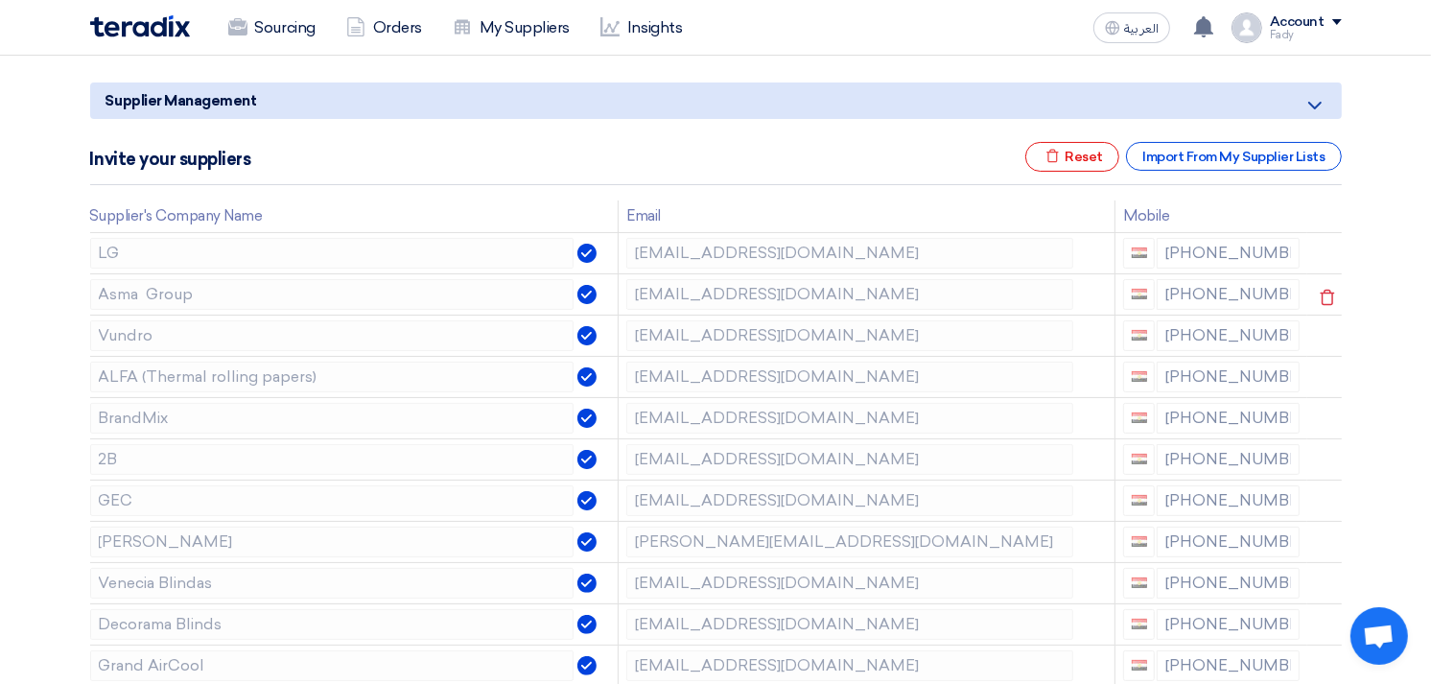
click at [0, 0] on icon at bounding box center [0, 0] width 0 height 0
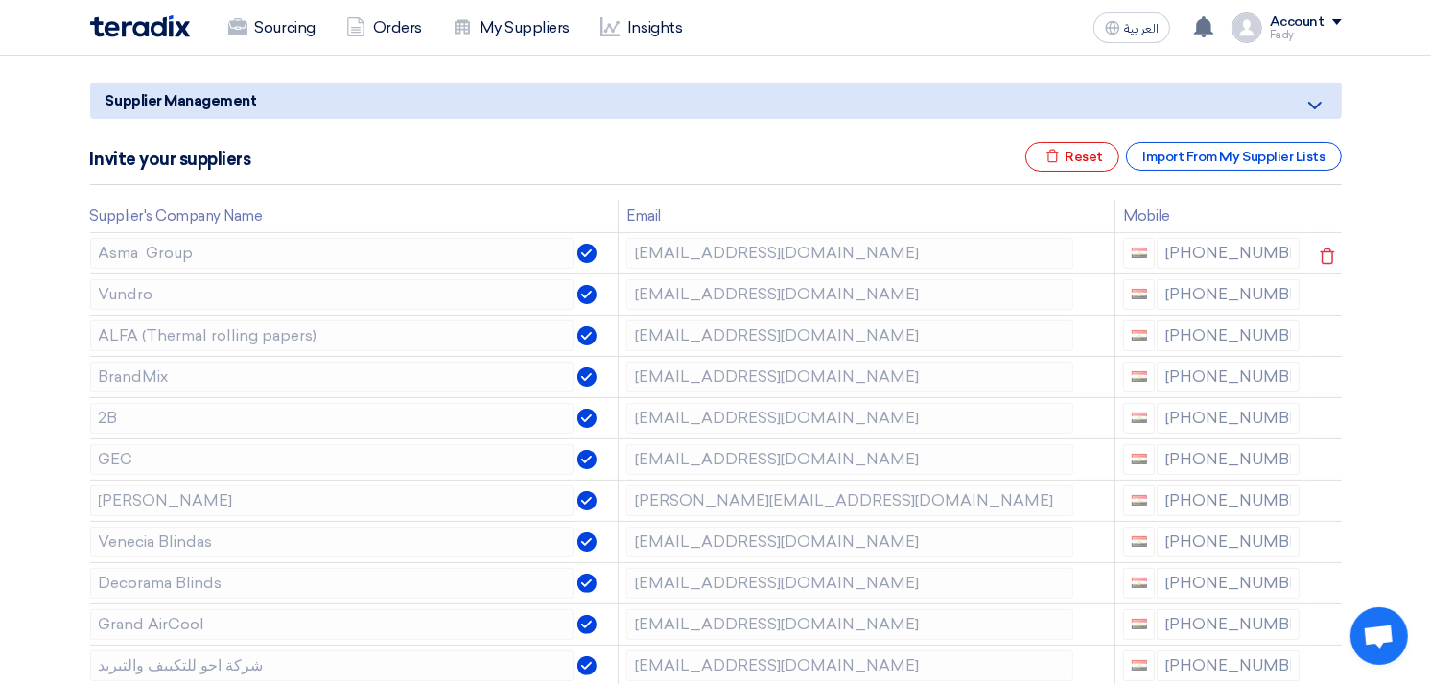
click at [1321, 253] on icon at bounding box center [1327, 256] width 33 height 33
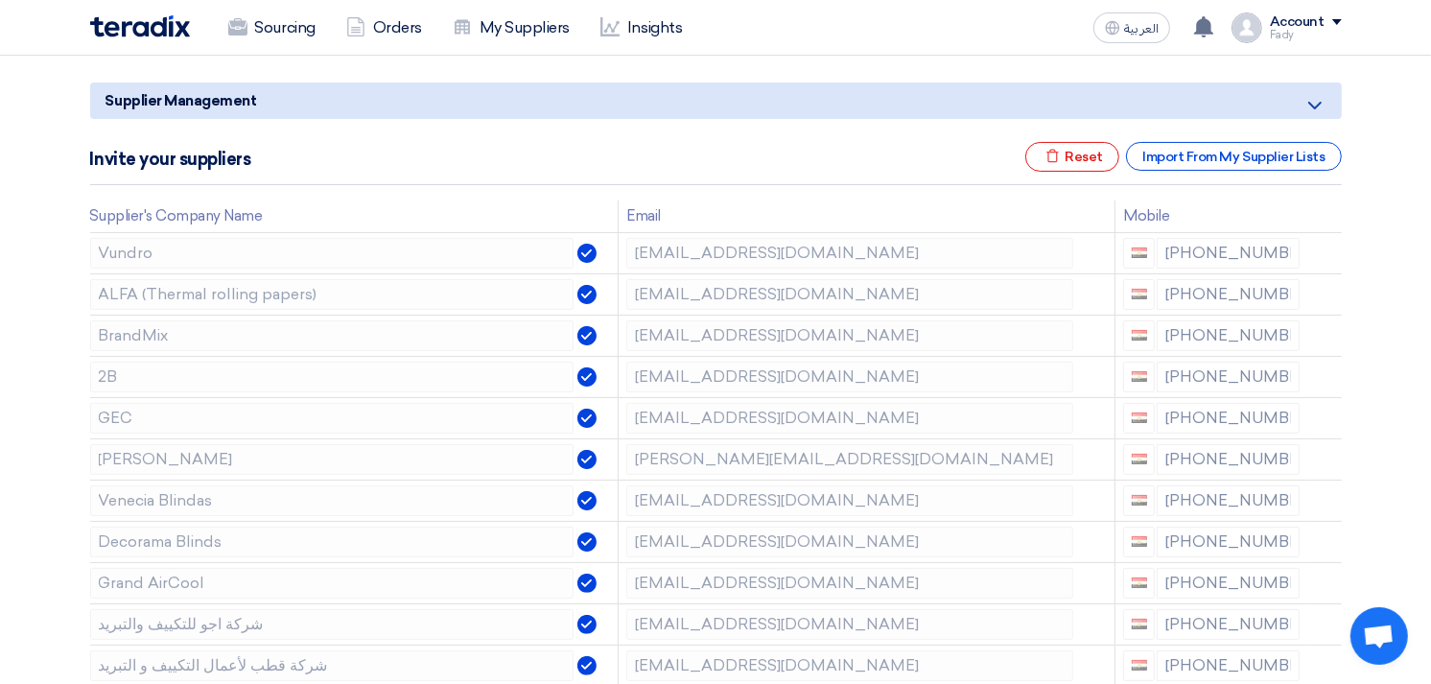
click at [0, 0] on icon at bounding box center [0, 0] width 0 height 0
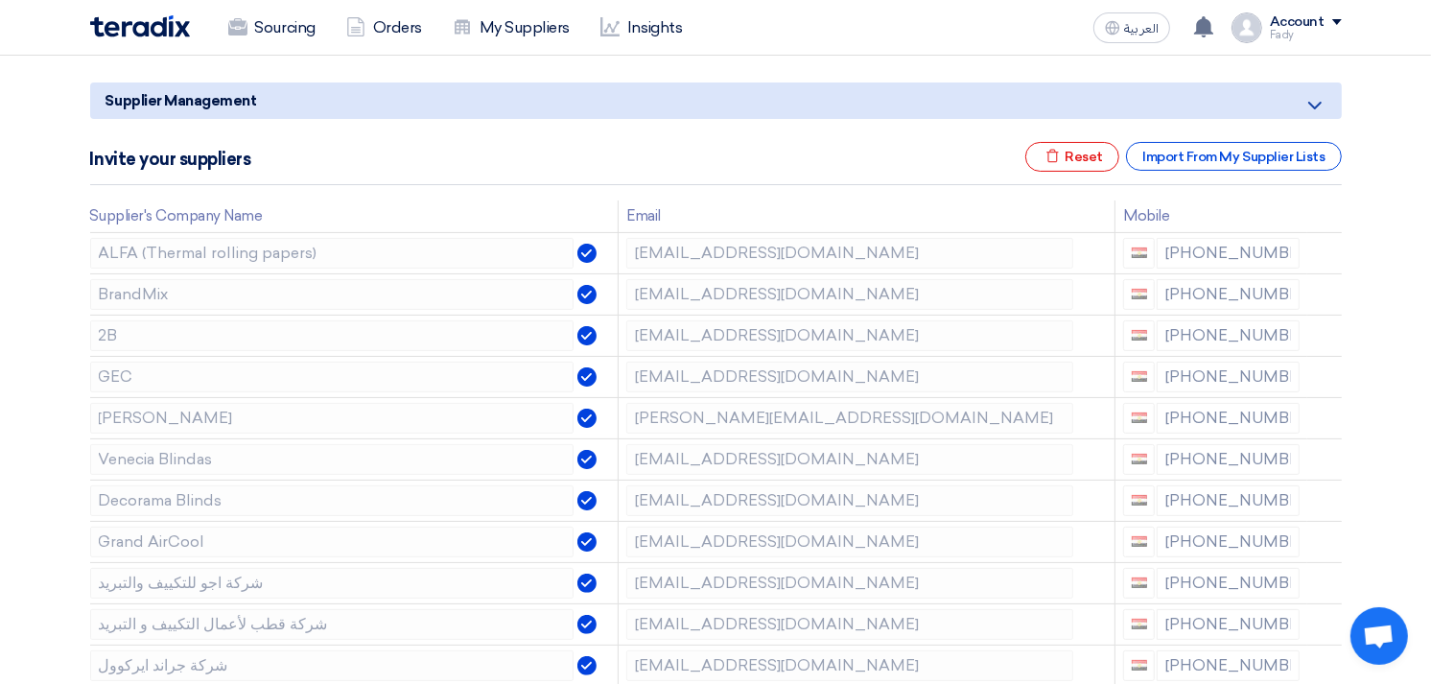
click at [0, 0] on icon at bounding box center [0, 0] width 0 height 0
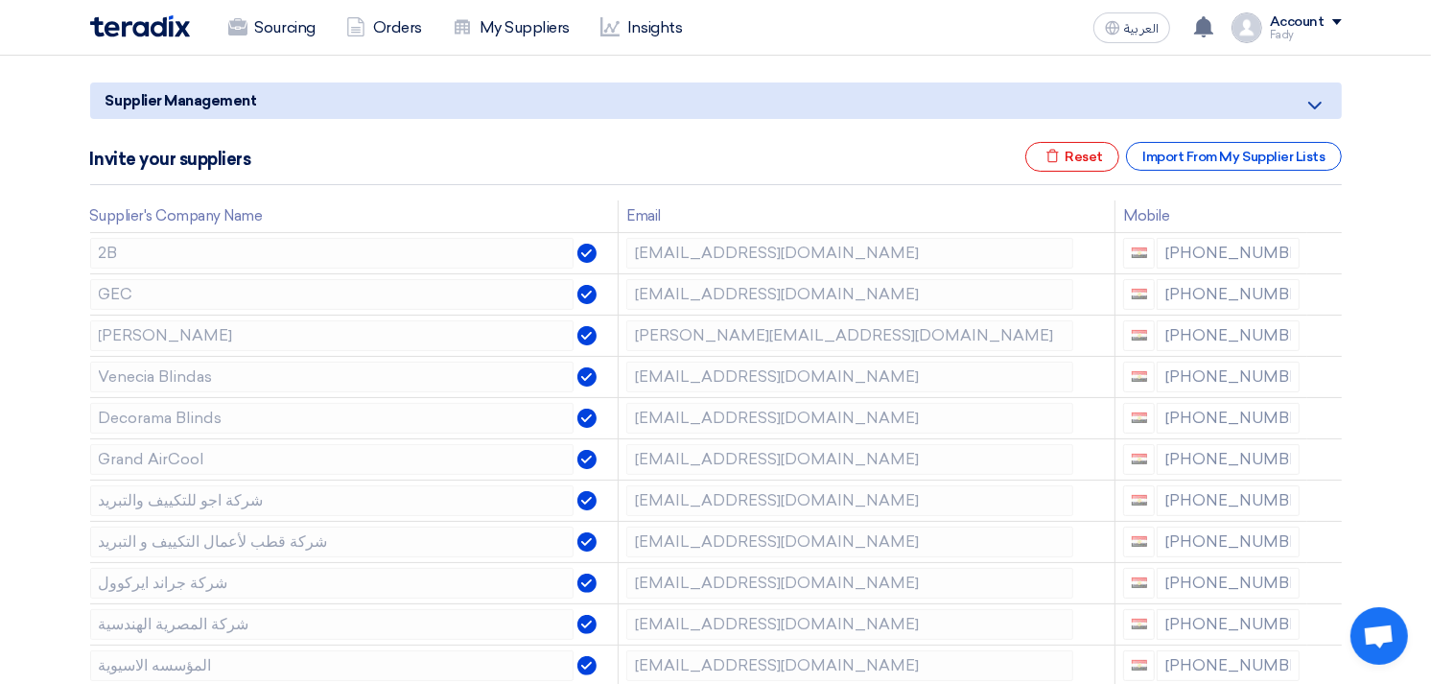
click at [0, 0] on icon at bounding box center [0, 0] width 0 height 0
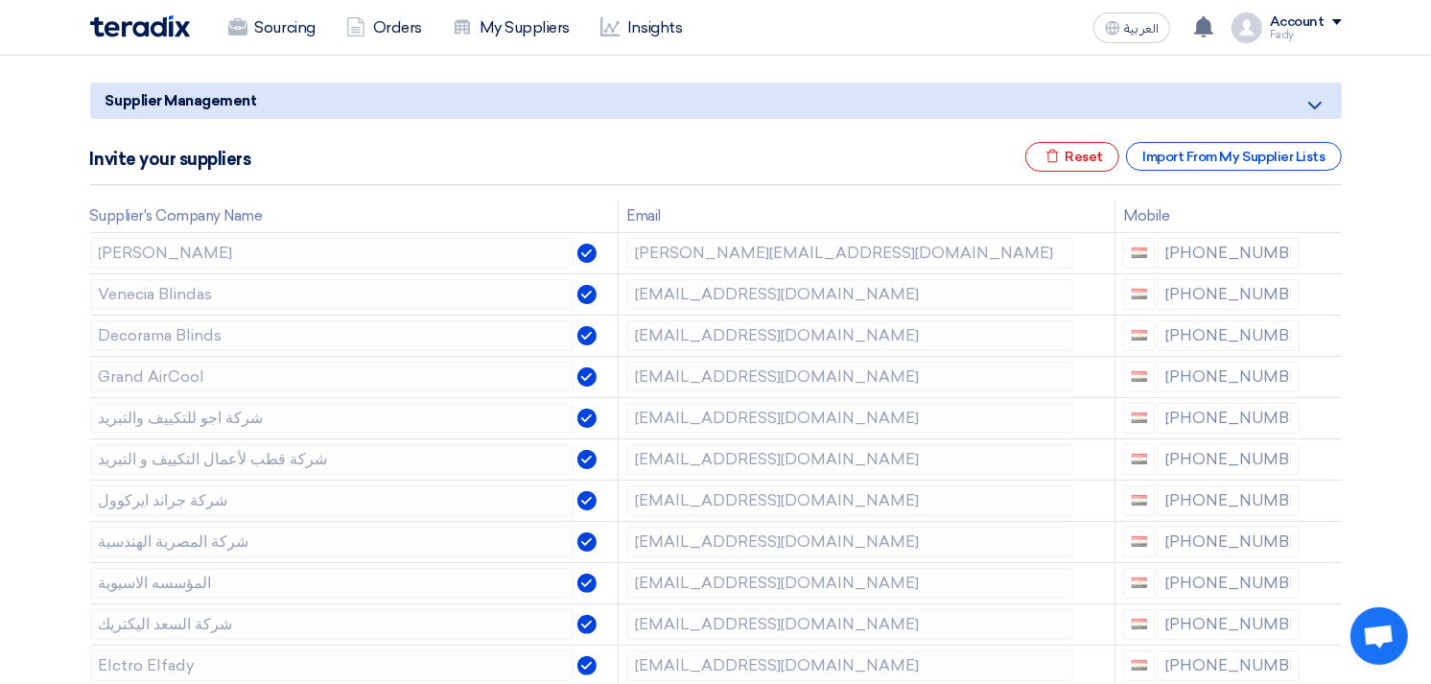
click at [0, 0] on icon at bounding box center [0, 0] width 0 height 0
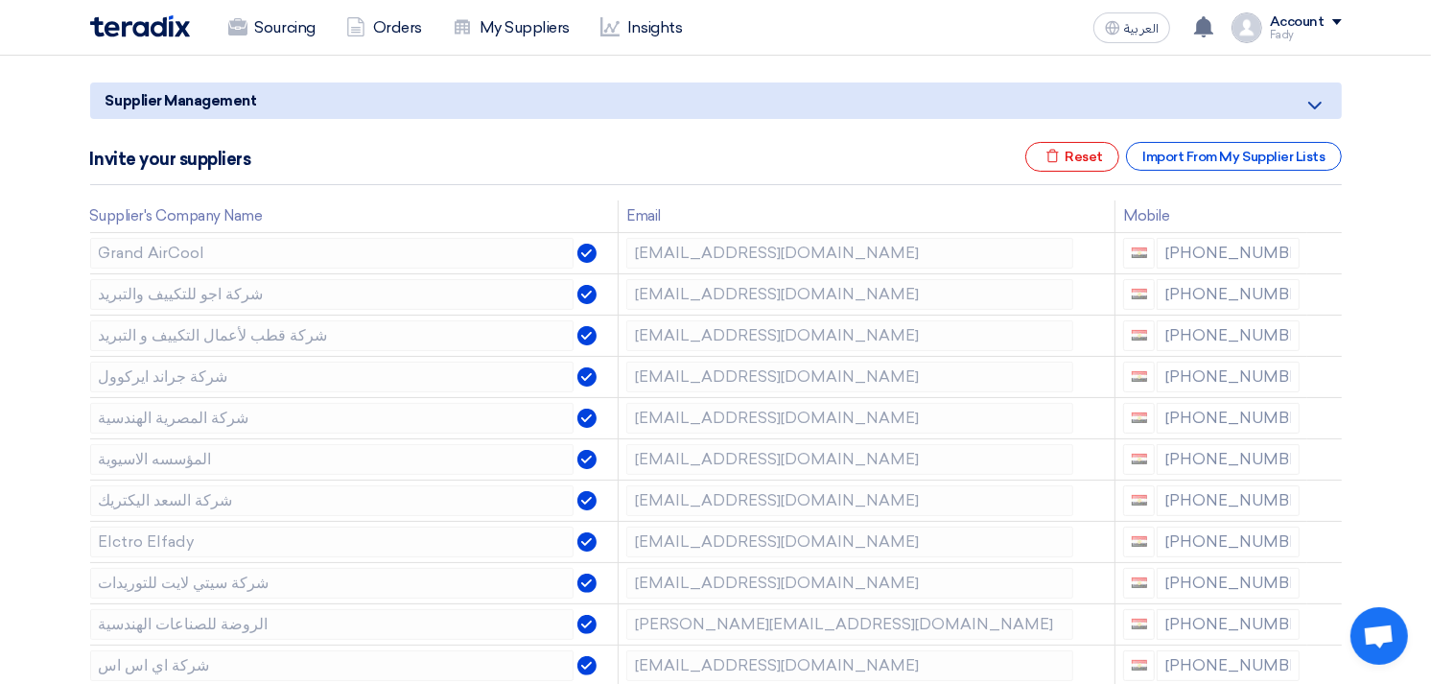
click at [0, 0] on icon at bounding box center [0, 0] width 0 height 0
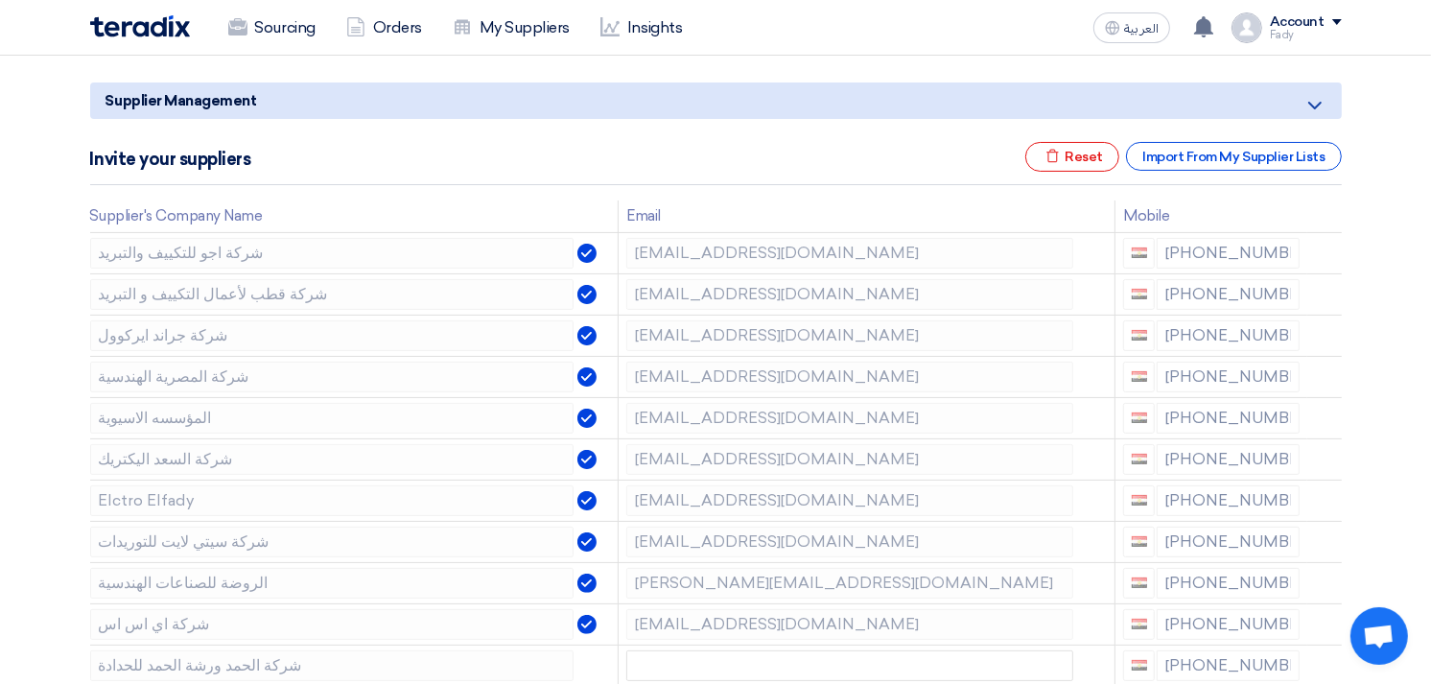
click at [0, 0] on icon at bounding box center [0, 0] width 0 height 0
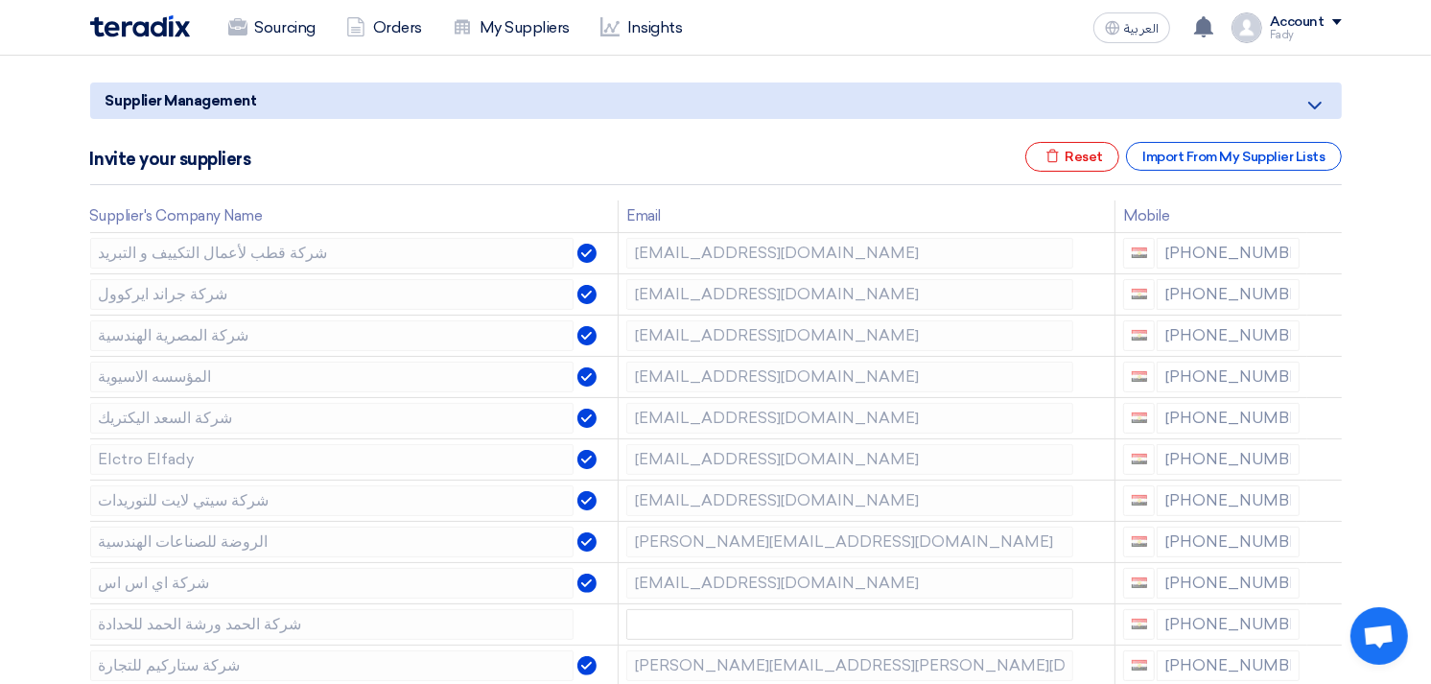
click at [0, 0] on icon at bounding box center [0, 0] width 0 height 0
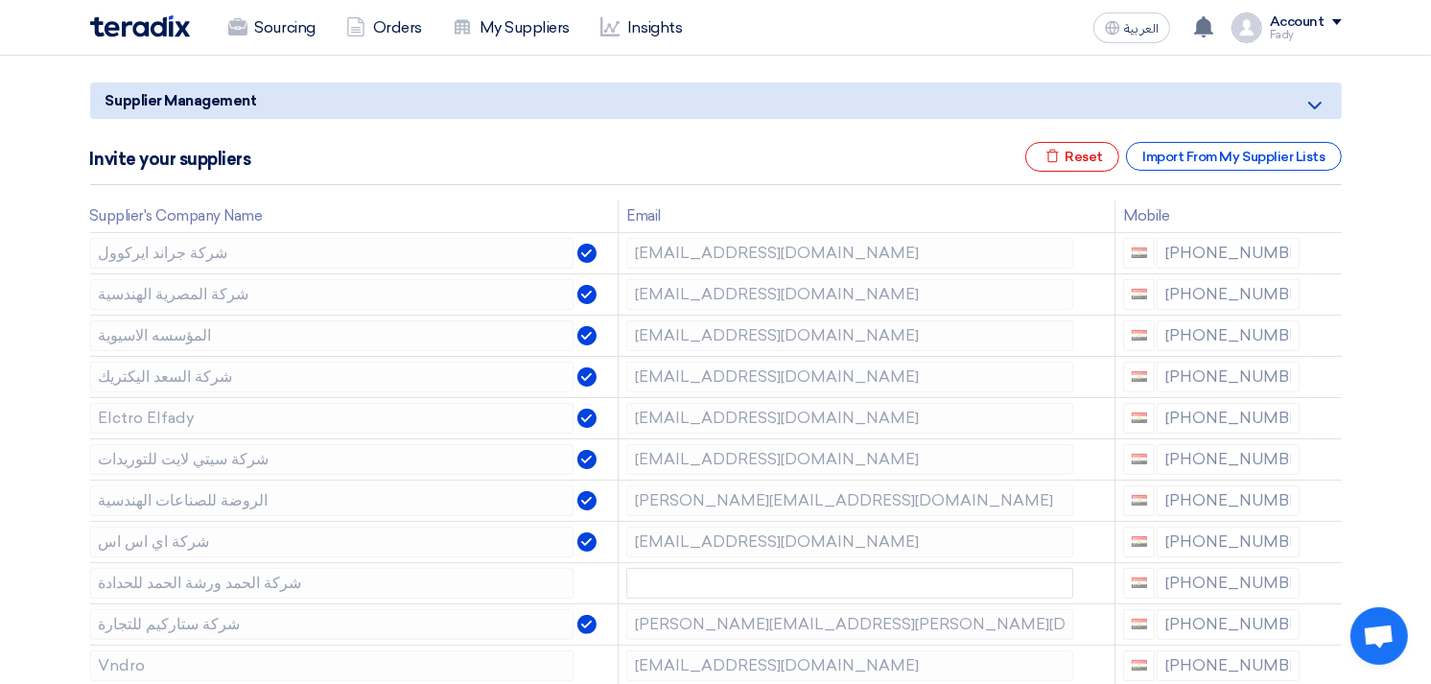
click at [0, 0] on icon at bounding box center [0, 0] width 0 height 0
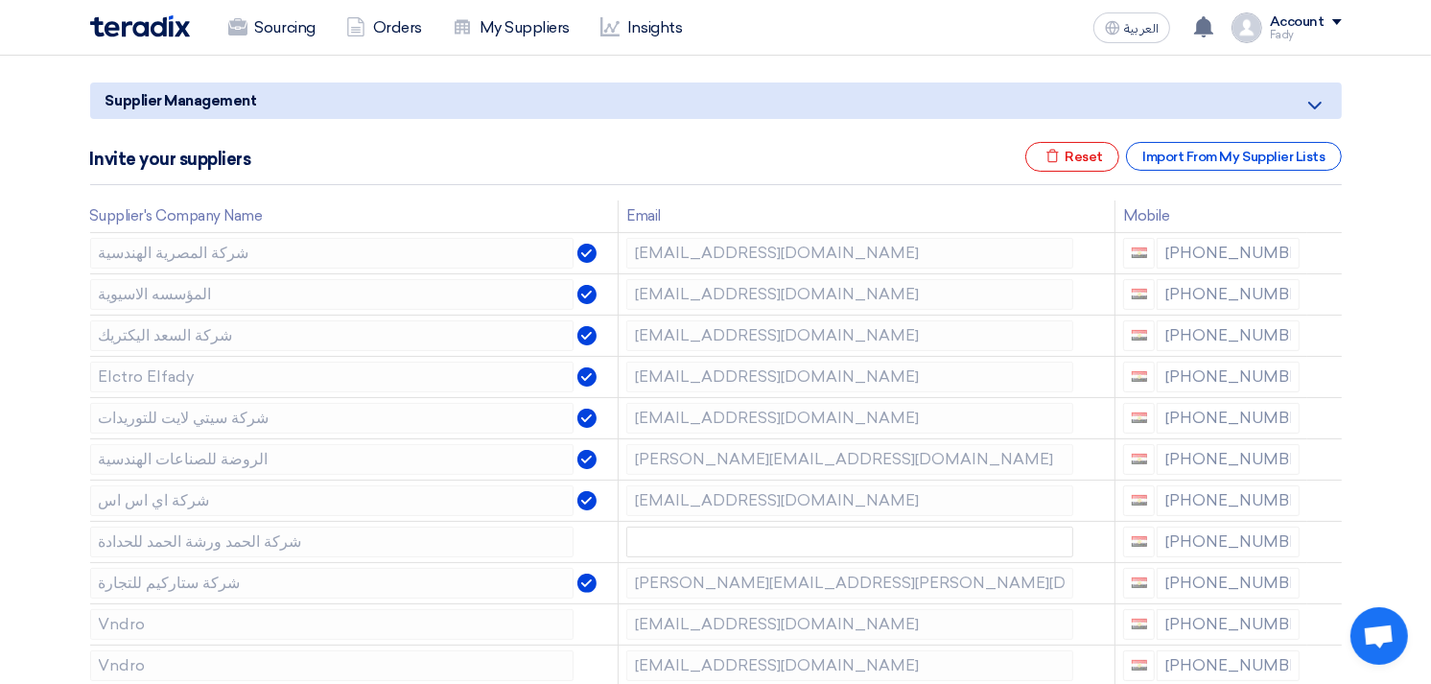
click at [0, 0] on icon at bounding box center [0, 0] width 0 height 0
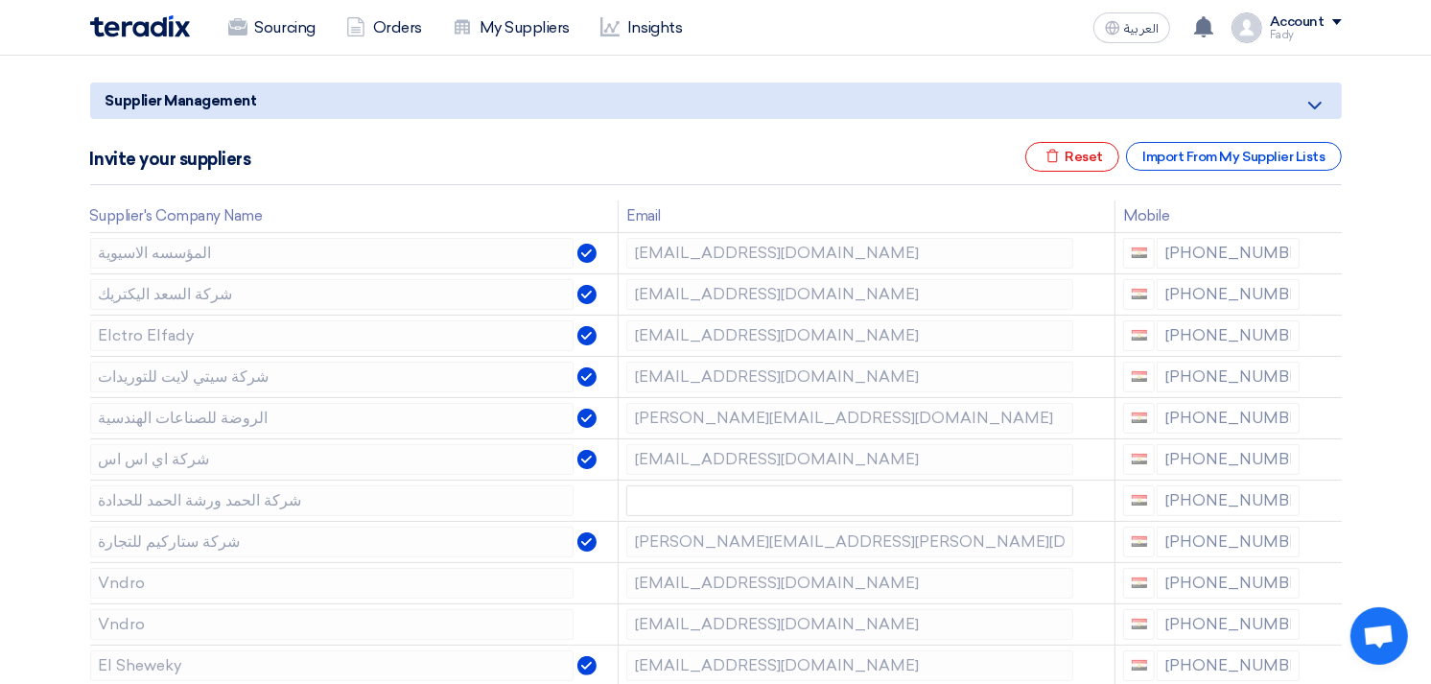
click at [0, 0] on icon at bounding box center [0, 0] width 0 height 0
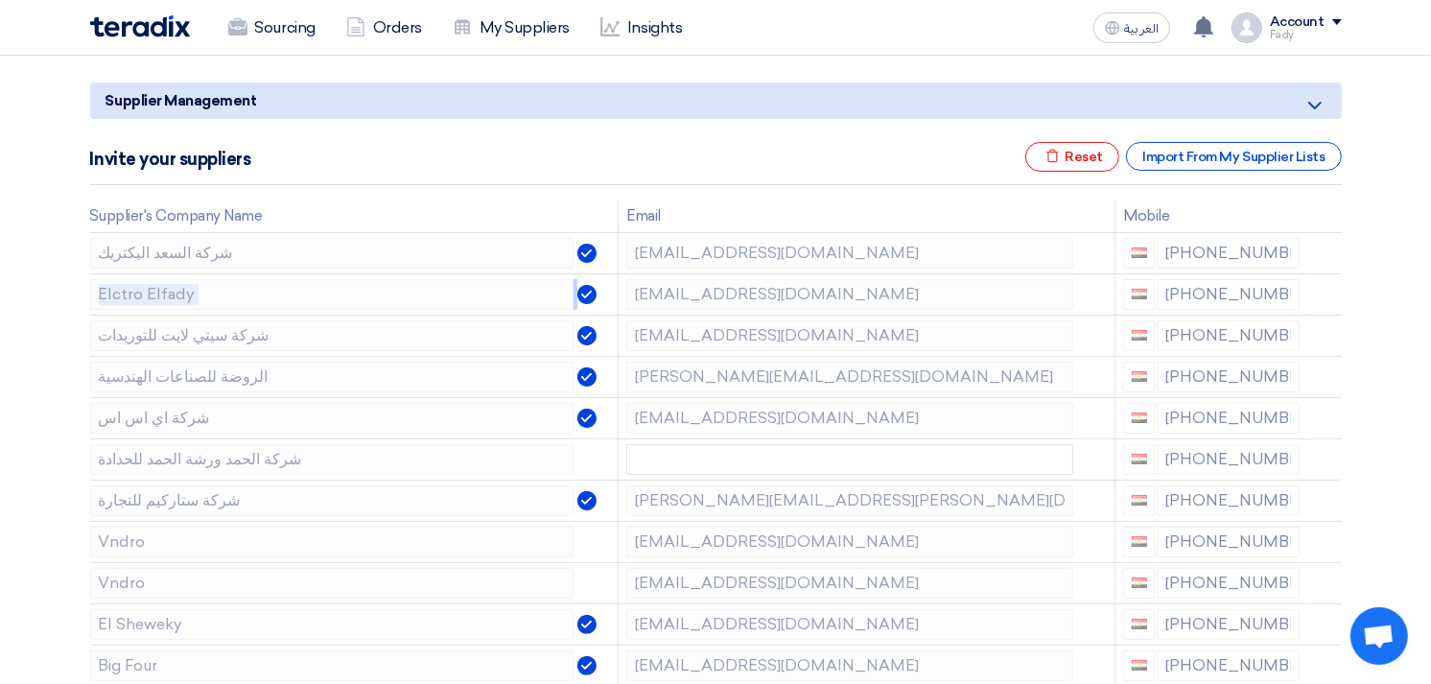
click at [0, 0] on icon at bounding box center [0, 0] width 0 height 0
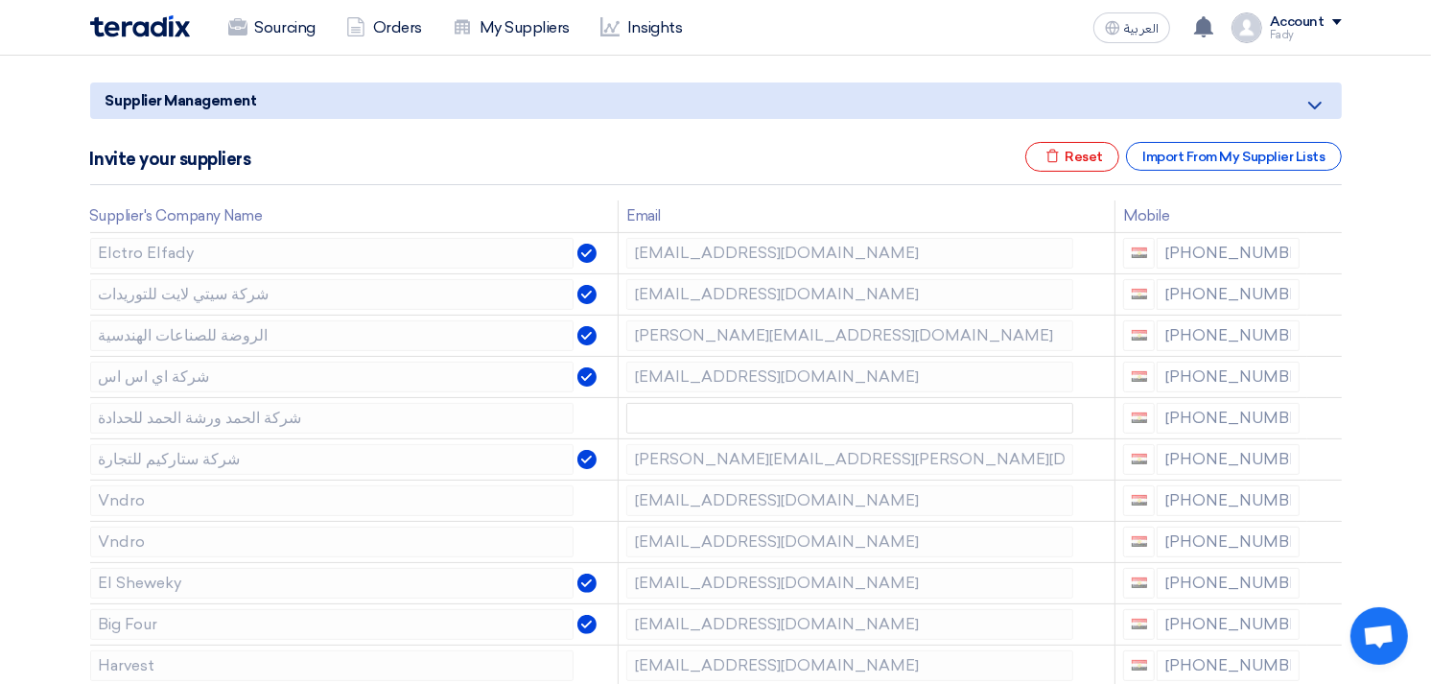
click at [0, 0] on icon at bounding box center [0, 0] width 0 height 0
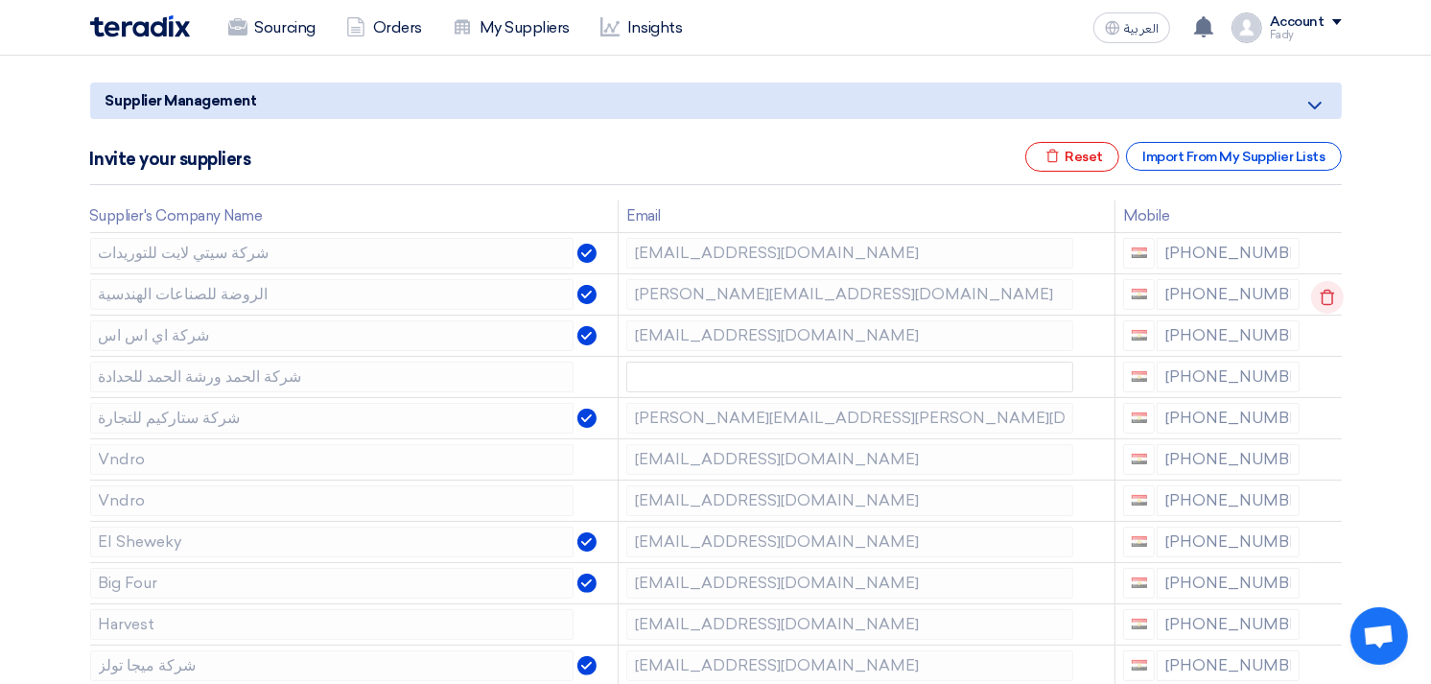
click at [1325, 291] on use at bounding box center [1327, 297] width 14 height 16
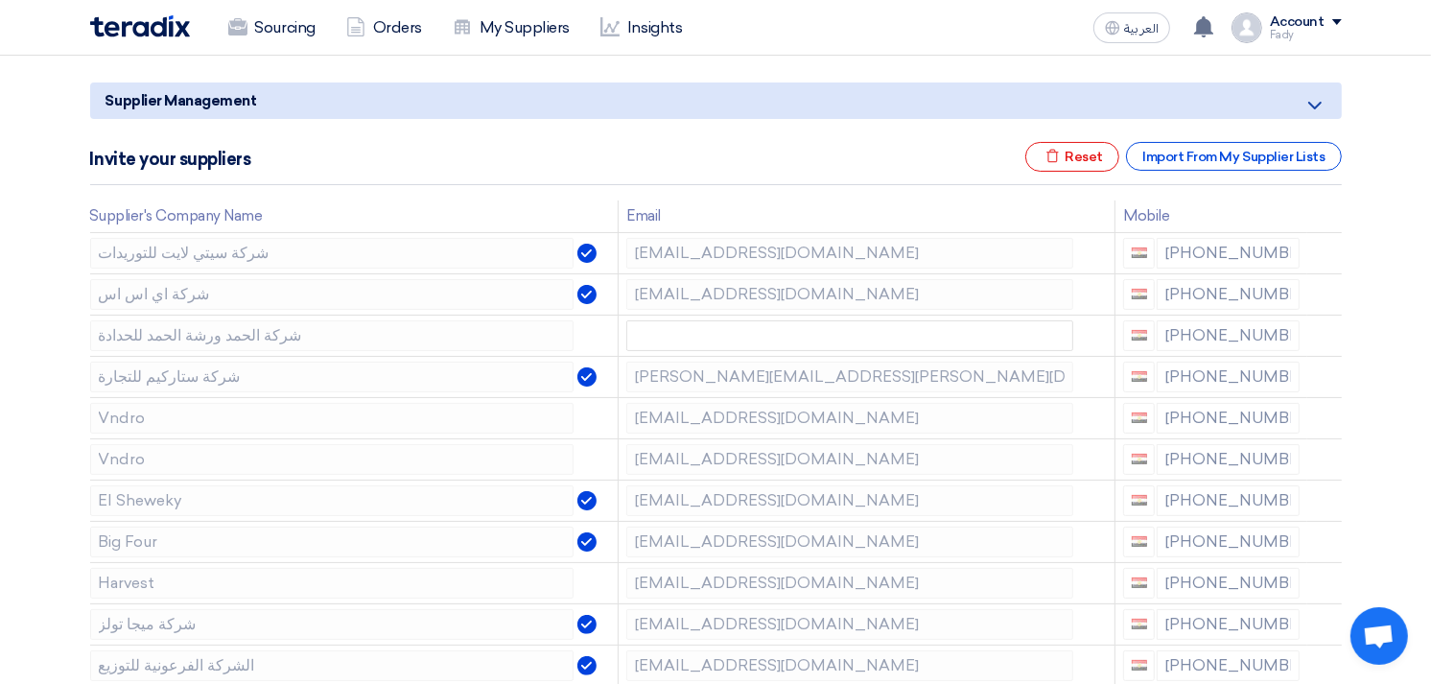
click at [0, 0] on use at bounding box center [0, 0] width 0 height 0
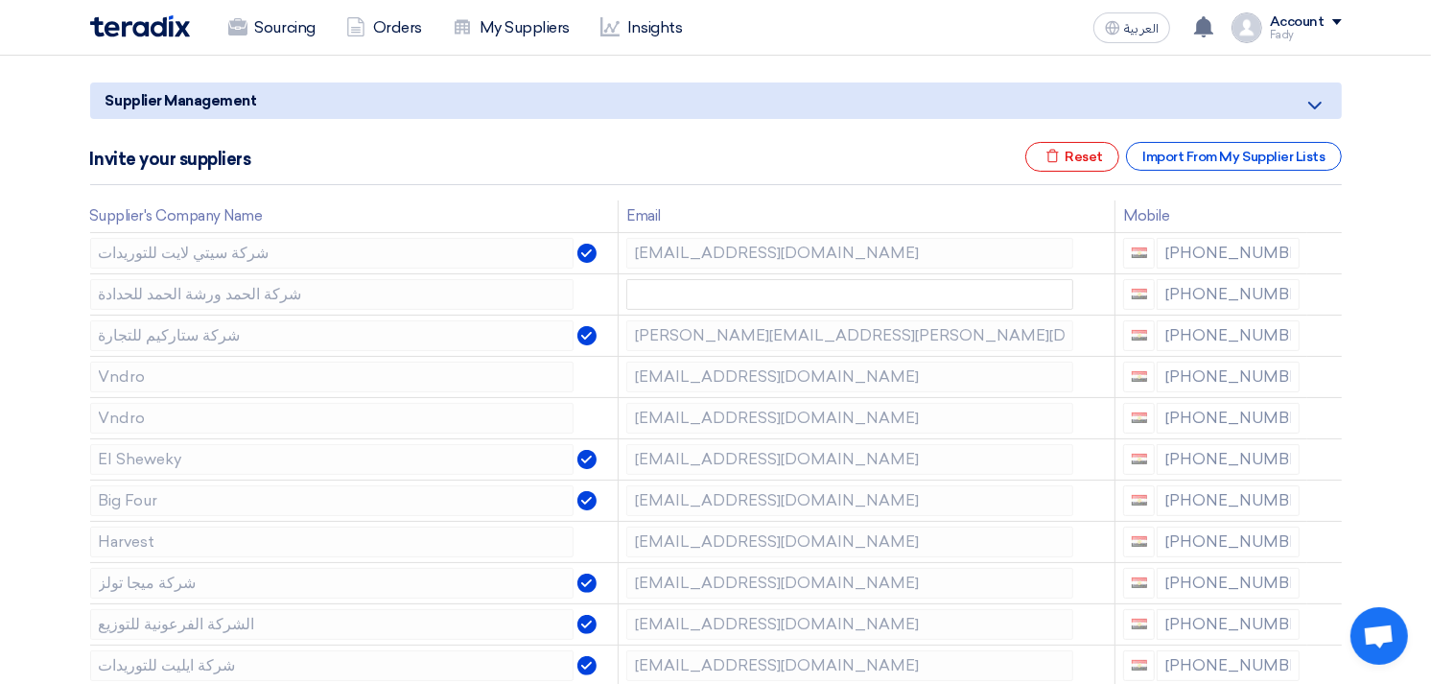
click at [0, 0] on use at bounding box center [0, 0] width 0 height 0
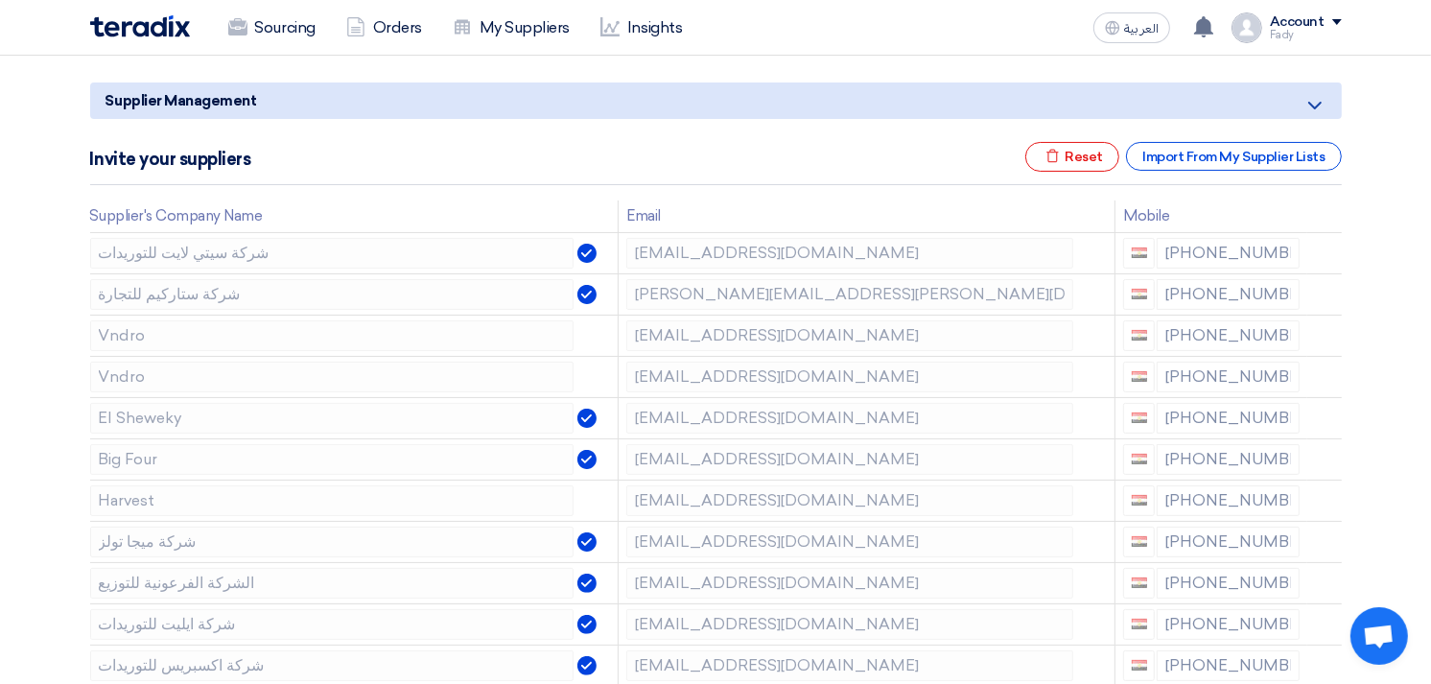
click at [0, 0] on use at bounding box center [0, 0] width 0 height 0
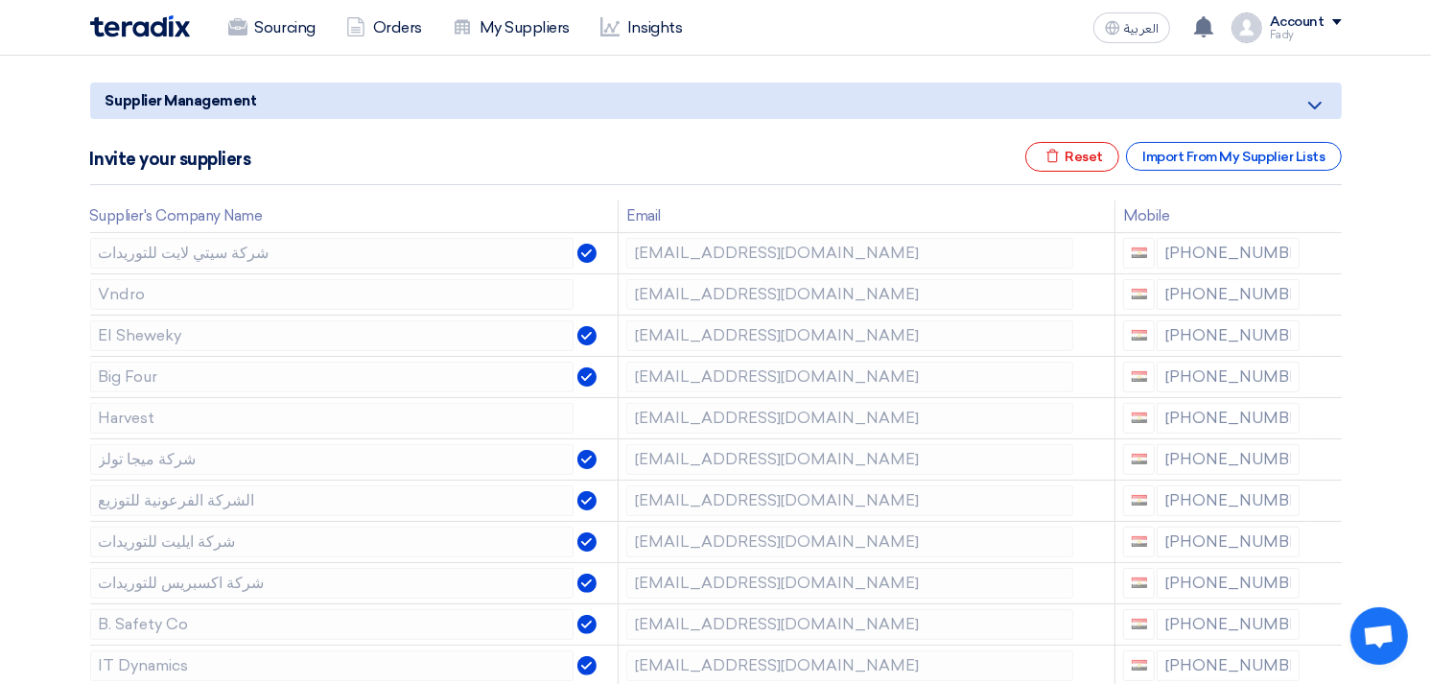
click at [0, 0] on use at bounding box center [0, 0] width 0 height 0
click at [1321, 330] on use at bounding box center [1327, 338] width 14 height 16
click at [0, 0] on use at bounding box center [0, 0] width 0 height 0
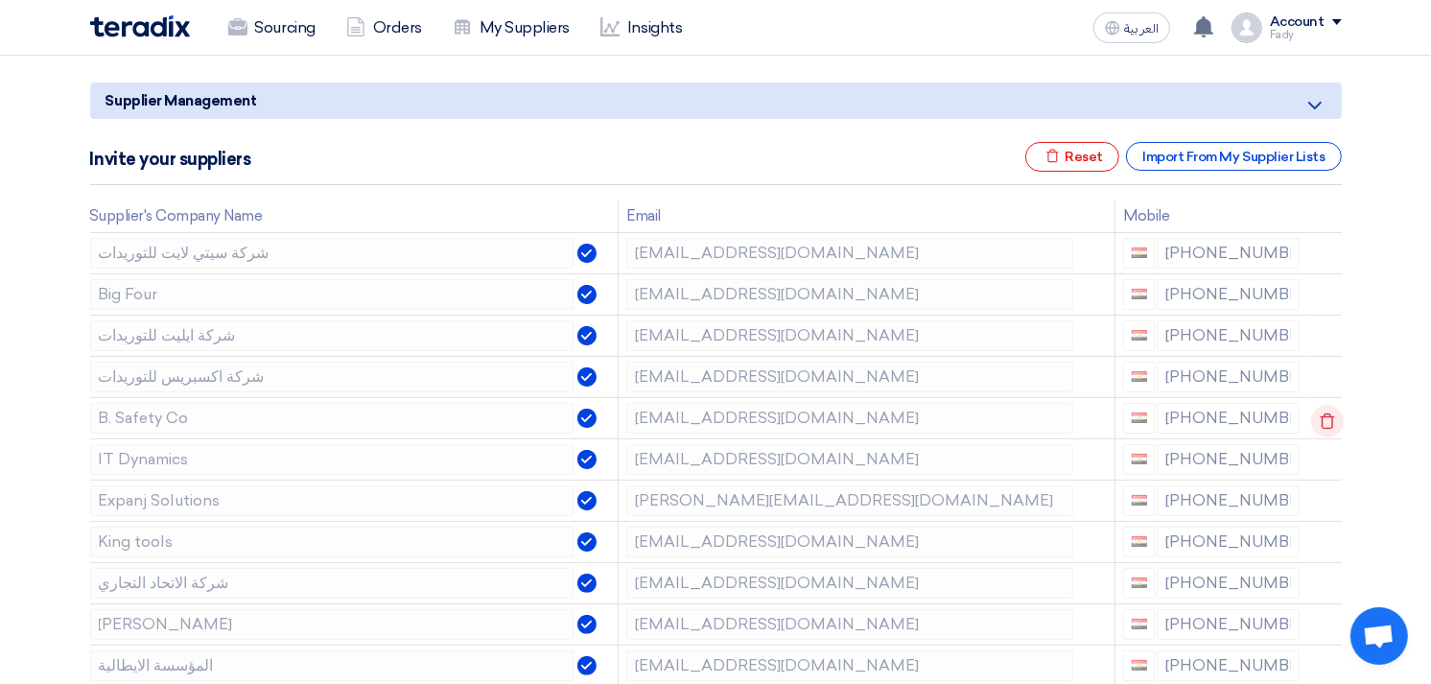
click at [1322, 410] on icon at bounding box center [1327, 421] width 33 height 33
click at [0, 0] on icon at bounding box center [0, 0] width 0 height 0
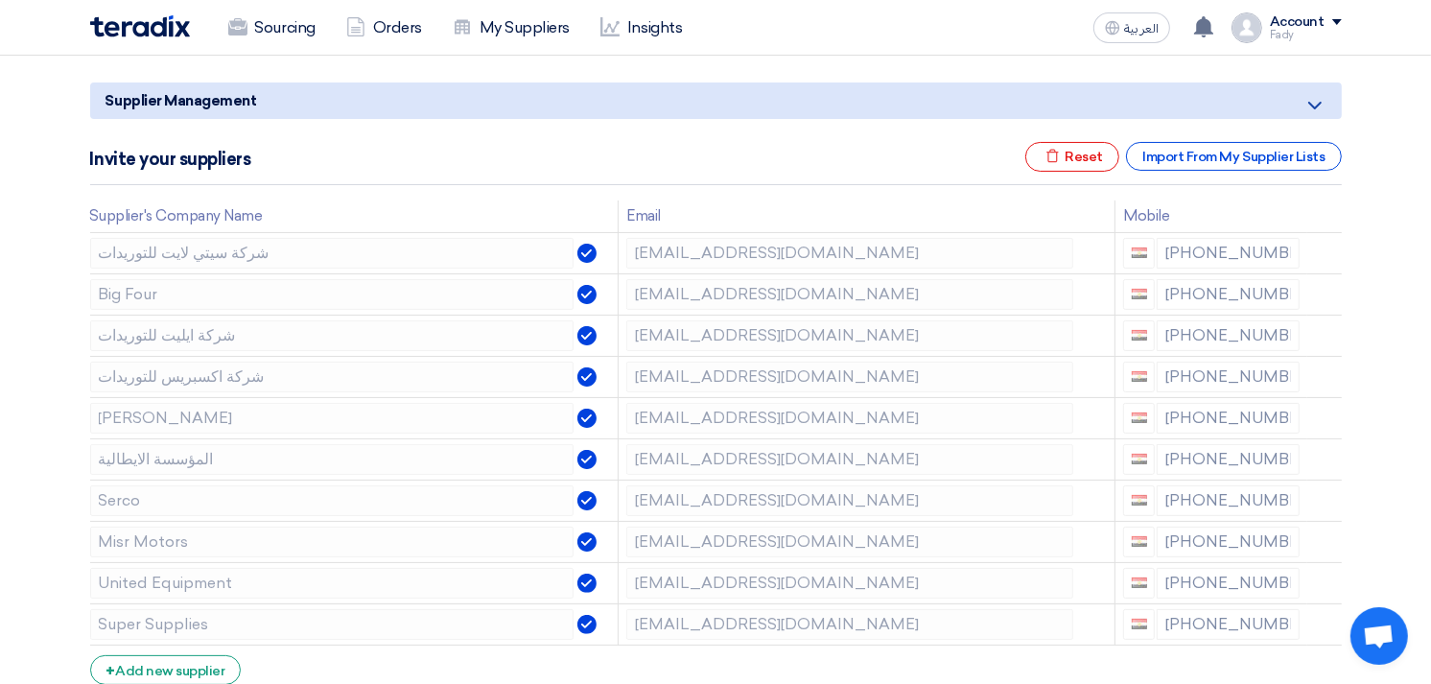
click at [0, 0] on icon at bounding box center [0, 0] width 0 height 0
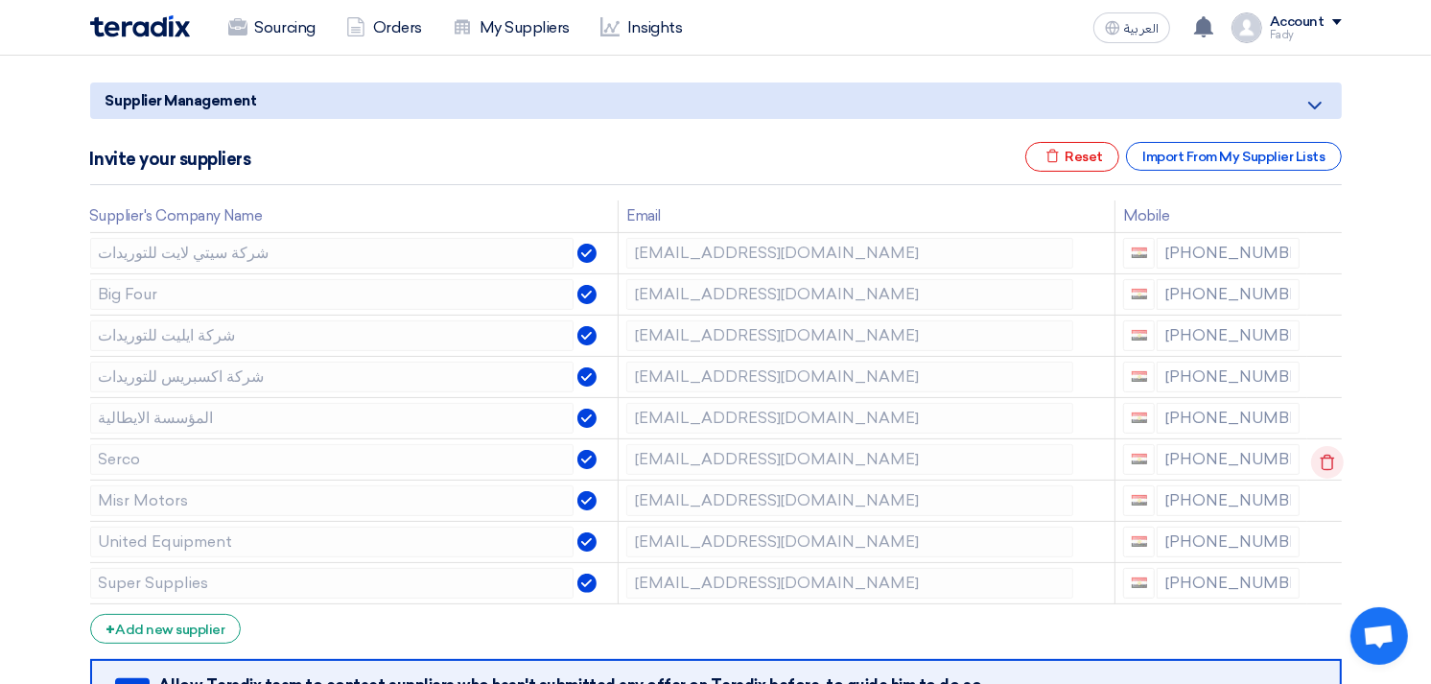
click at [1324, 455] on icon at bounding box center [1327, 462] width 33 height 33
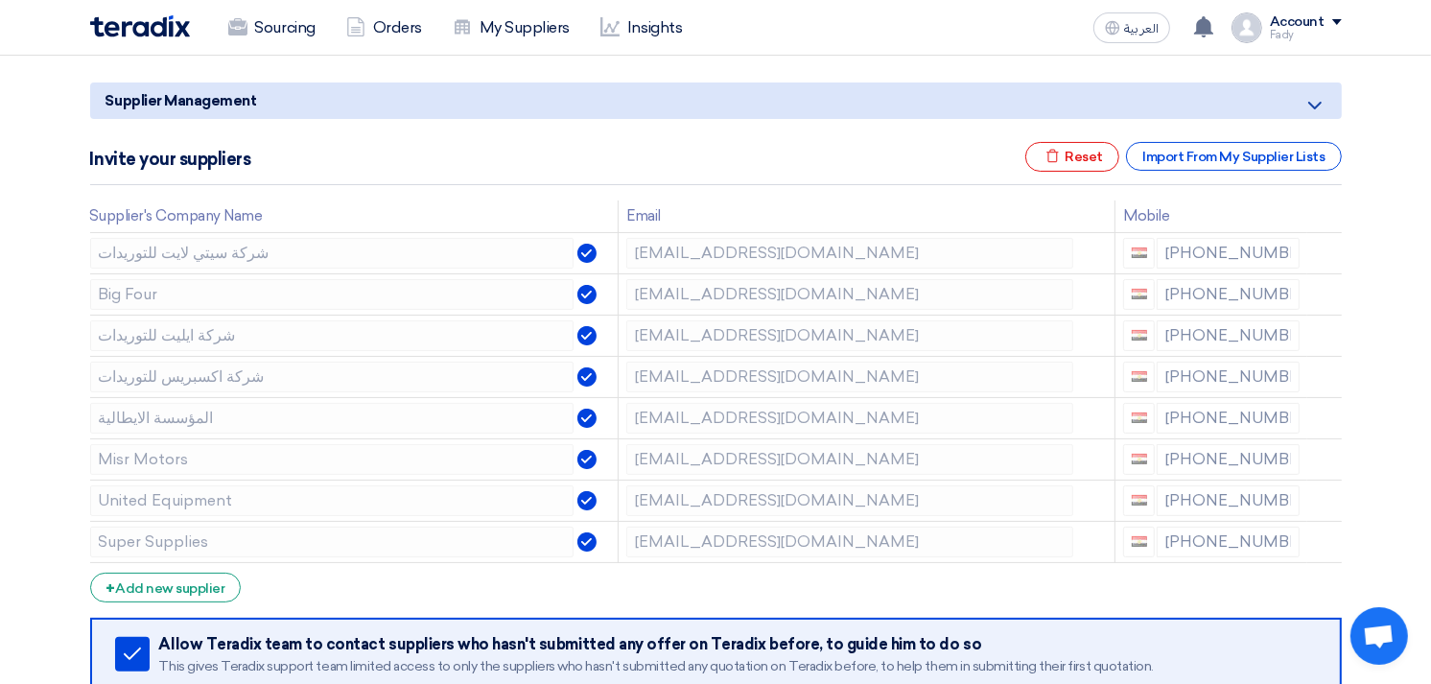
click at [0, 0] on icon at bounding box center [0, 0] width 0 height 0
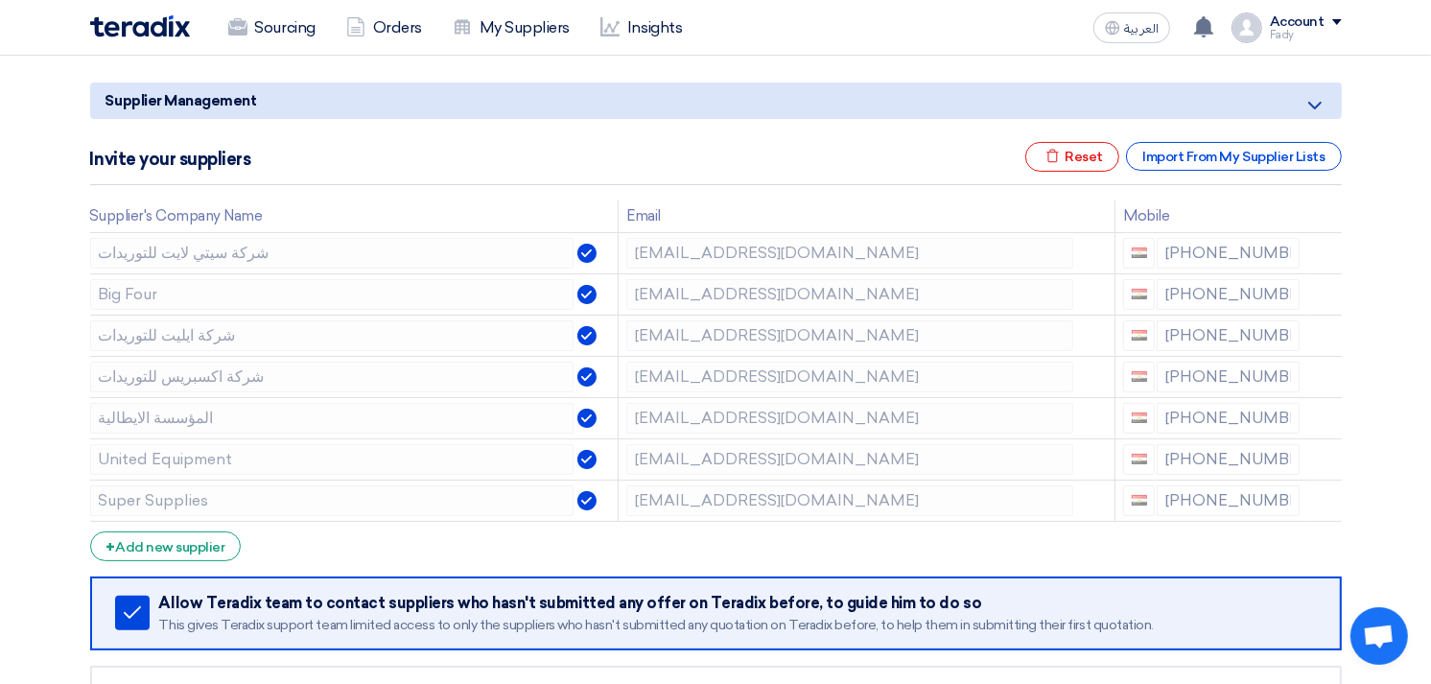
click at [0, 0] on icon at bounding box center [0, 0] width 0 height 0
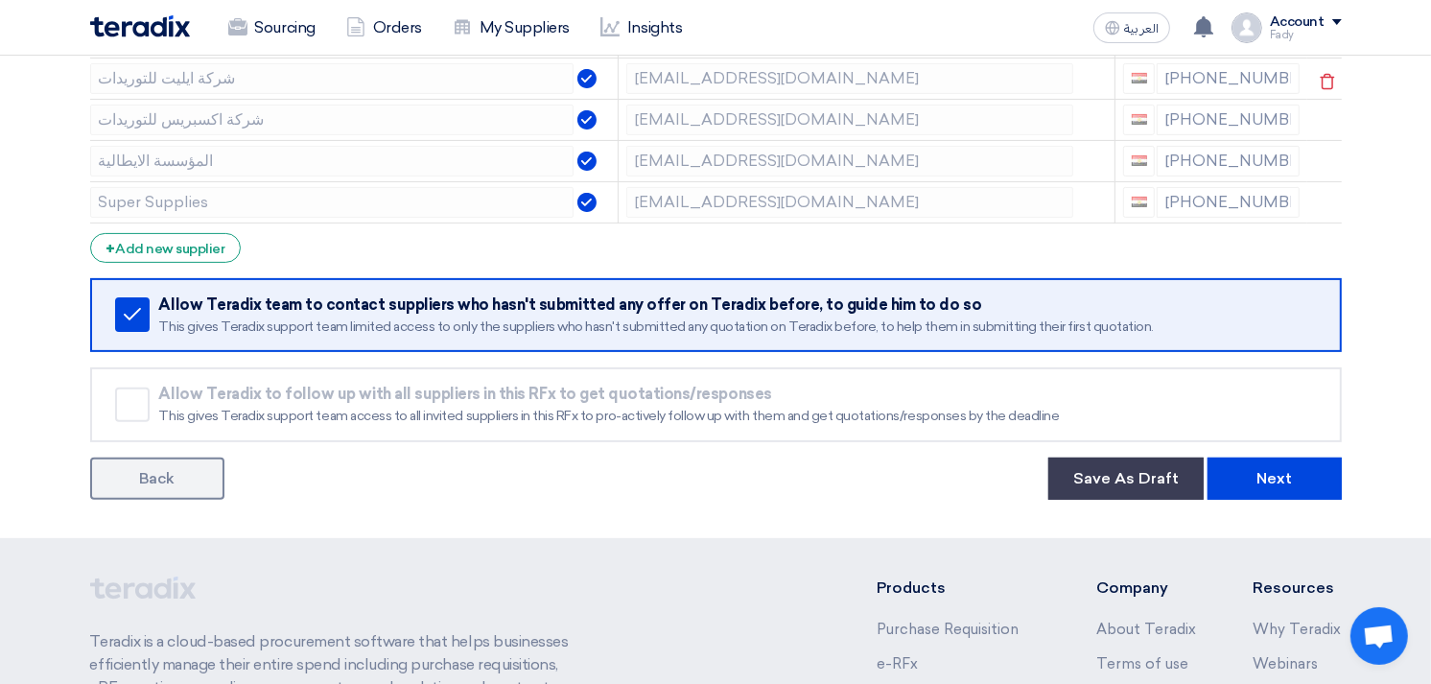
scroll to position [752, 0]
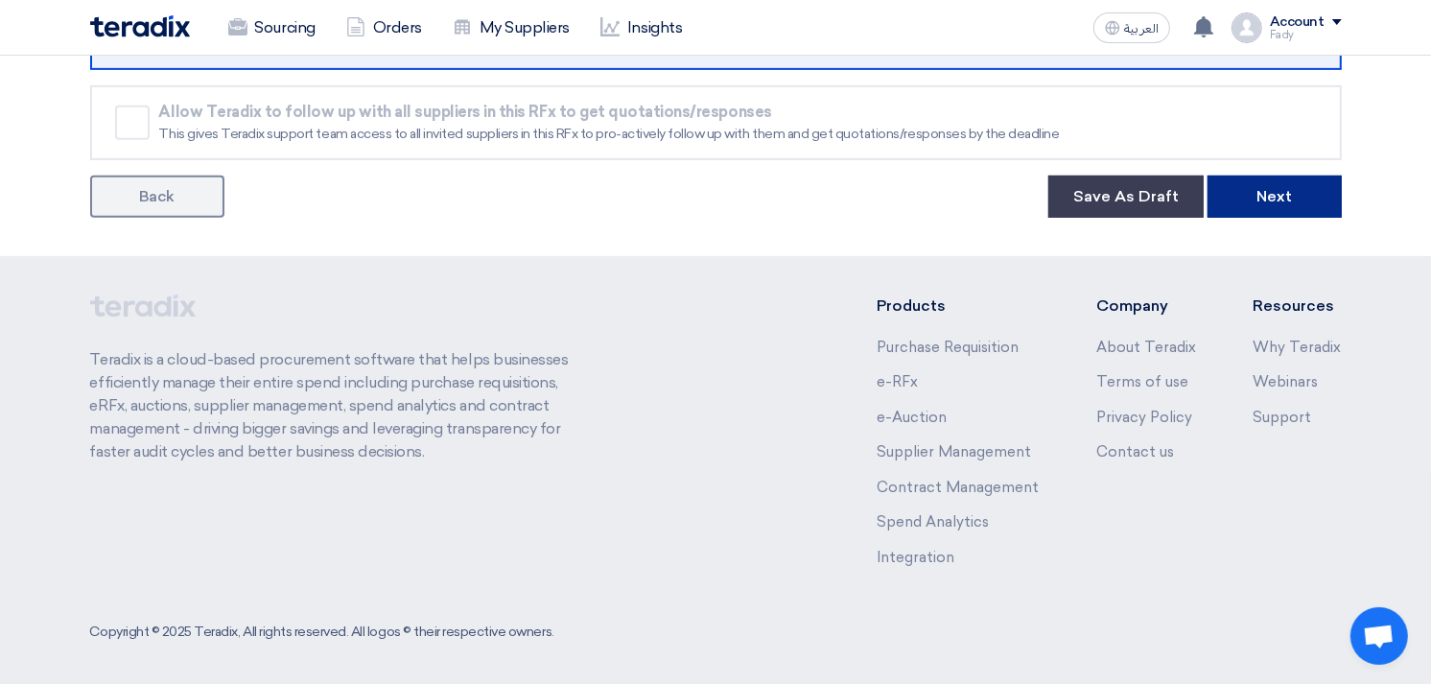
click at [1282, 179] on button "Next" at bounding box center [1274, 196] width 134 height 42
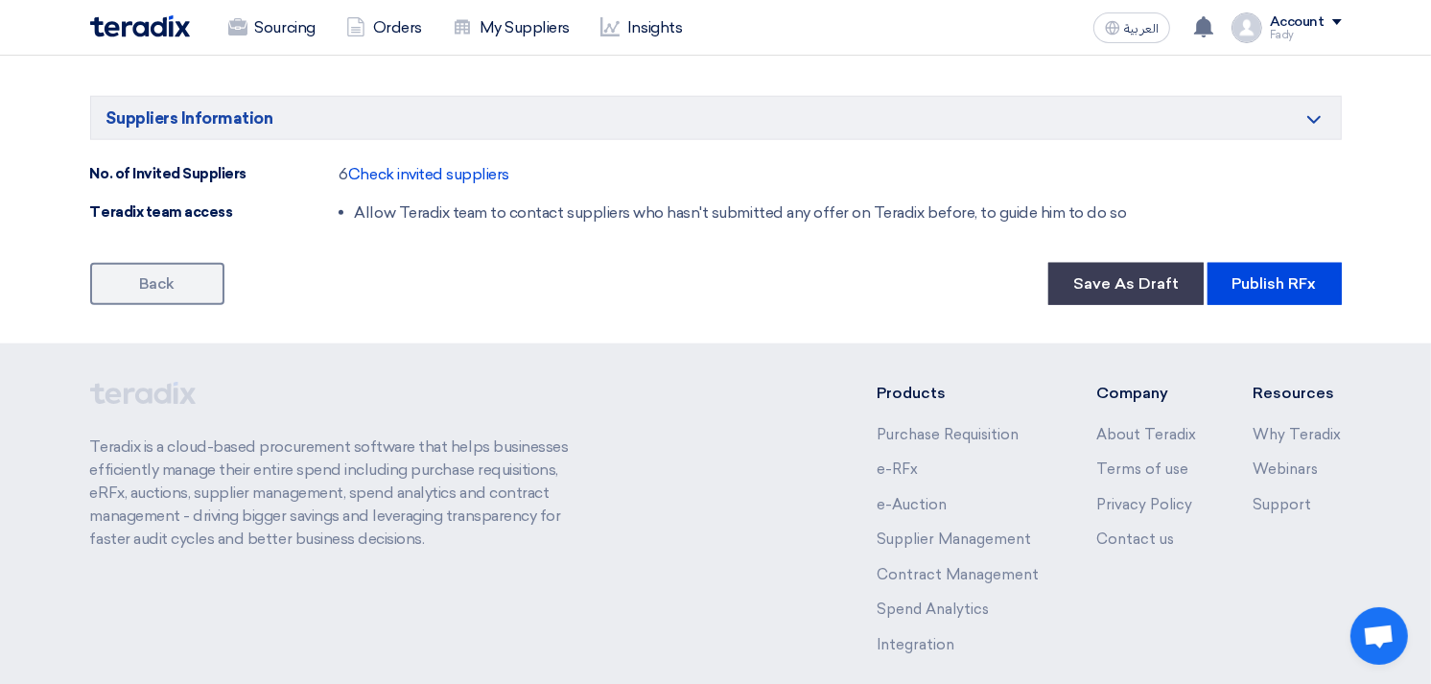
scroll to position [1832, 0]
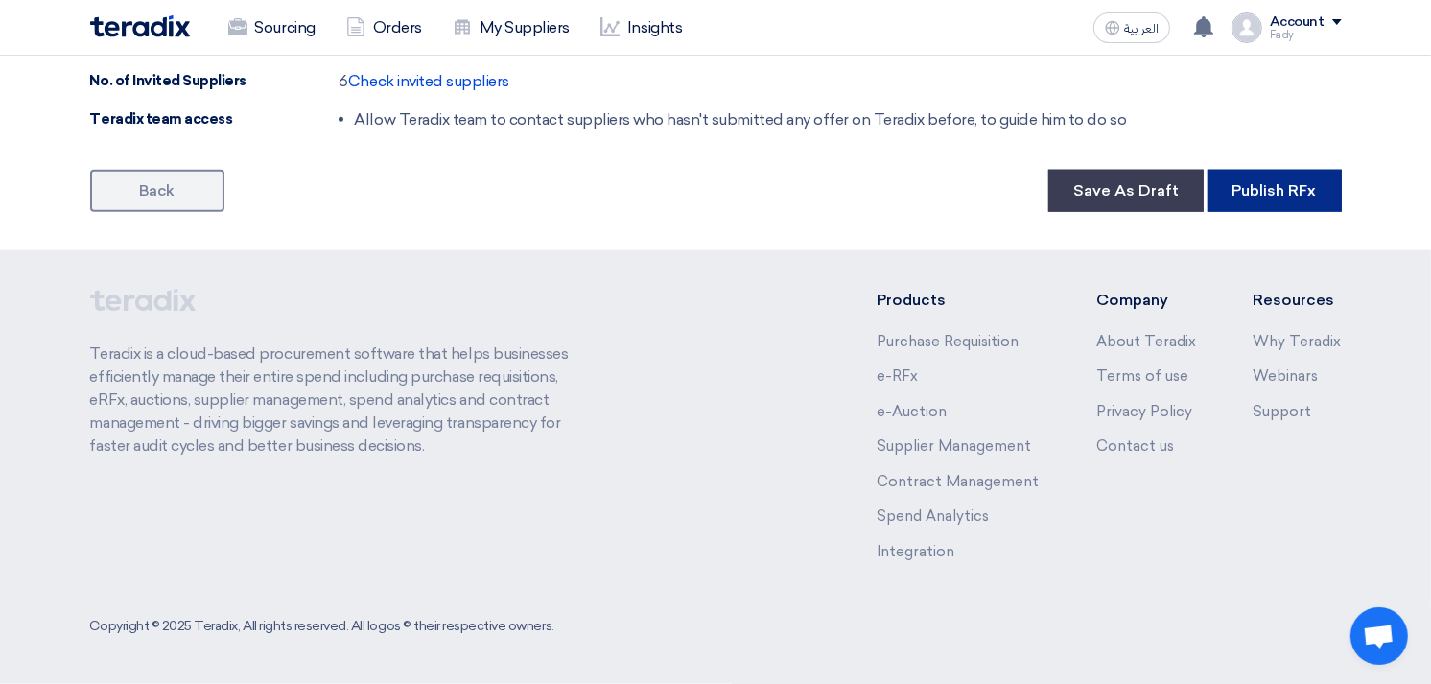
click at [1308, 205] on button "Publish RFx" at bounding box center [1274, 191] width 134 height 42
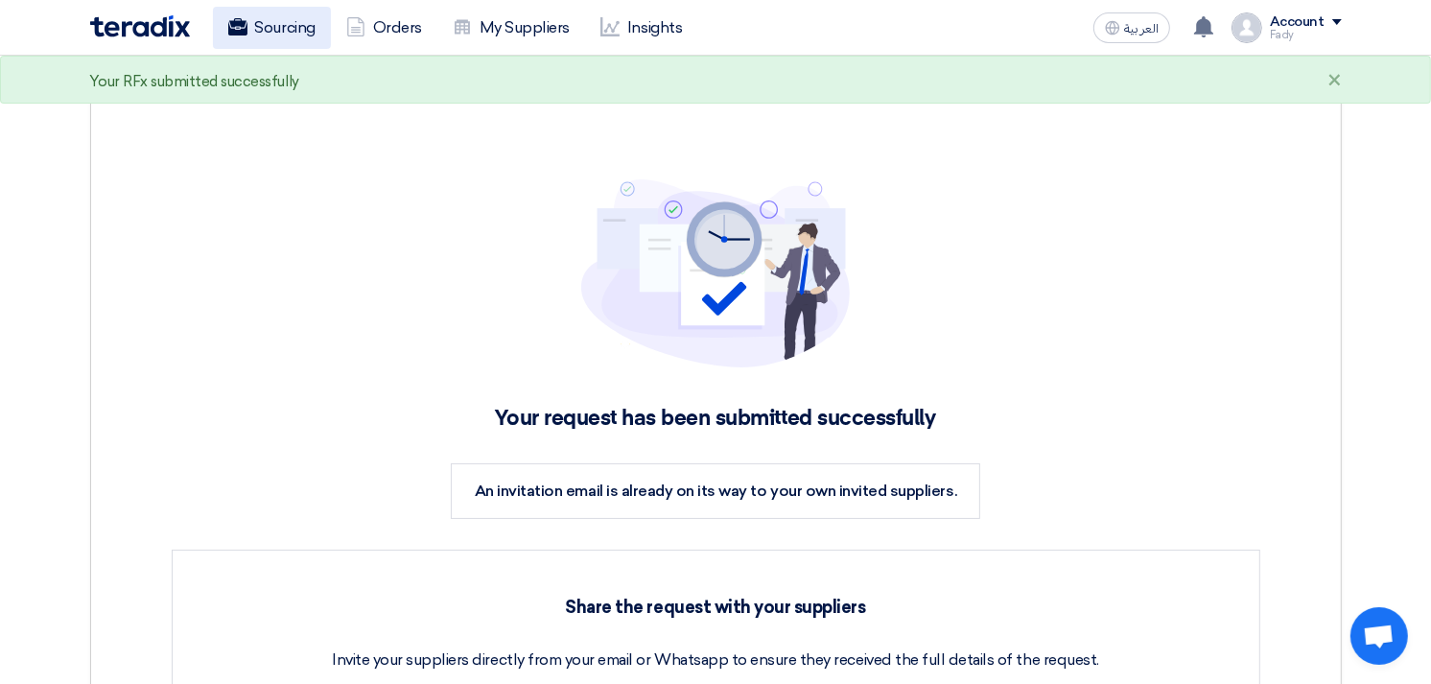
click at [265, 29] on link "Sourcing" at bounding box center [272, 28] width 118 height 42
